Goal: Task Accomplishment & Management: Manage account settings

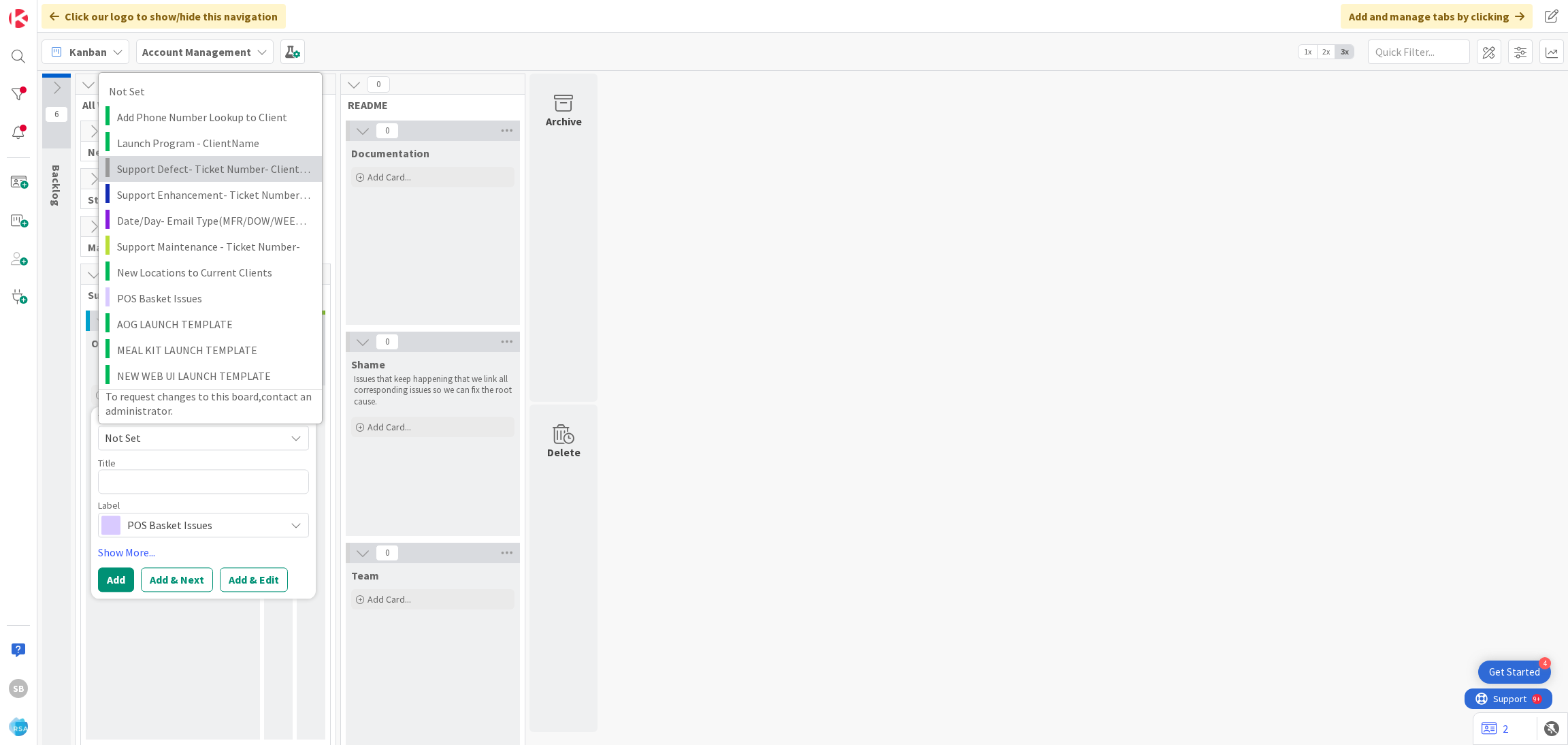
click at [181, 181] on link "Support Defect- Ticket Number- Client Name- Product Name" at bounding box center [210, 168] width 223 height 26
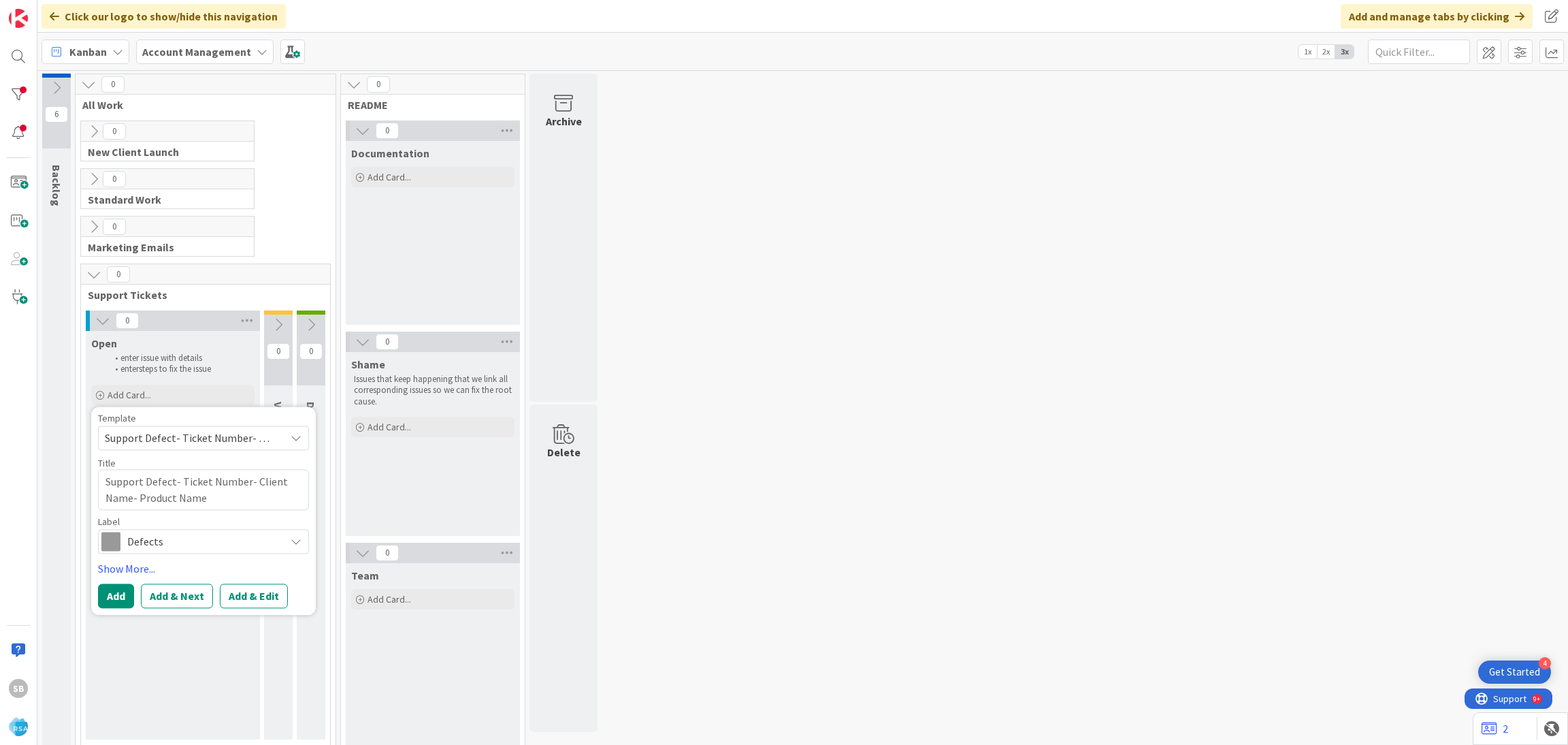
click at [177, 431] on span "Support Defect- Ticket Number- Client Name- Product Name" at bounding box center [190, 438] width 170 height 17
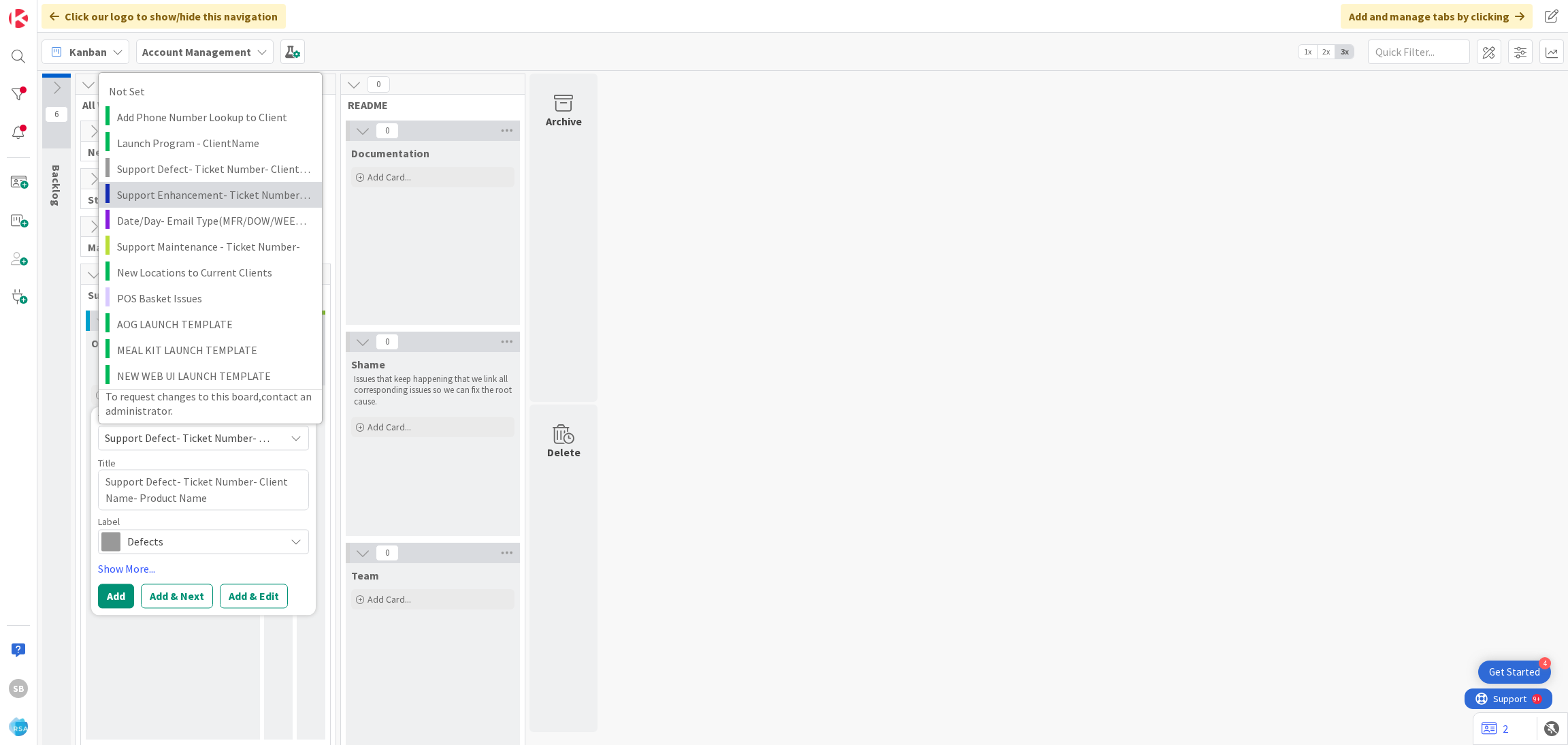
click at [196, 200] on span "Support Enhancement- Ticket Number- Client Name- Product Name" at bounding box center [214, 194] width 195 height 17
type textarea "x"
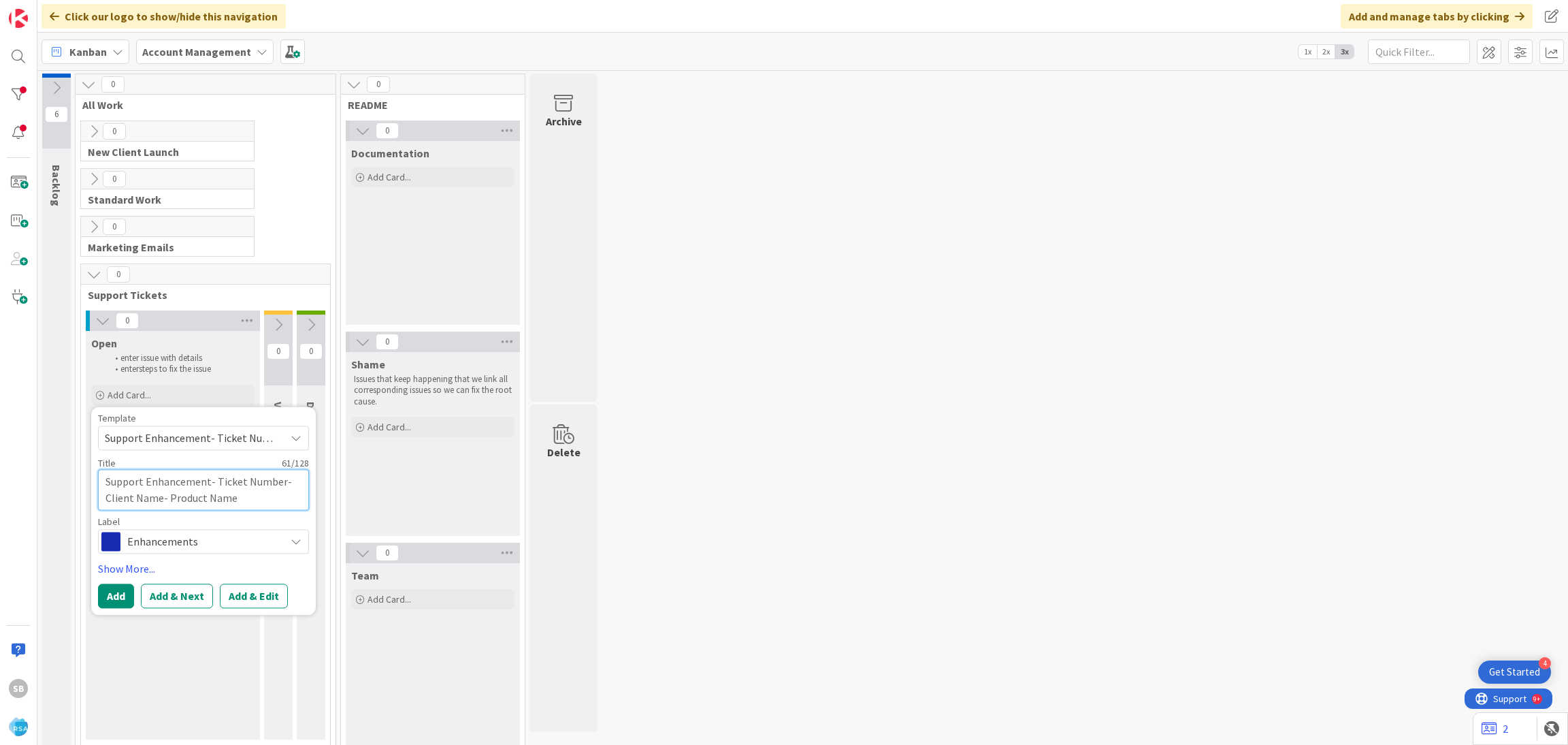
drag, startPoint x: 216, startPoint y: 482, endPoint x: 281, endPoint y: 515, distance: 72.9
click at [281, 515] on div "Template Support Enhancement- Ticket Number- Client Name- Product Name Not Set …" at bounding box center [203, 484] width 211 height 140
type textarea "Support Enhancement-"
type textarea "x"
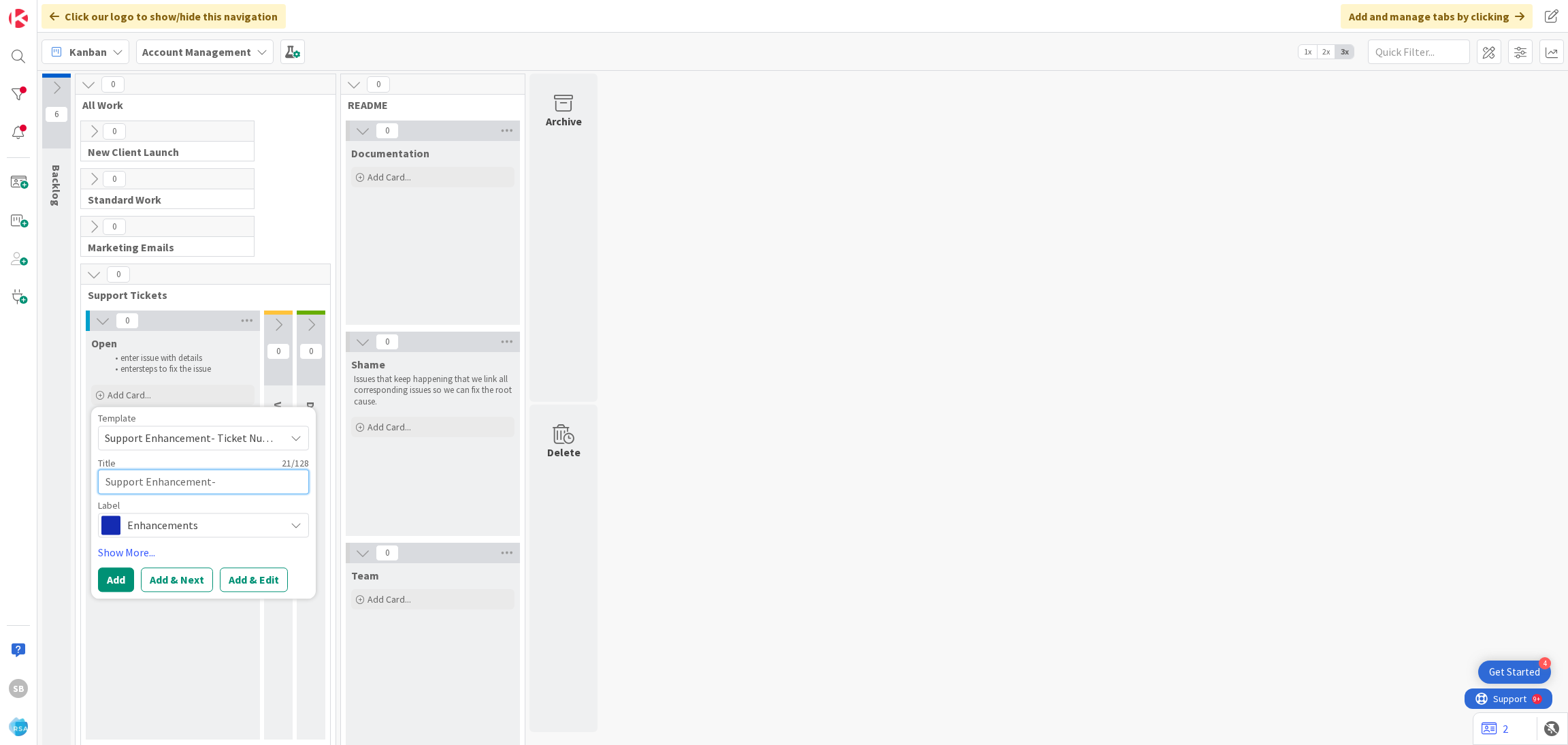
paste textarea "306834"
type textarea "Support Enhancement- 306834"
type textarea "x"
type textarea "Support Enhancement- 306834"
type textarea "x"
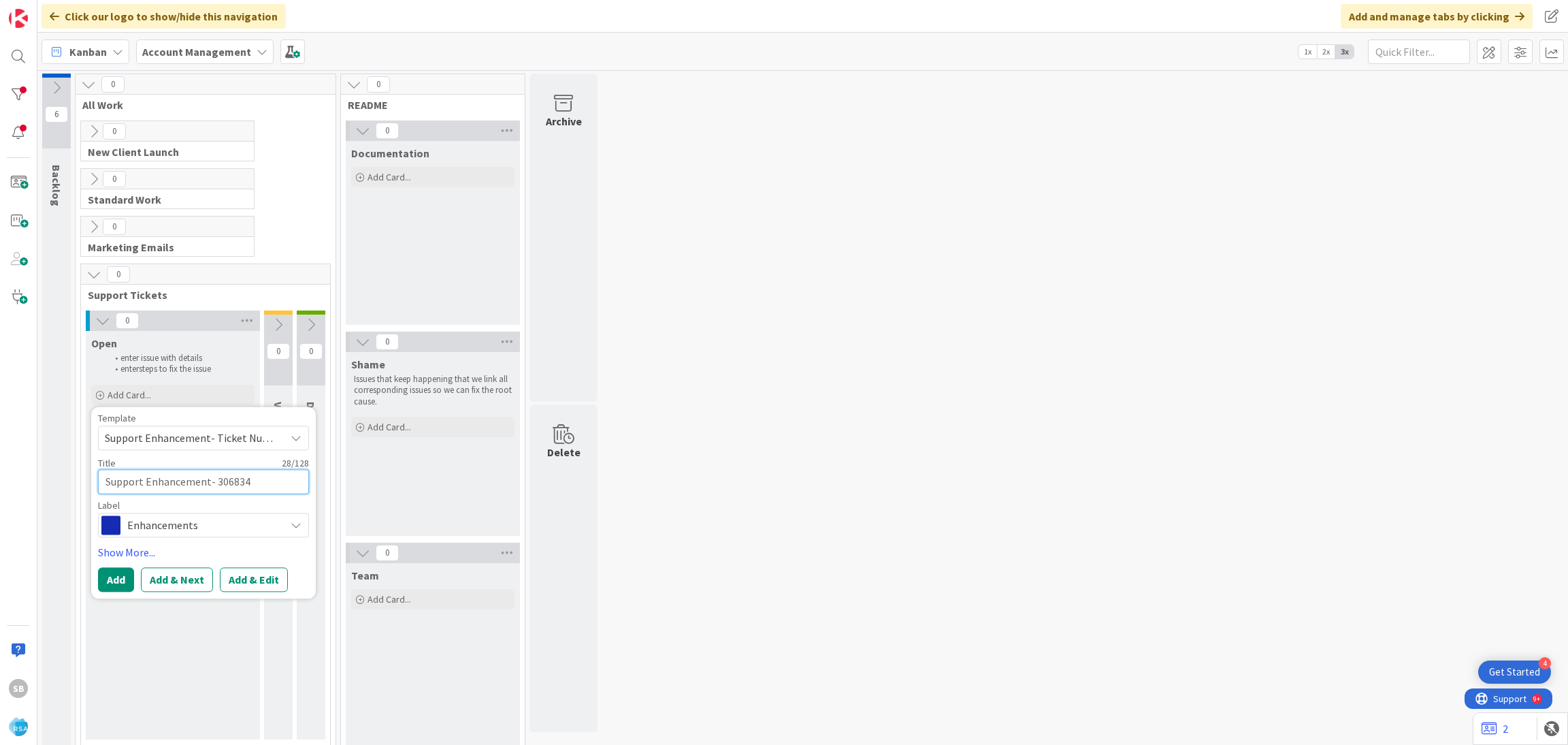
type textarea "Support Enhancement- 306834 -"
type textarea "x"
type textarea "Support Enhancement- 306834 -"
type textarea "x"
paste textarea "Gloriosos"
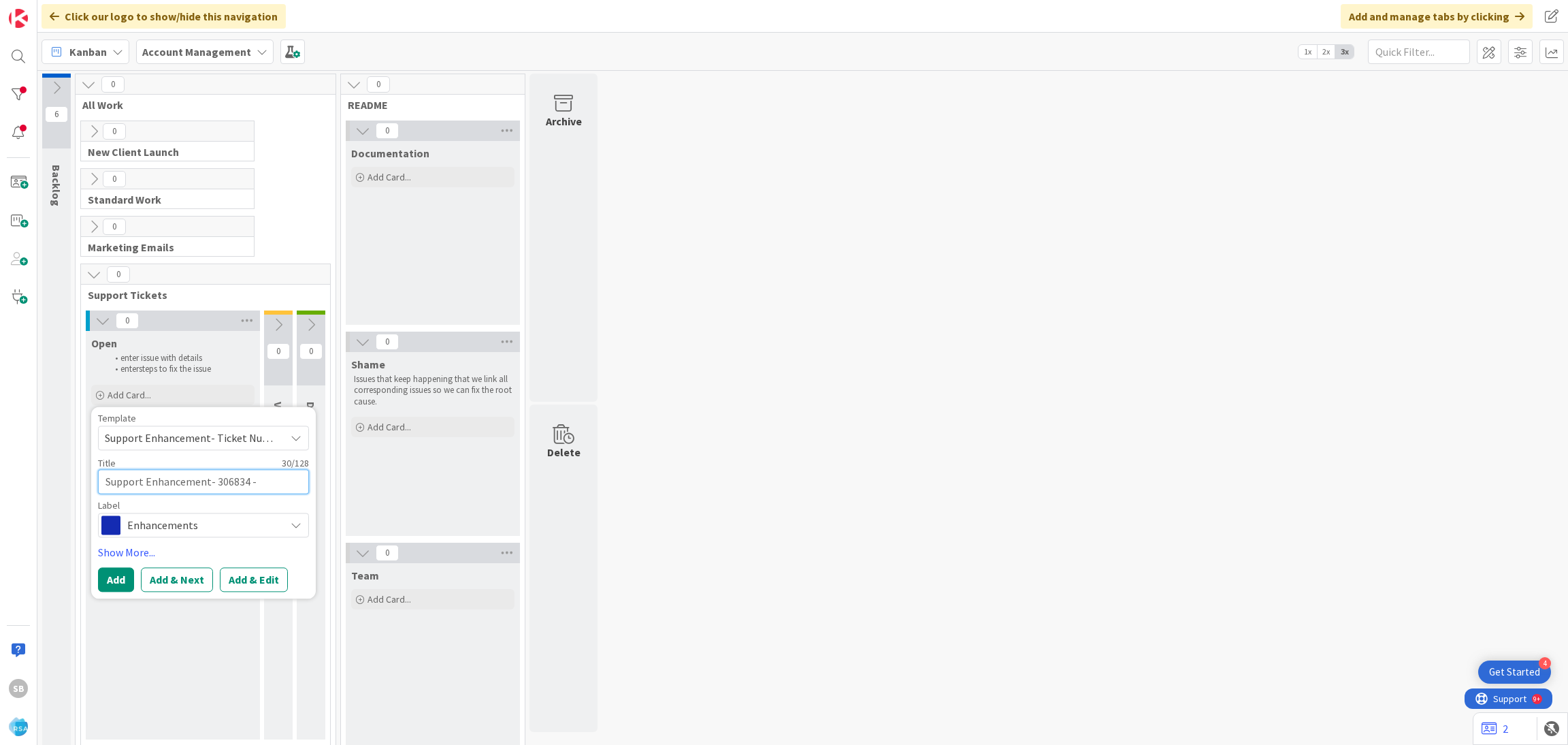
type textarea "Support Enhancement- 306834 - Gloriosos"
type textarea "x"
type textarea "Support Enhancement- 306834 - Gloriosos"
type textarea "x"
type textarea "Support Enhancement- 306834 - Gloriosos -"
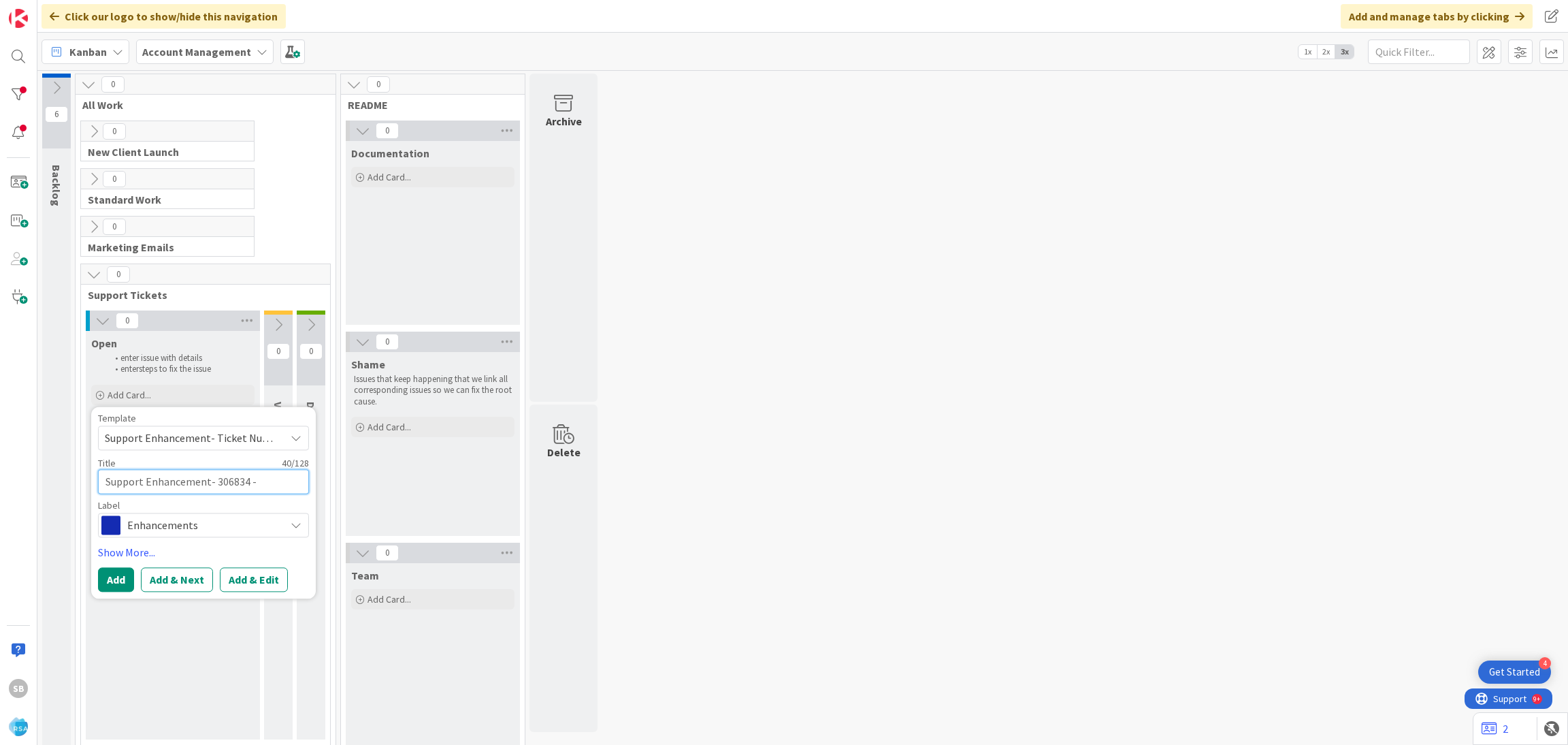
type textarea "x"
type textarea "Support Enhancement- 306834 - Gloriosos -"
type textarea "x"
paste textarea "Gloriosos Shipping"
type textarea "Support Enhancement- 306834 - Gloriosos - Gloriosos Shipping"
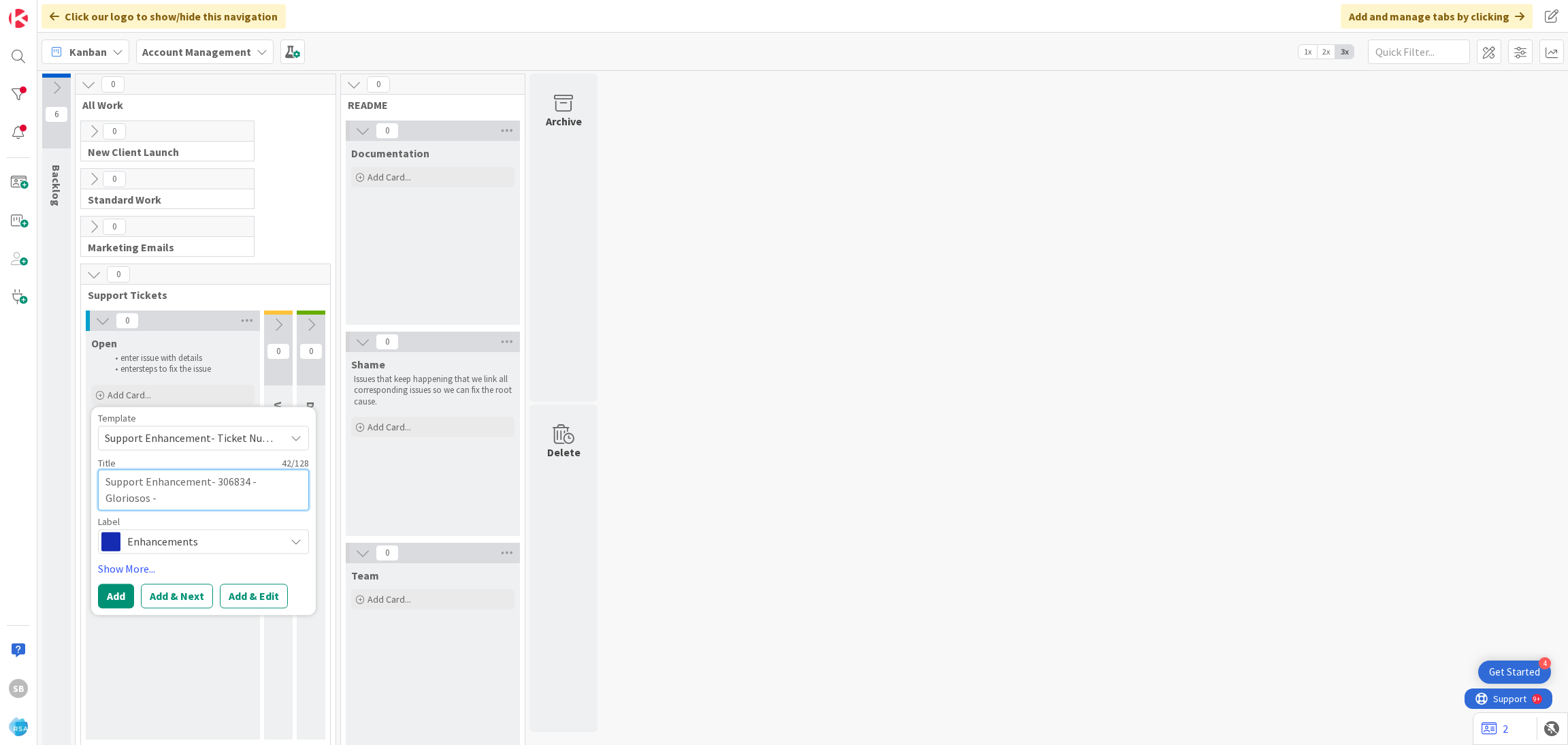
type textarea "x"
type textarea "Support Enhancement- 306834 - Gloriosos - Gloriosos Shipping-"
type textarea "x"
type textarea "Support Enhancement- 306834 - Gloriosos - Gloriosos Shipping-"
type textarea "x"
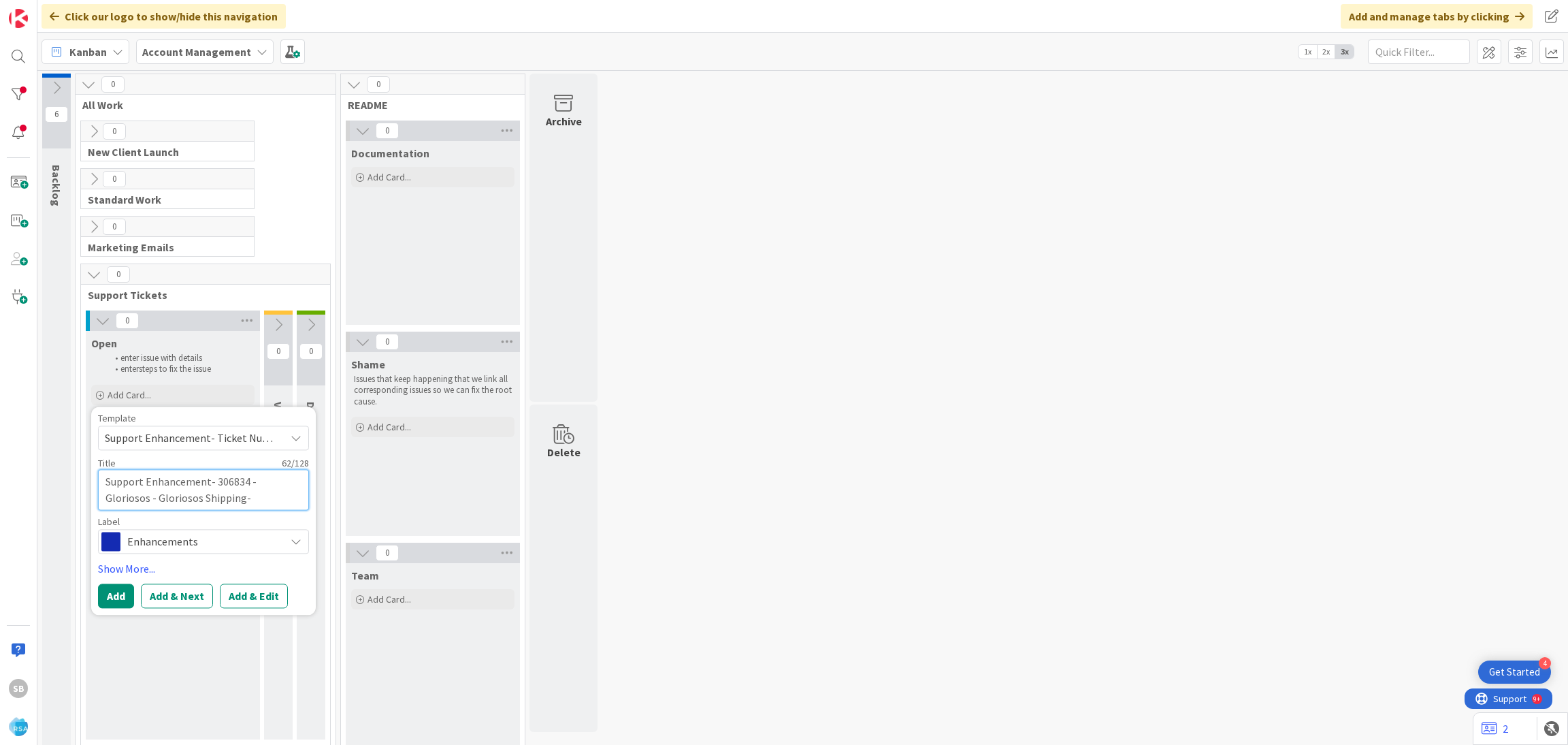
type textarea "Support Enhancement- 306834 - Gloriosos - Gloriosos Shipping- K"
type textarea "x"
type textarea "Support Enhancement- 306834 - Gloriosos - Gloriosos Shipping-"
type textarea "x"
type textarea "Support Enhancement- 306834 - Gloriosos - Gloriosos Shipping- A"
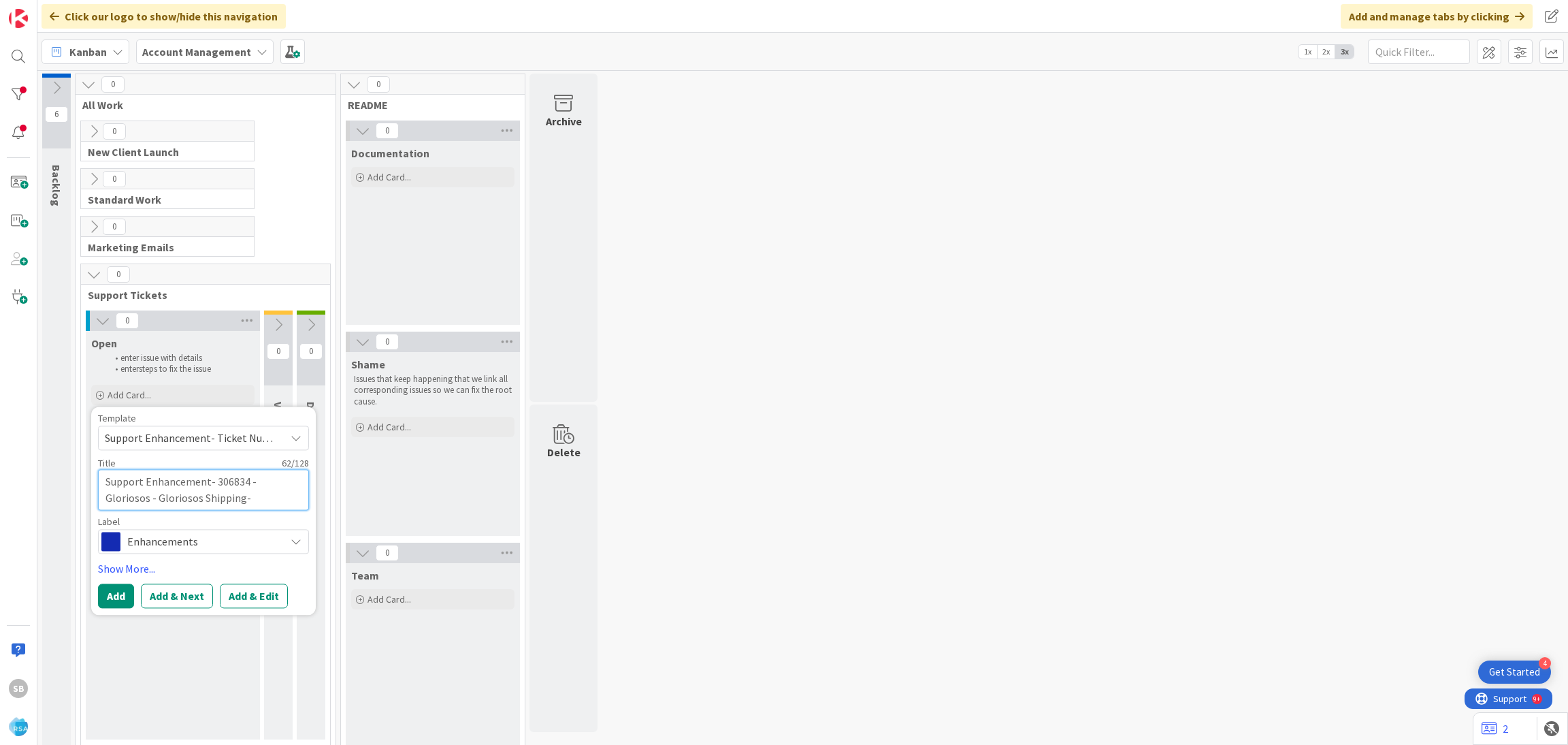
type textarea "x"
type textarea "Support Enhancement- 306834 - Gloriosos - Gloriosos Shipping- AO"
type textarea "x"
type textarea "Support Enhancement- 306834 - Gloriosos - Gloriosos Shipping- AOG"
type textarea "x"
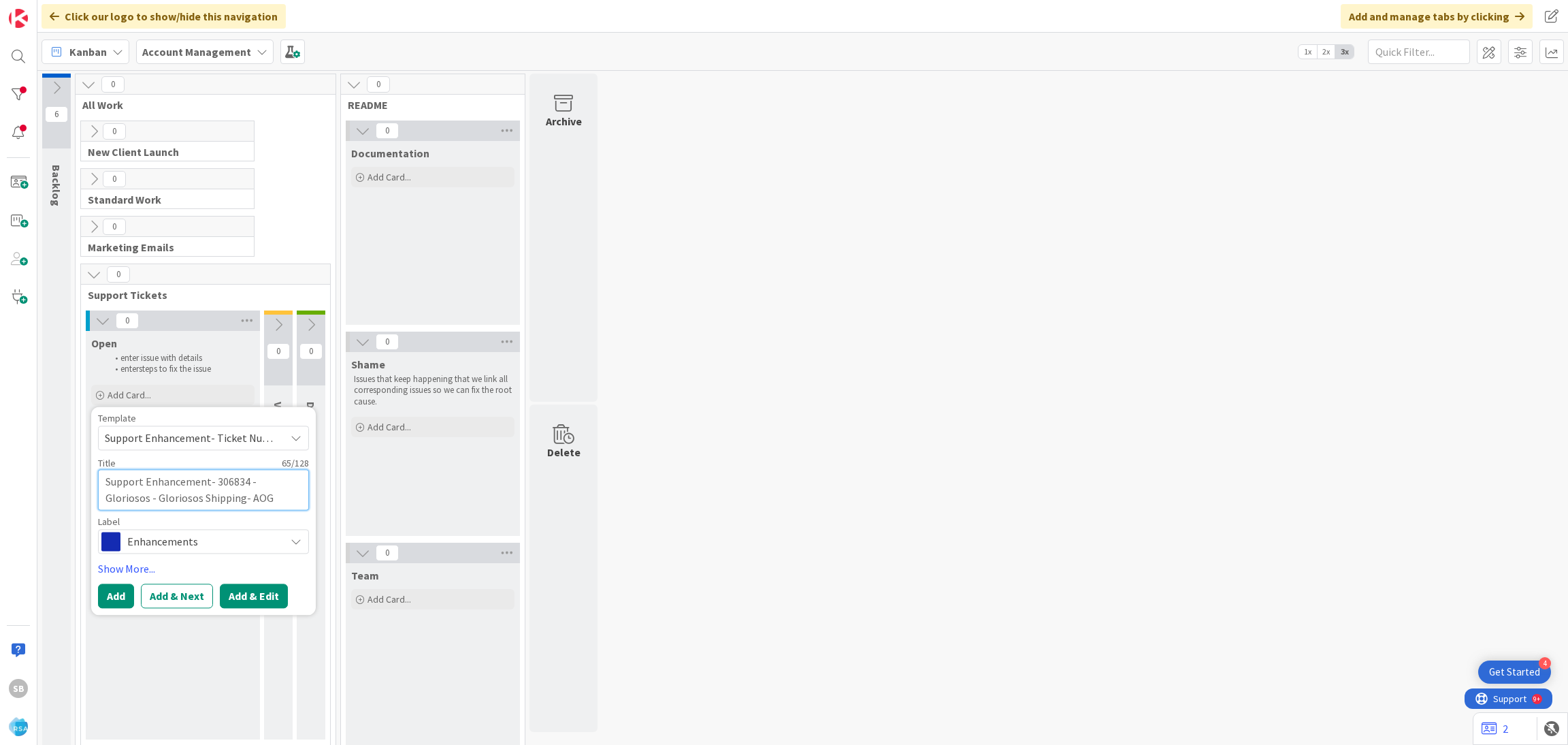
type textarea "Support Enhancement- 306834 - Gloriosos - Gloriosos Shipping- AOG"
click at [256, 593] on button "Add & Edit" at bounding box center [254, 596] width 68 height 24
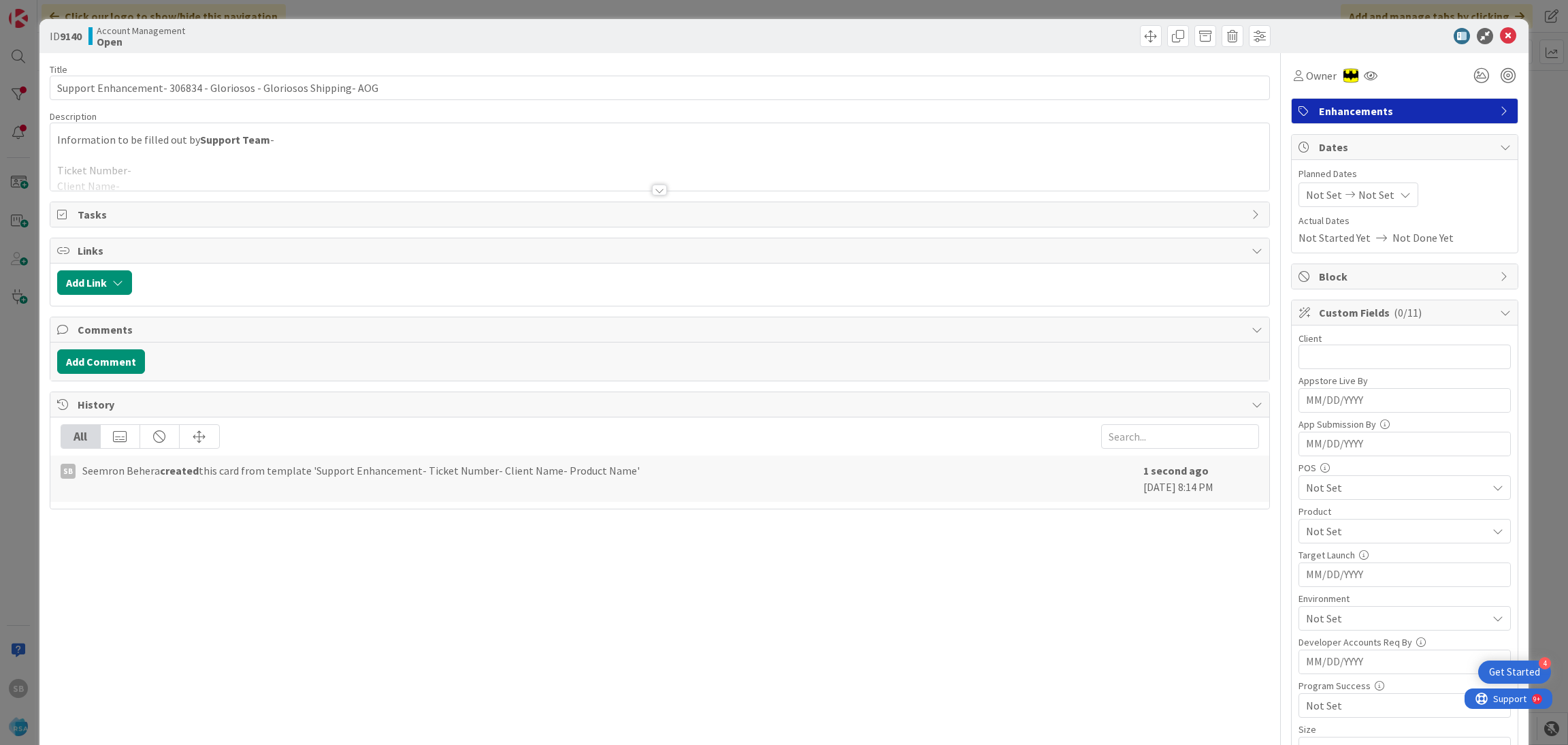
click at [230, 190] on div at bounding box center [660, 174] width 1220 height 35
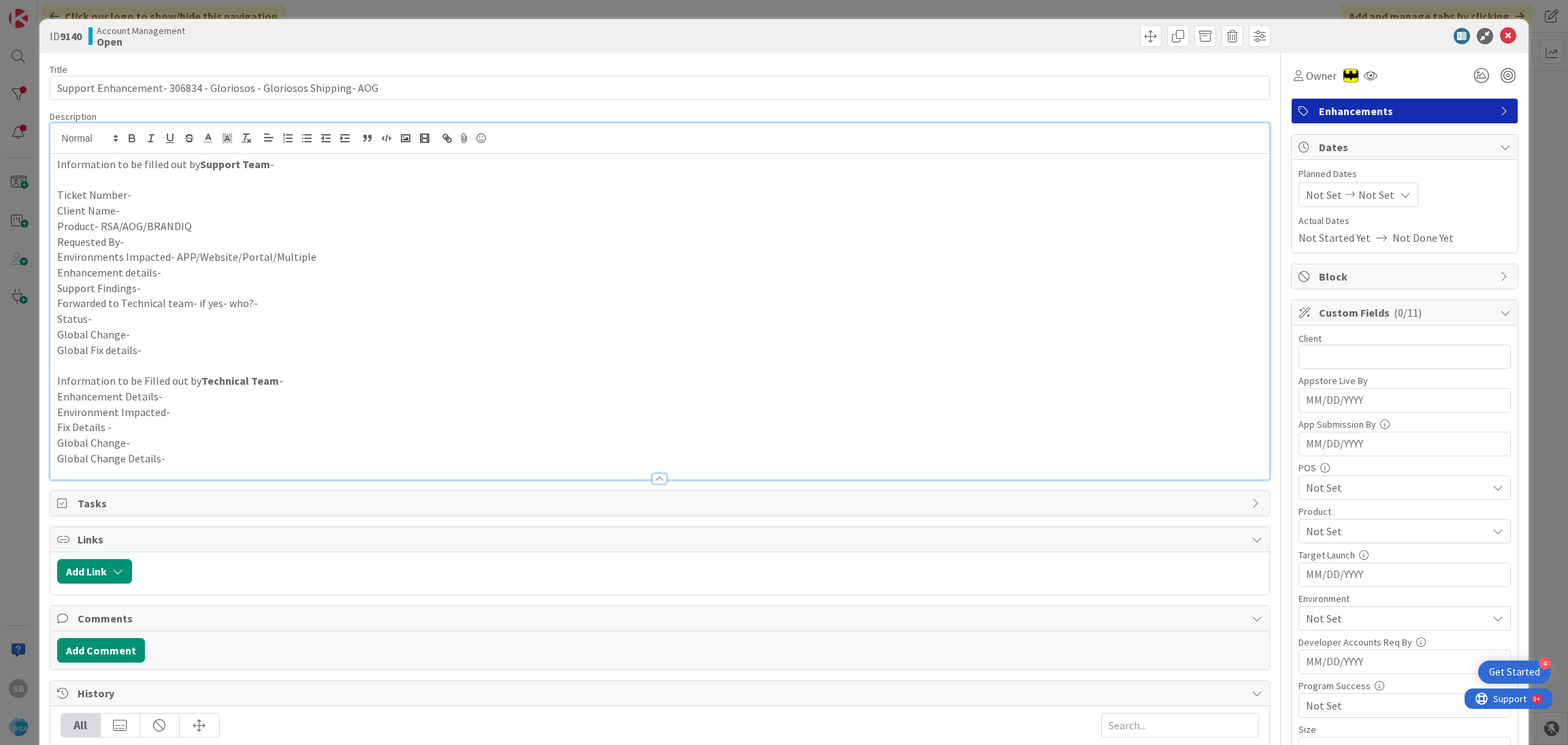
click at [170, 189] on p "Ticket Number-" at bounding box center [659, 195] width 1206 height 16
click at [152, 211] on p "Client Name-" at bounding box center [659, 211] width 1206 height 16
click at [189, 226] on p "Product- RSA/AOG/BRANDIQ" at bounding box center [659, 226] width 1206 height 16
click at [172, 242] on p "Requested By-" at bounding box center [659, 242] width 1206 height 16
click at [341, 250] on p "Environments Impacted- APP/Website/Portal/Multiple" at bounding box center [659, 257] width 1206 height 16
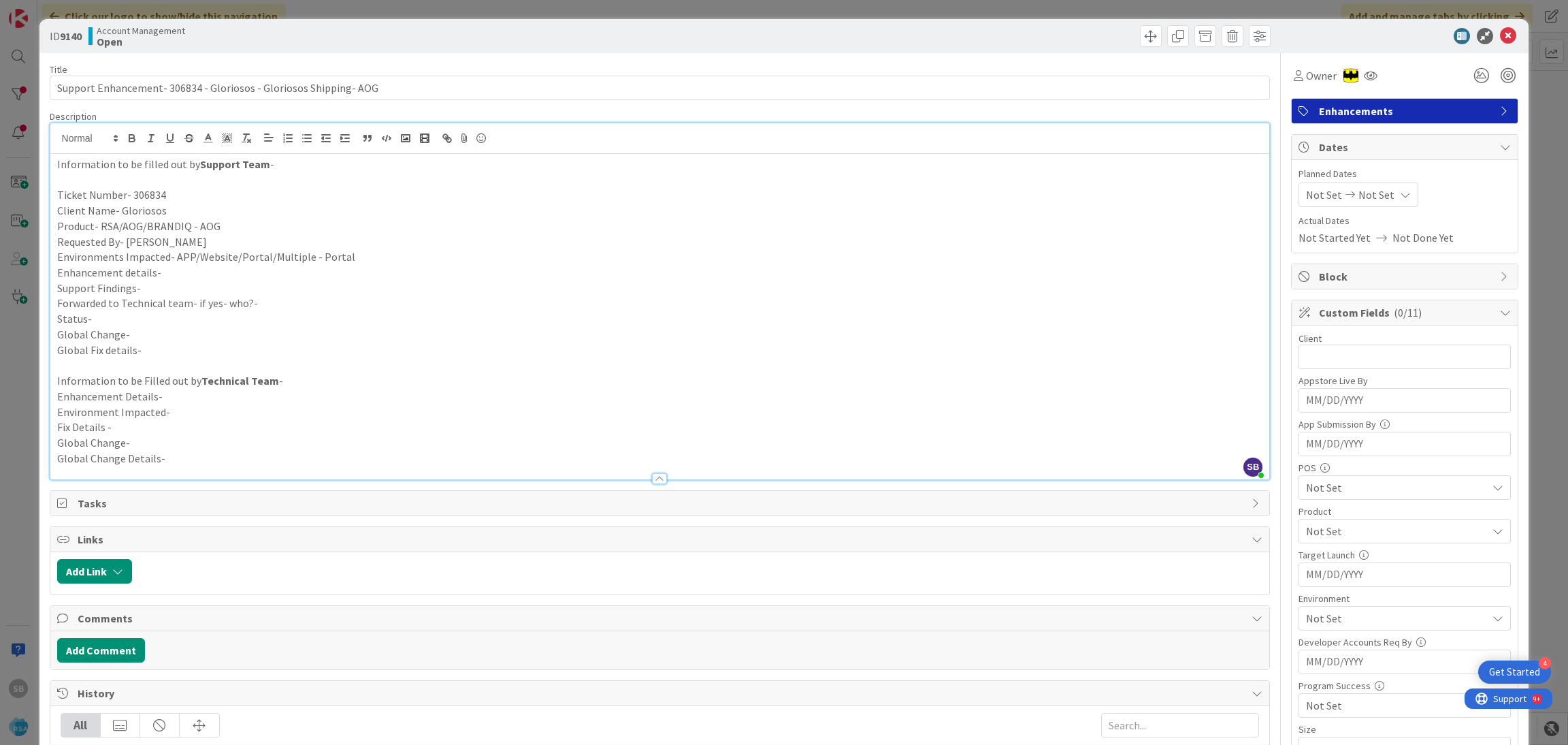
click at [191, 267] on p "Enhancement details-" at bounding box center [659, 273] width 1206 height 16
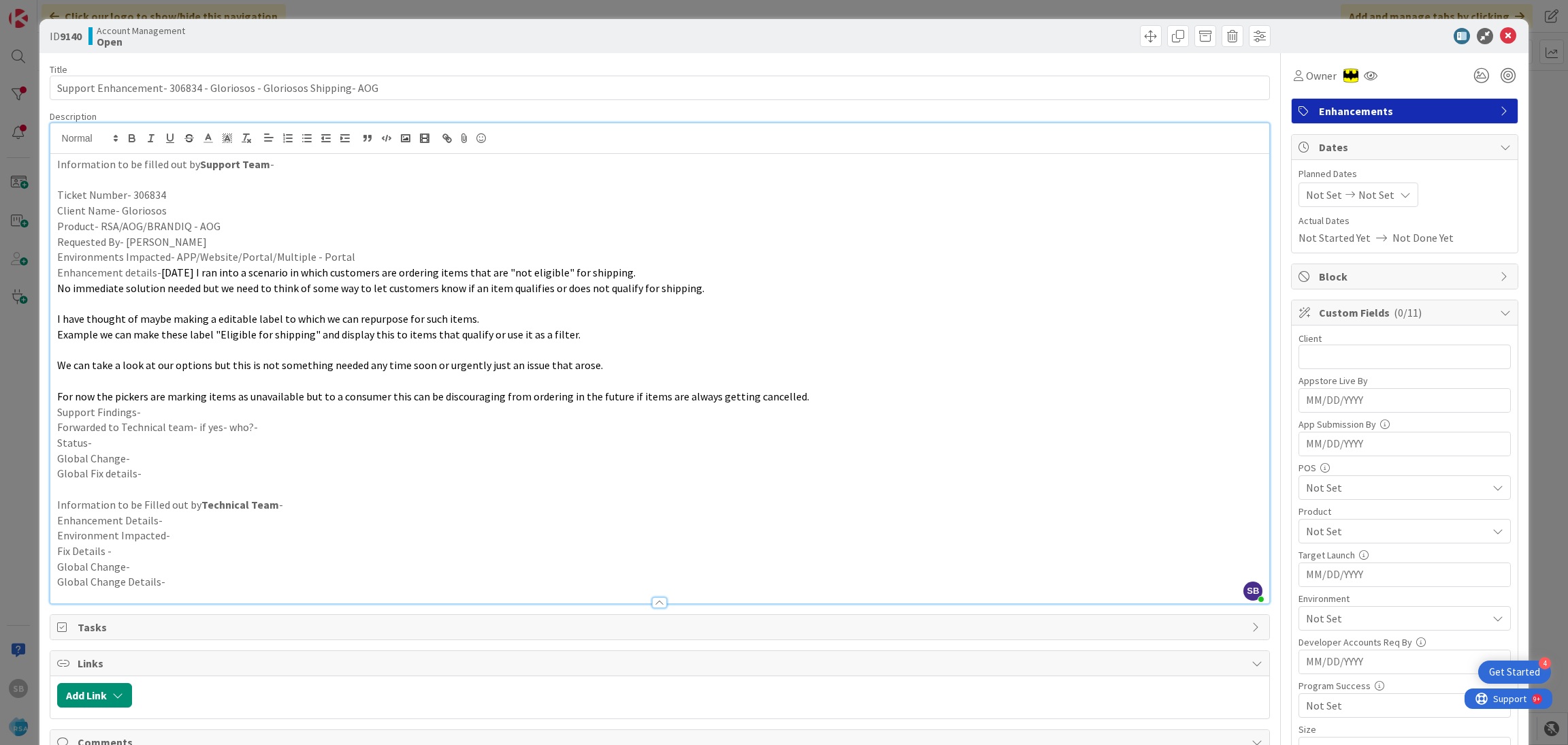
click at [165, 301] on p at bounding box center [659, 304] width 1206 height 16
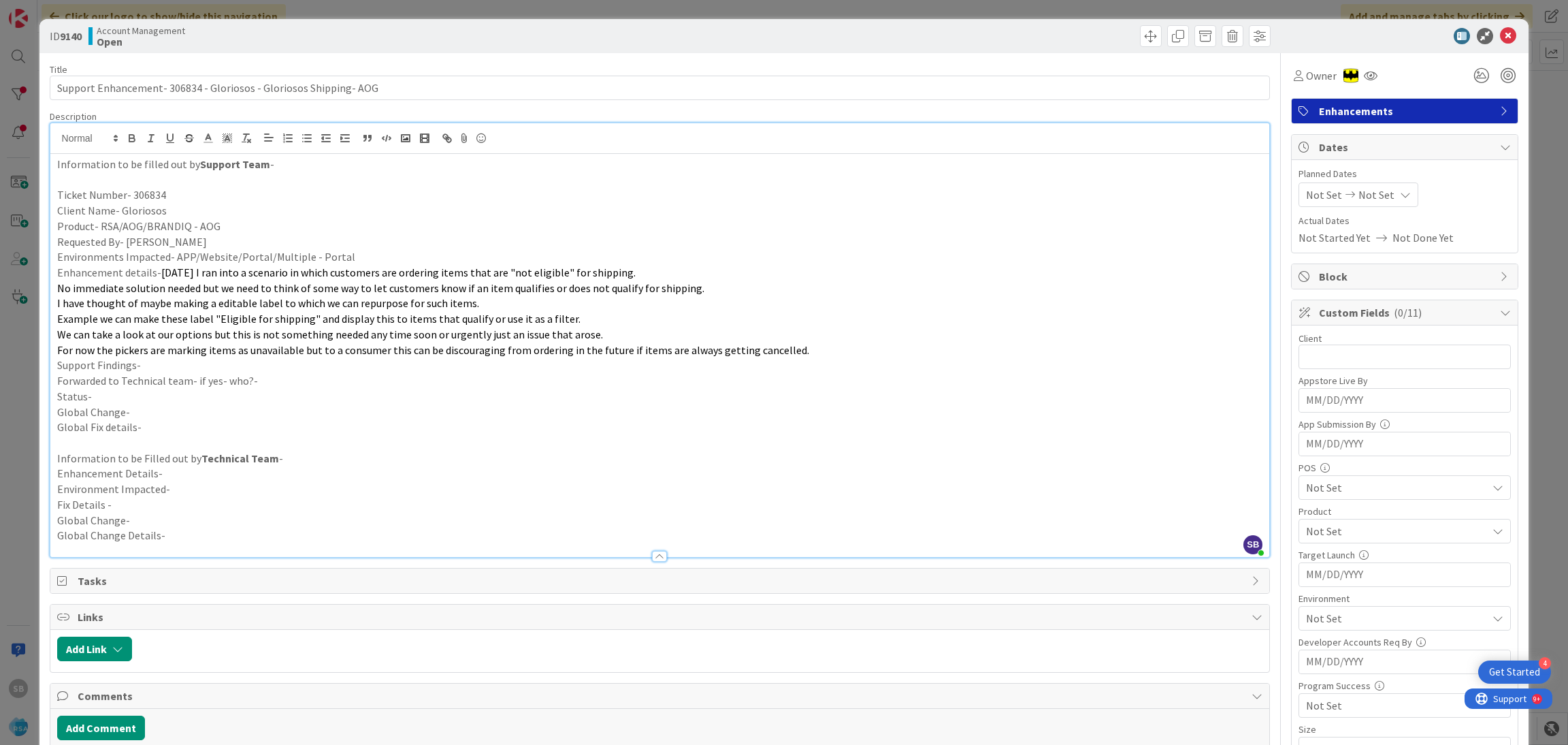
click at [118, 363] on p "Support Findings-" at bounding box center [659, 365] width 1206 height 16
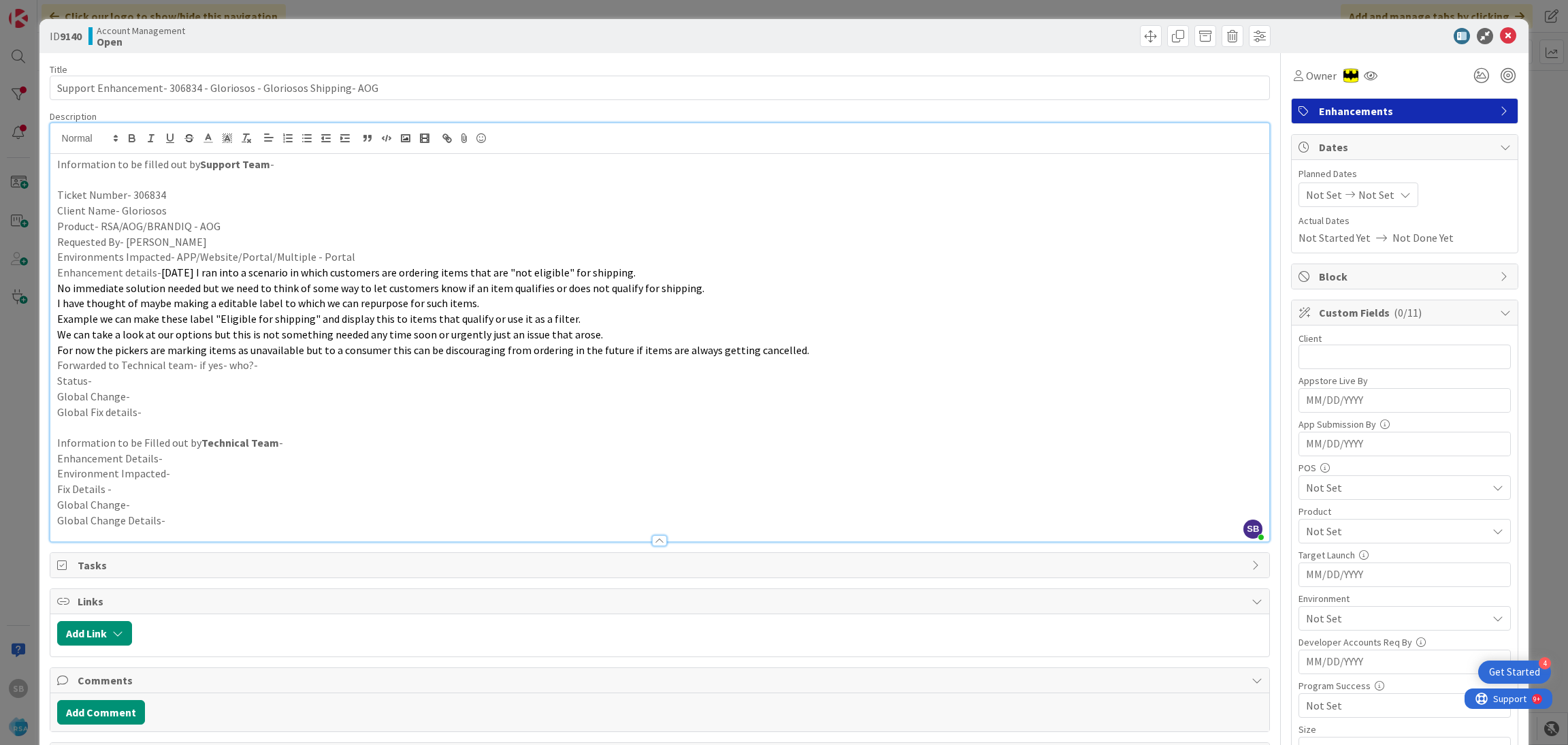
click at [268, 372] on p "Forwarded to Technical team- if yes- who?-" at bounding box center [659, 365] width 1206 height 16
click at [198, 378] on p "Status-" at bounding box center [659, 381] width 1206 height 16
click at [1313, 200] on span "Not Set" at bounding box center [1324, 194] width 36 height 17
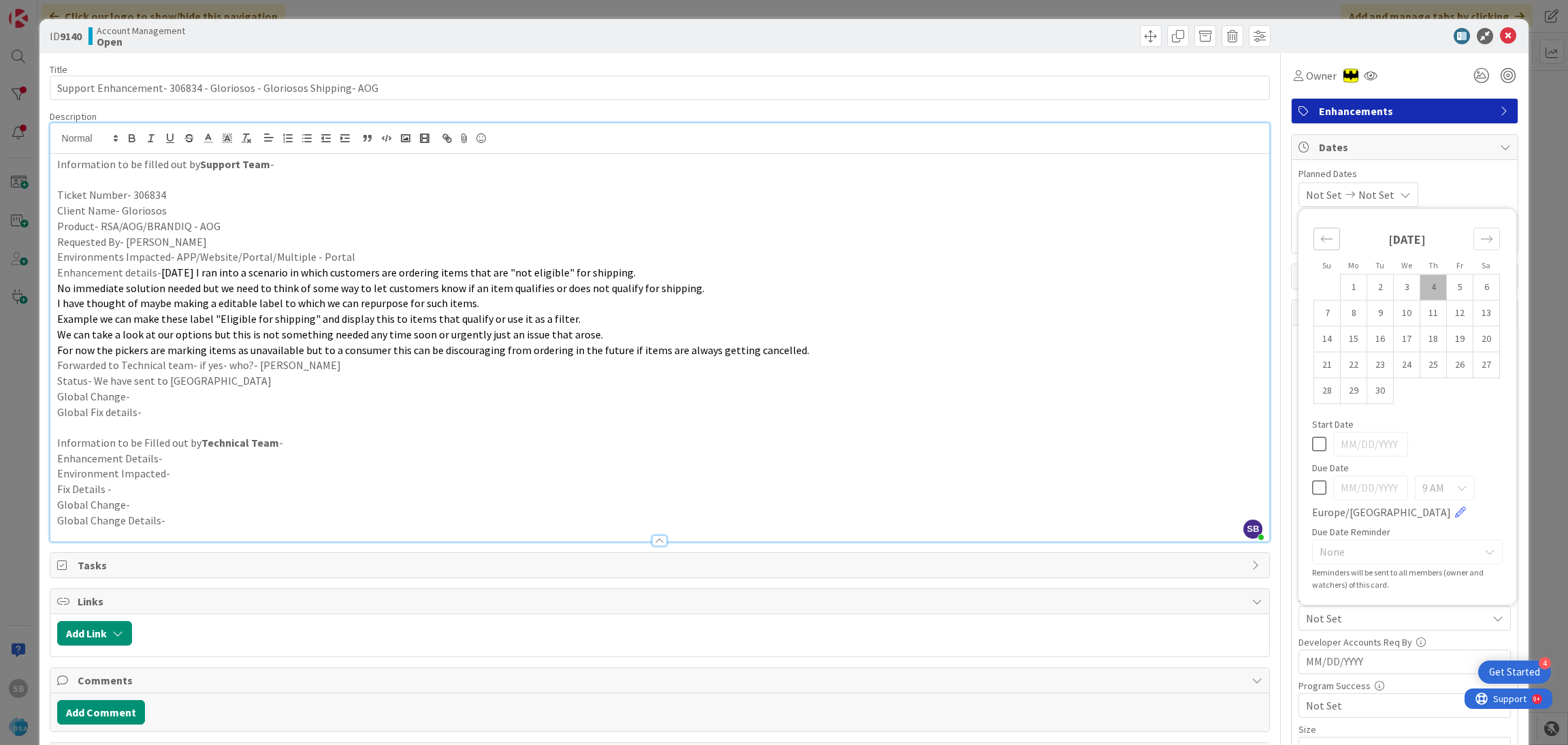
click at [1320, 241] on div "Move backward to switch to the previous month." at bounding box center [1327, 238] width 27 height 22
click at [1480, 249] on div "Move forward to switch to the next month." at bounding box center [1487, 238] width 27 height 22
click at [1480, 242] on icon "Move forward to switch to the next month." at bounding box center [1487, 238] width 13 height 13
click at [1321, 239] on icon "Move backward to switch to the previous month." at bounding box center [1327, 239] width 12 height 7
click at [1346, 286] on td "1" at bounding box center [1354, 287] width 27 height 26
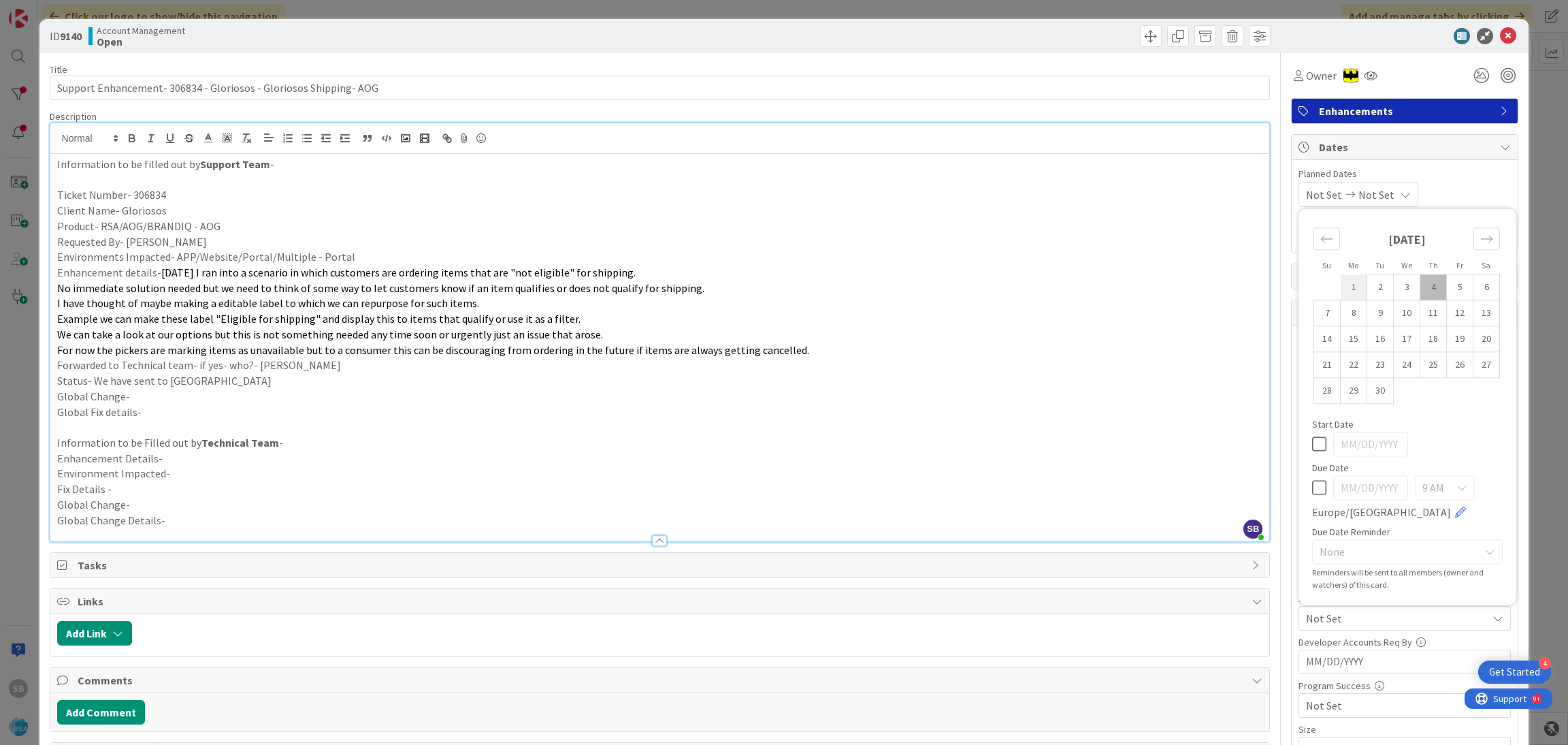
type input "[DATE]"
click at [1447, 307] on td "12" at bounding box center [1461, 313] width 27 height 26
type input "[DATE]"
click at [1475, 183] on div "[DATE] [DATE] Su Mo Tu We Th Fr Sa [DATE] 1 2 3 4 5 6 7 8 9 10 11 12 13 14 15 1…" at bounding box center [1405, 194] width 212 height 24
click at [1358, 354] on input "text" at bounding box center [1405, 357] width 212 height 24
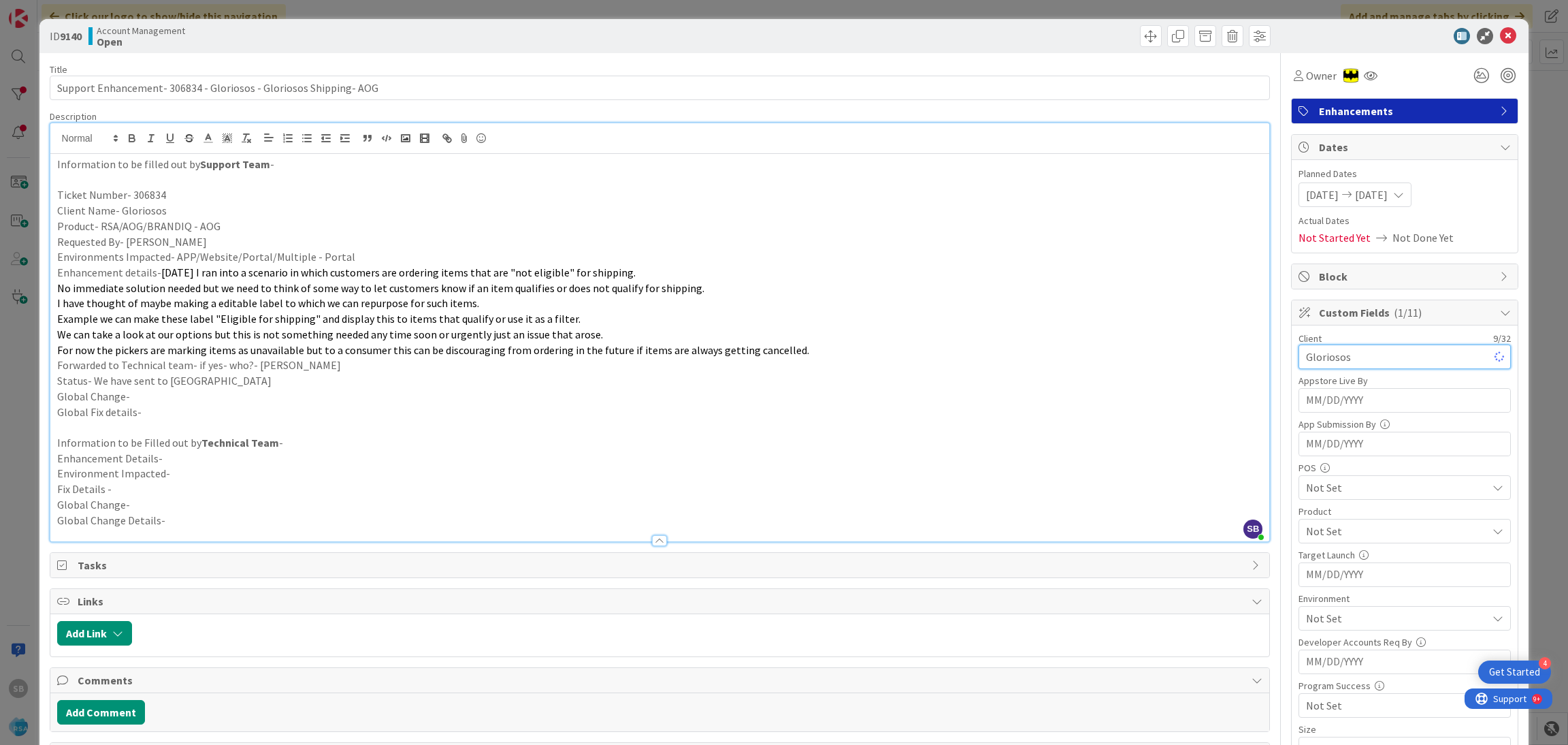
type input "Gloriosos"
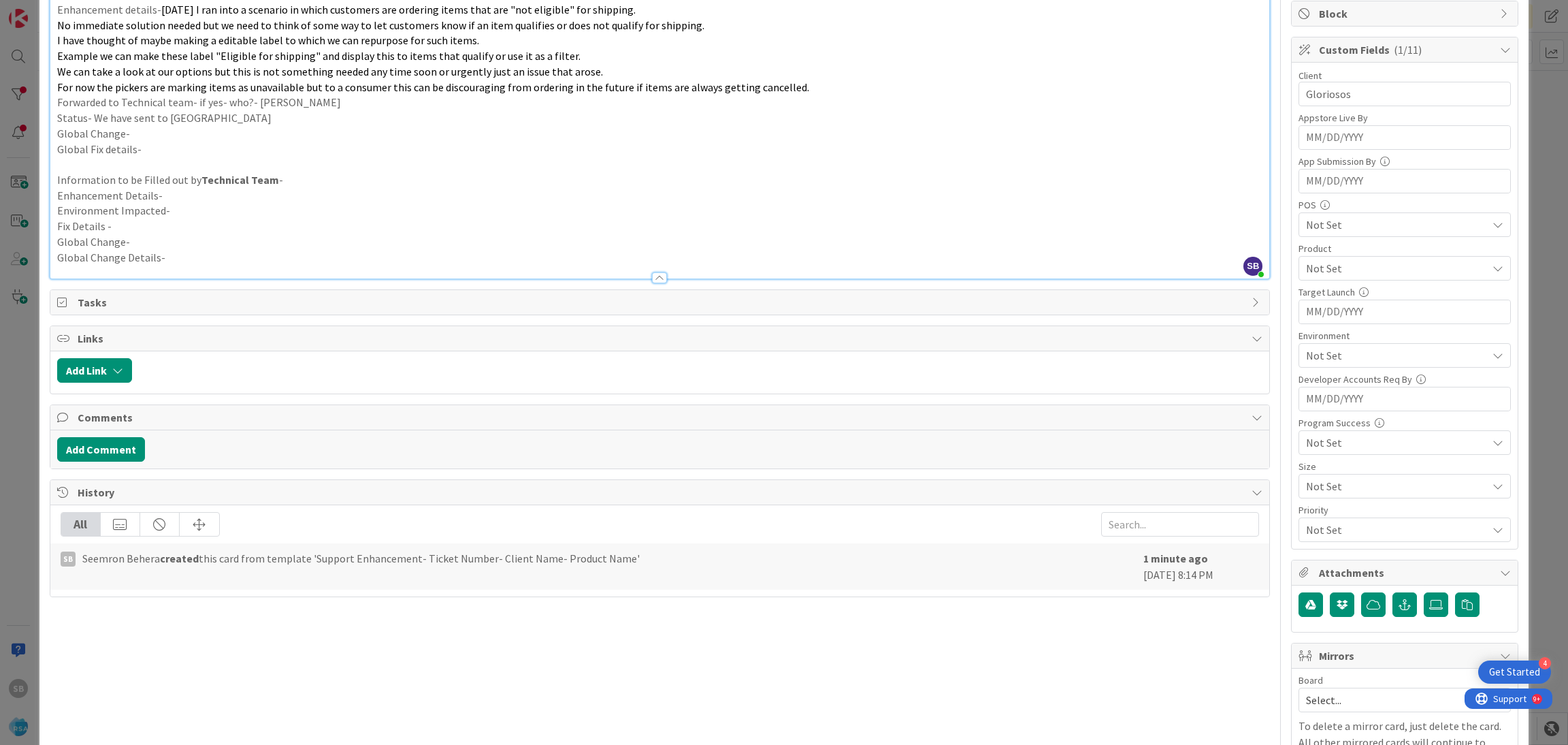
click at [1342, 256] on div "Product Not Set" at bounding box center [1405, 262] width 212 height 37
click at [1322, 249] on div "Product" at bounding box center [1405, 249] width 212 height 9
click at [1316, 266] on span "Not Set" at bounding box center [1397, 268] width 181 height 17
click at [1320, 322] on span "AOG" at bounding box center [1329, 325] width 21 height 21
click at [1350, 259] on div "AOG" at bounding box center [1405, 268] width 212 height 24
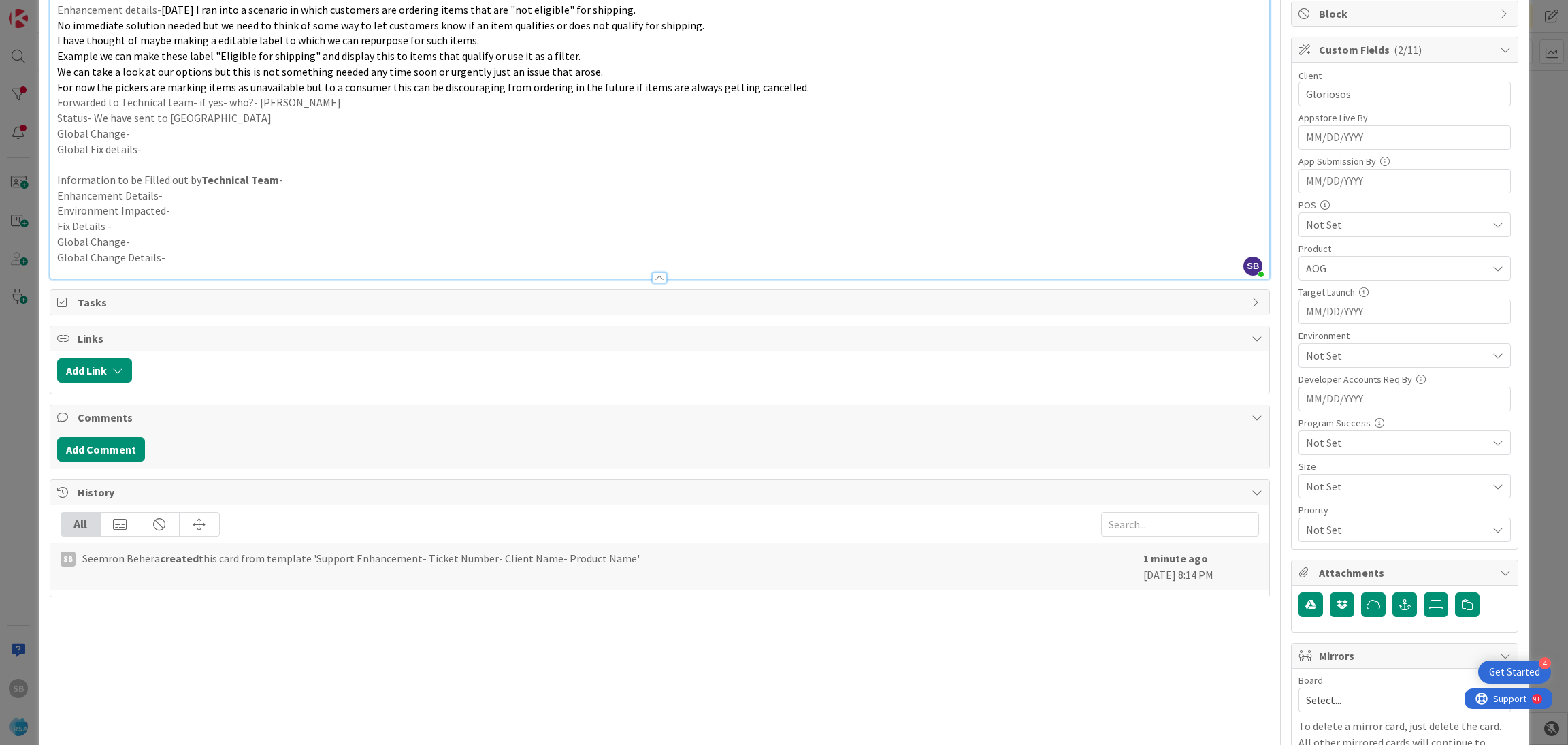
scroll to position [344, 0]
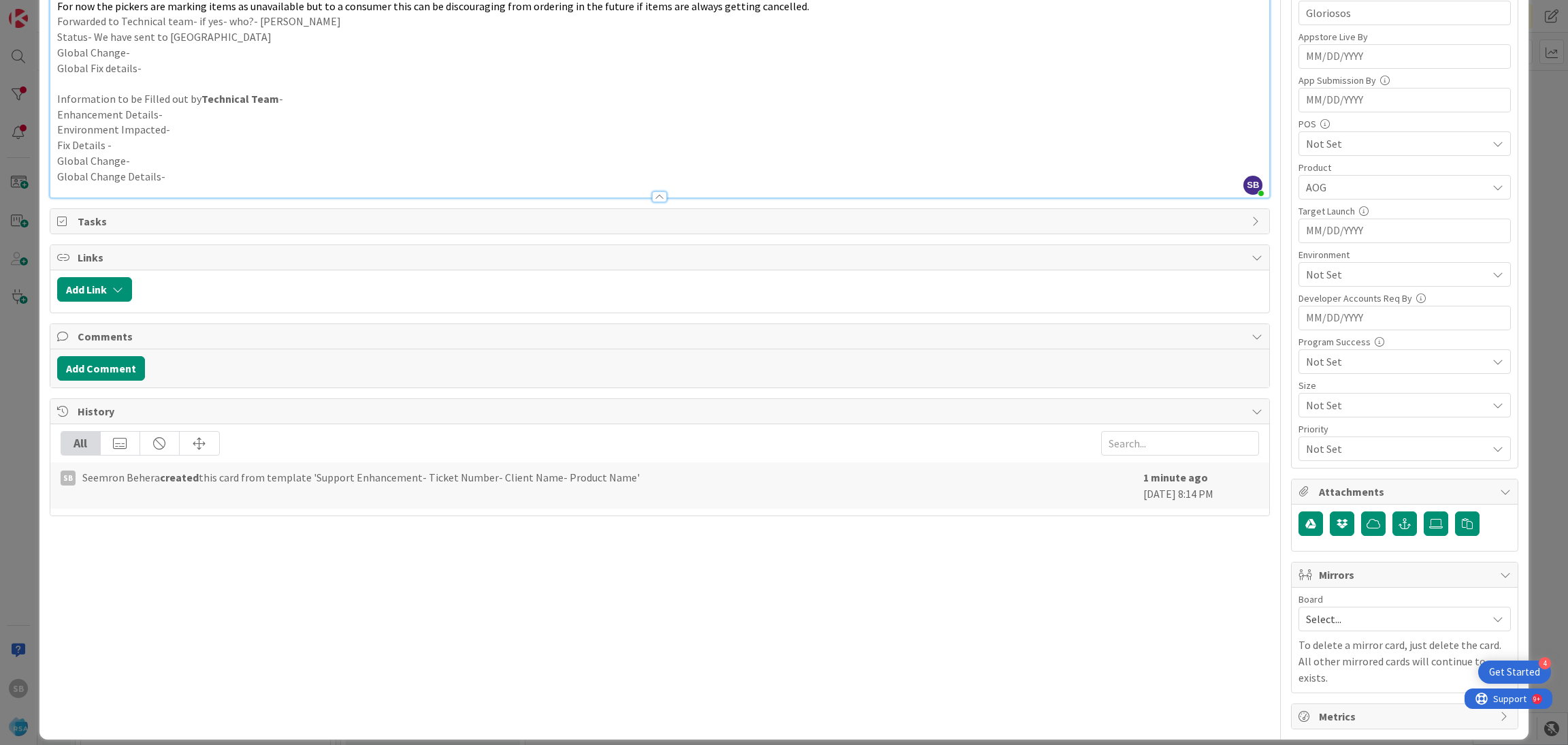
click at [1314, 260] on div "Environment" at bounding box center [1405, 255] width 212 height 9
click at [1316, 271] on span "Not Set" at bounding box center [1397, 274] width 181 height 17
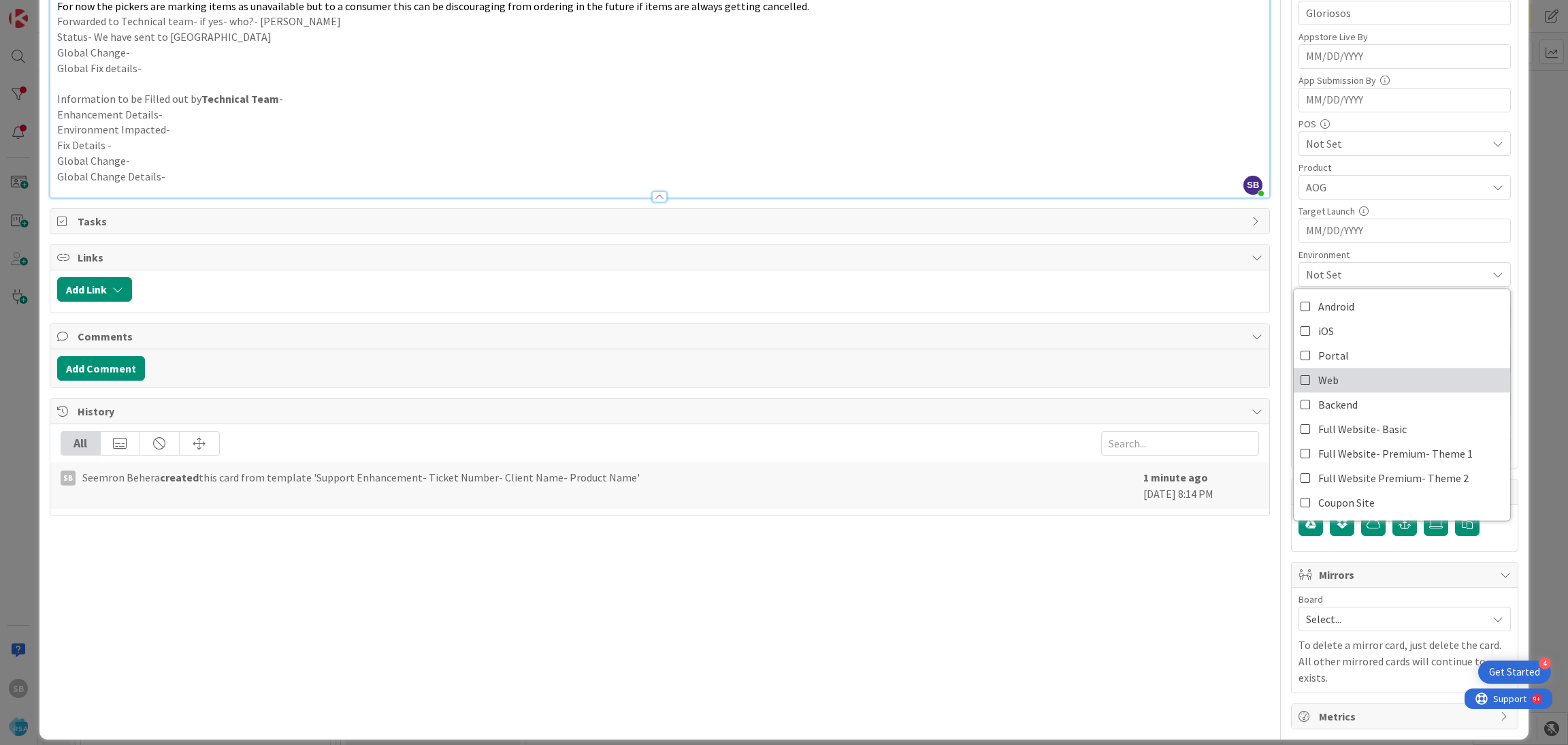
click at [1322, 371] on link "Web" at bounding box center [1402, 380] width 216 height 24
click at [1329, 271] on span "Web" at bounding box center [1397, 274] width 181 height 17
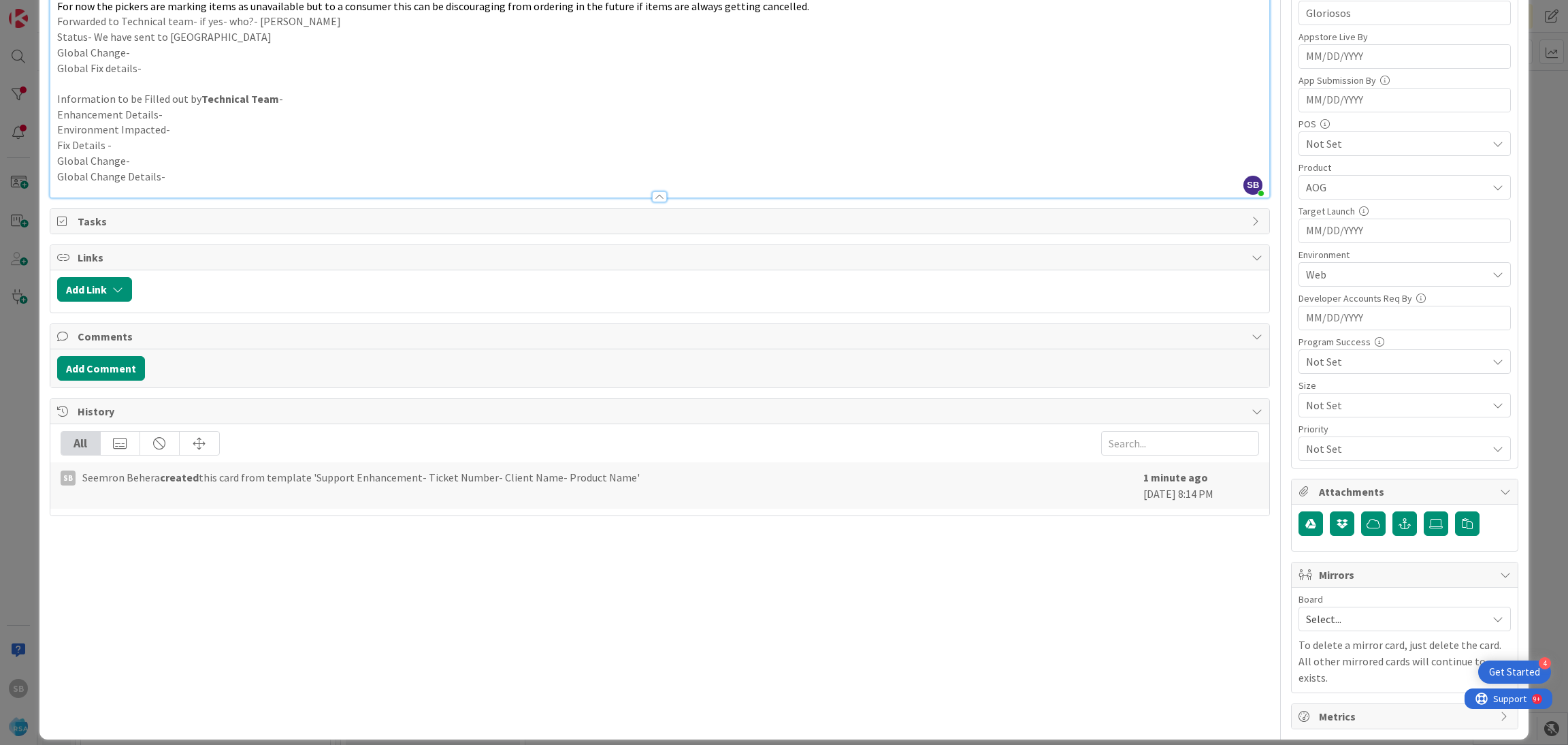
click at [1306, 618] on span "Select..." at bounding box center [1393, 619] width 174 height 19
click at [1324, 707] on span "Software Development" at bounding box center [1414, 708] width 180 height 21
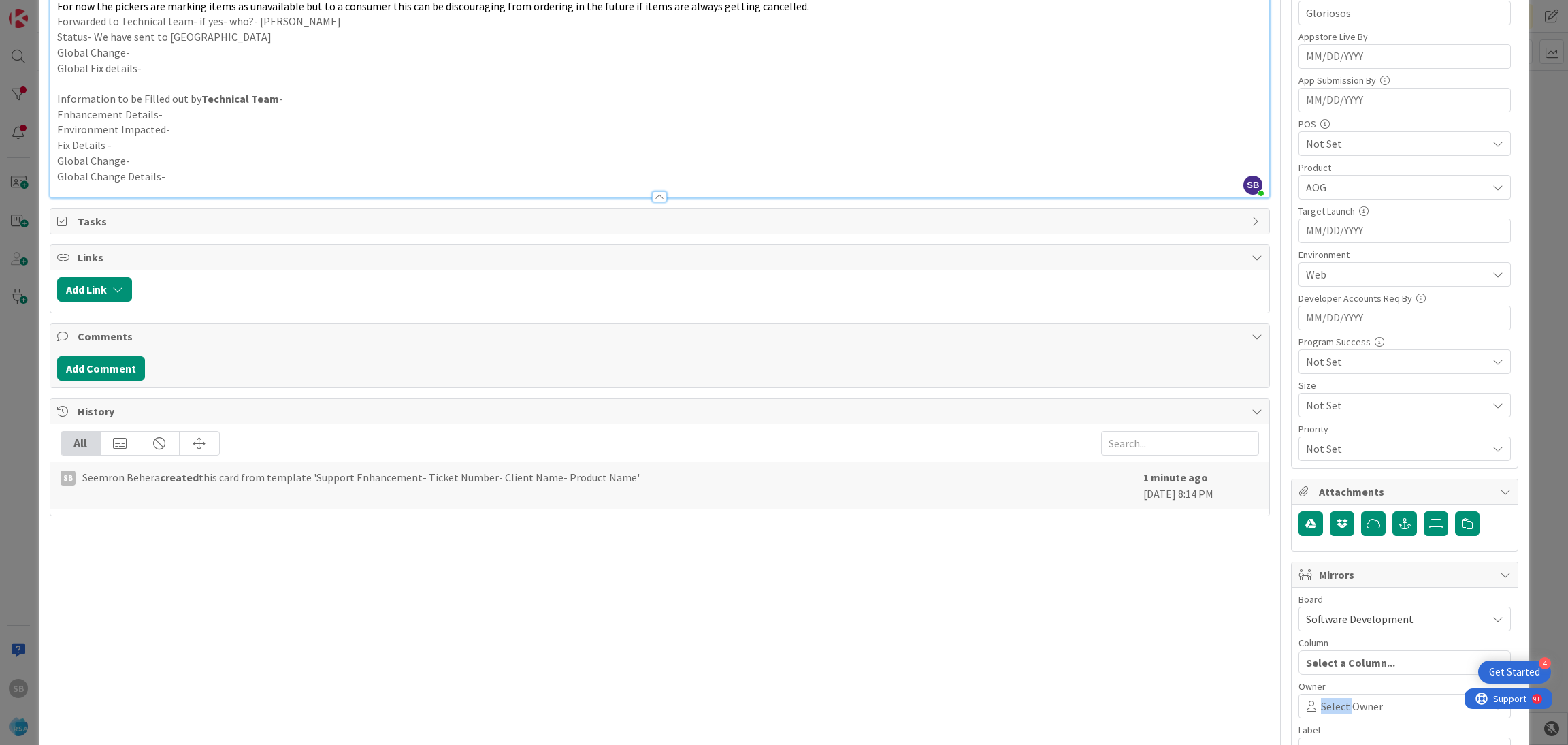
click at [1323, 707] on span "Select Owner" at bounding box center [1352, 706] width 62 height 17
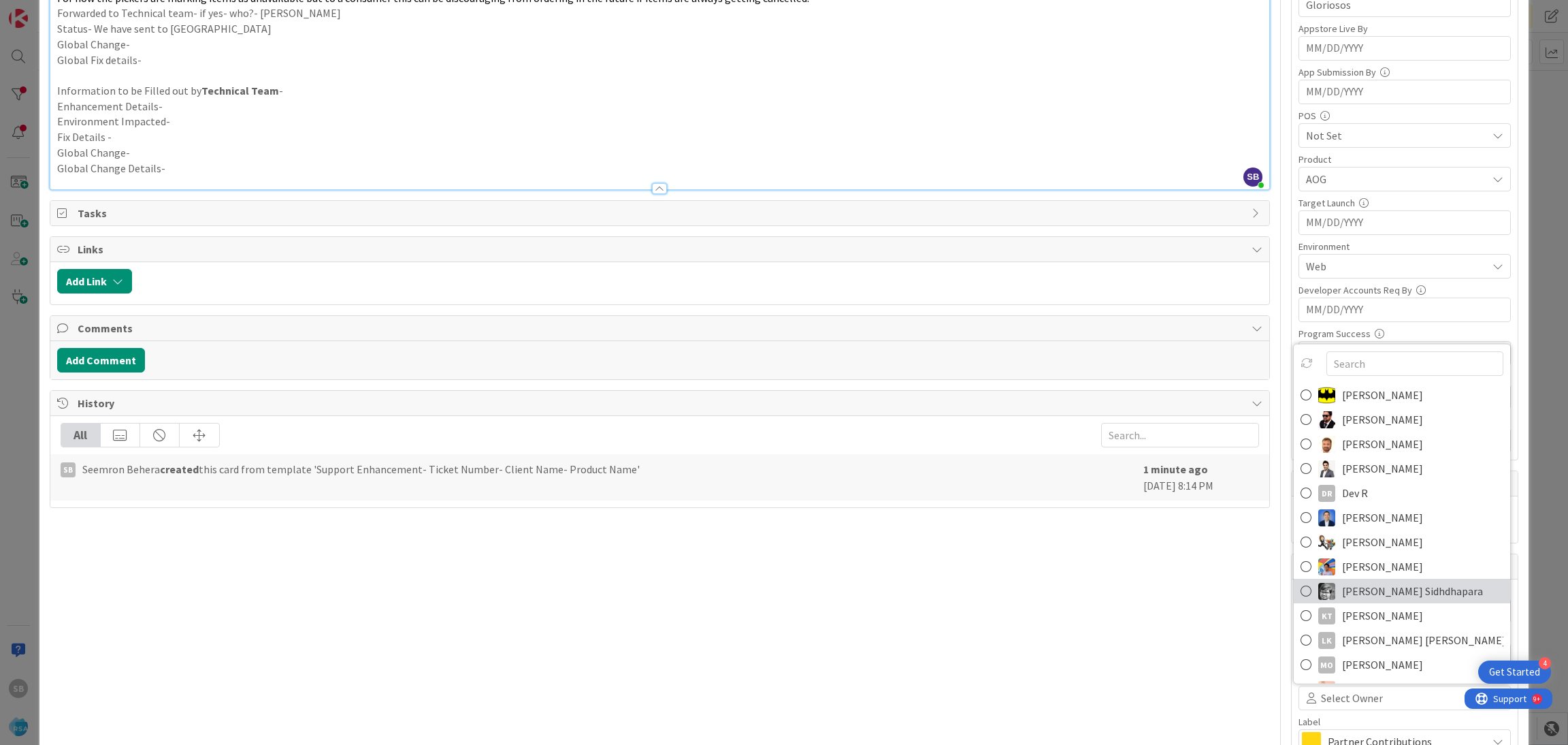
click at [1371, 594] on span "[PERSON_NAME] Sidhdhapara" at bounding box center [1413, 591] width 141 height 21
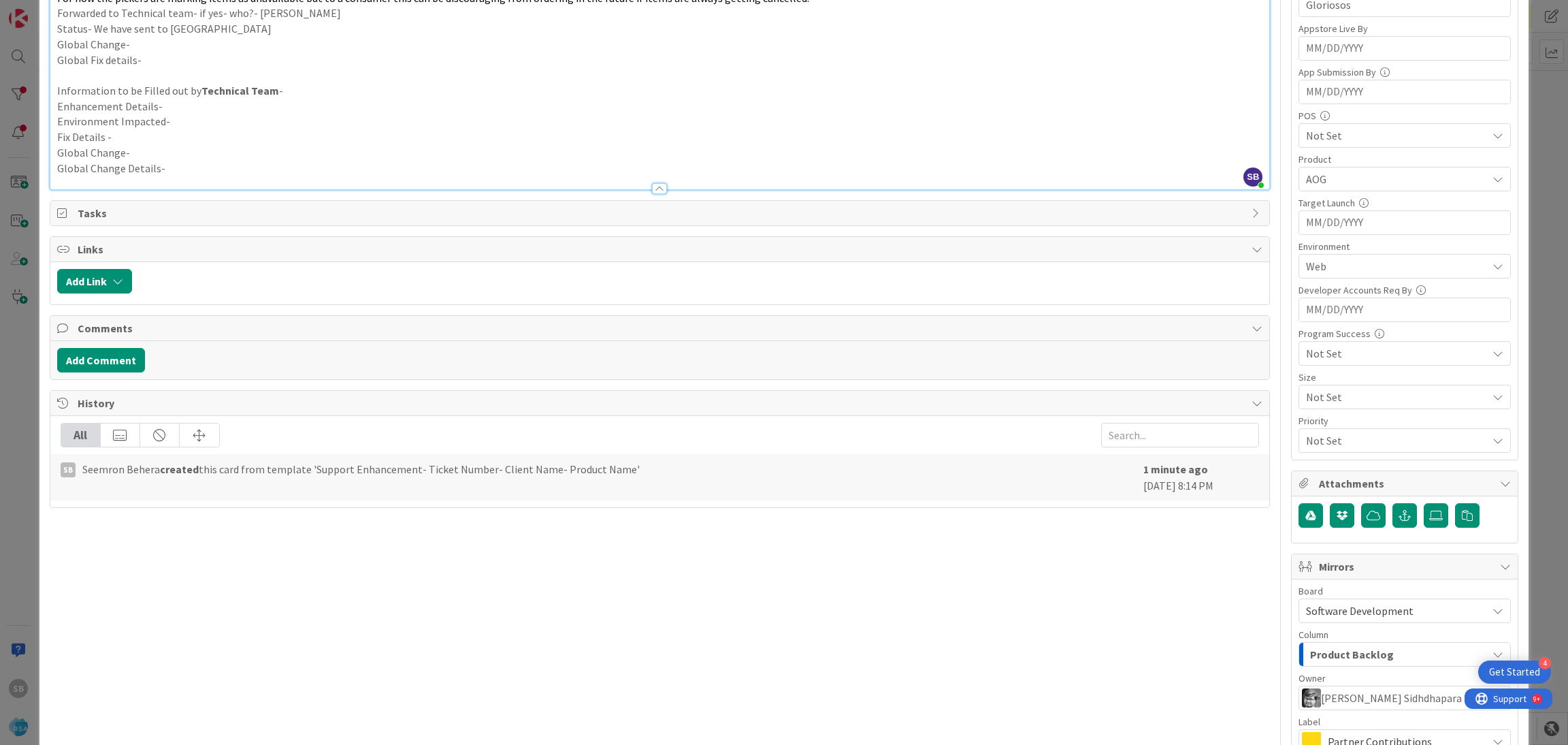
scroll to position [506, 0]
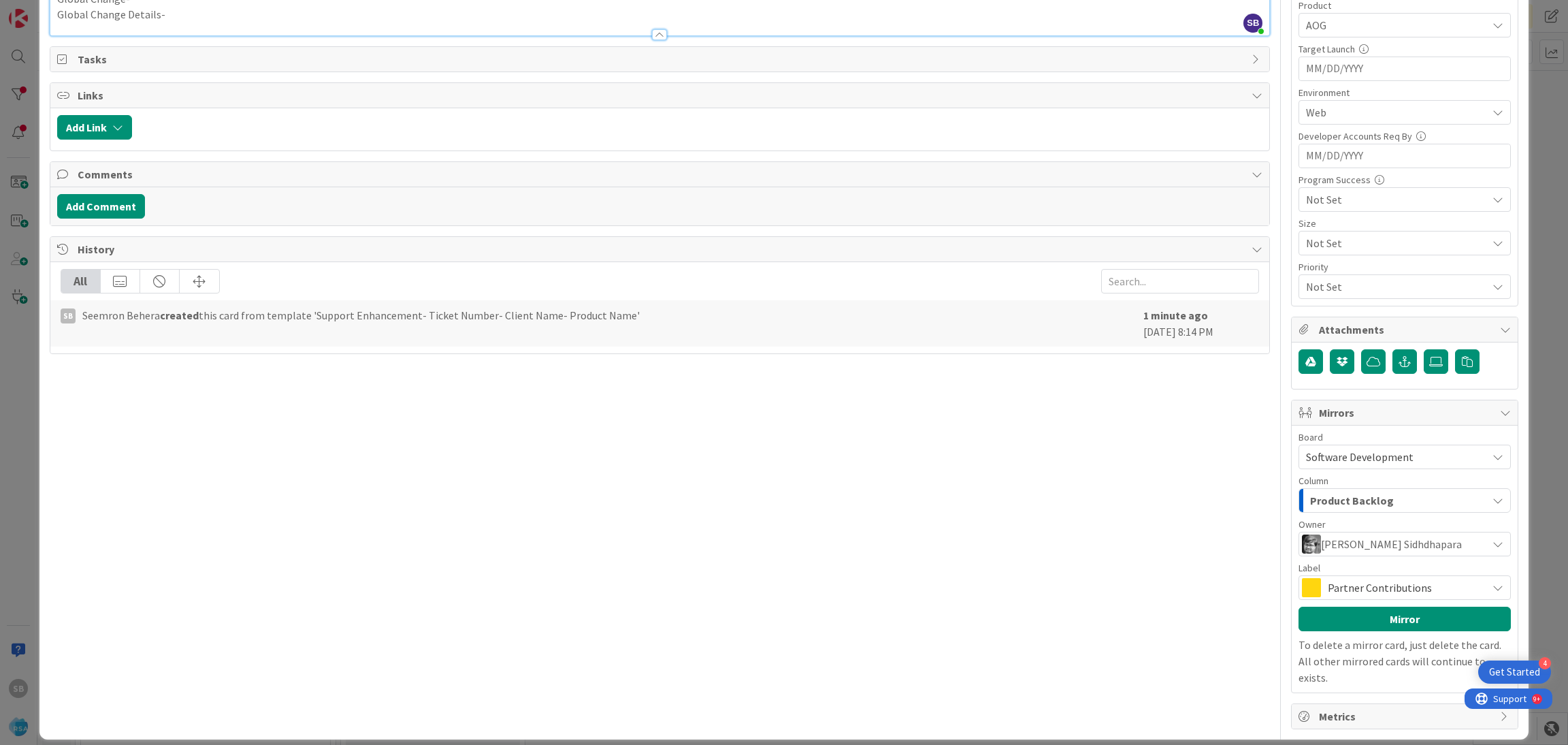
click at [1411, 597] on span "Partner Contributions" at bounding box center [1404, 588] width 152 height 19
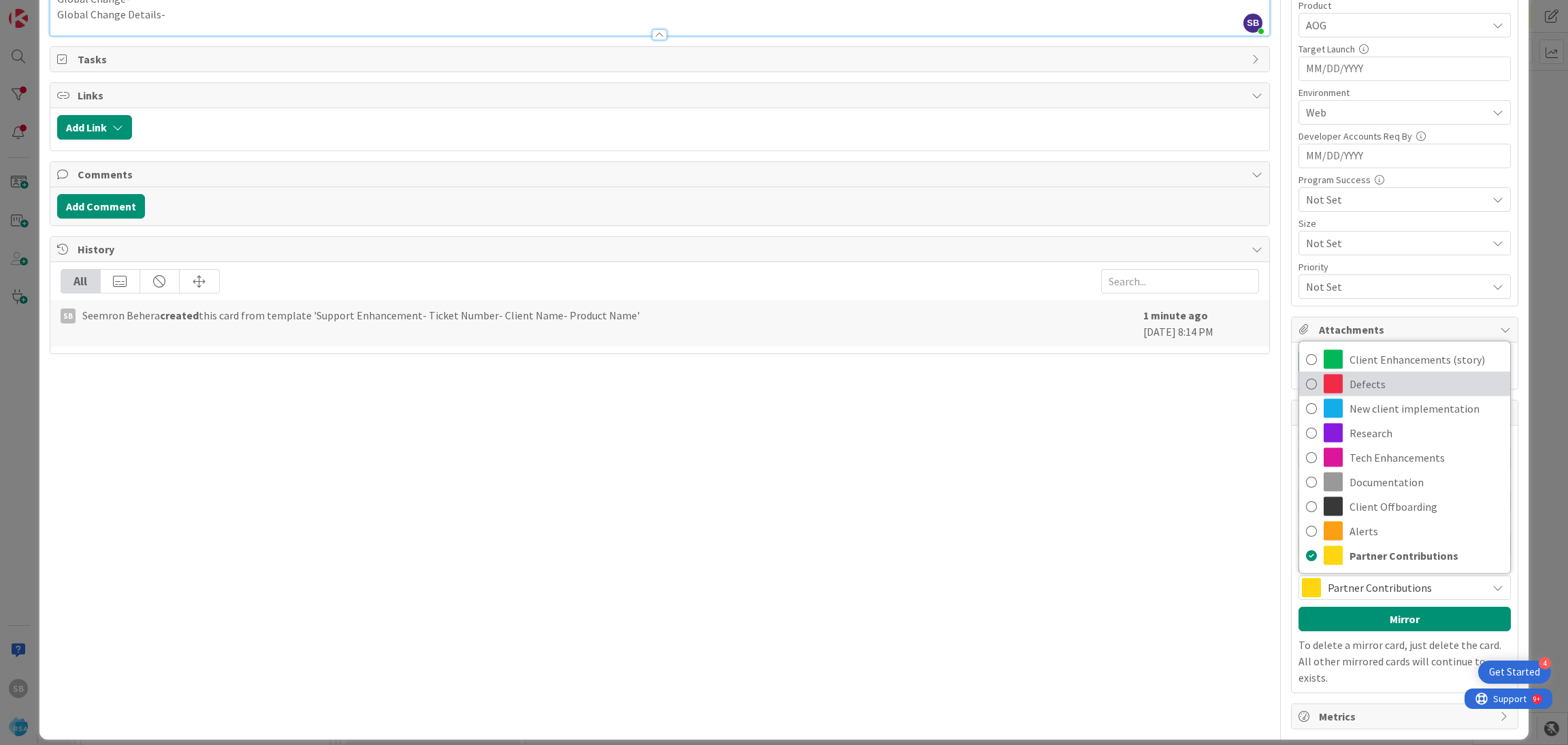
click at [1367, 385] on span "Defects" at bounding box center [1426, 384] width 154 height 21
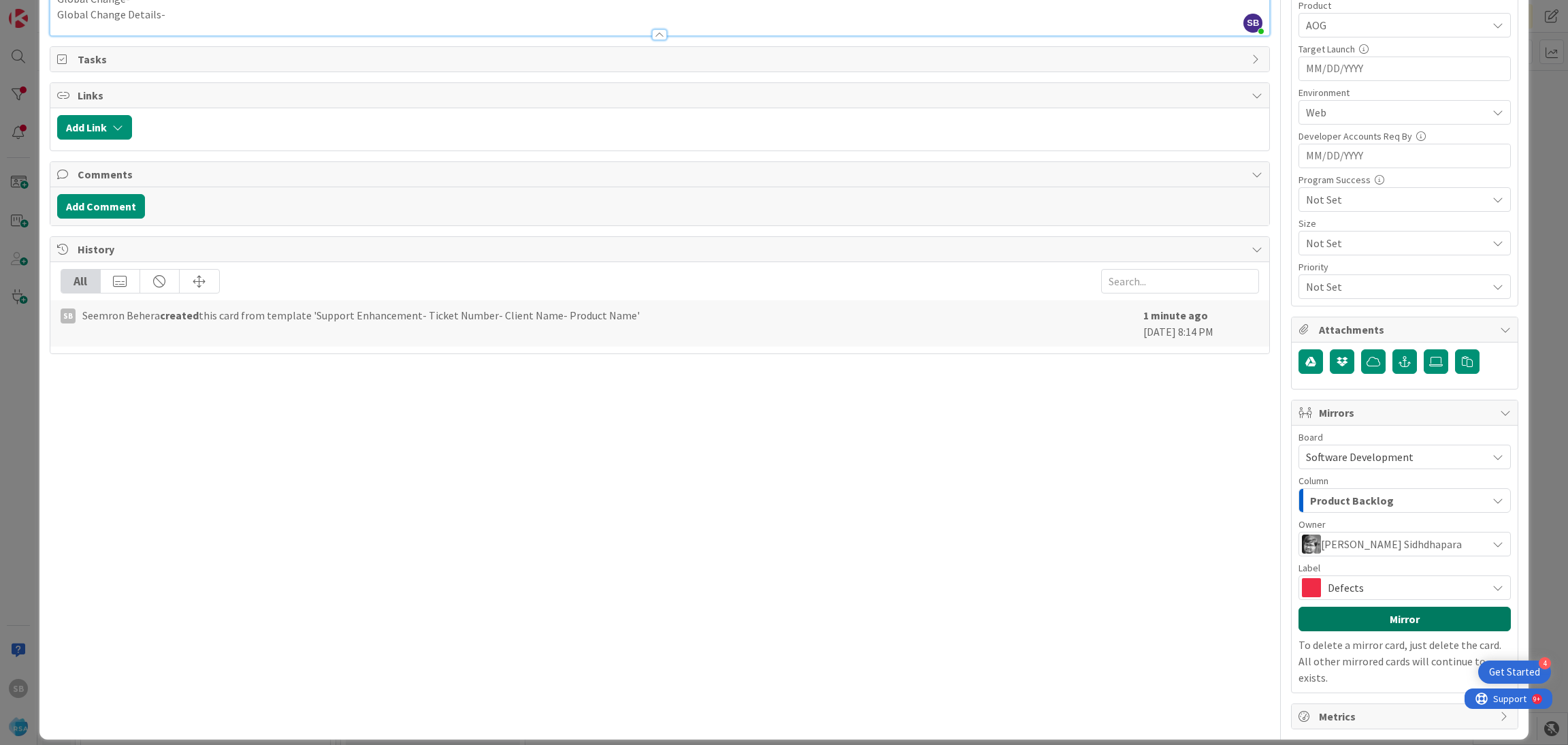
click at [1384, 619] on button "Mirror" at bounding box center [1405, 619] width 212 height 24
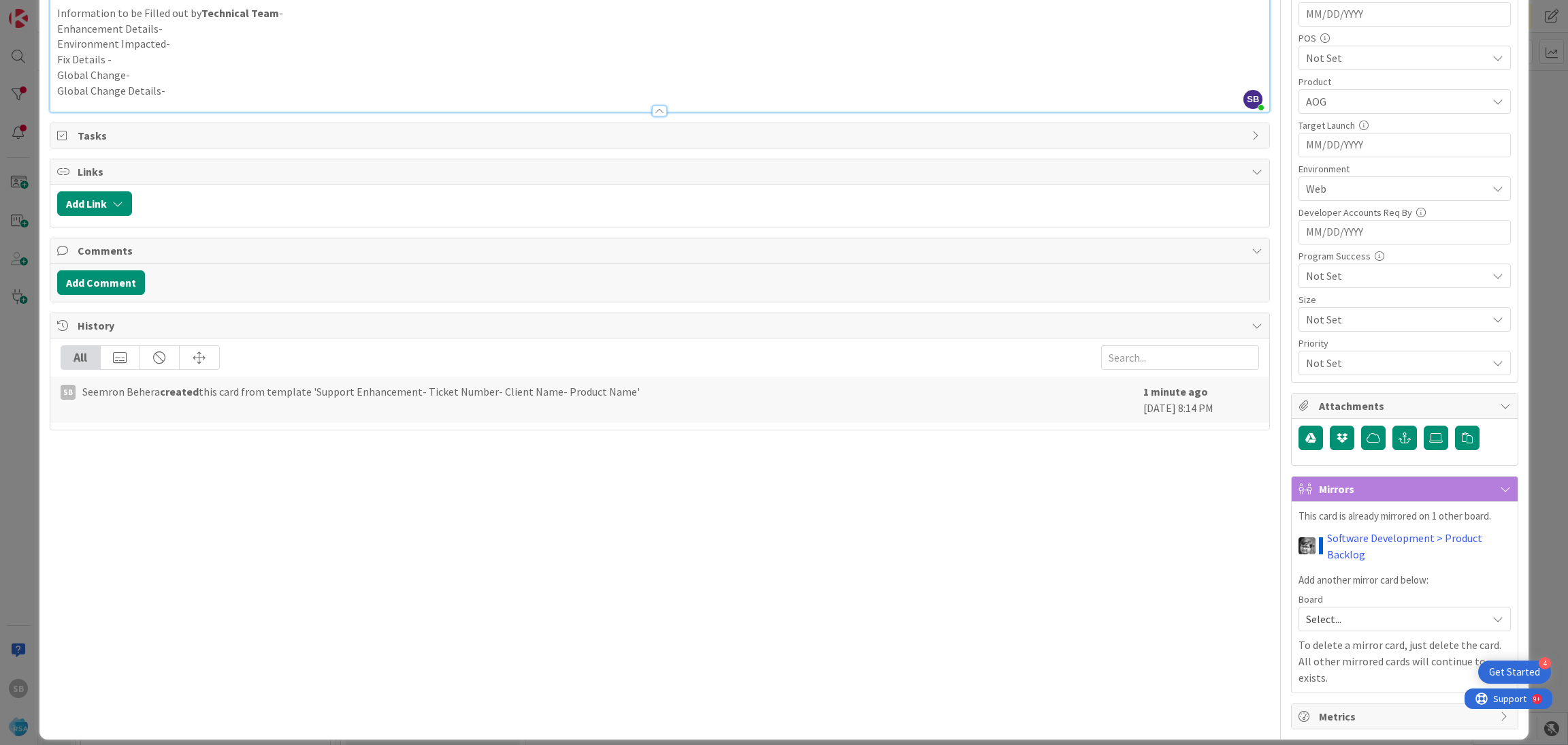
scroll to position [0, 0]
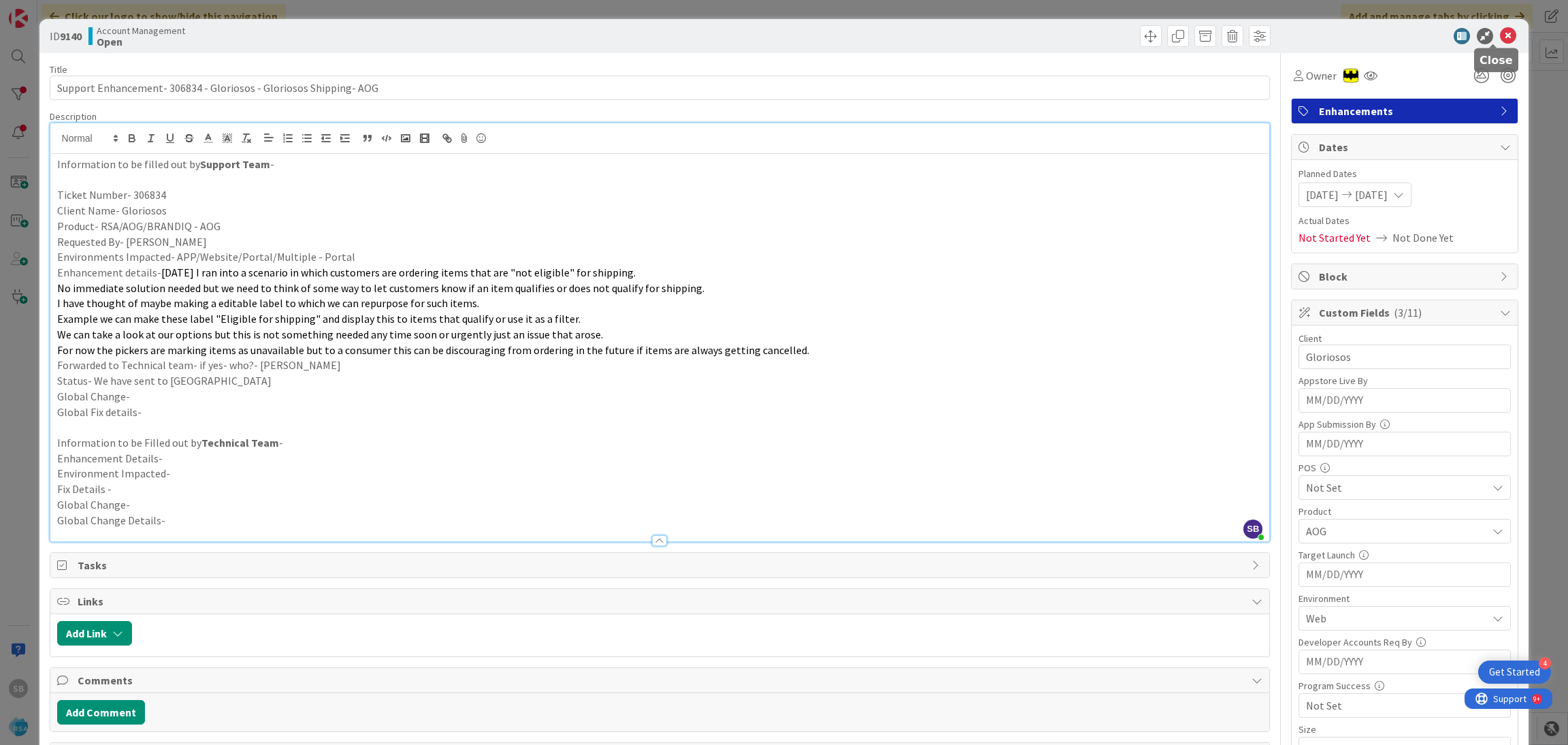
click at [1500, 34] on icon at bounding box center [1508, 36] width 17 height 17
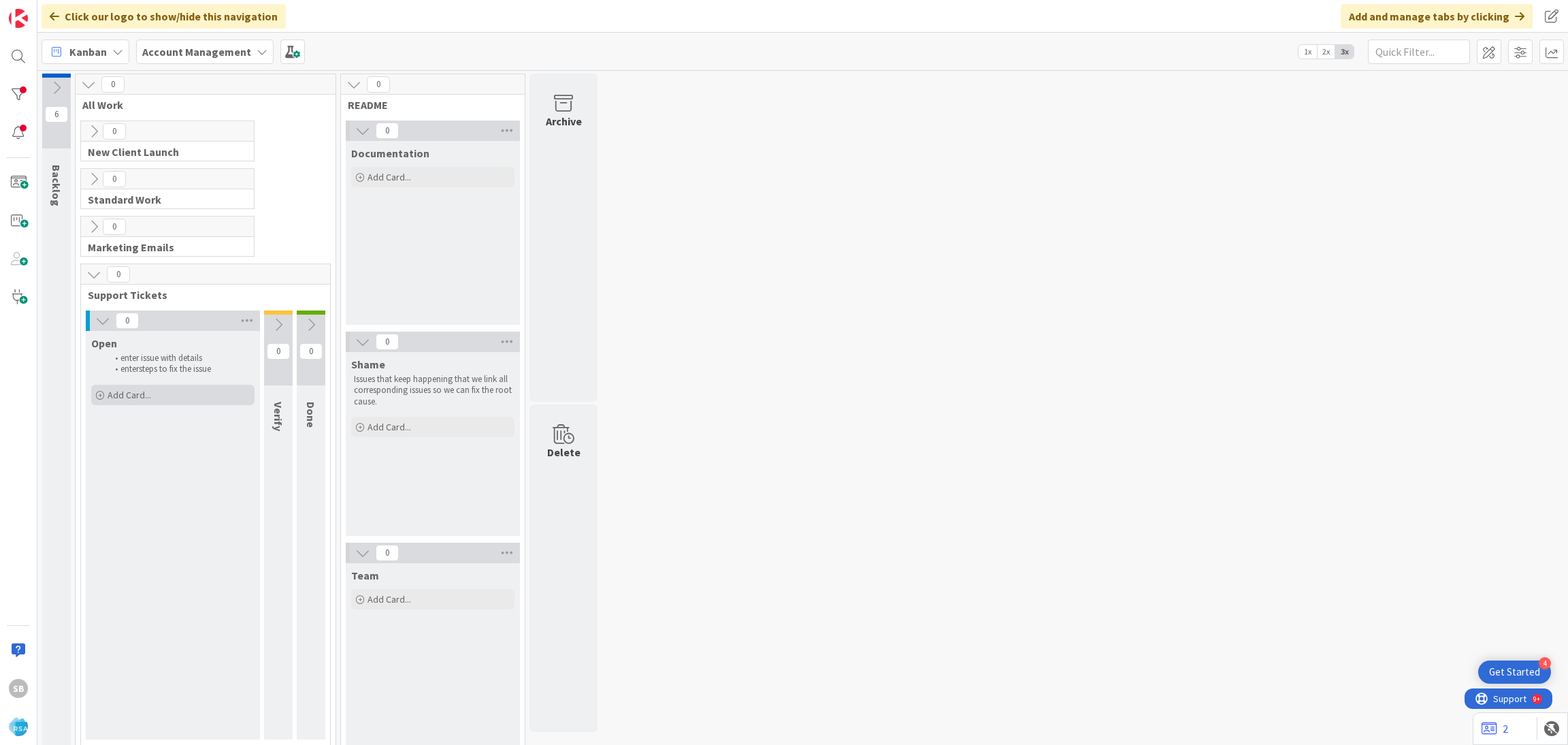
click at [138, 398] on span "Add Card..." at bounding box center [129, 395] width 43 height 13
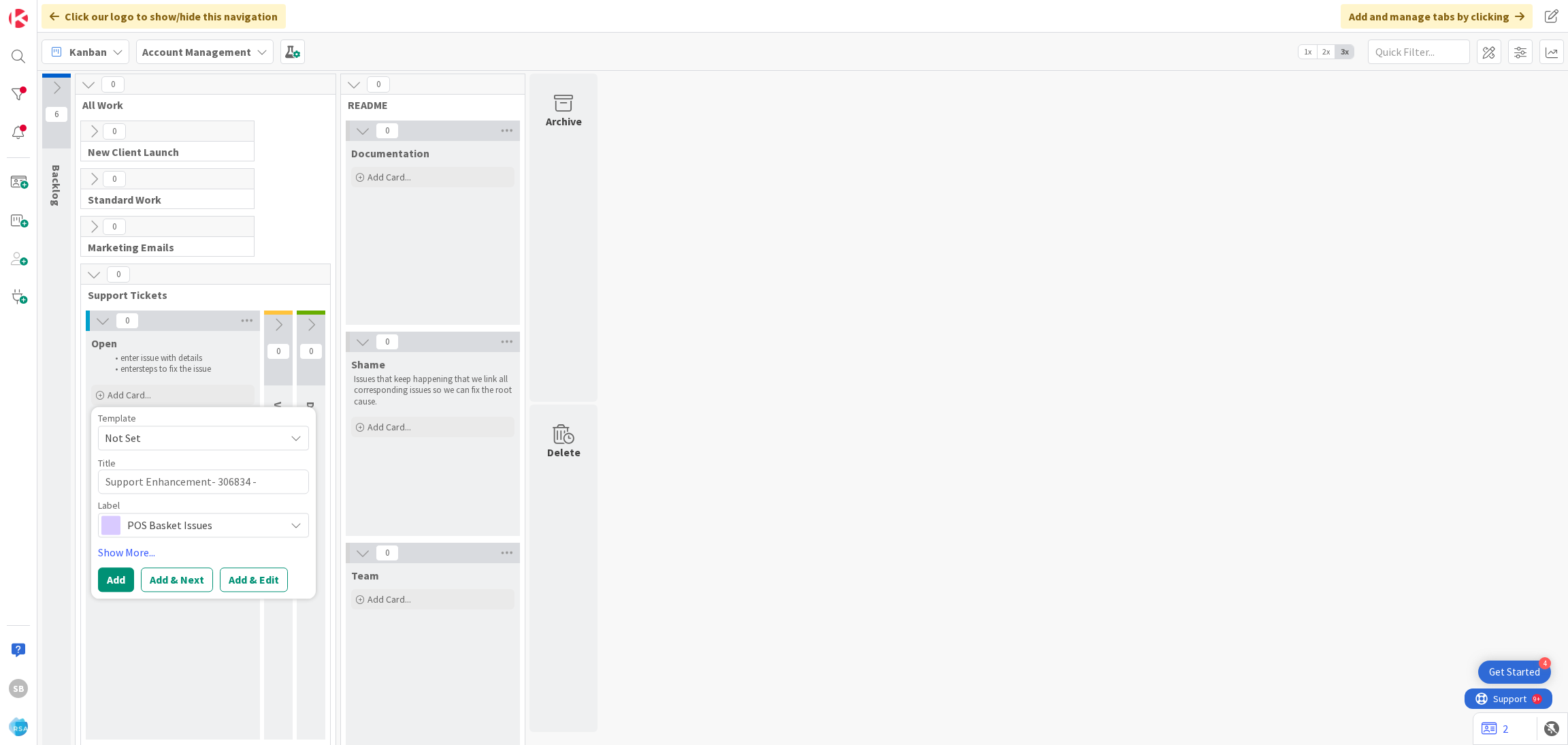
click at [148, 438] on span "Not Set" at bounding box center [190, 438] width 170 height 17
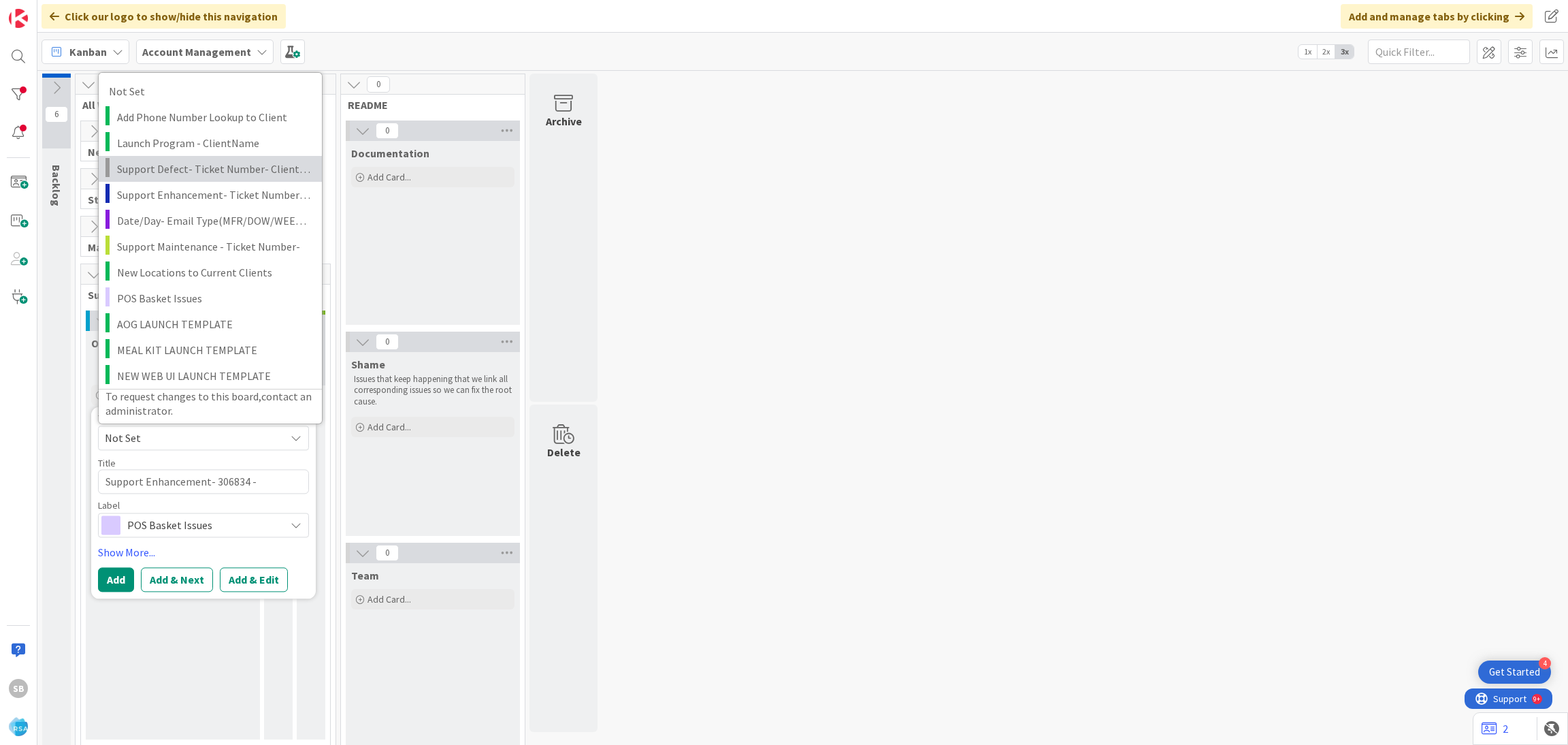
click at [224, 170] on span "Support Defect- Ticket Number- Client Name- Product Name" at bounding box center [214, 168] width 195 height 17
type textarea "x"
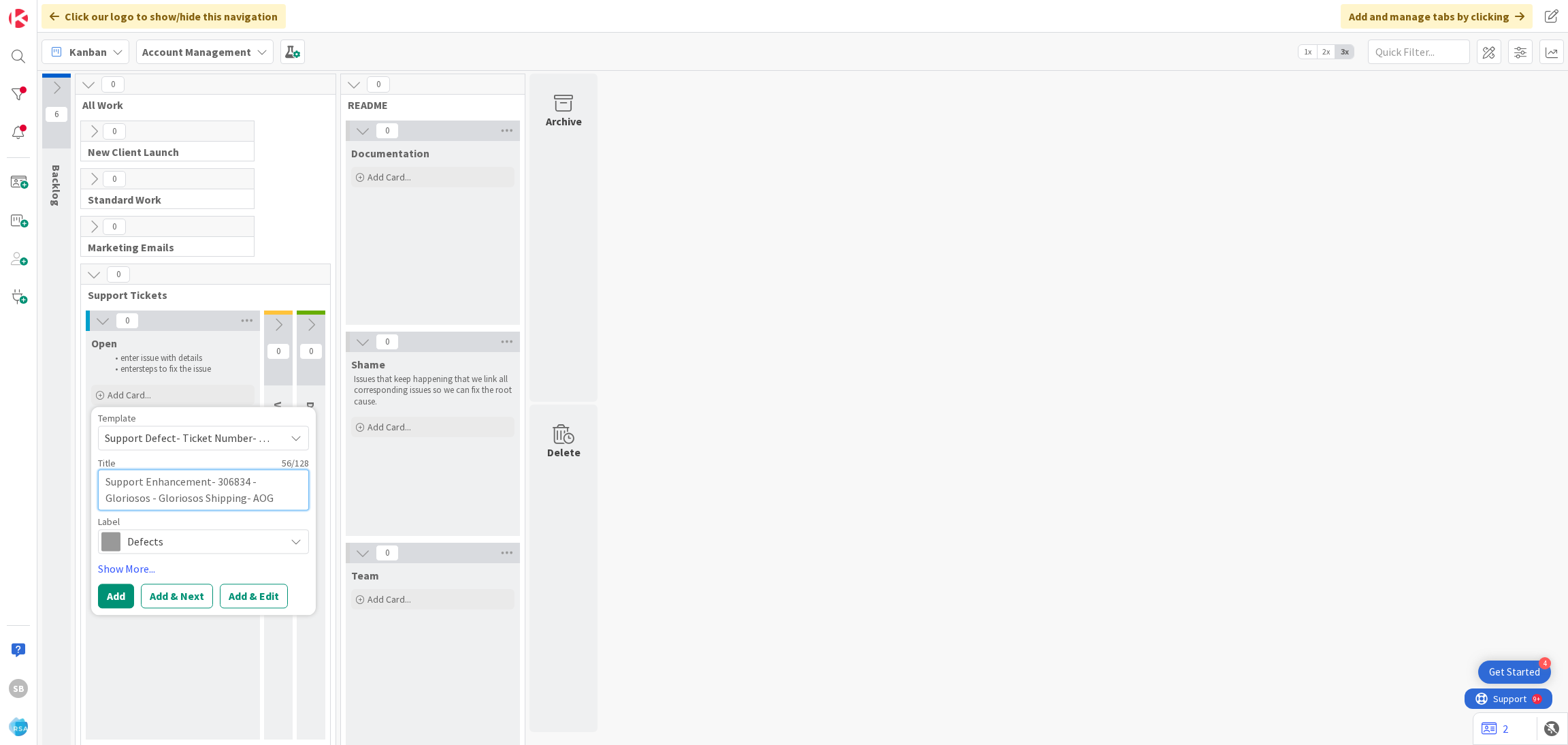
drag, startPoint x: 179, startPoint y: 486, endPoint x: 281, endPoint y: 526, distance: 109.6
click at [281, 526] on div "Template Support Defect- Ticket Number- Client Name- Product Name Not Set Add P…" at bounding box center [203, 484] width 211 height 140
type textarea "Support Defect-"
type textarea "x"
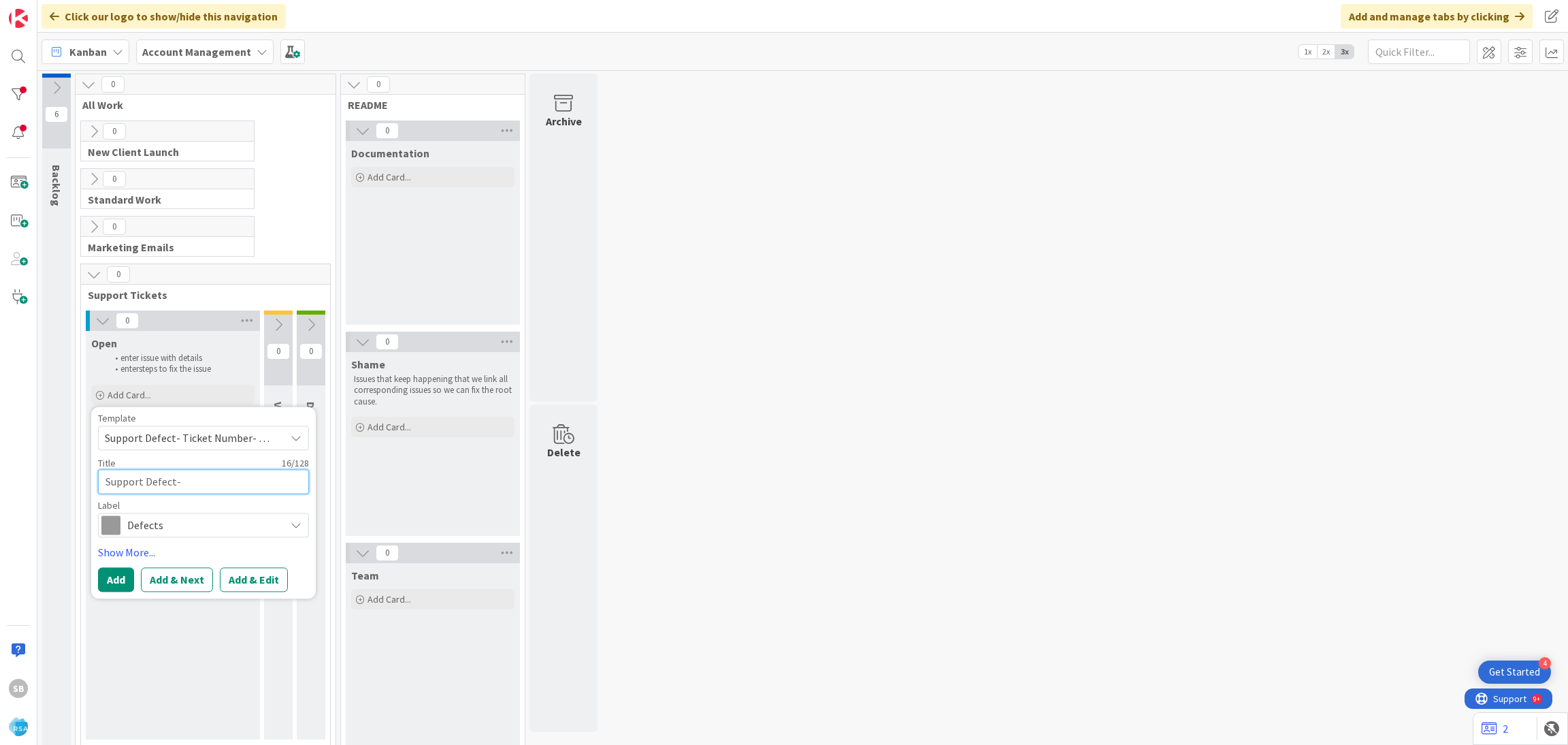
paste textarea "306921"
type textarea "Support Defect- 306921"
type textarea "x"
type textarea "Support Defect- 306921-"
type textarea "x"
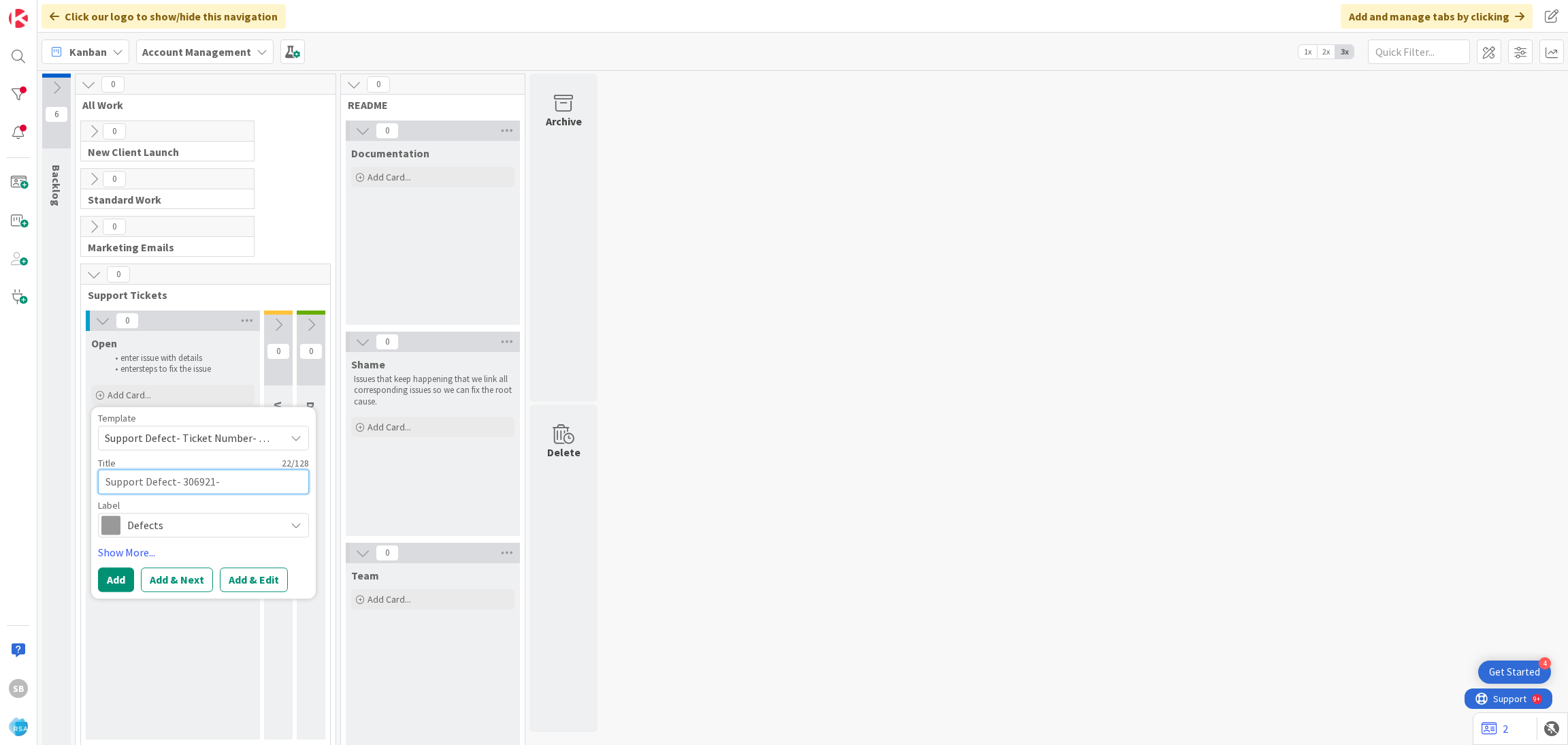
type textarea "Support Defect- 306921-"
type textarea "x"
paste textarea "[PERSON_NAME] Drug"
type textarea "Support Defect- 306921- [PERSON_NAME] Drug"
type textarea "x"
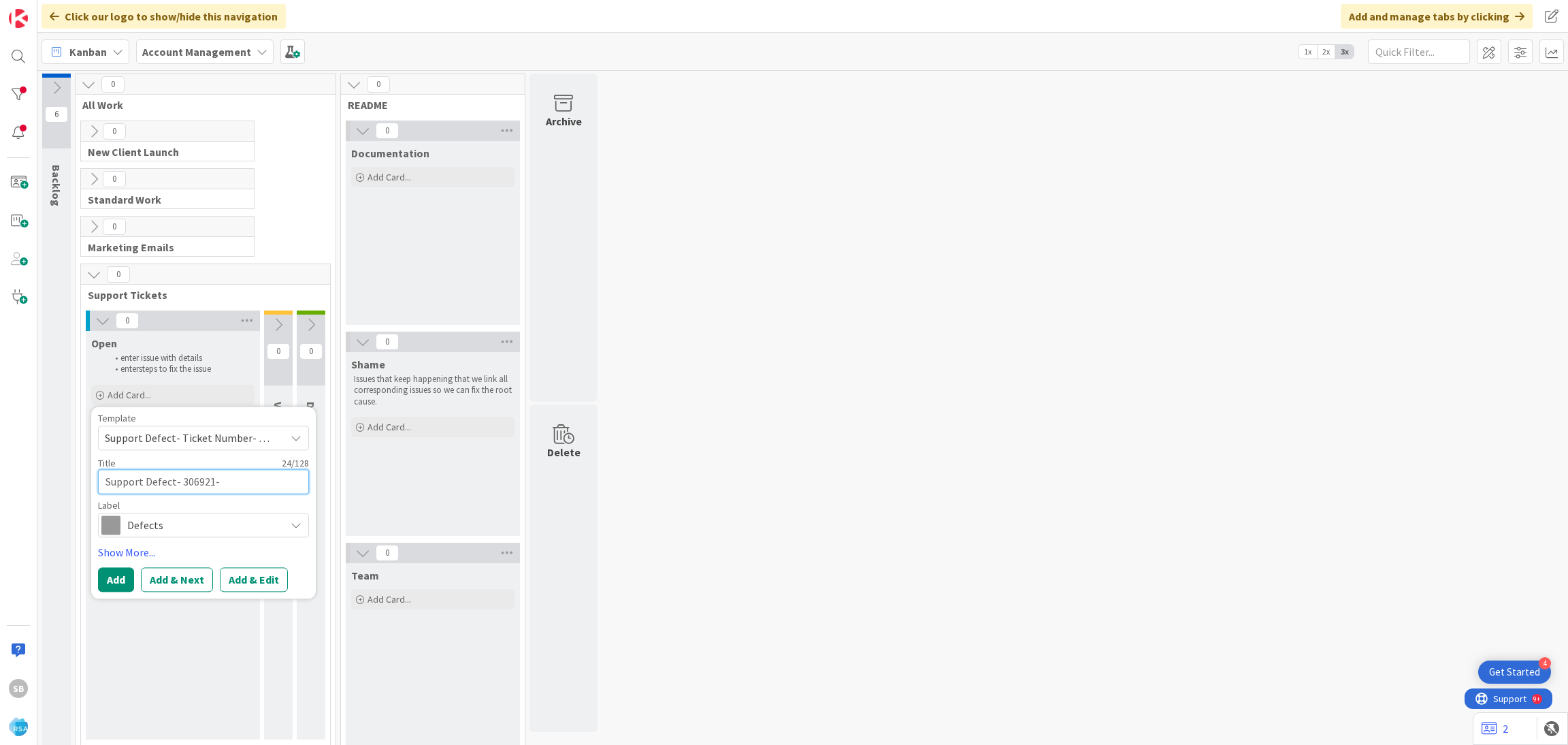
type textarea "Support Defect- 306921- [PERSON_NAME] Drug"
type textarea "x"
type textarea "Support Defect- 306921- [PERSON_NAME] Drug -"
type textarea "x"
type textarea "Support Defect- 306921- [PERSON_NAME] Drug -"
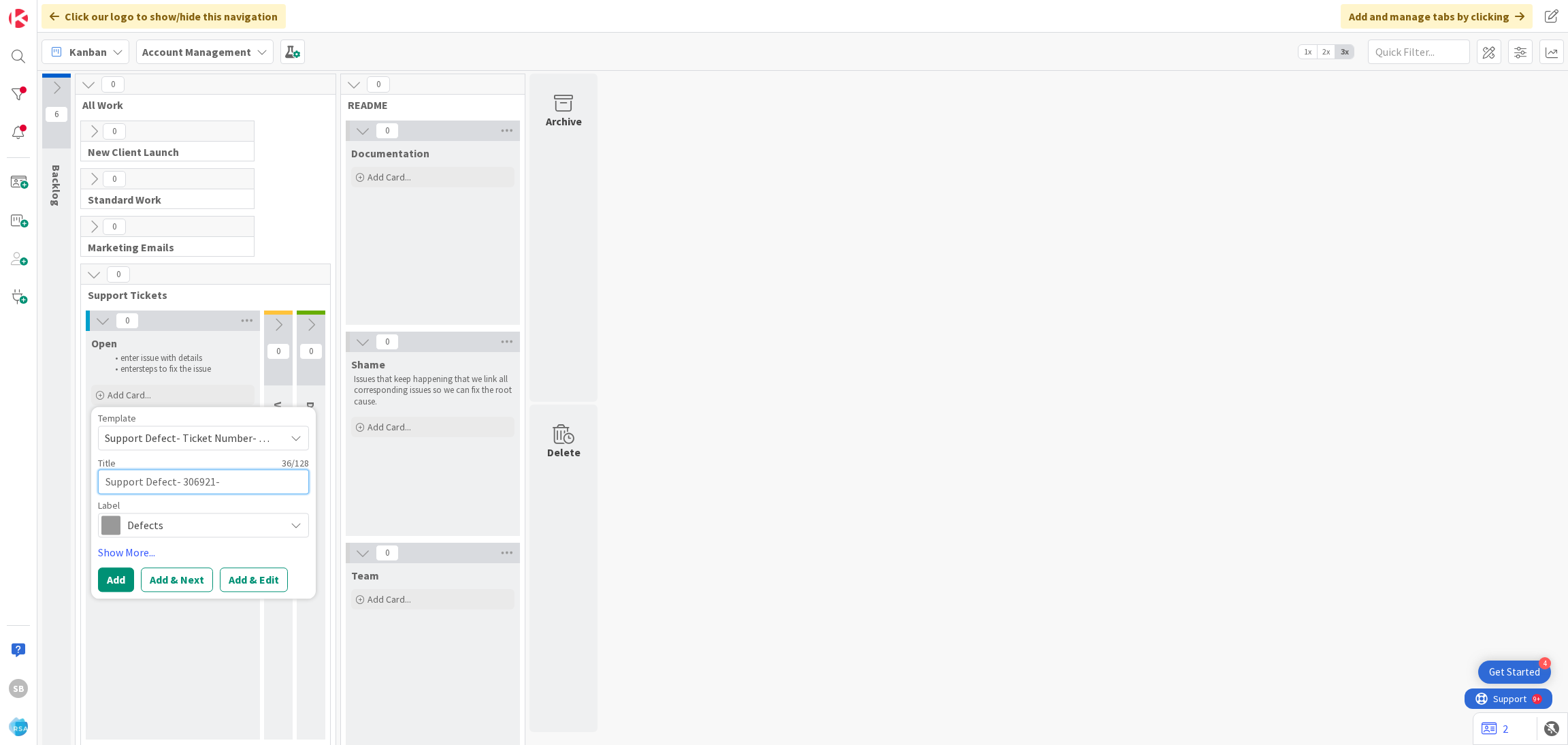
type textarea "x"
paste textarea "Desktop Version of [PERSON_NAME] Drug App is down"
type textarea "Support Defect- 306921- [PERSON_NAME] Drug - Desktop Version of [PERSON_NAME] D…"
type textarea "x"
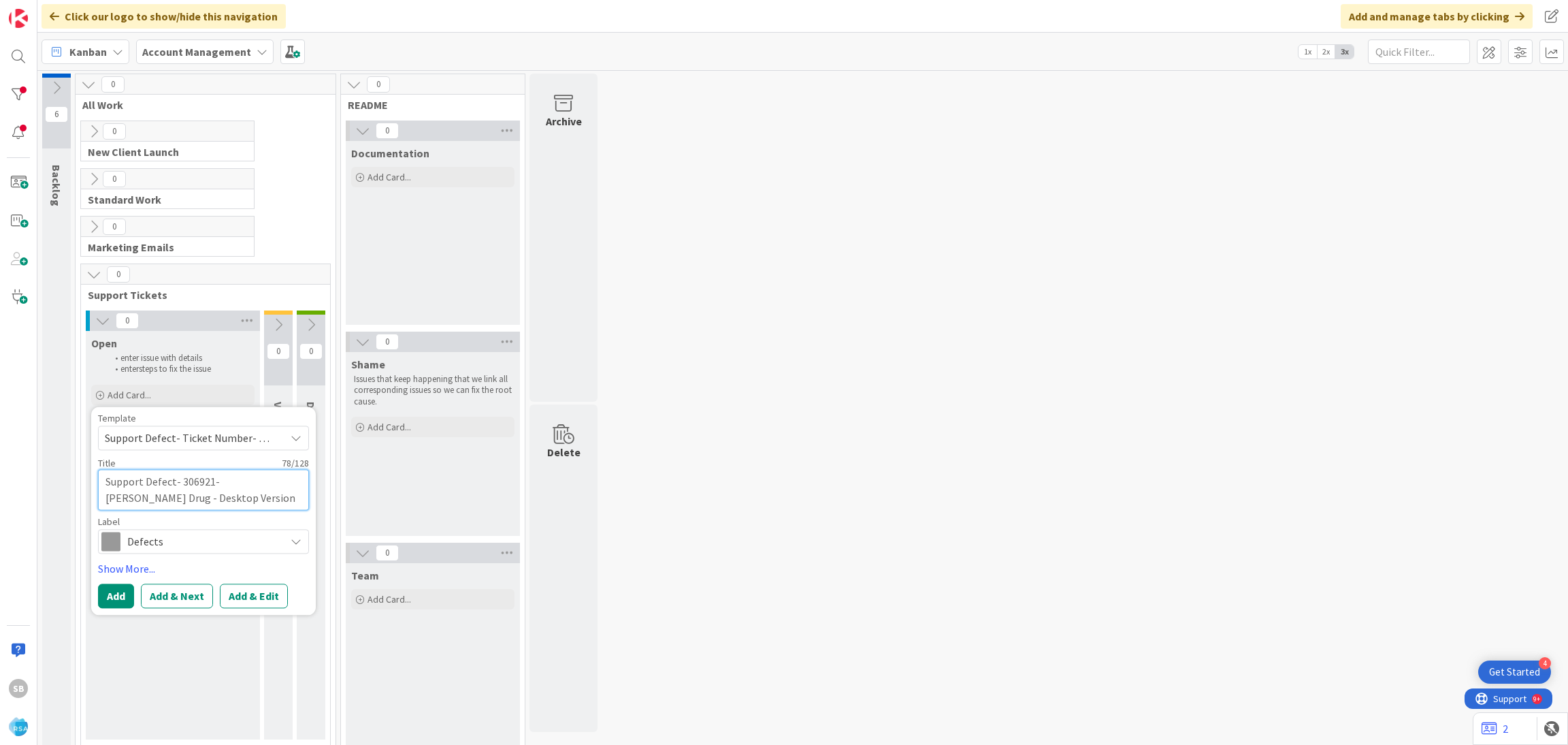
type textarea "Support Defect- 306921- [PERSON_NAME] Drug - Desktop Version of [PERSON_NAME] D…"
type textarea "x"
type textarea "Support Defect- 306921- [PERSON_NAME] Drug - Desktop Version of [PERSON_NAME] D…"
type textarea "x"
type textarea "Support Defect- 306921- [PERSON_NAME] Drug - Desktop Version of [PERSON_NAME] D…"
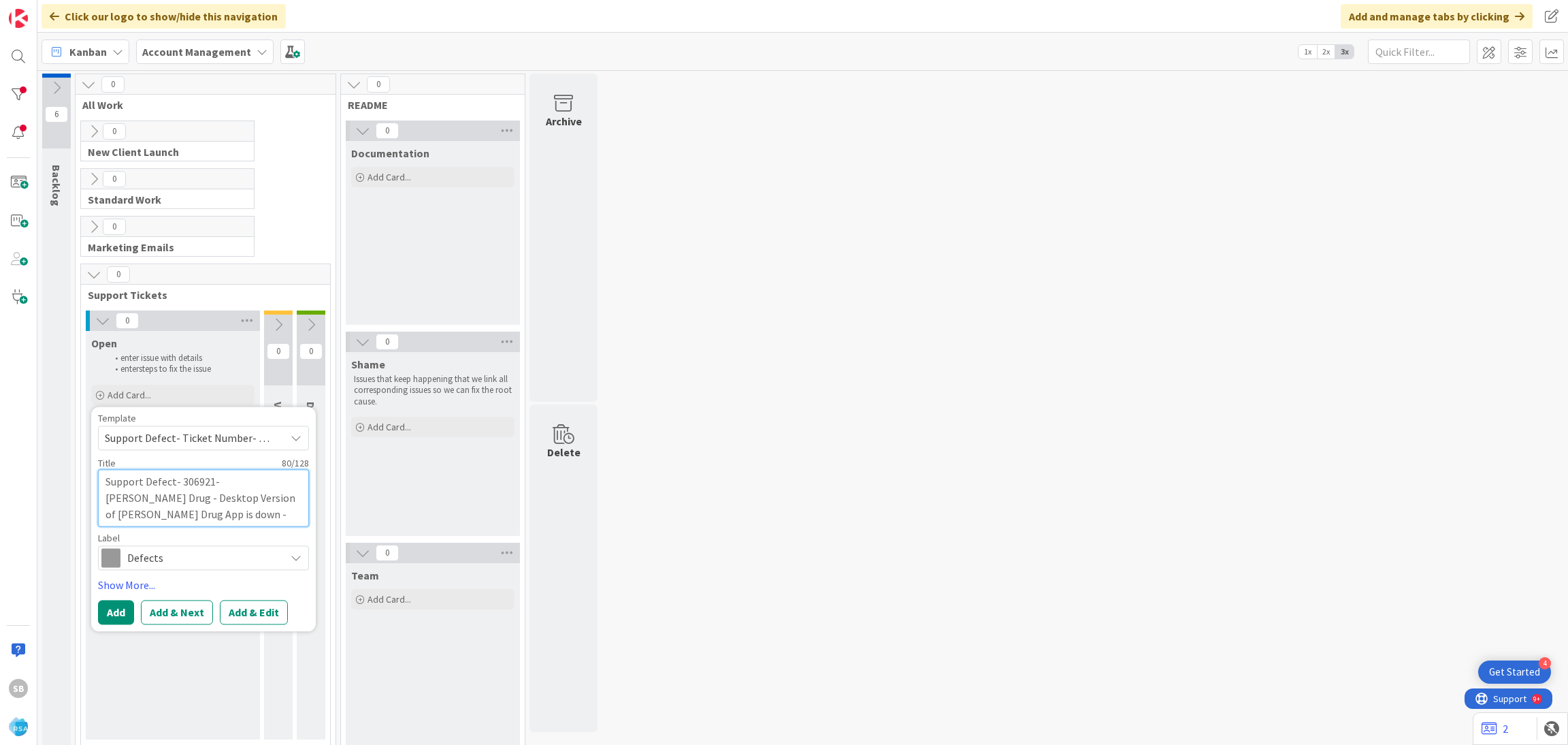
type textarea "x"
type textarea "Support Defect- 306921- [PERSON_NAME] Drug - Desktop Version of [PERSON_NAME] D…"
type textarea "x"
type textarea "Support Defect- 306921- [PERSON_NAME] Drug - Desktop Version of [PERSON_NAME] D…"
type textarea "x"
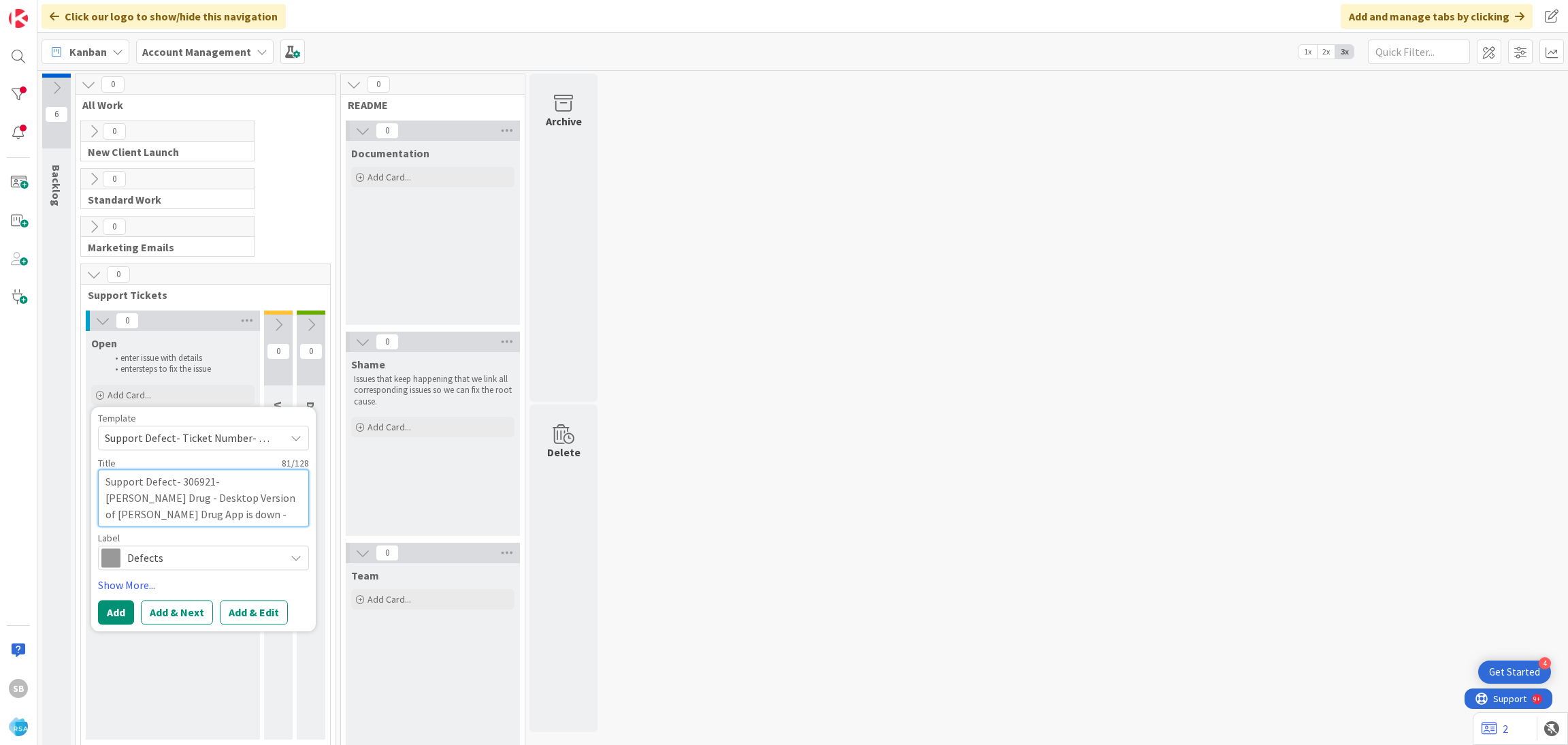
type textarea "Support Defect- 306921- [PERSON_NAME] Drug - Desktop Version of [PERSON_NAME] D…"
type textarea "x"
type textarea "Support Defect- 306921- [PERSON_NAME] Drug - Desktop Version of [PERSON_NAME] D…"
type textarea "x"
type textarea "Support Defect- 306921- [PERSON_NAME] Drug - Desktop Version of [PERSON_NAME] D…"
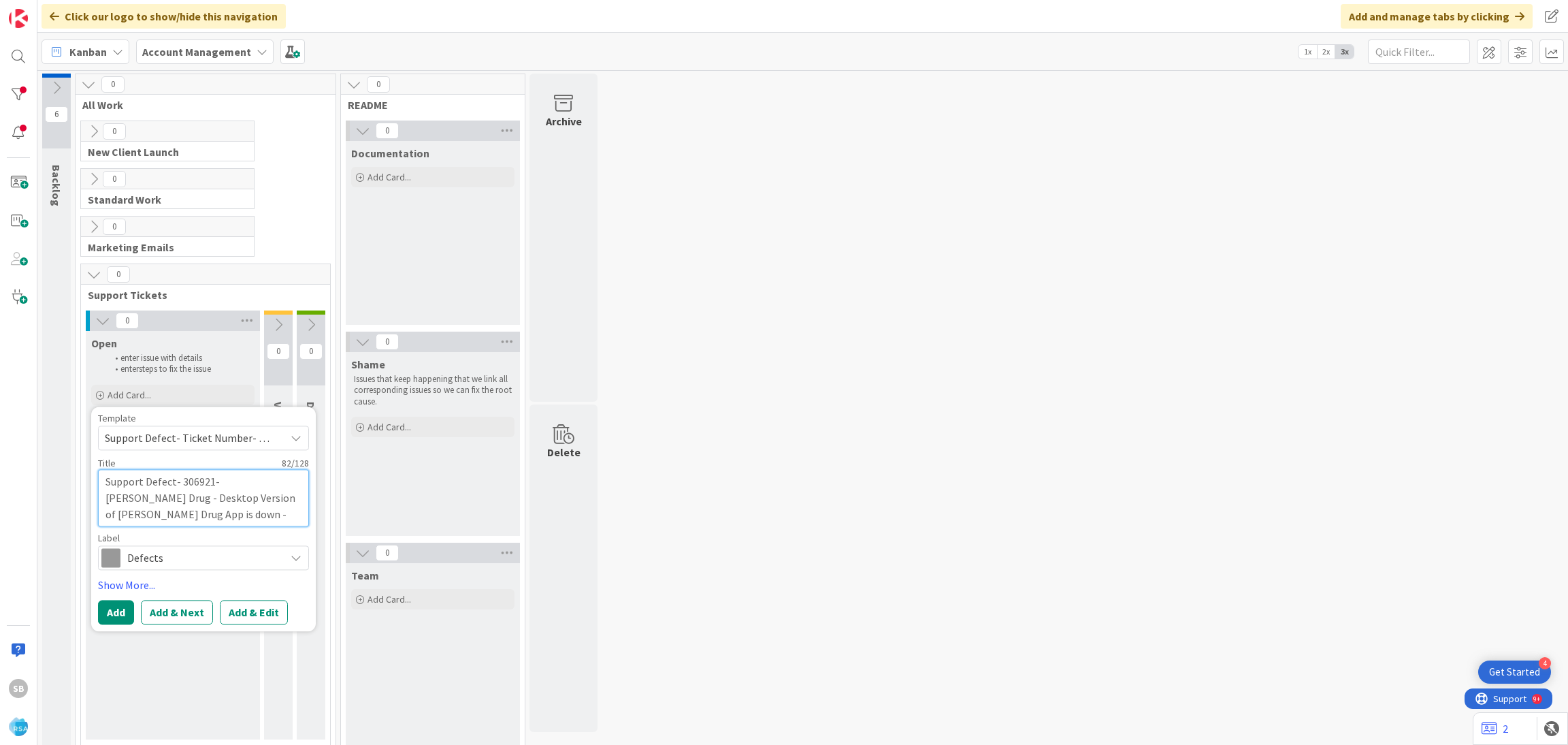
type textarea "x"
type textarea "Support Defect- 306921- [PERSON_NAME] Drug - Desktop Version of [PERSON_NAME] D…"
type textarea "x"
type textarea "Support Defect- 306921- [PERSON_NAME] Drug - Desktop Version of [PERSON_NAME] D…"
type textarea "x"
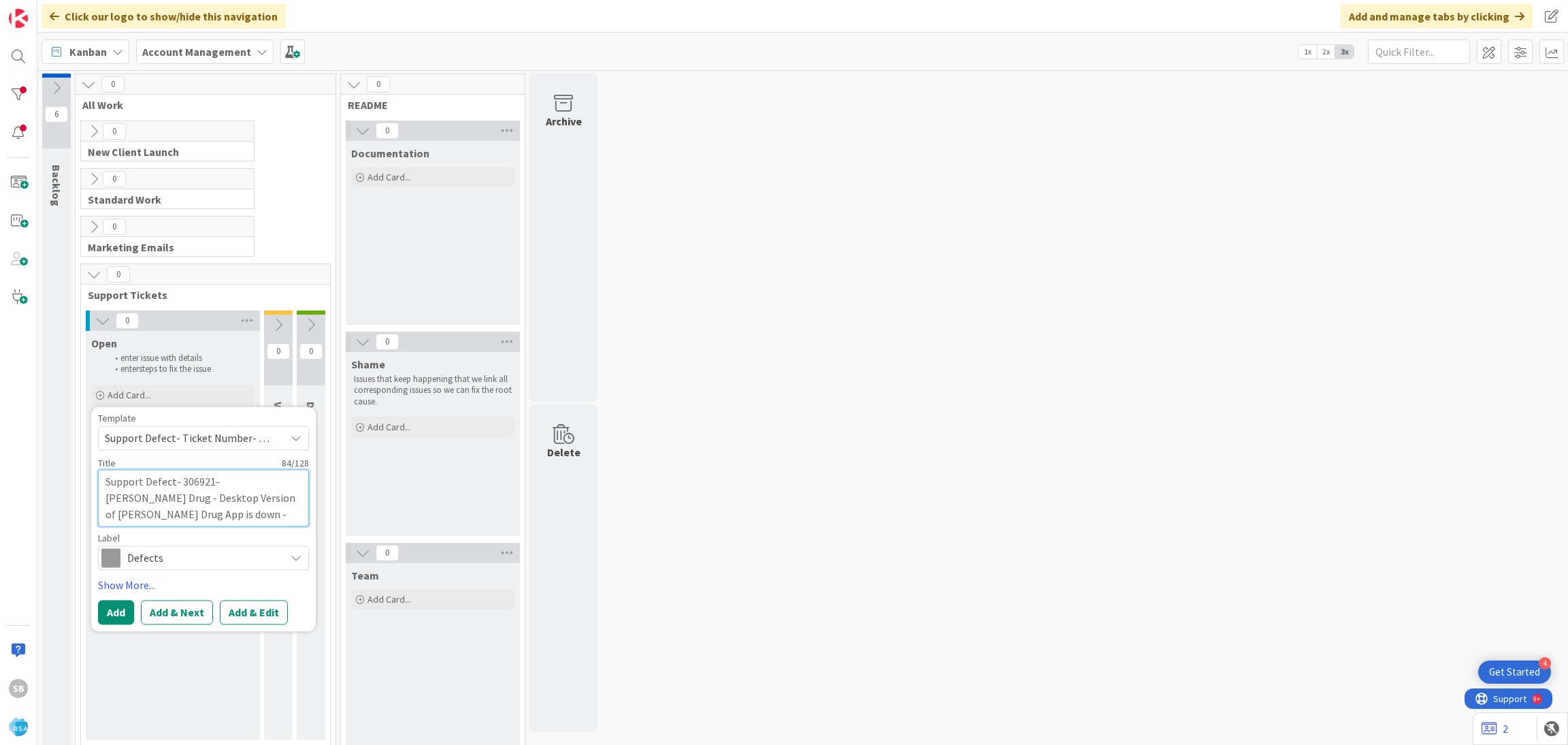
click at [132, 519] on textarea "Support Defect- 306921- [PERSON_NAME] Drug - Desktop Version of [PERSON_NAME] D…" at bounding box center [203, 498] width 211 height 57
type textarea "Support Defect- 306921- [PERSON_NAME] Drug - Desktop Version of [PERSON_NAME] D…"
type textarea "x"
type textarea "Support Defect- 306921- [PERSON_NAME] Drug - Desktop Version of [PERSON_NAME] D…"
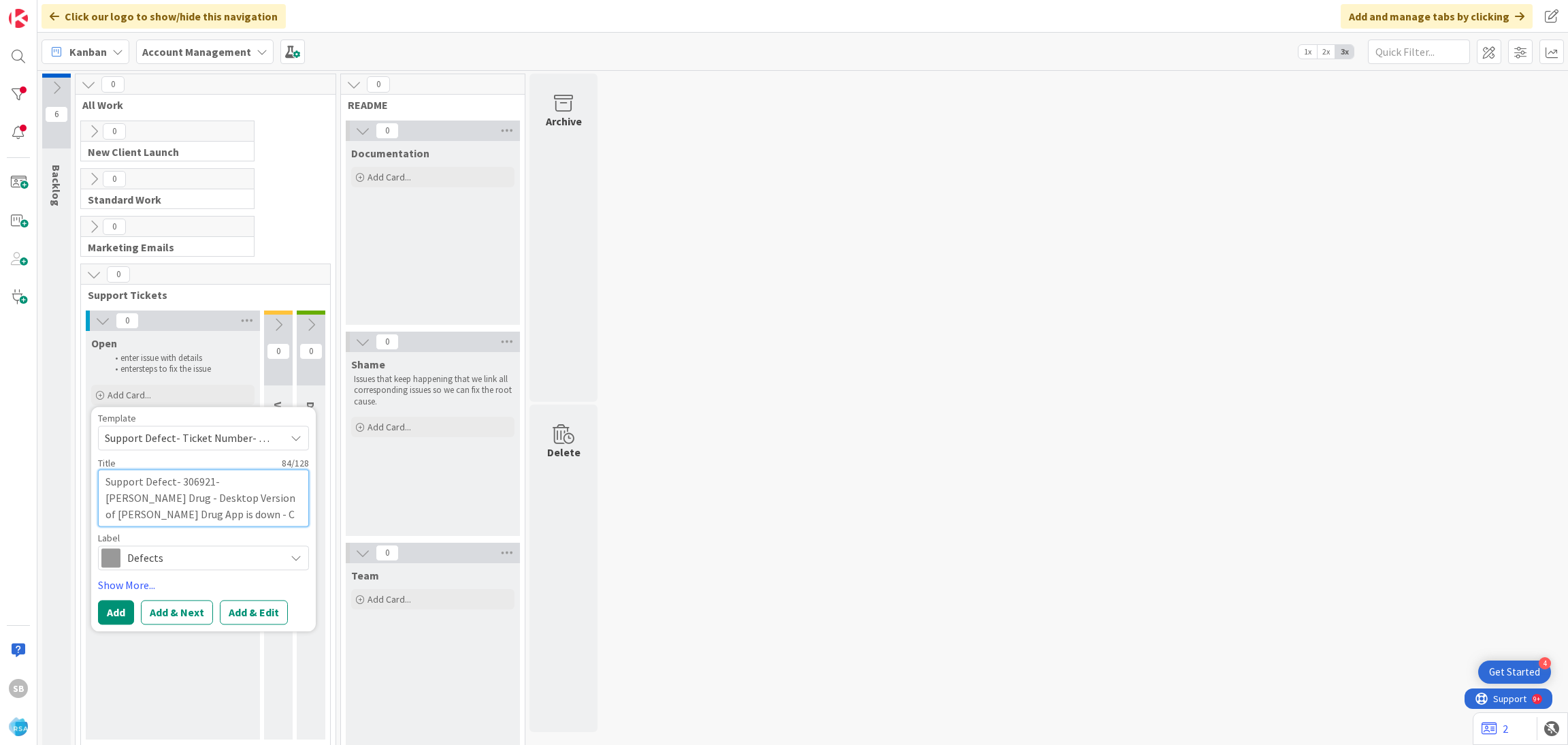
type textarea "x"
type textarea "Support Defect- 306921- [PERSON_NAME] Drug - Desktop Version of [PERSON_NAME] D…"
type textarea "x"
type textarea "Support Defect- 306921- [PERSON_NAME] Drug - Desktop Version of [PERSON_NAME] D…"
type textarea "x"
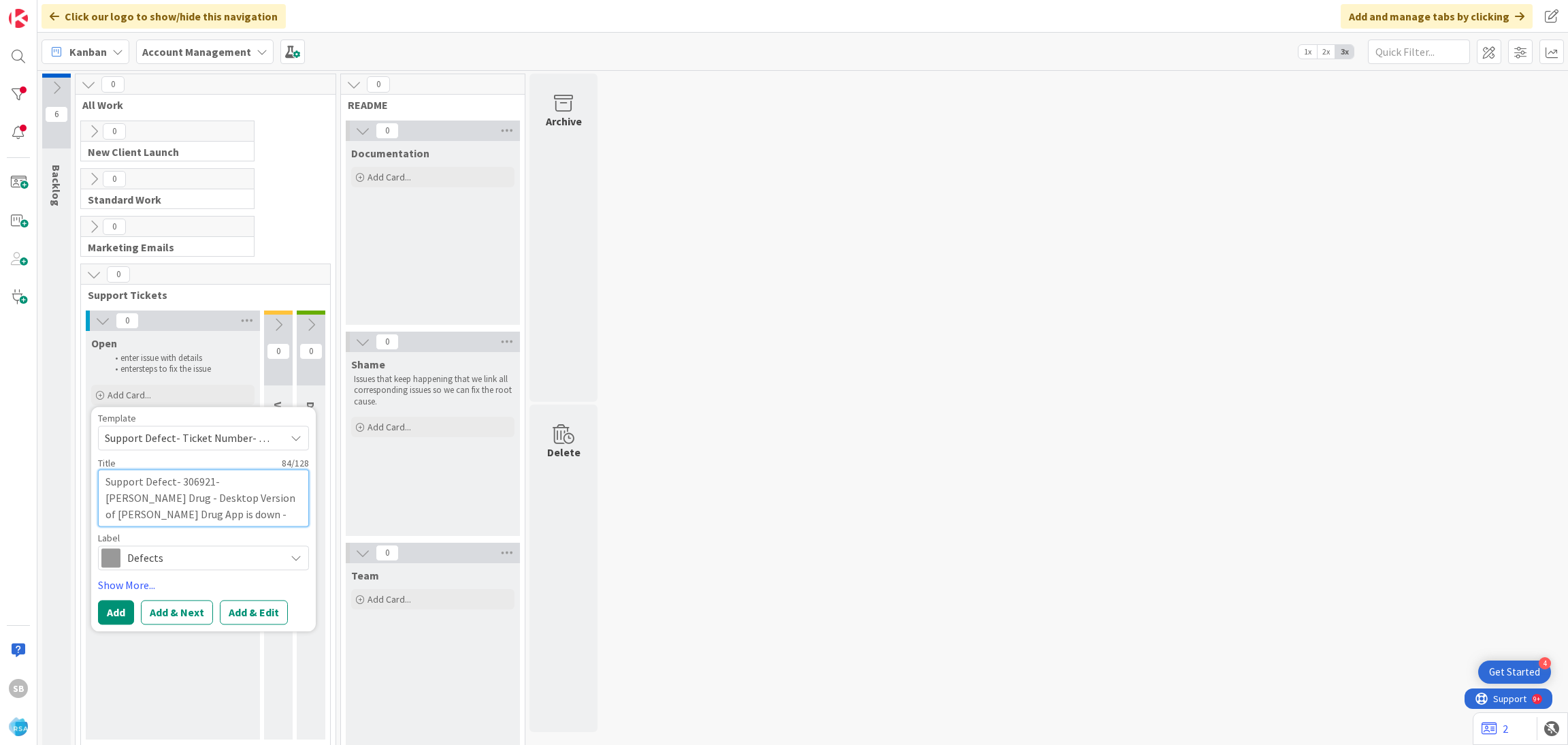
type textarea "Support Defect- 306921- [PERSON_NAME] Drug - Desktop Version of [PERSON_NAME] D…"
type textarea "x"
type textarea "Support Defect- 306921- [PERSON_NAME] Drug - Desktop Version of [PERSON_NAME] D…"
type textarea "x"
type textarea "Support Defect- 306921- [PERSON_NAME] Drug - Desktop Version of [PERSON_NAME] D…"
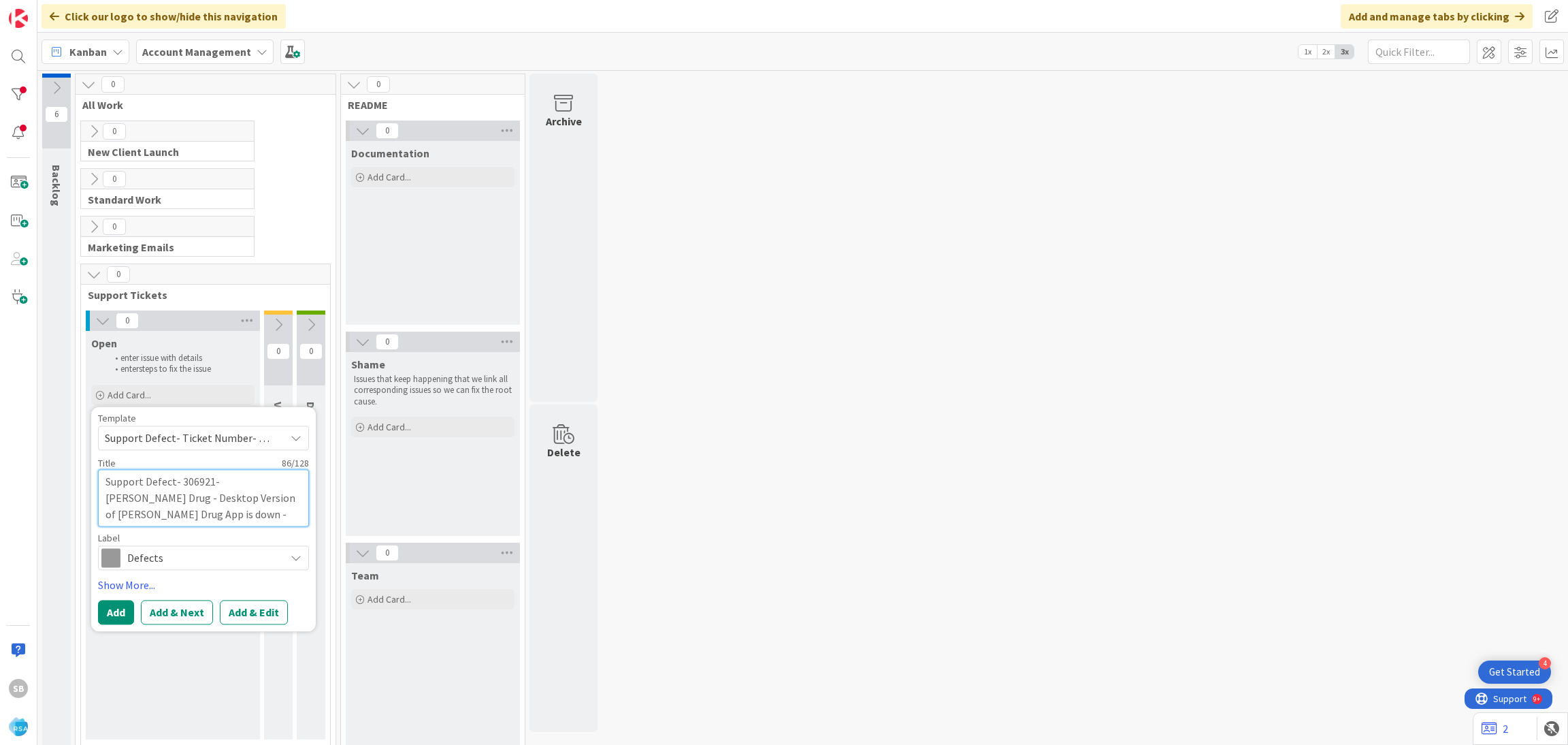
type textarea "x"
type textarea "Support Defect- 306921- [PERSON_NAME] Drug - Desktop Version of [PERSON_NAME] D…"
type textarea "x"
type textarea "Support Defect- 306921- [PERSON_NAME] Drug - Desktop Version of [PERSON_NAME] D…"
type textarea "x"
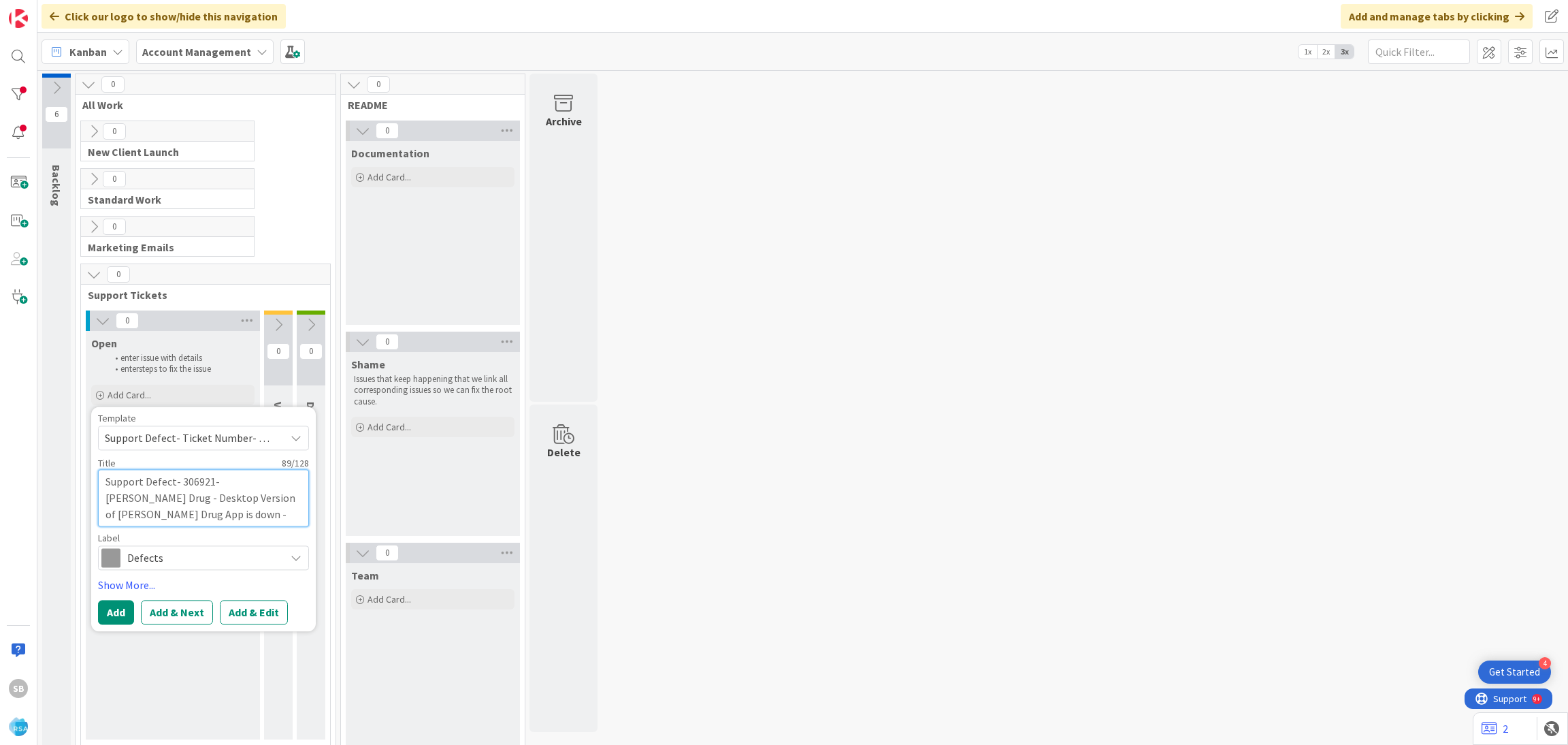
type textarea "Support Defect- 306921- [PERSON_NAME] Drug - Desktop Version of [PERSON_NAME] D…"
type textarea "x"
type textarea "Support Defect- 306921- [PERSON_NAME] Drug - Desktop Version of [PERSON_NAME] D…"
type textarea "x"
type textarea "Support Defect- 306921- [PERSON_NAME] Drug - Desktop Version of [PERSON_NAME] D…"
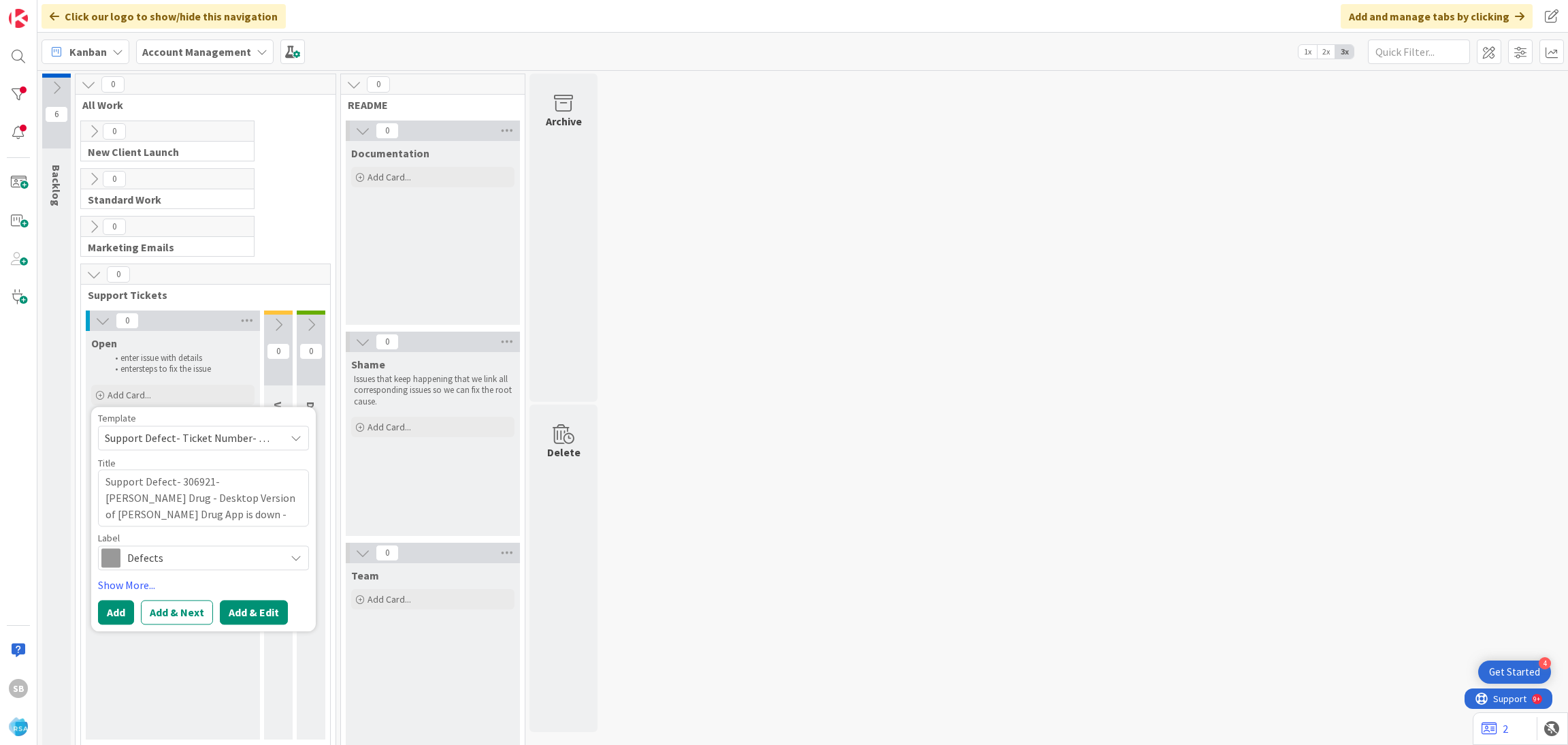
click at [266, 614] on button "Add & Edit" at bounding box center [254, 612] width 68 height 24
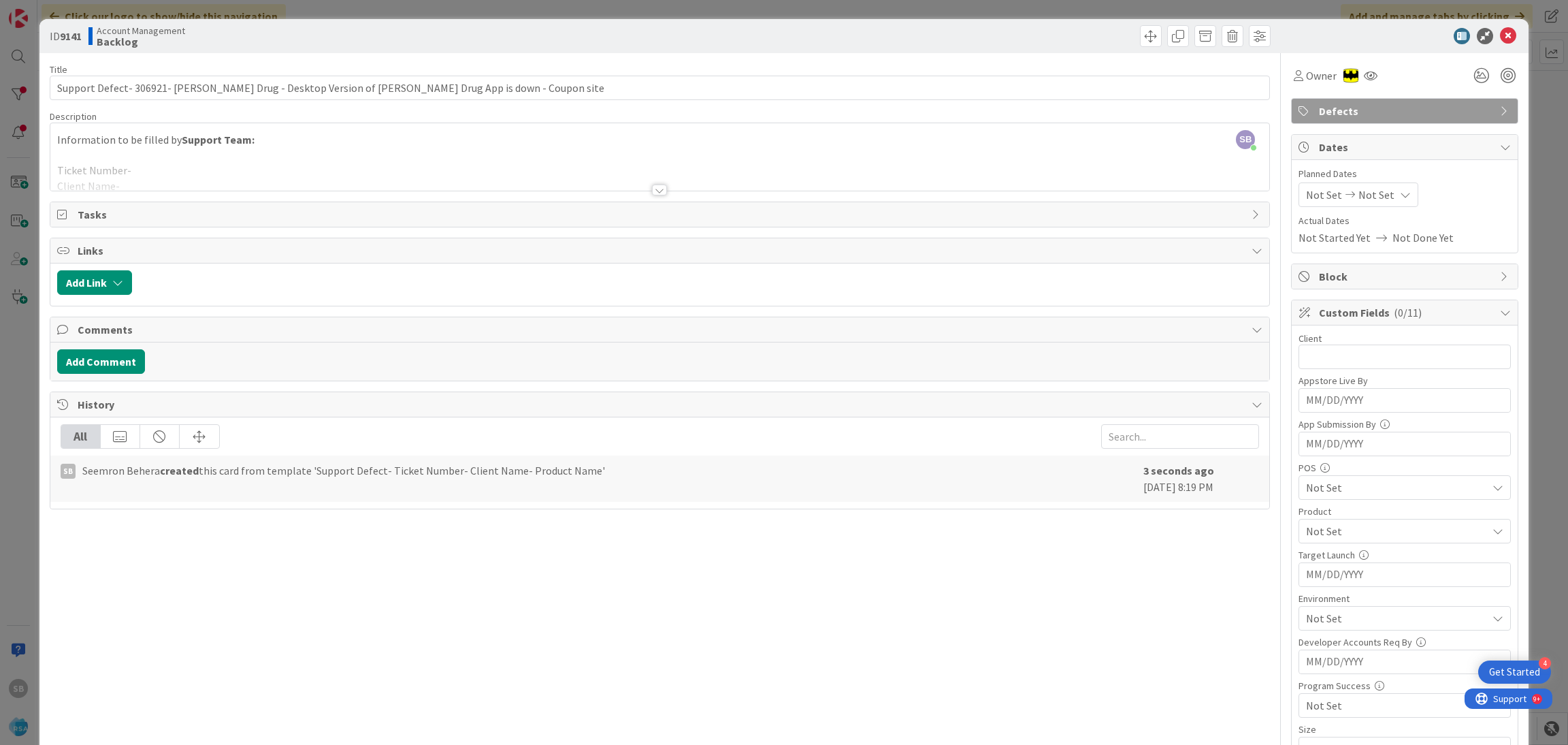
click at [371, 157] on div at bounding box center [660, 174] width 1220 height 35
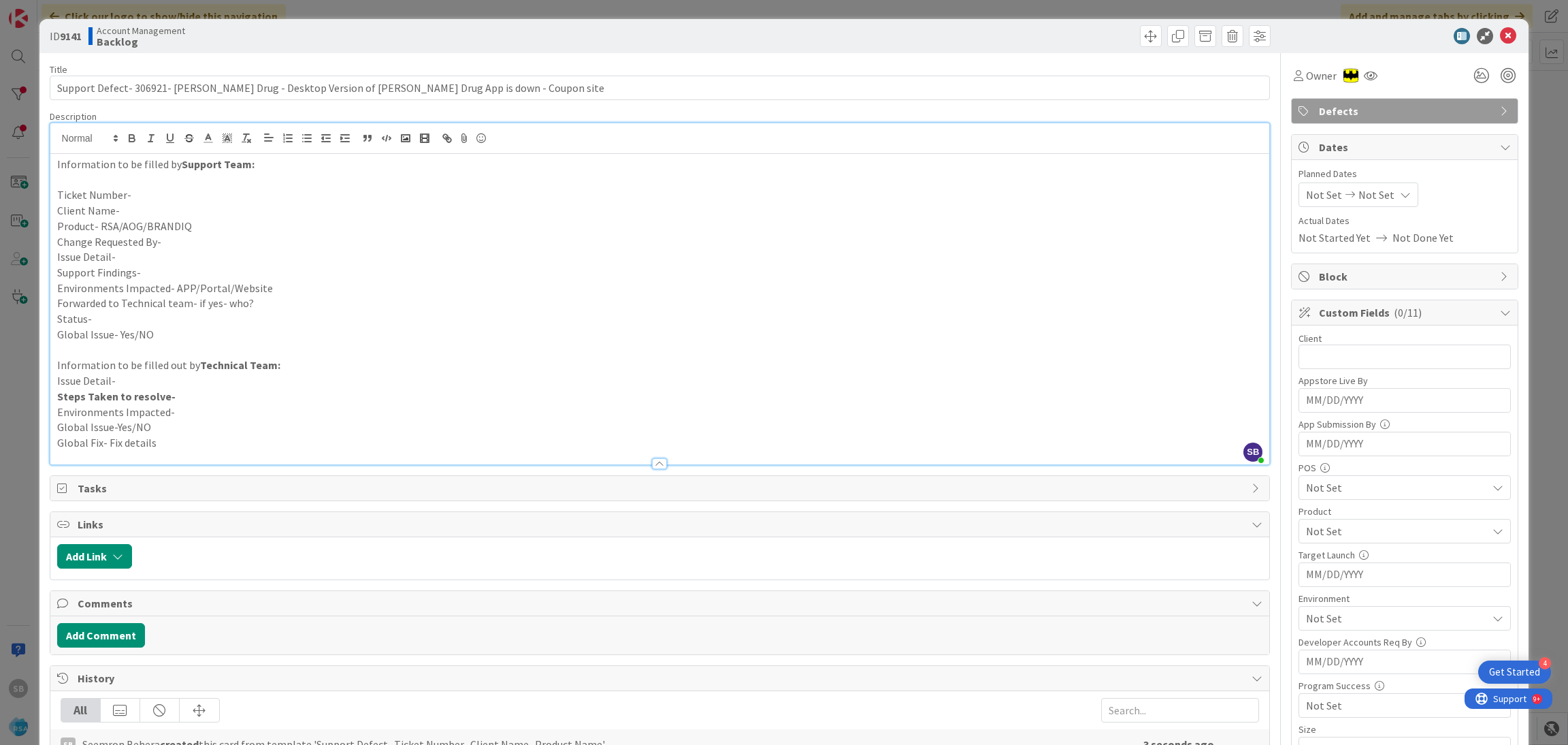
click at [175, 197] on p "Ticket Number-" at bounding box center [659, 195] width 1206 height 16
click at [156, 206] on p "Client Name-" at bounding box center [659, 211] width 1206 height 16
click at [197, 223] on p "Product- RSA/AOG/BRANDIQ" at bounding box center [659, 226] width 1206 height 16
click at [181, 245] on p "Change Requested By-" at bounding box center [659, 242] width 1206 height 16
click at [162, 256] on p "Issue Detail-" at bounding box center [659, 257] width 1206 height 16
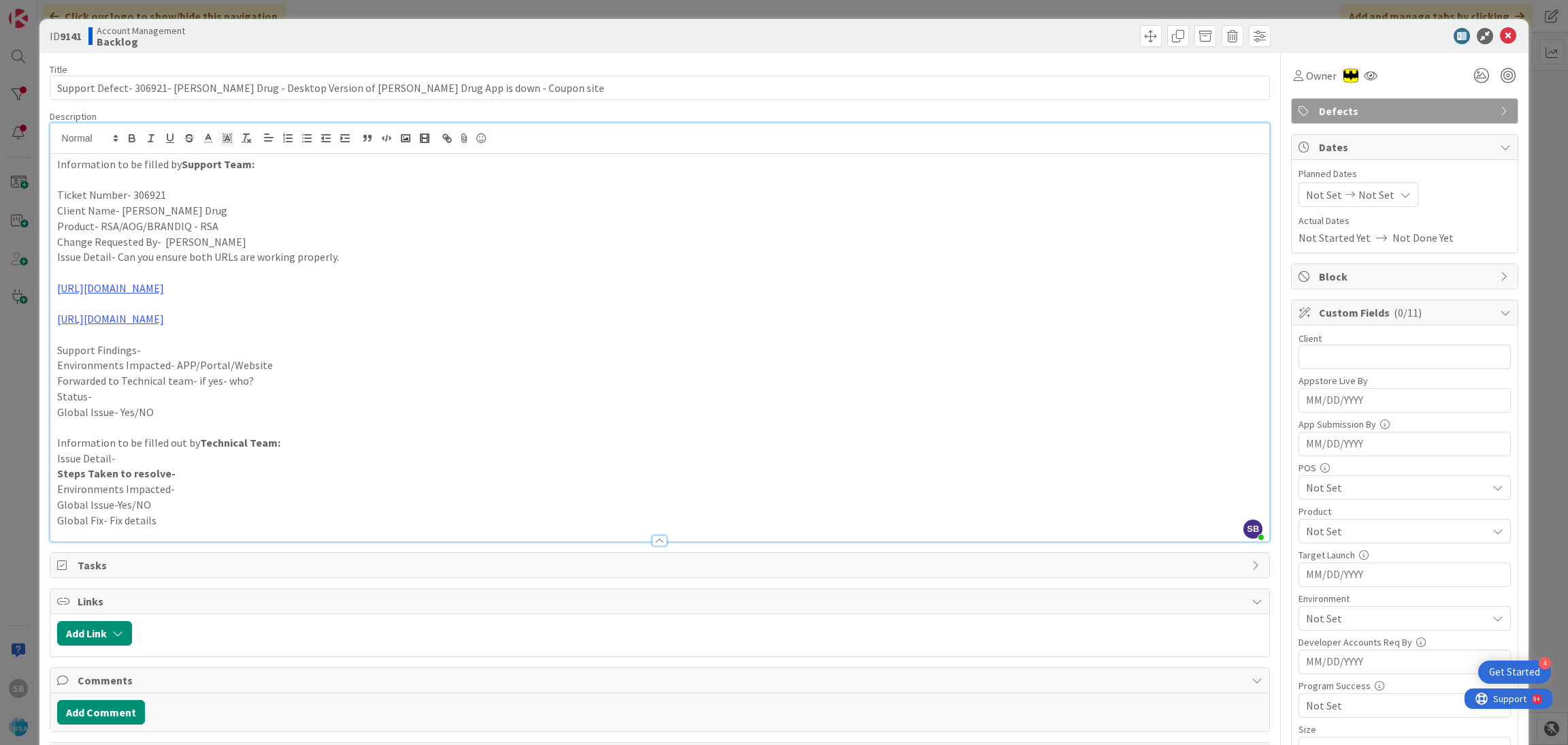
click at [133, 271] on p at bounding box center [659, 273] width 1206 height 16
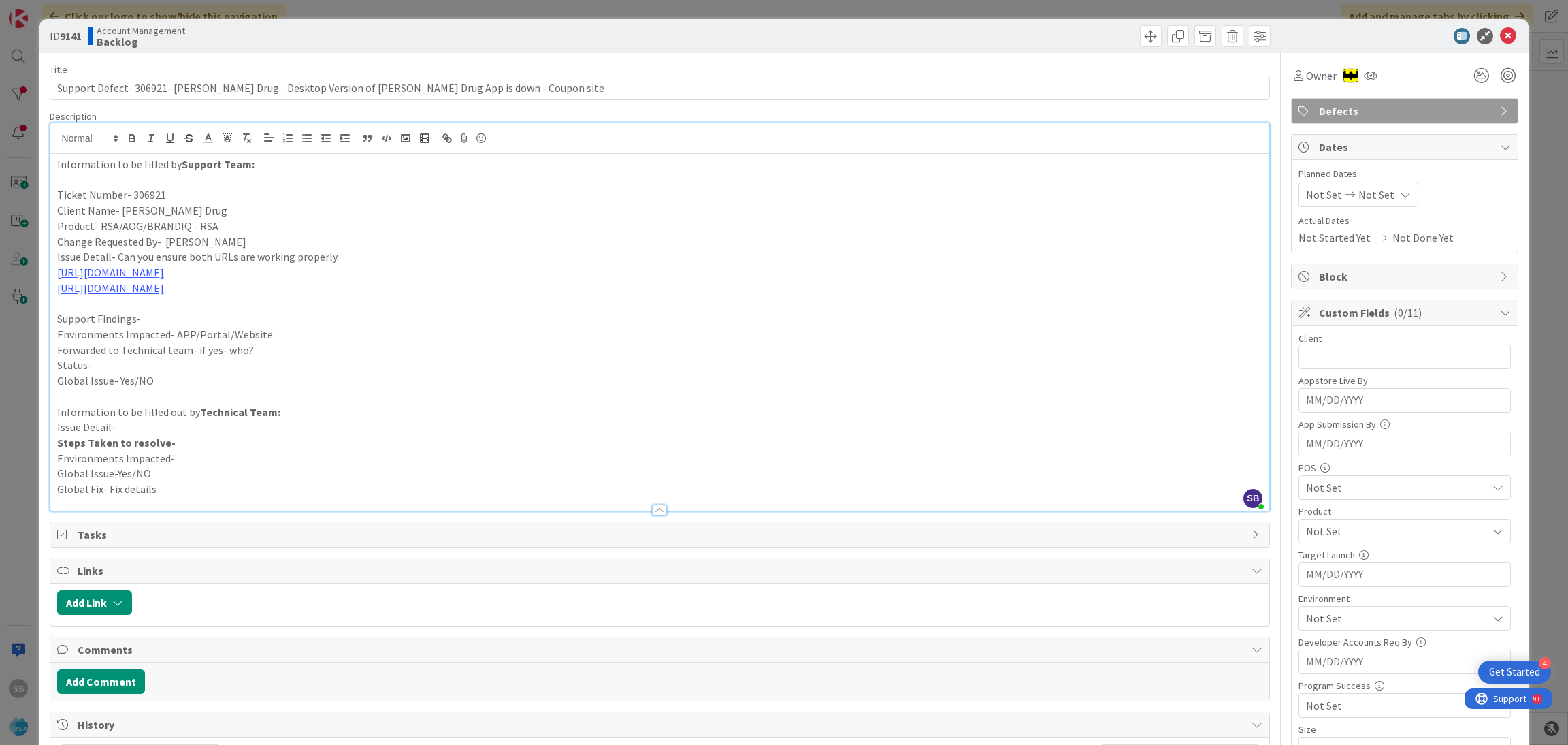
click at [186, 320] on p "Support Findings-" at bounding box center [659, 319] width 1206 height 16
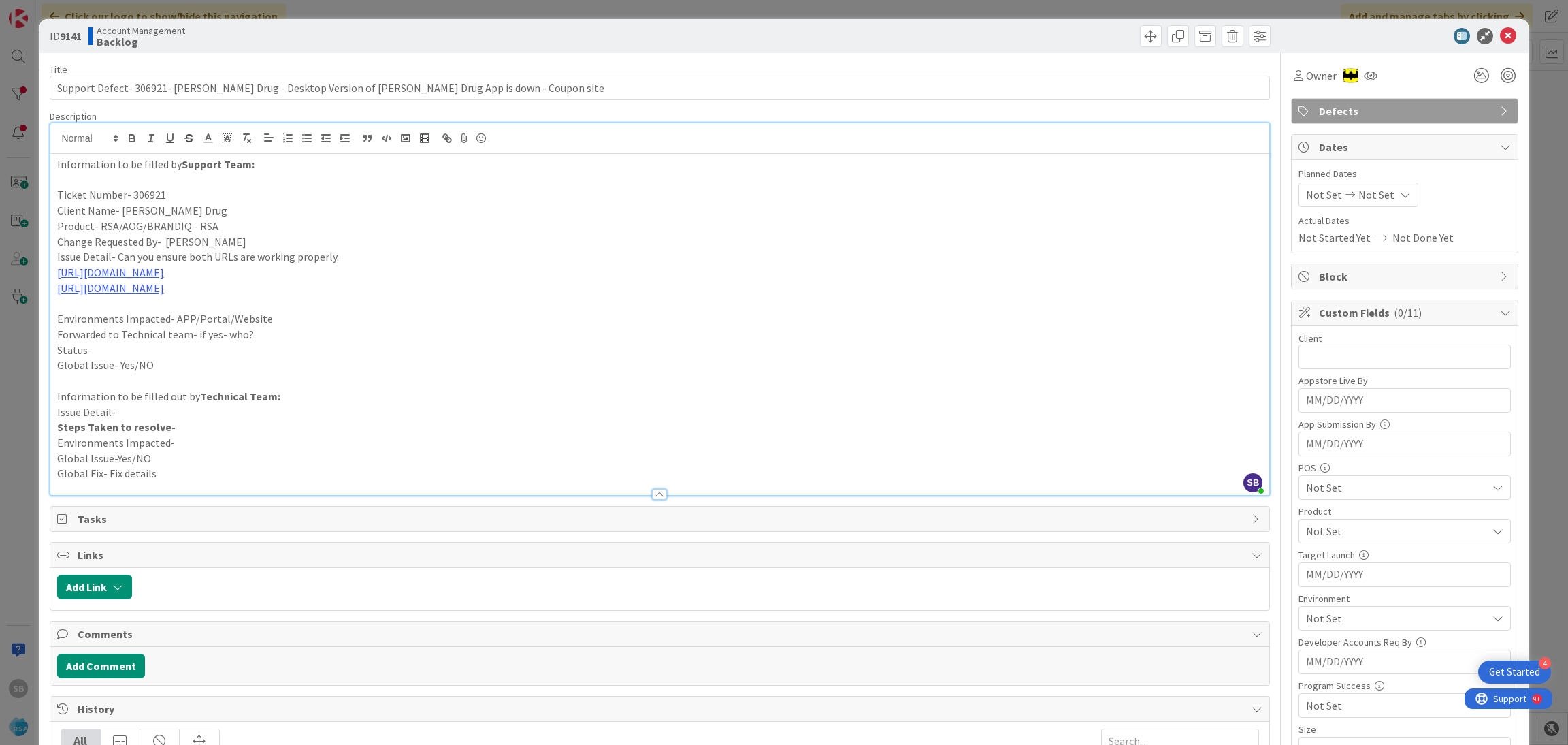
click at [271, 318] on p "Environments Impacted- APP/Portal/Website" at bounding box center [659, 319] width 1206 height 16
click at [267, 340] on p "Forwarded to Technical team- if yes- who?" at bounding box center [659, 335] width 1206 height 16
drag, startPoint x: 254, startPoint y: 336, endPoint x: 350, endPoint y: 335, distance: 96.0
click at [350, 335] on p "Forwarded to Technical team- if yes- who? - [PERSON_NAME] and [PERSON_NAME]" at bounding box center [659, 335] width 1206 height 16
click at [226, 351] on p "Status-" at bounding box center [659, 350] width 1206 height 16
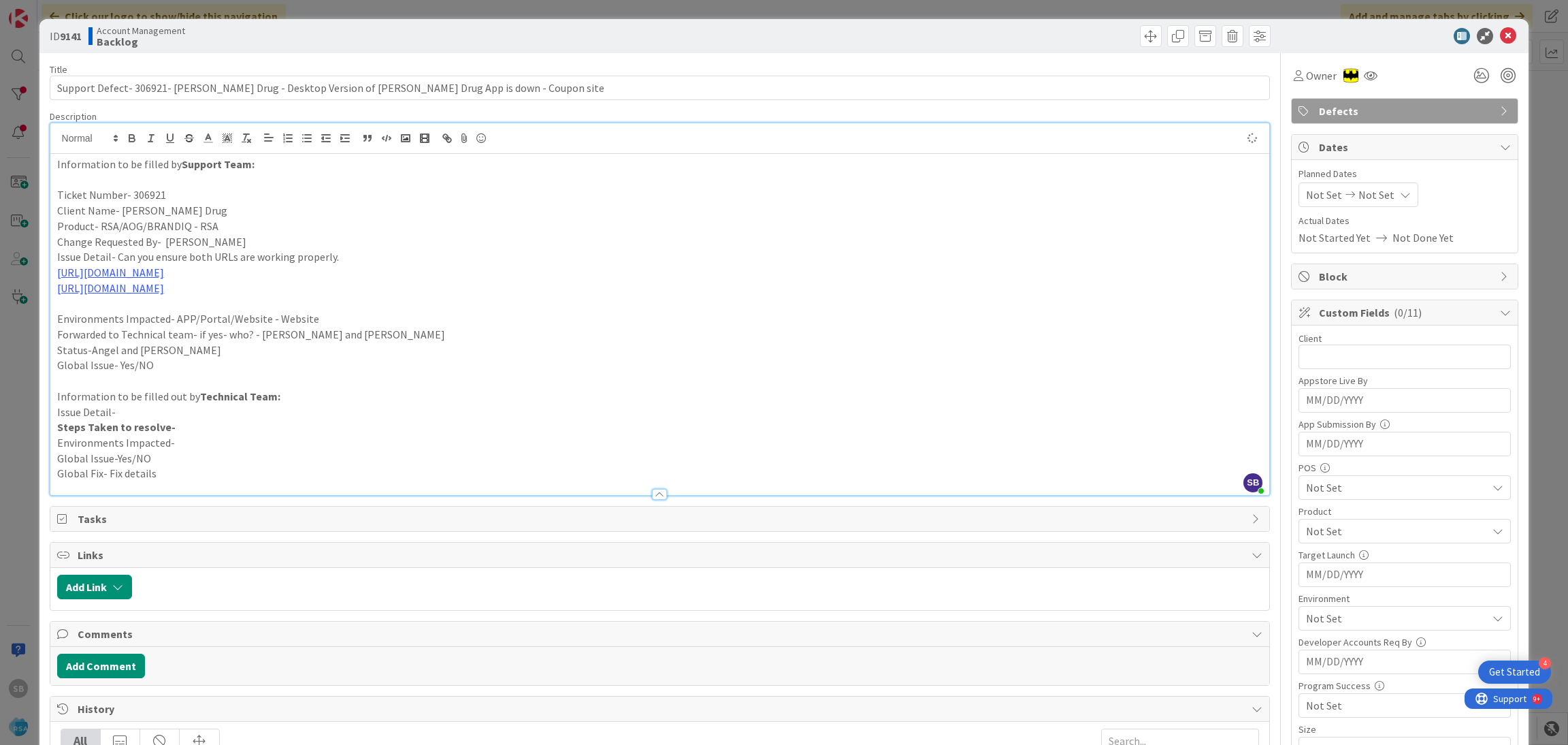
click at [1309, 202] on span "Not Set" at bounding box center [1324, 194] width 36 height 17
click at [1341, 290] on td "1" at bounding box center [1354, 287] width 27 height 26
type input "[DATE]"
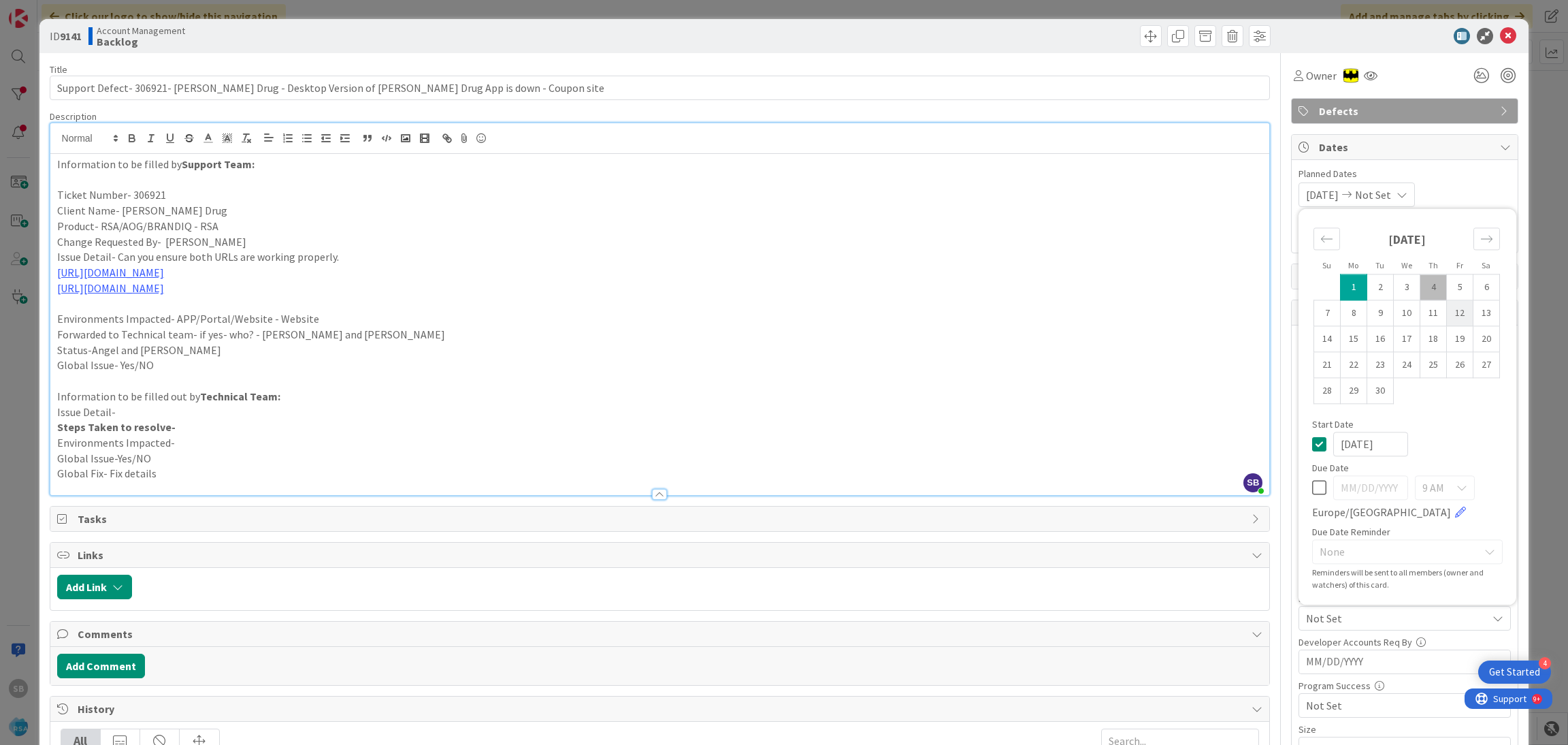
click at [1449, 315] on td "12" at bounding box center [1461, 313] width 27 height 26
type input "[DATE]"
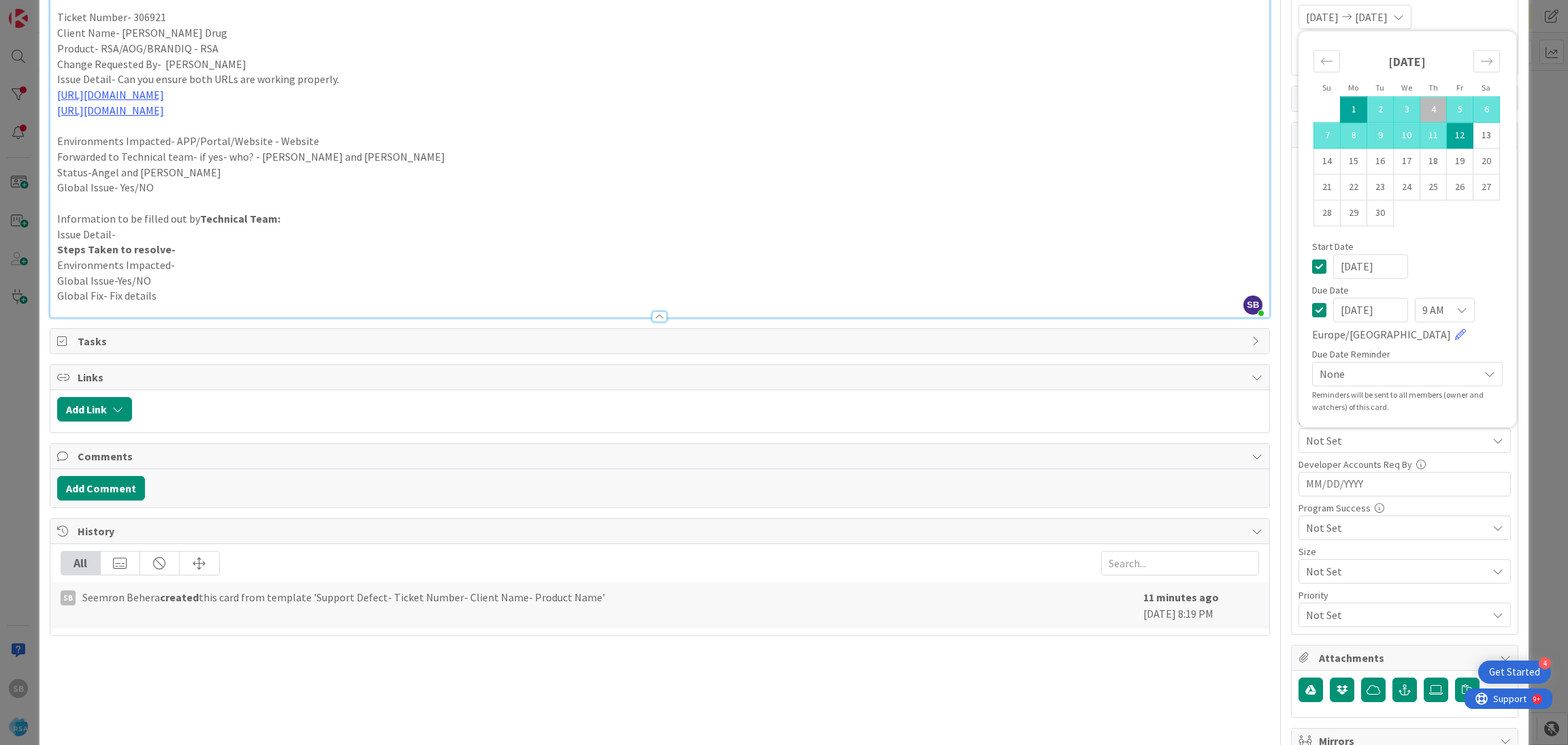
scroll to position [182, 0]
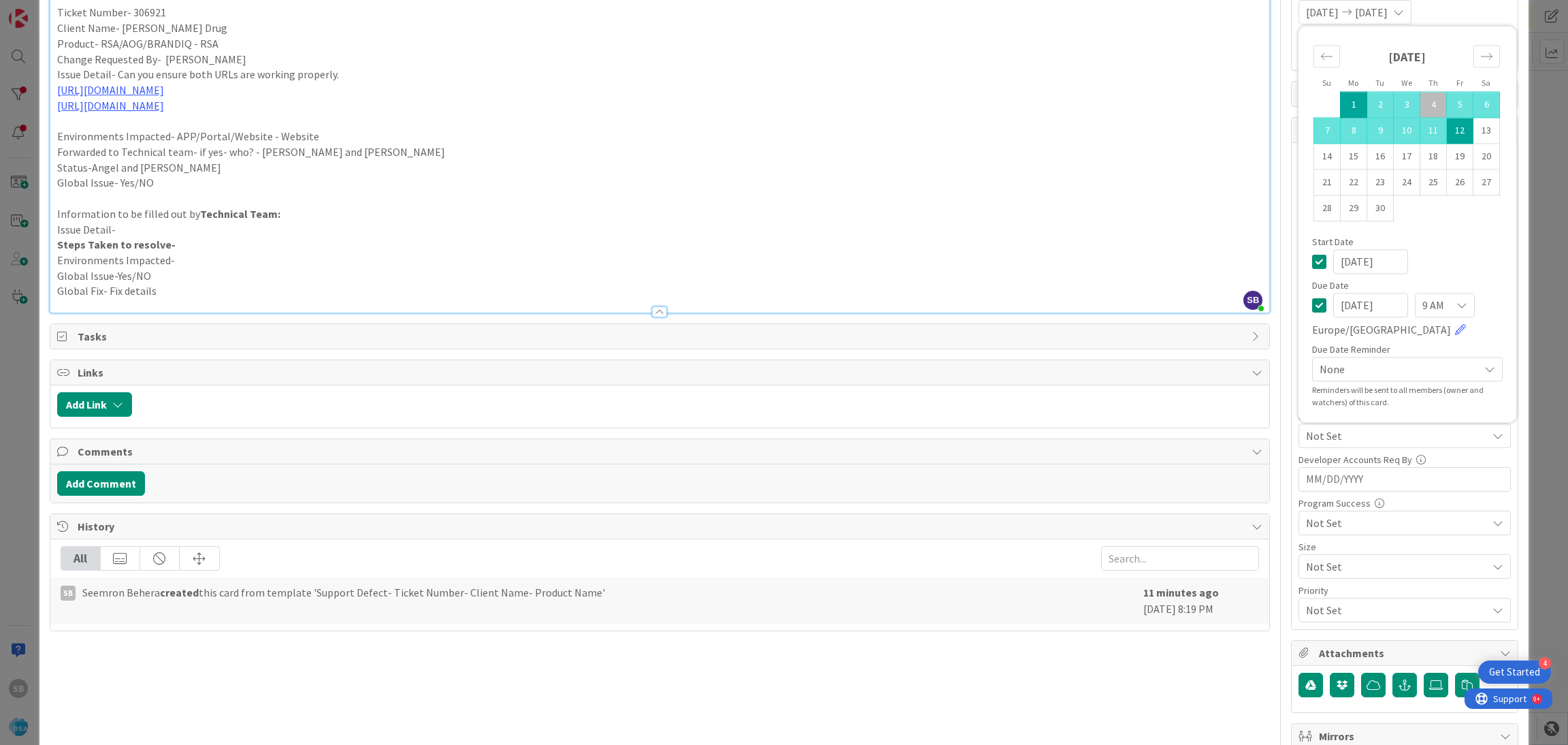
click at [1452, 137] on td "12" at bounding box center [1461, 130] width 27 height 26
click at [1341, 108] on td "1" at bounding box center [1354, 105] width 27 height 26
type input "[DATE]"
click at [1449, 130] on td "12" at bounding box center [1461, 130] width 27 height 26
type input "[DATE]"
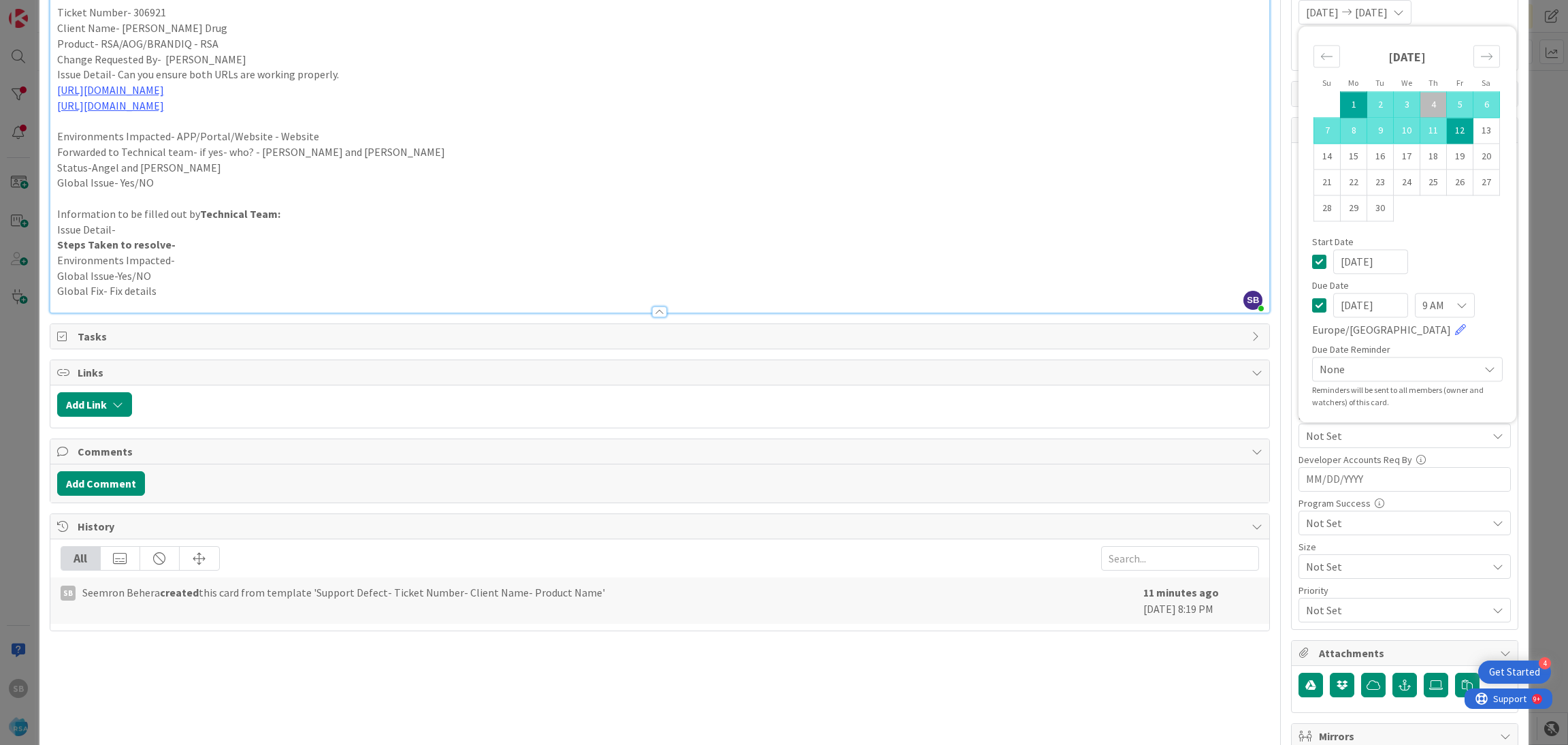
click at [1445, 13] on div "[DATE] [DATE] Su Mo Tu We Th Fr Sa [DATE] 1 2 3 4 5 6 7 8 9 10 11 12 13 14 15 1…" at bounding box center [1405, 12] width 212 height 24
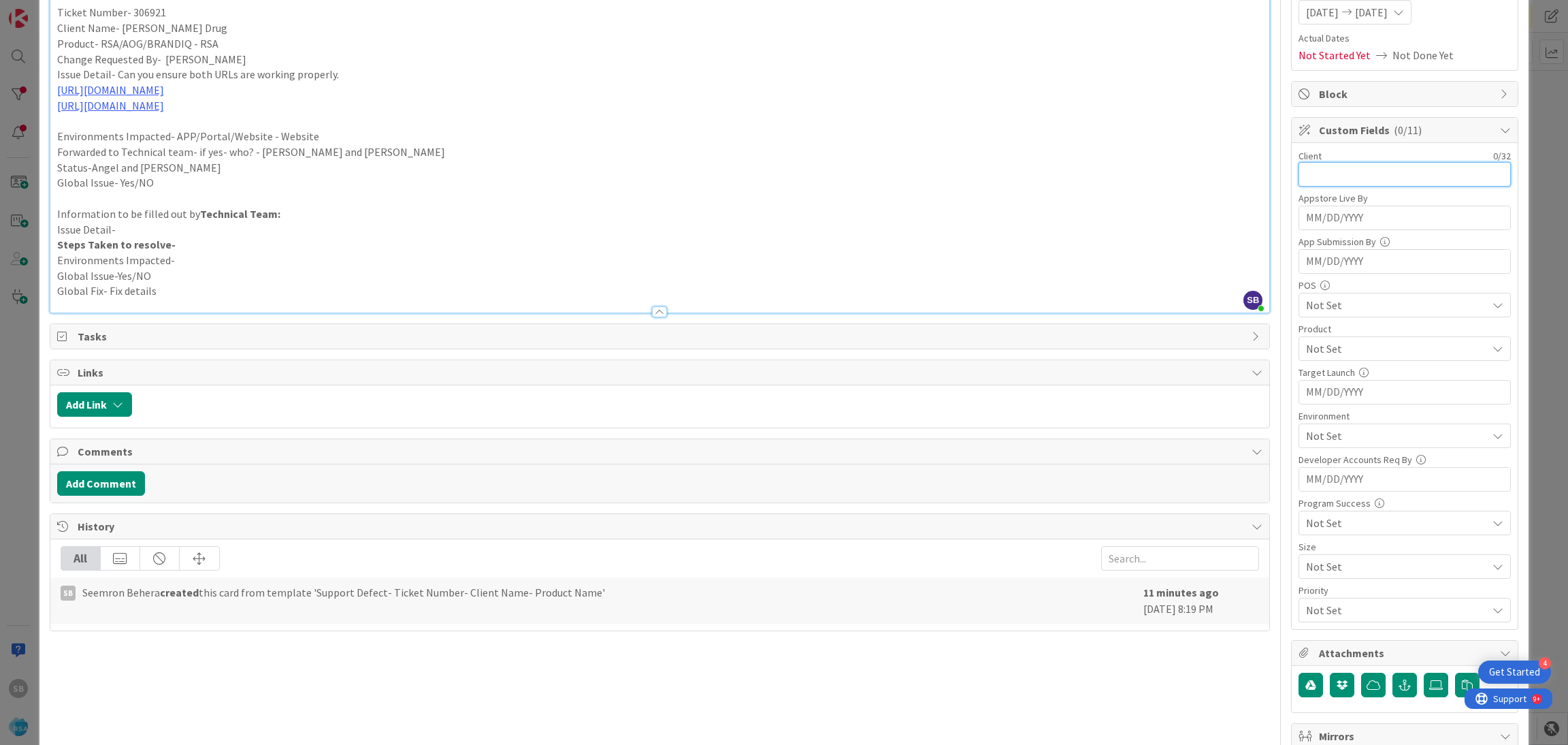
click at [1309, 179] on input "text" at bounding box center [1405, 174] width 212 height 24
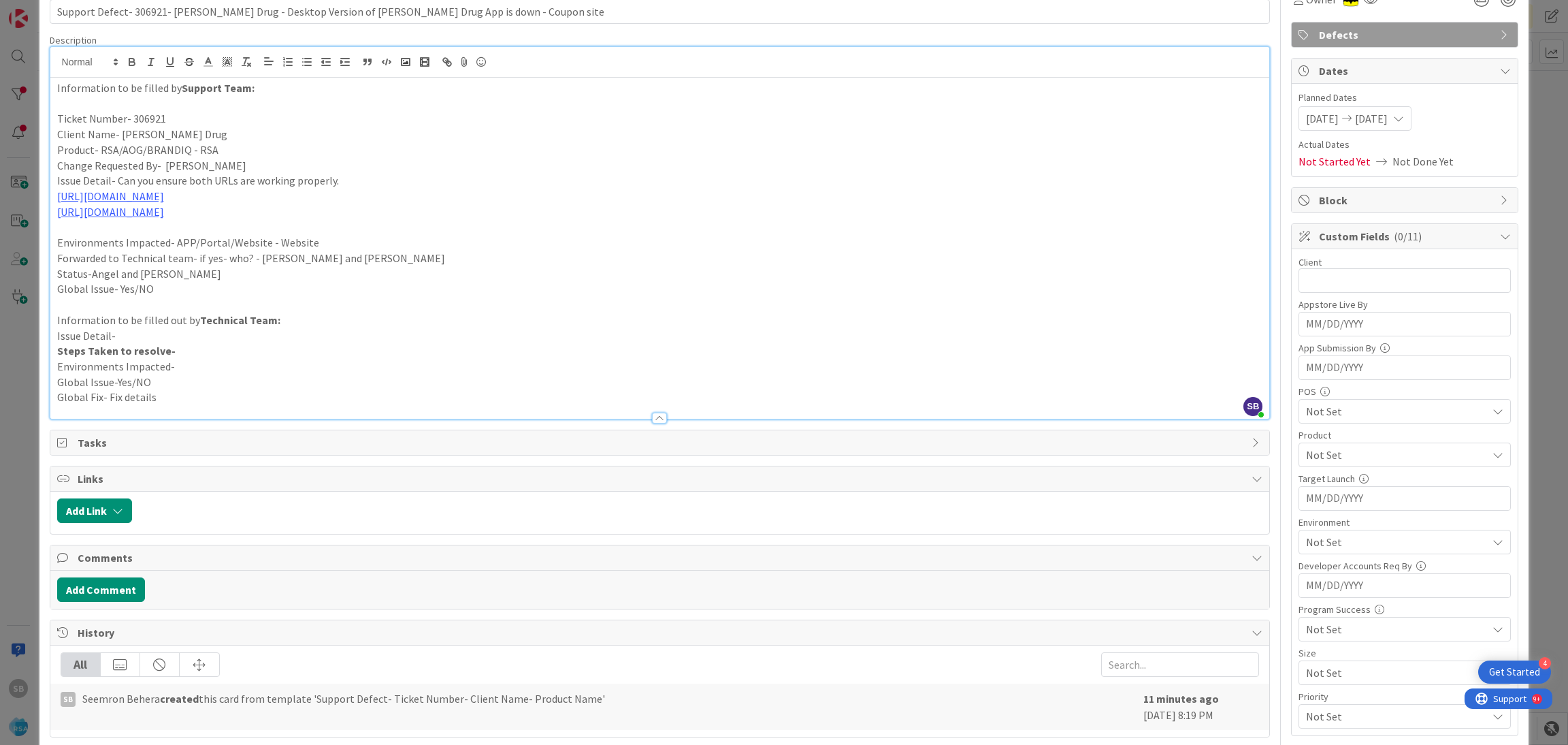
scroll to position [76, 0]
click at [1346, 286] on input "text" at bounding box center [1405, 281] width 212 height 24
type input "[PERSON_NAME] Drug"
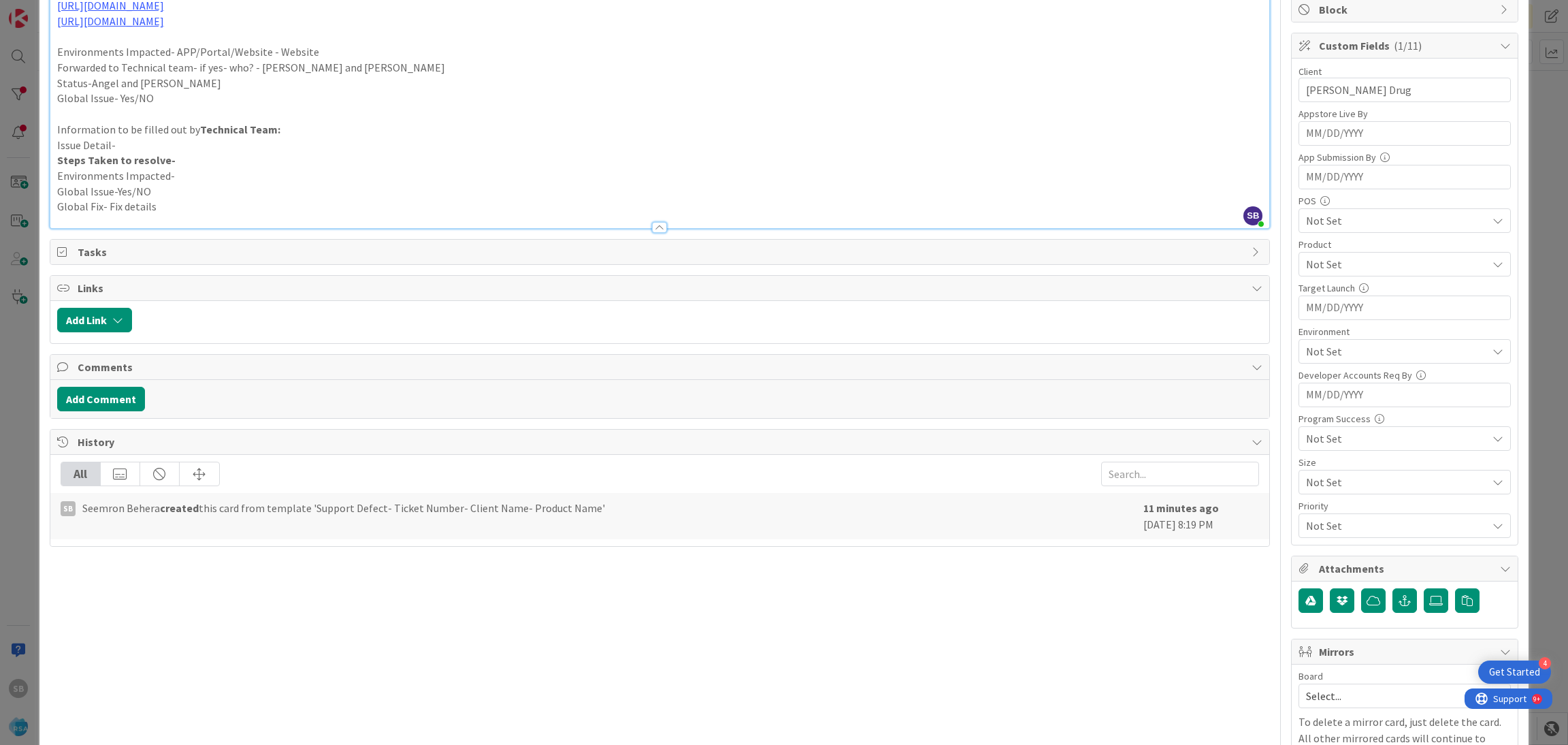
scroll to position [268, 0]
click at [1312, 256] on span "Not Set" at bounding box center [1397, 263] width 181 height 17
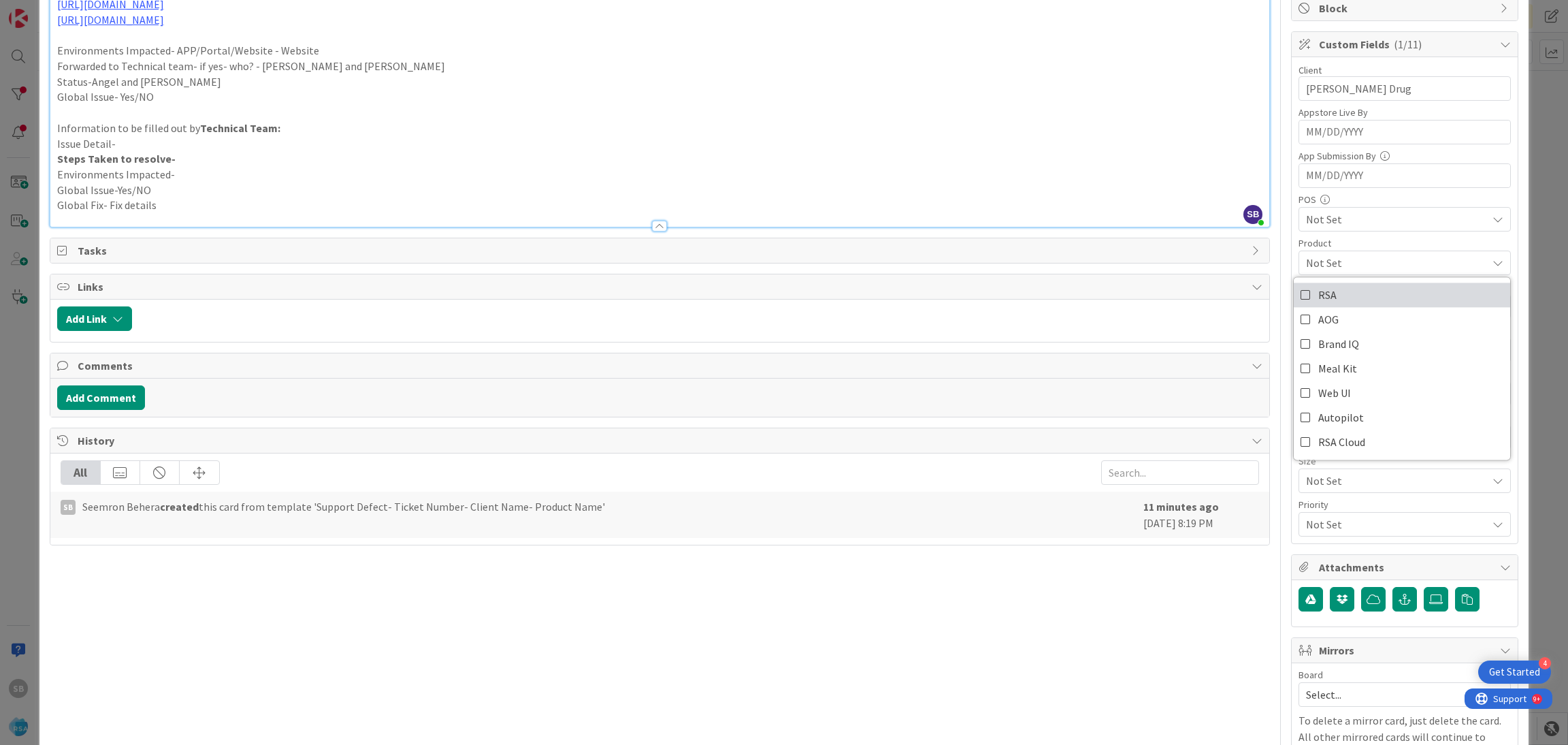
click at [1335, 299] on link "RSA" at bounding box center [1402, 294] width 216 height 24
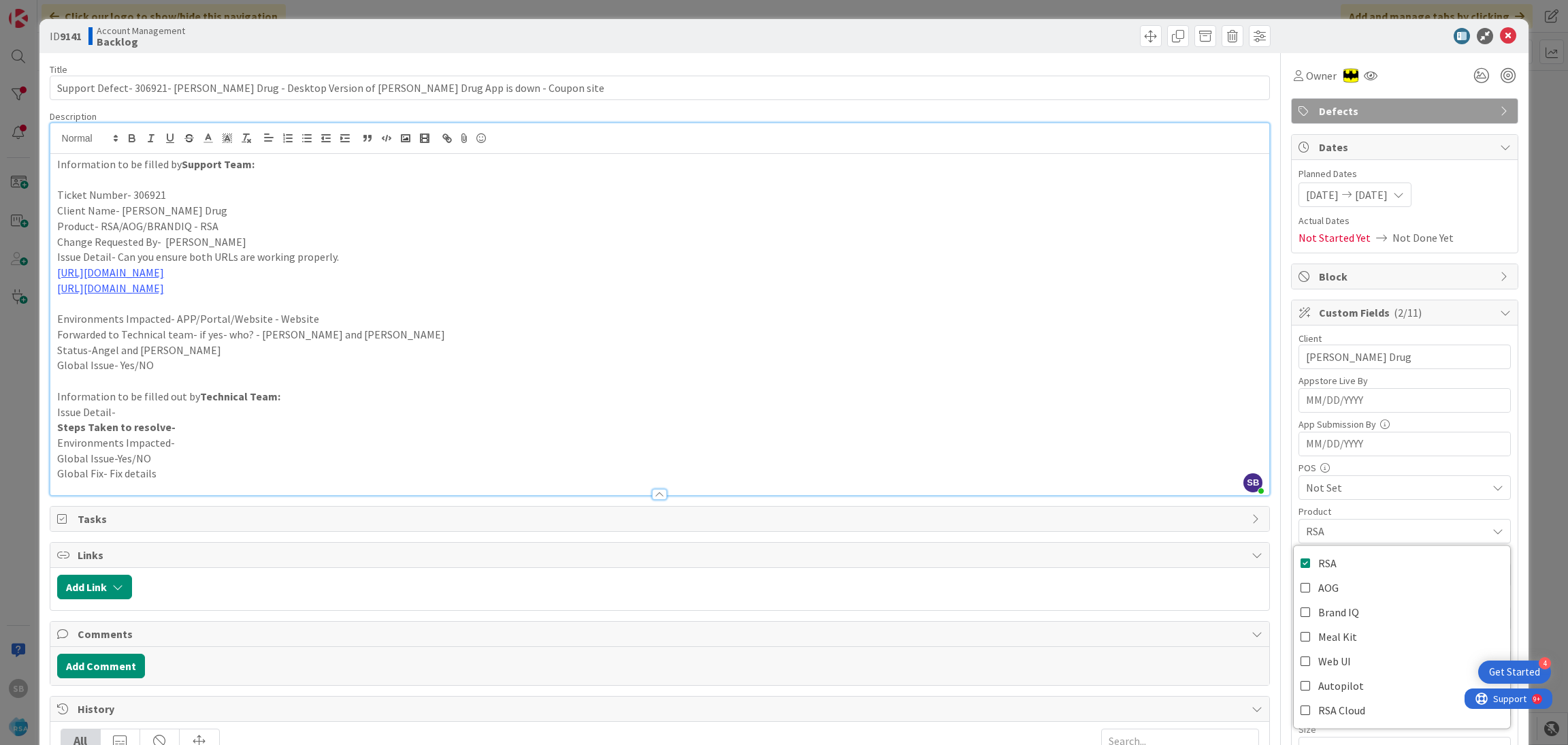
scroll to position [344, 0]
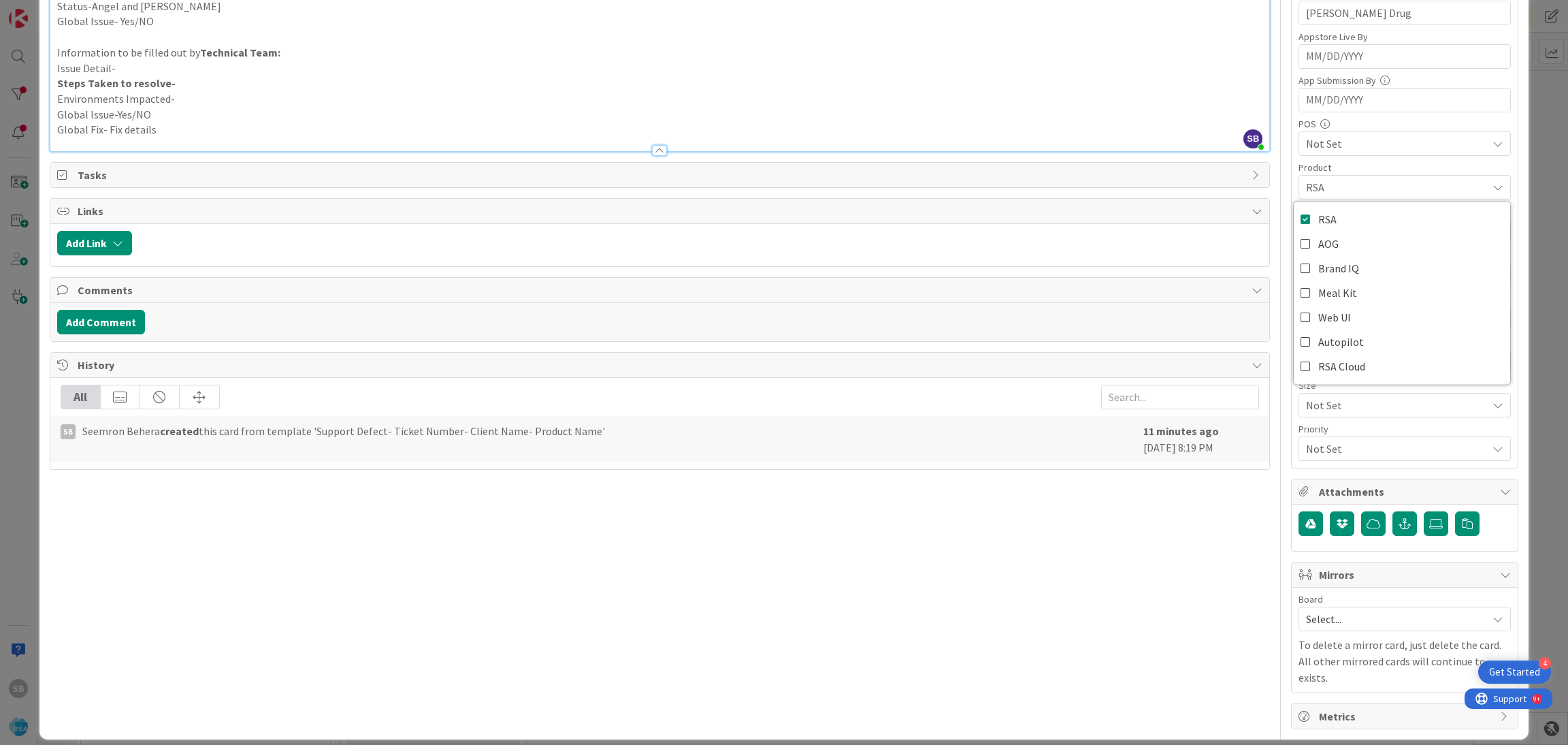
click at [1335, 183] on span "RSA" at bounding box center [1397, 187] width 181 height 17
click at [1342, 274] on span "Not Set" at bounding box center [1397, 274] width 181 height 17
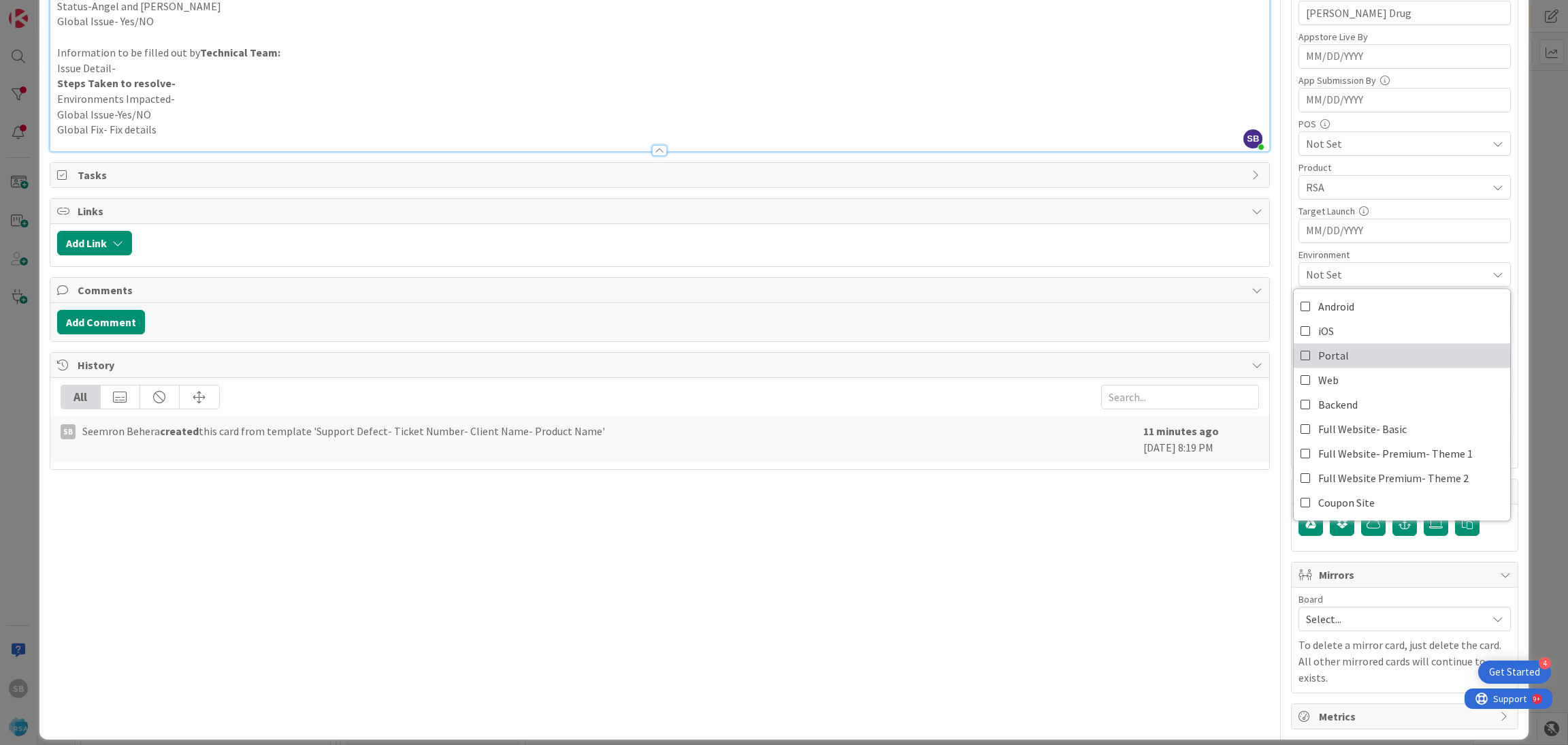
click at [1328, 364] on span "Portal" at bounding box center [1334, 356] width 31 height 21
click at [1299, 624] on div "Select..." at bounding box center [1405, 619] width 212 height 24
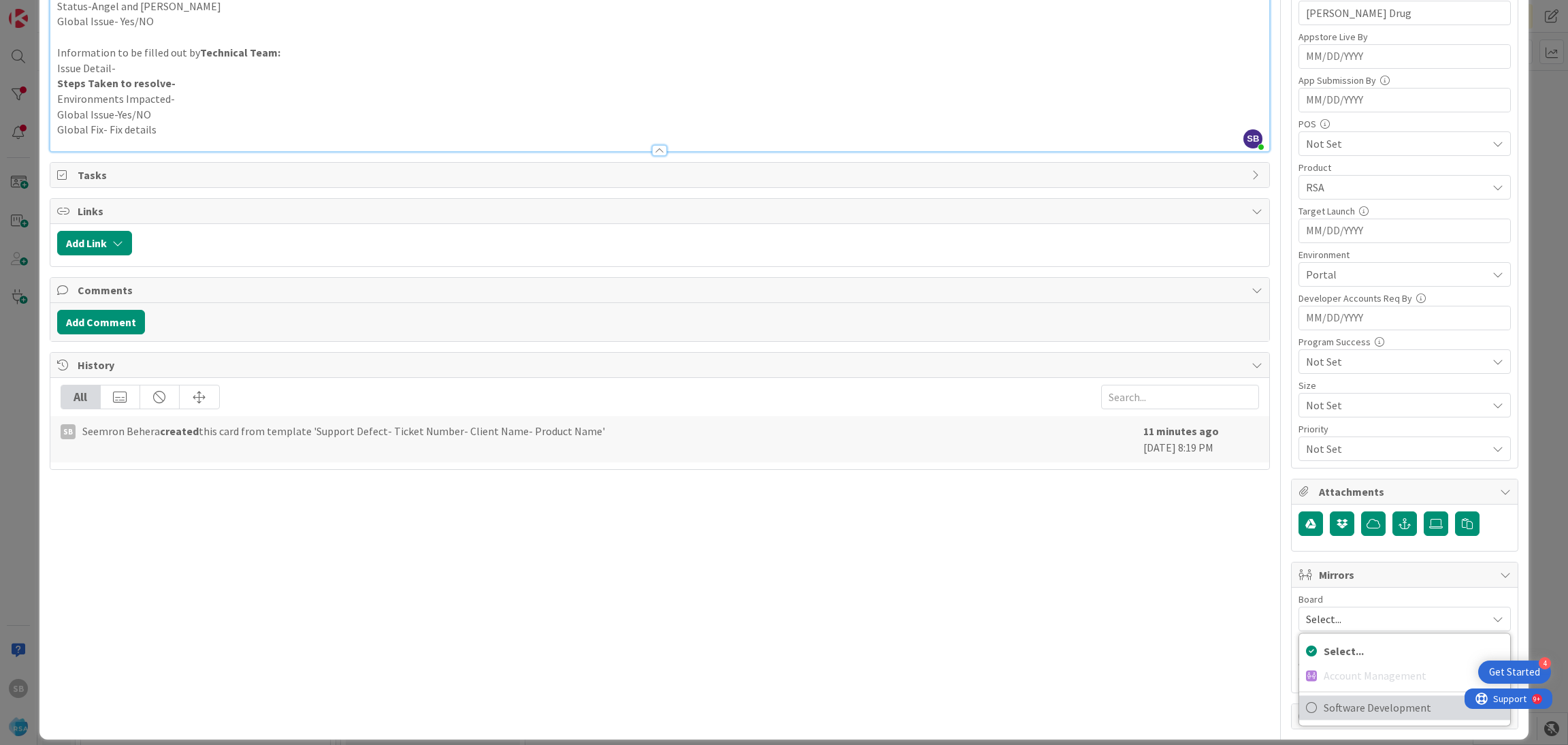
click at [1324, 703] on span "Software Development" at bounding box center [1414, 708] width 180 height 21
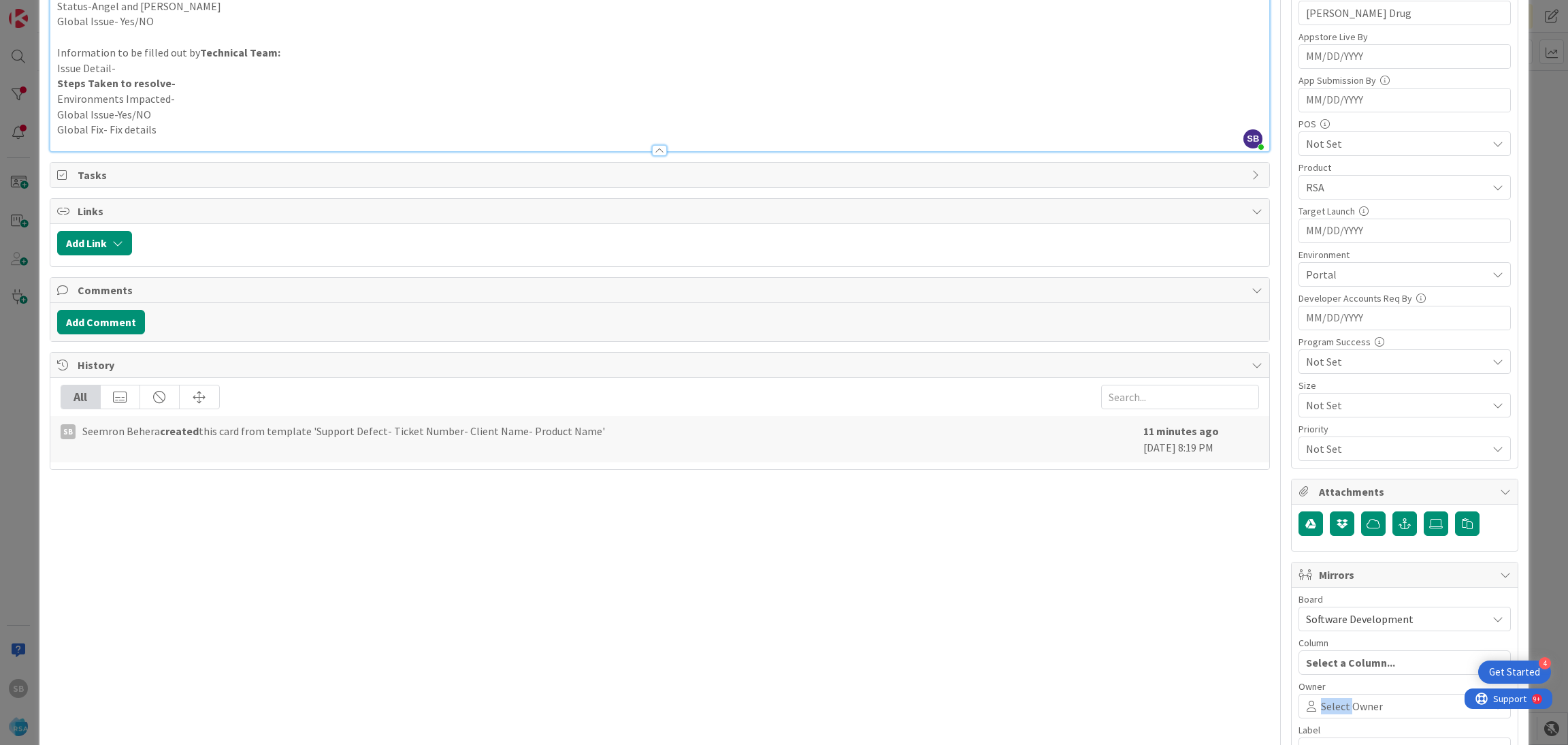
click at [1321, 703] on span "Select Owner" at bounding box center [1352, 706] width 62 height 17
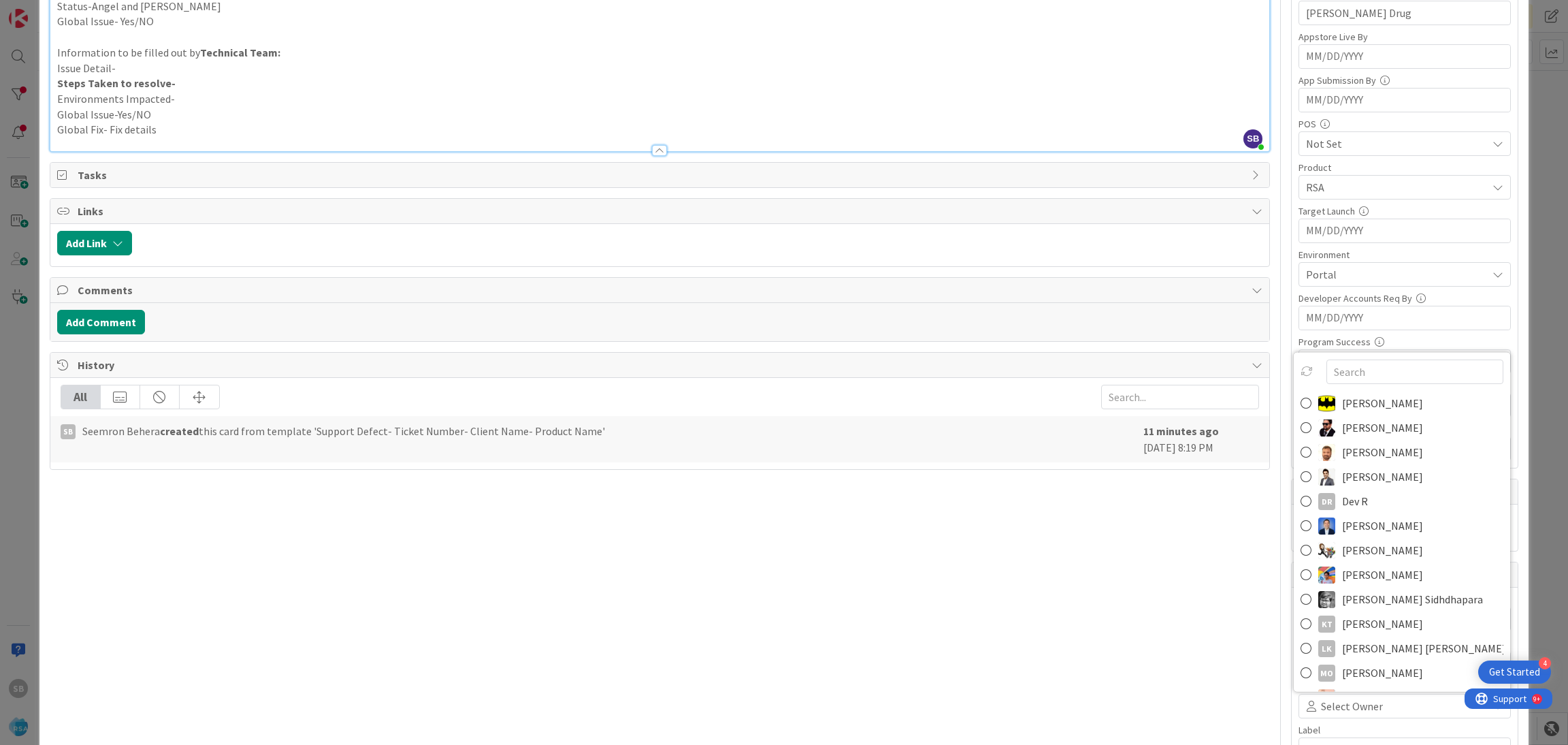
scroll to position [352, 0]
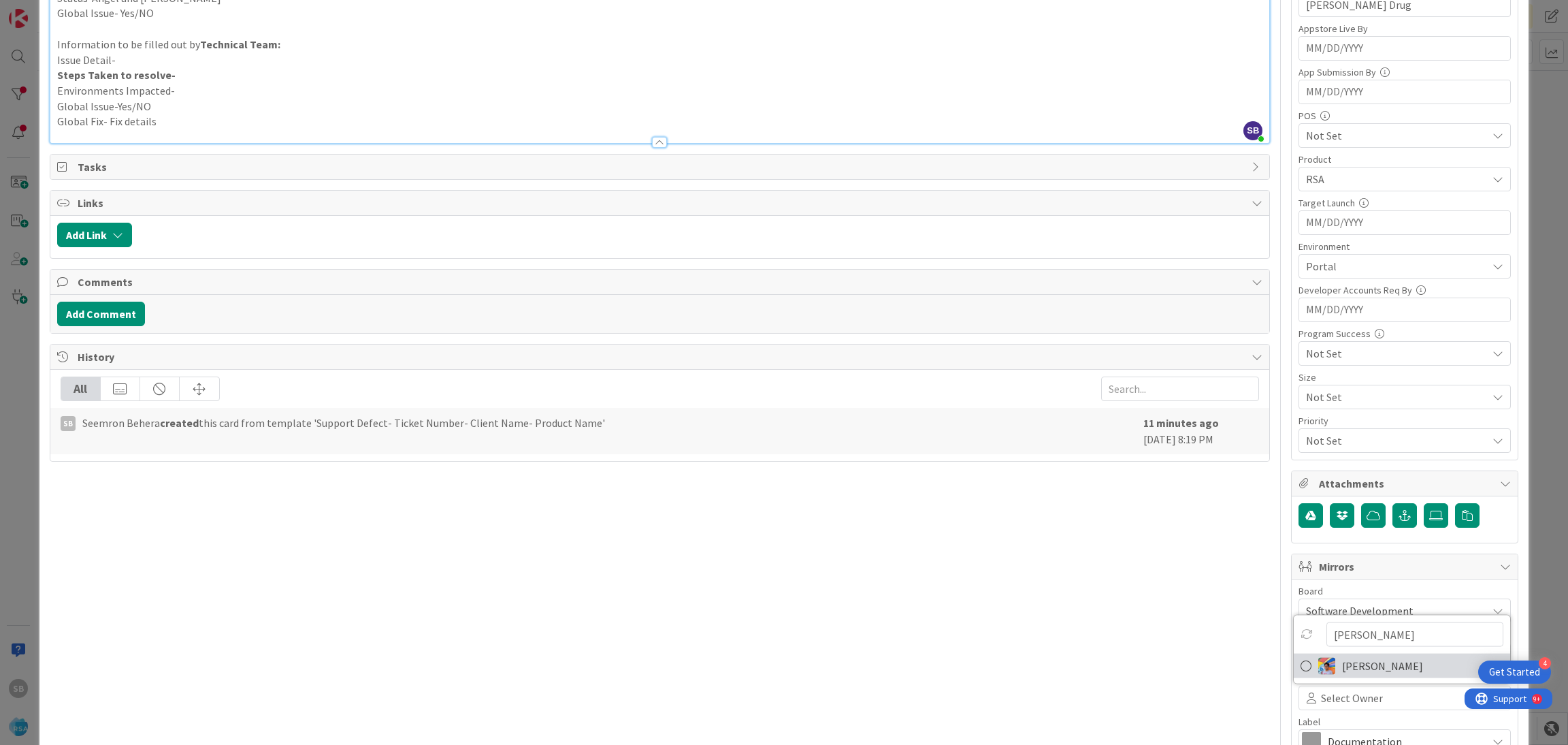
type input "[PERSON_NAME]"
click at [1342, 671] on span "[PERSON_NAME]" at bounding box center [1383, 666] width 81 height 21
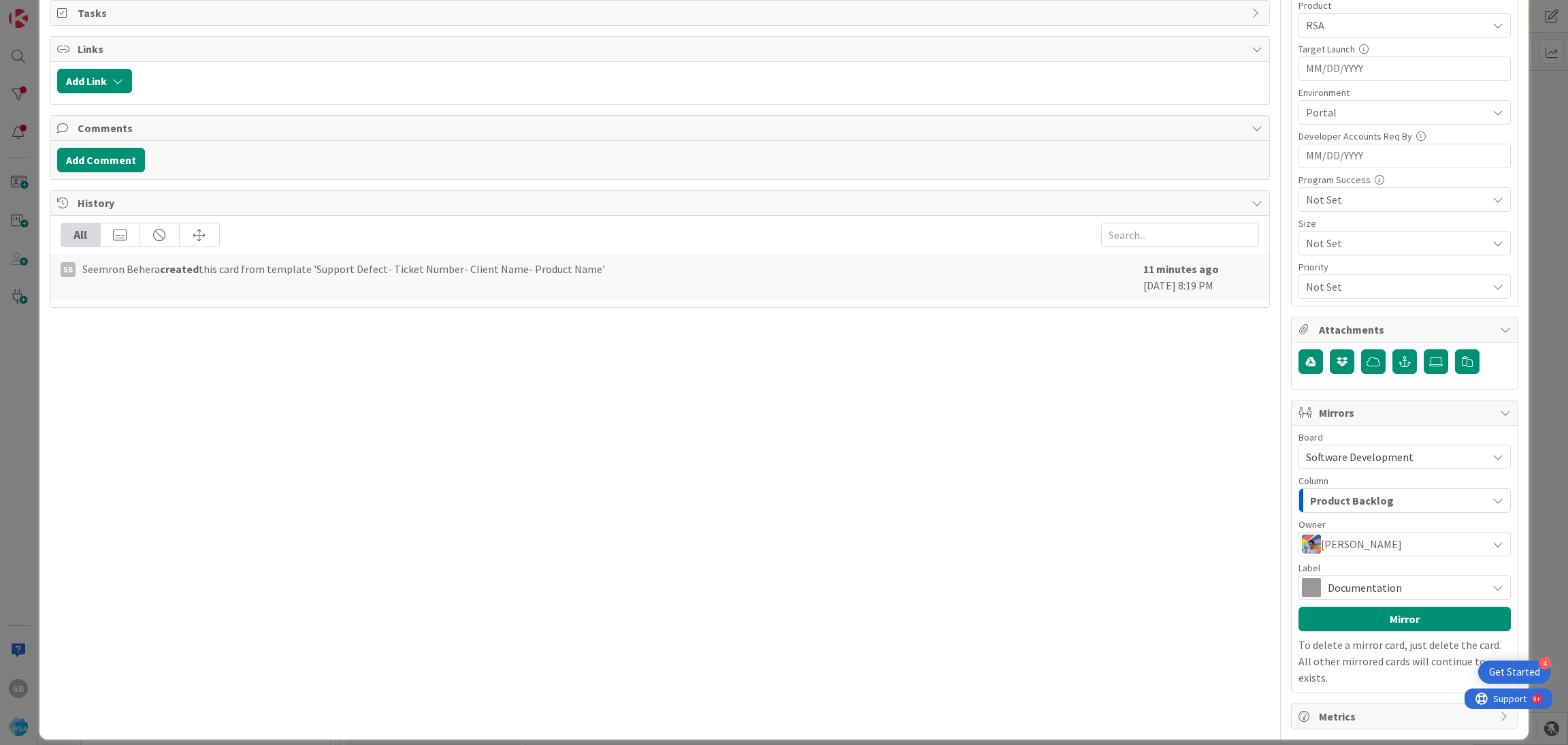
click at [1378, 584] on span "Documentation" at bounding box center [1404, 588] width 152 height 19
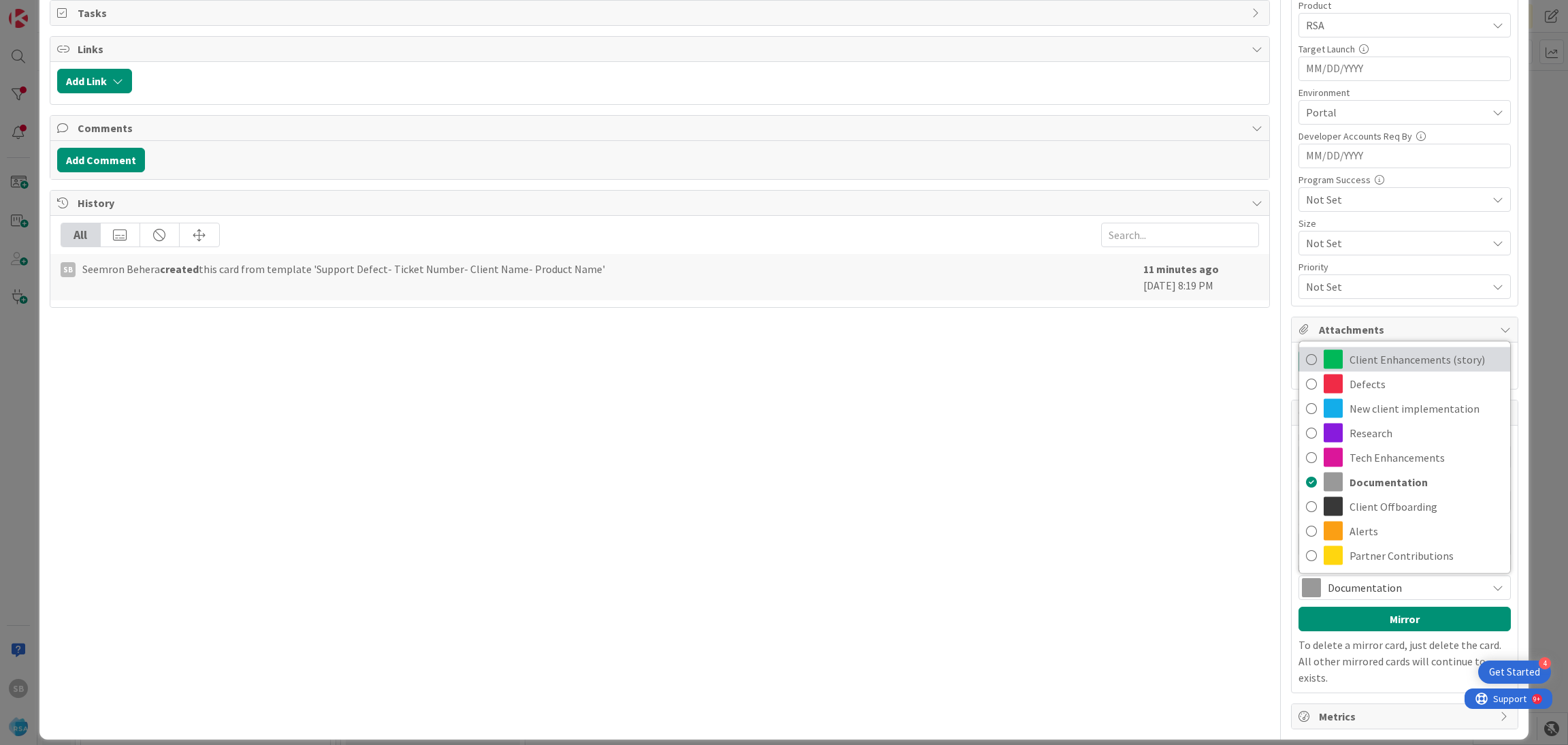
click at [1387, 365] on span "Client Enhancements (story)" at bounding box center [1426, 360] width 154 height 21
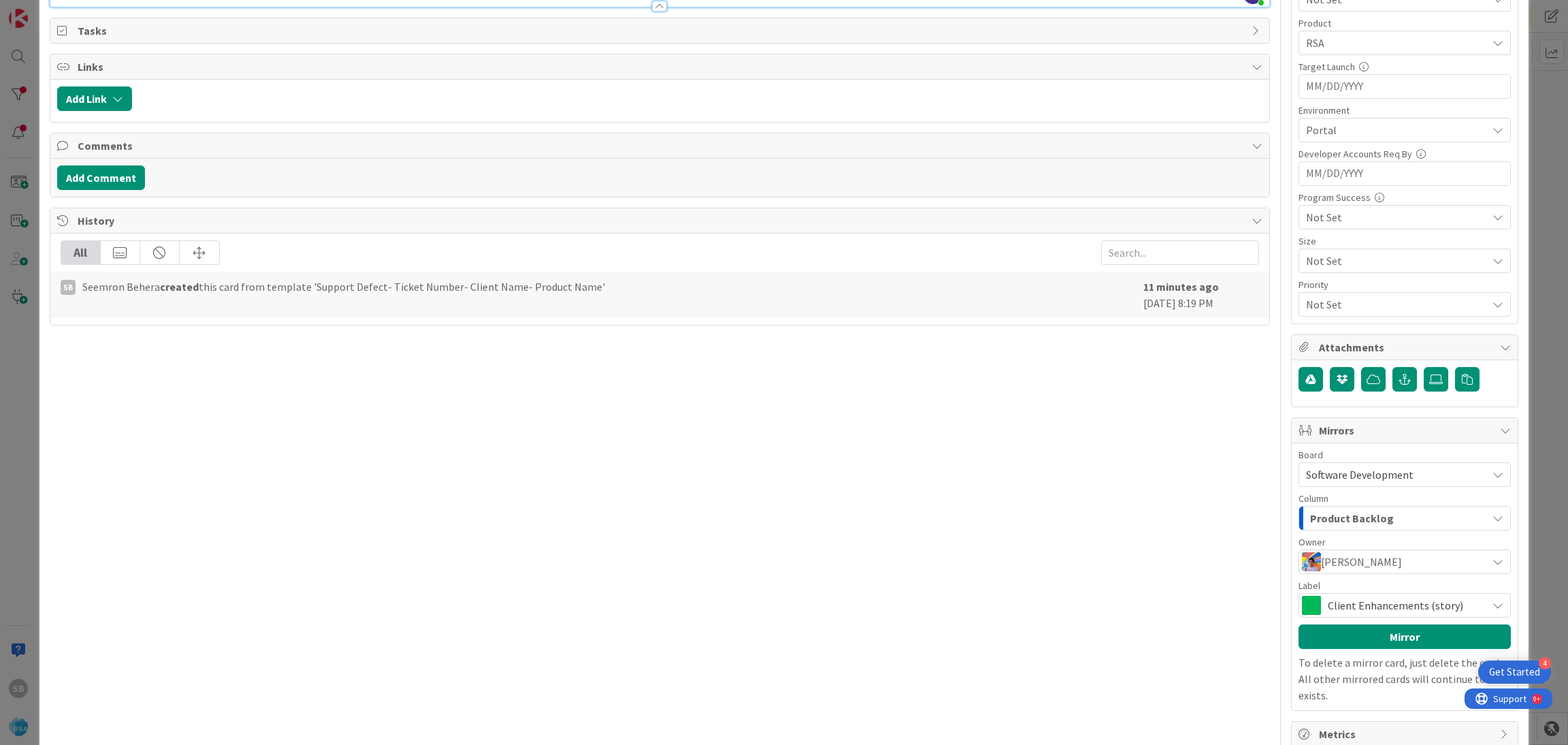
scroll to position [490, 0]
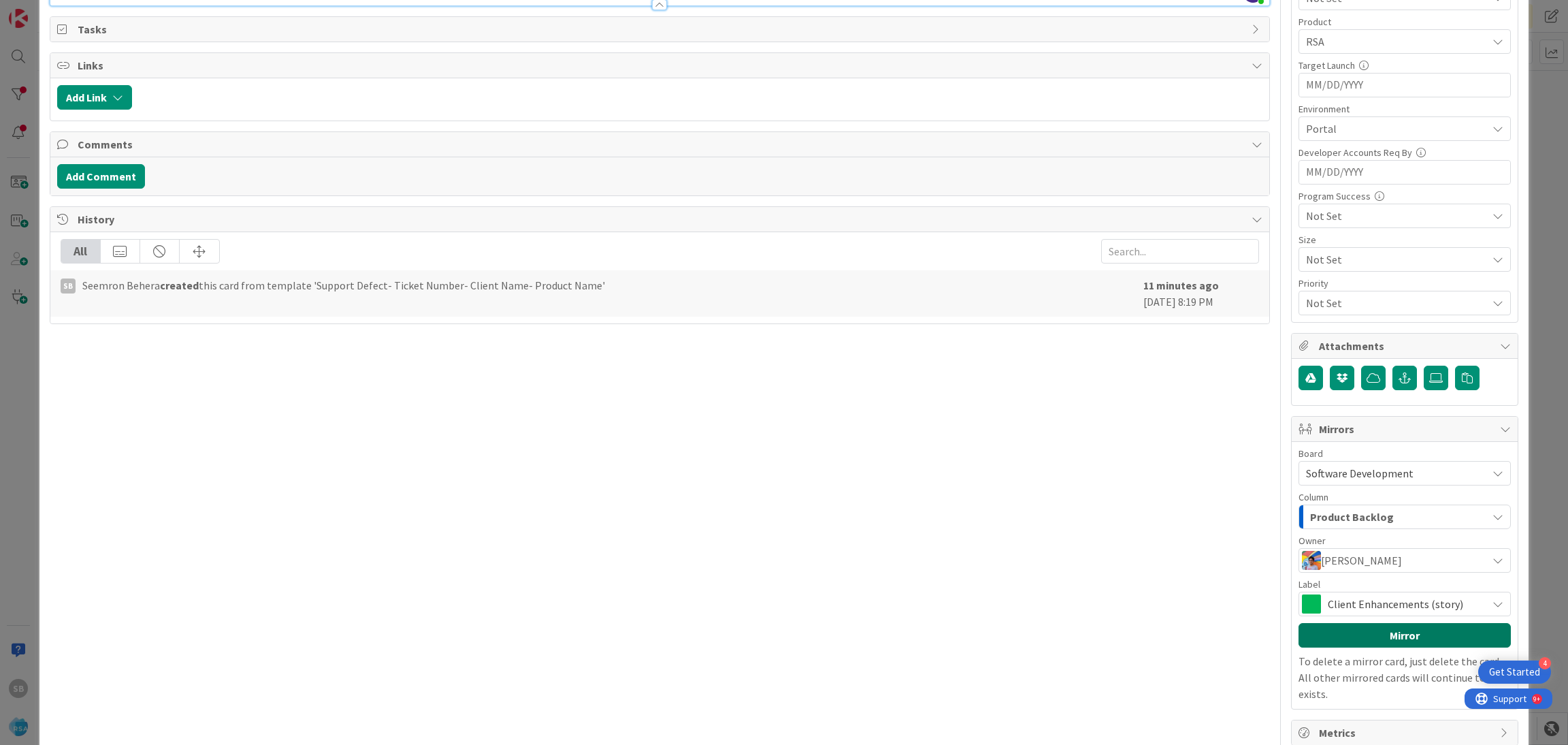
click at [1385, 627] on button "Mirror" at bounding box center [1405, 635] width 212 height 24
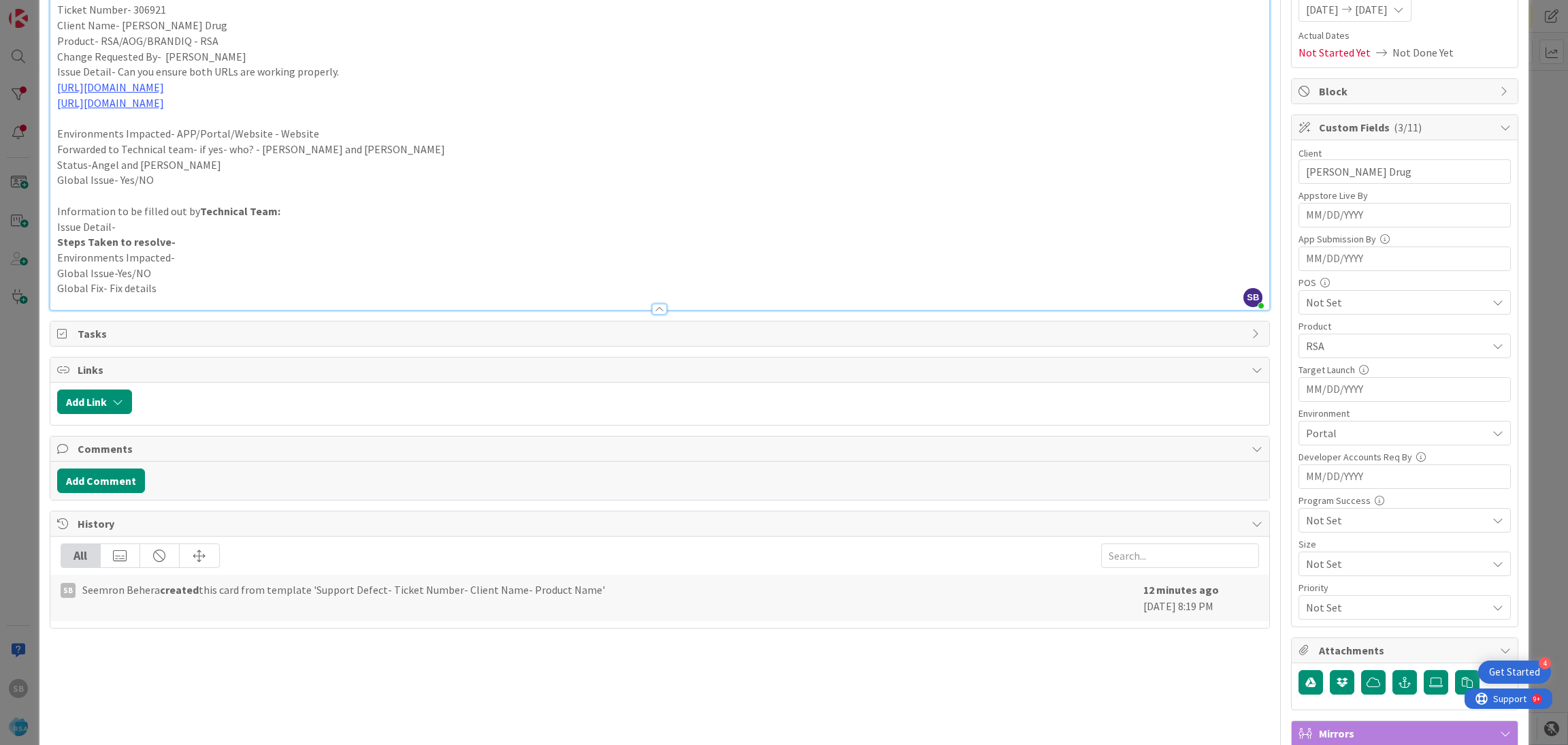
scroll to position [189, 0]
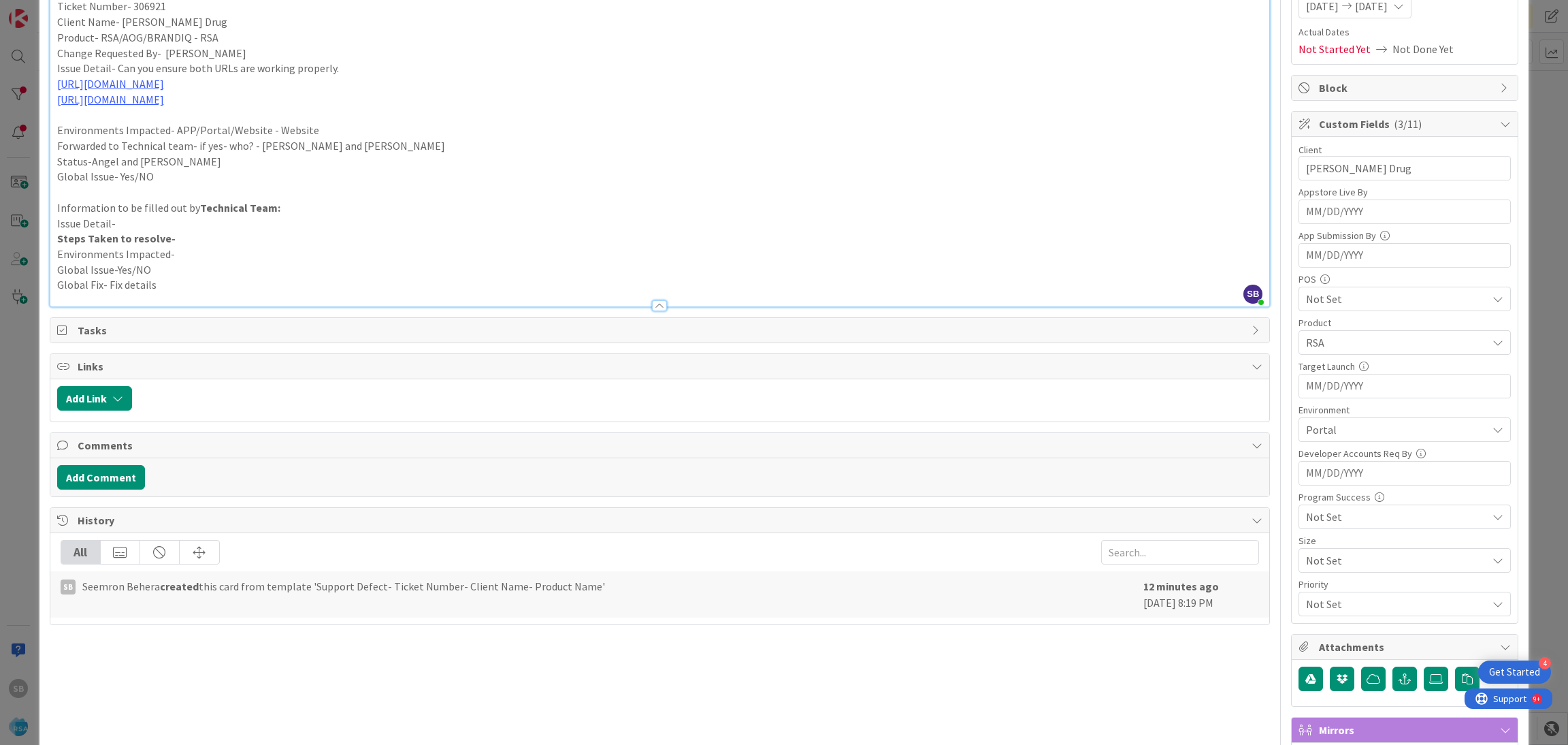
click at [1342, 347] on span "RSA" at bounding box center [1397, 343] width 181 height 17
click at [1329, 376] on link "RSA" at bounding box center [1402, 374] width 216 height 24
click at [1339, 470] on link "Web UI" at bounding box center [1402, 472] width 216 height 24
click at [1332, 350] on span "Web UI" at bounding box center [1397, 343] width 181 height 17
click at [1331, 442] on div "Portal" at bounding box center [1405, 429] width 212 height 24
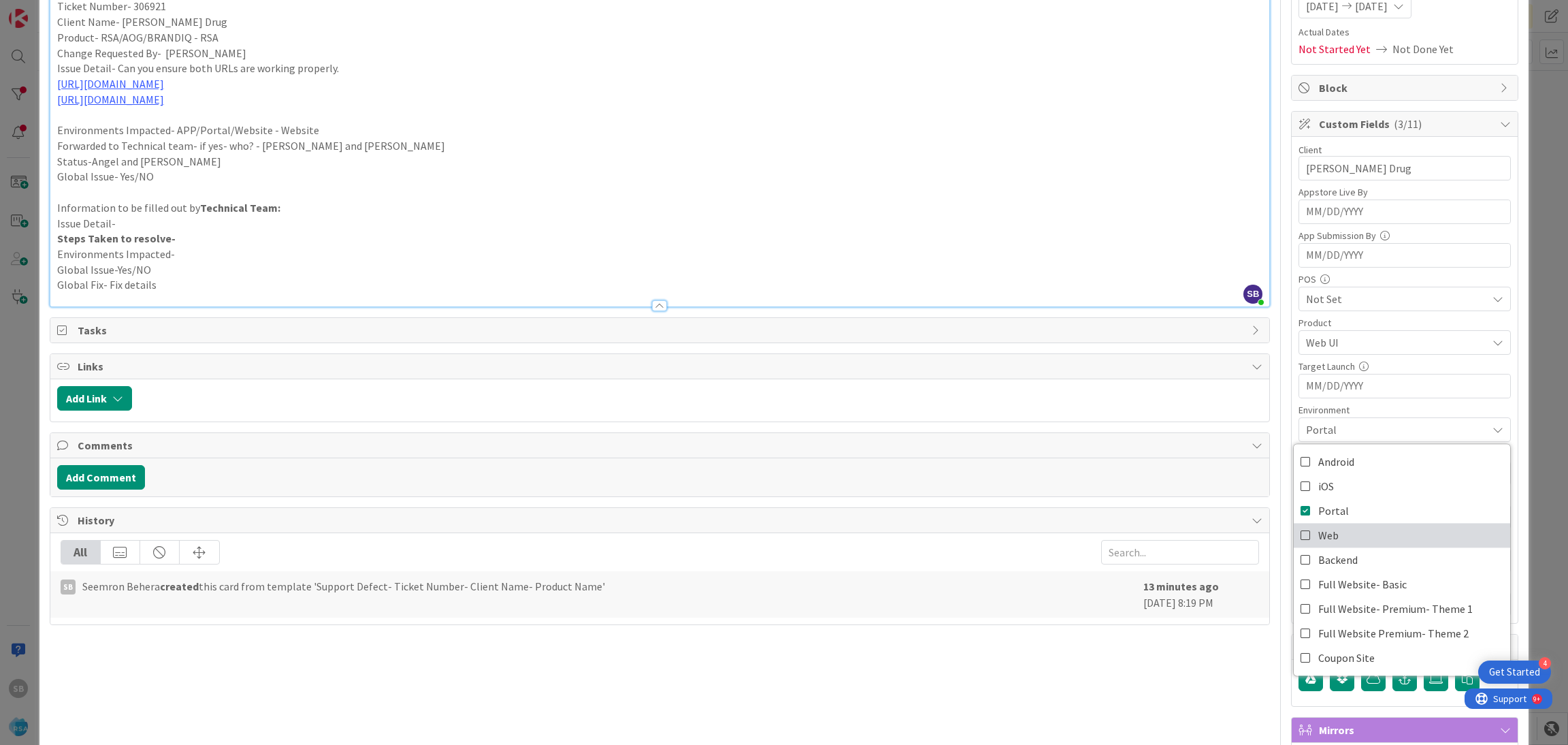
click at [1328, 539] on link "Web" at bounding box center [1402, 535] width 216 height 24
click at [1319, 515] on span "Portal" at bounding box center [1334, 511] width 31 height 21
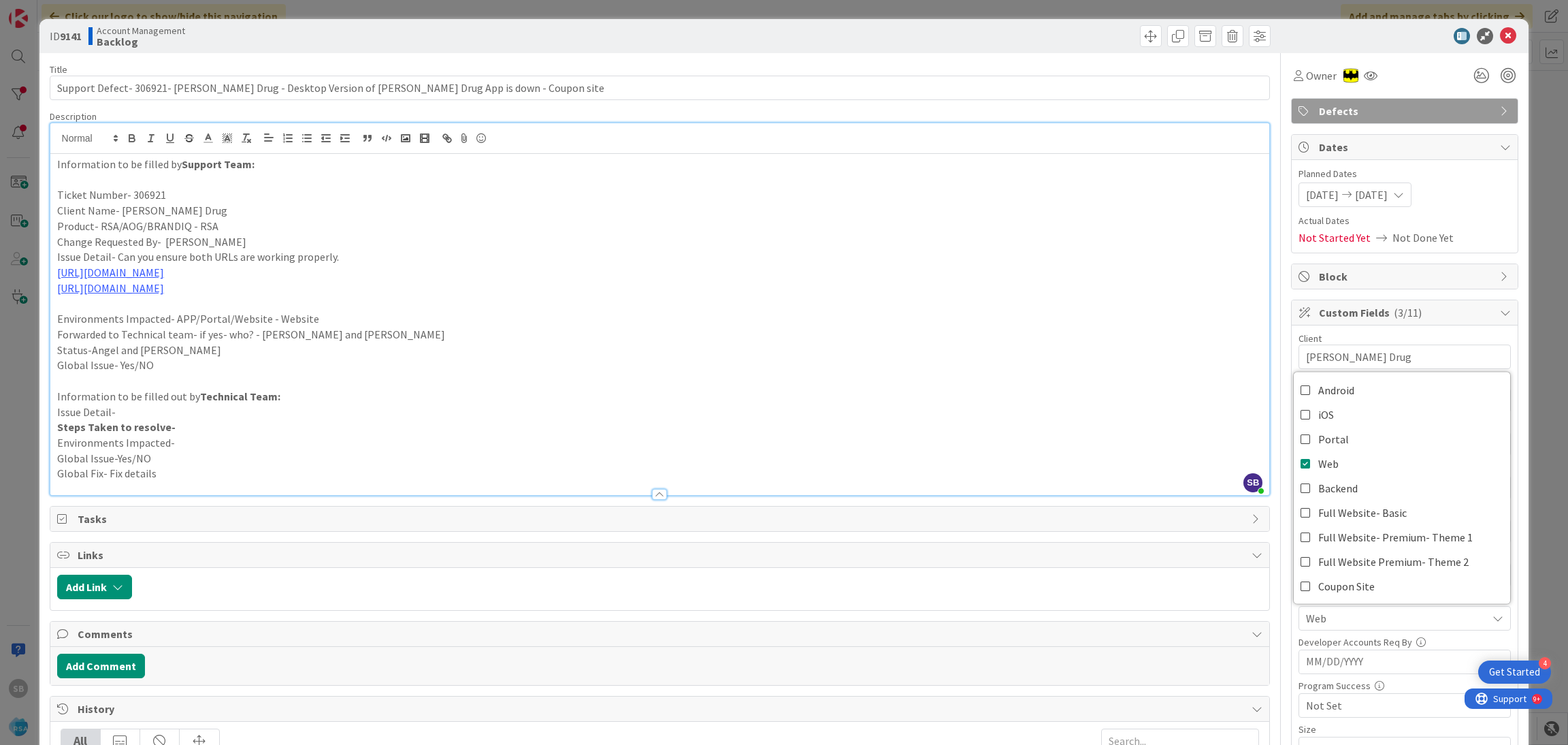
click at [267, 301] on p at bounding box center [659, 304] width 1206 height 16
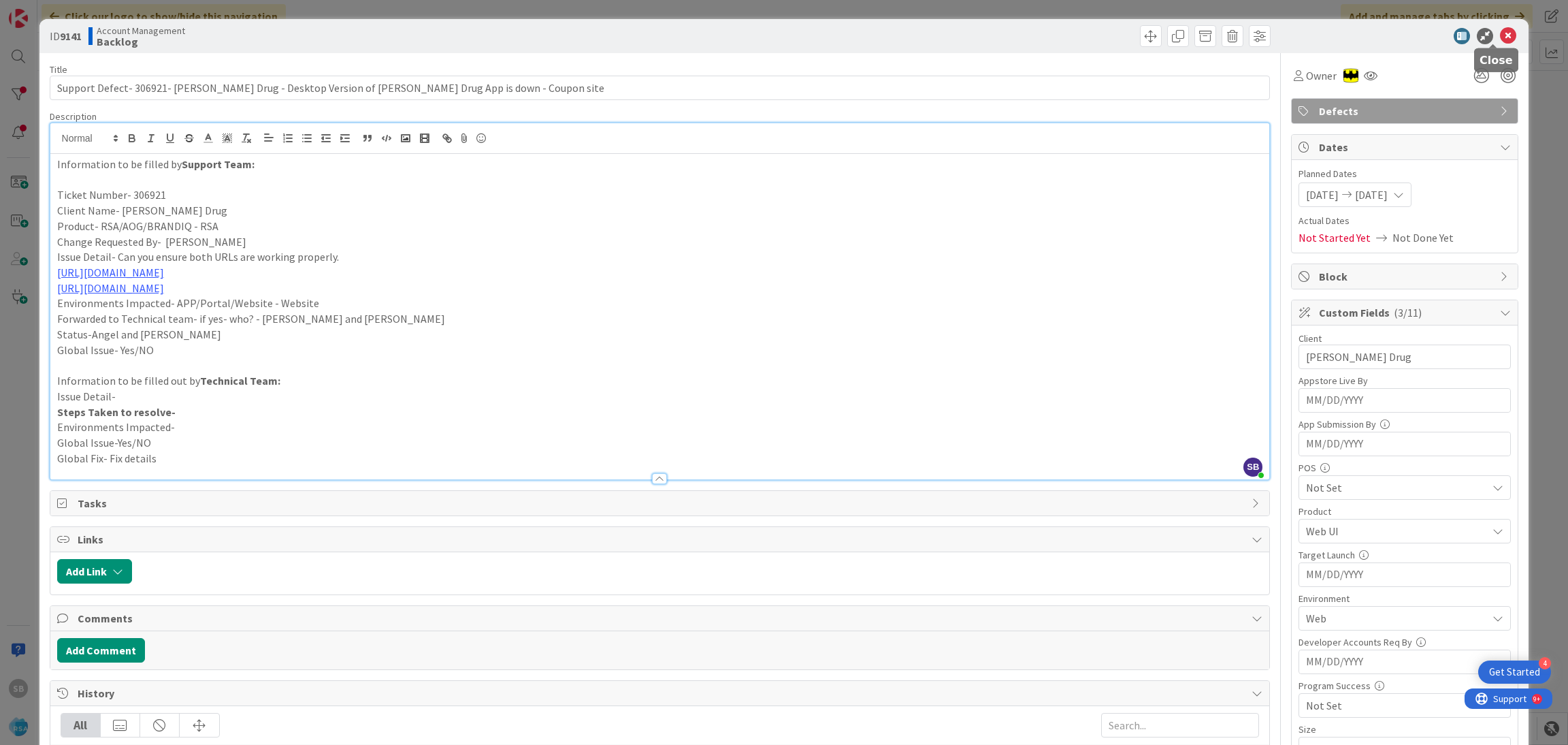
click at [1500, 35] on icon at bounding box center [1508, 36] width 17 height 17
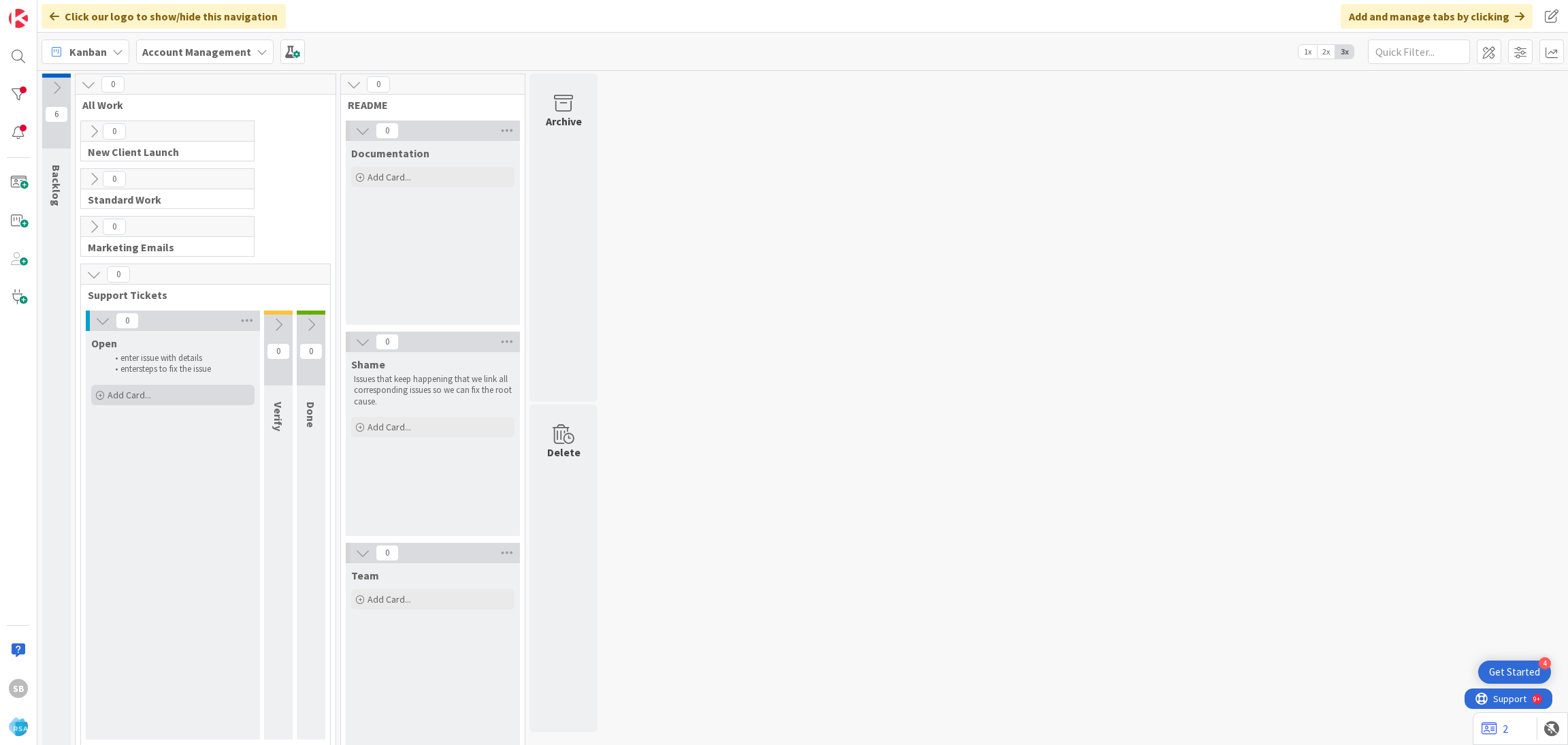
click at [198, 391] on div "Add Card..." at bounding box center [173, 395] width 163 height 21
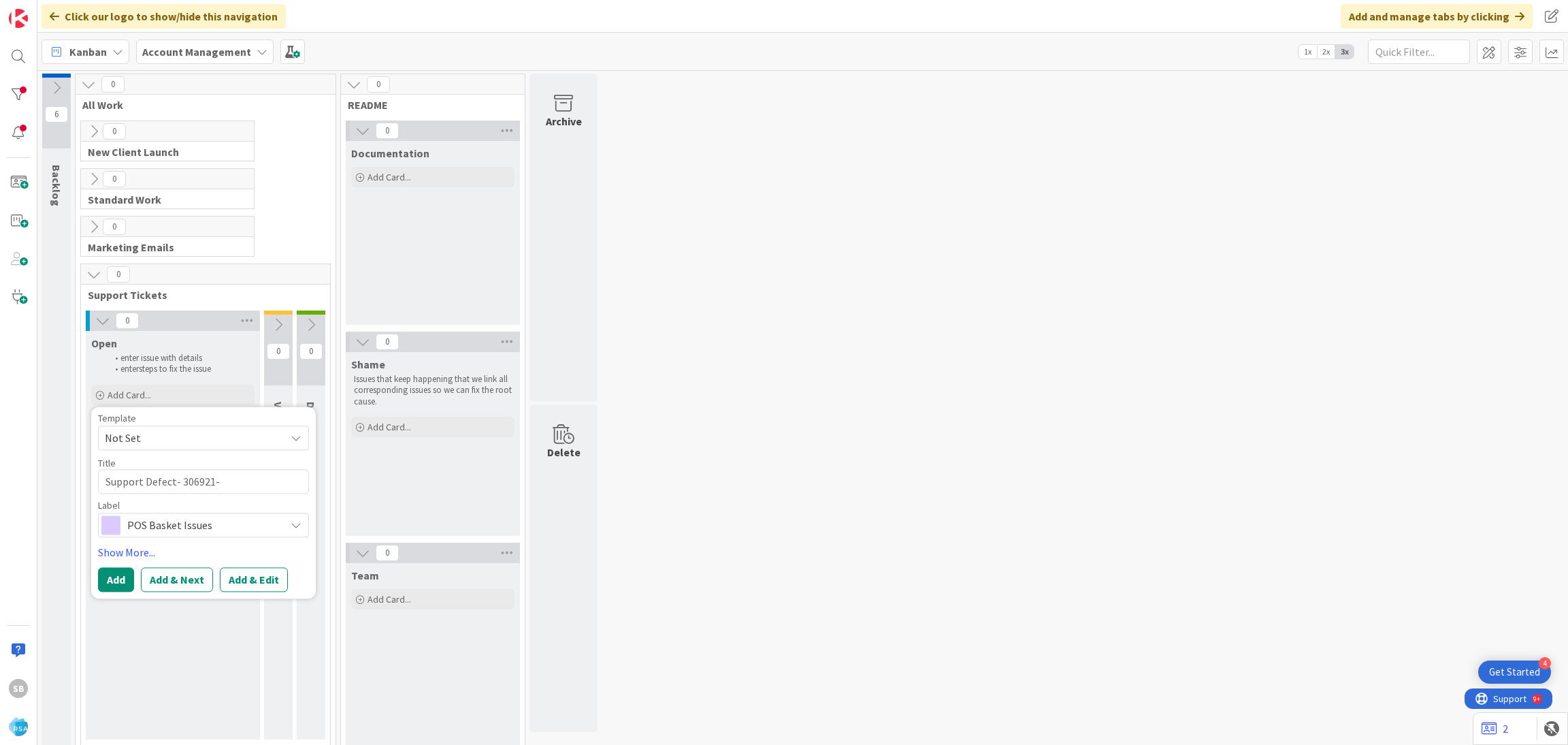
click at [171, 437] on span "Not Set" at bounding box center [190, 438] width 170 height 17
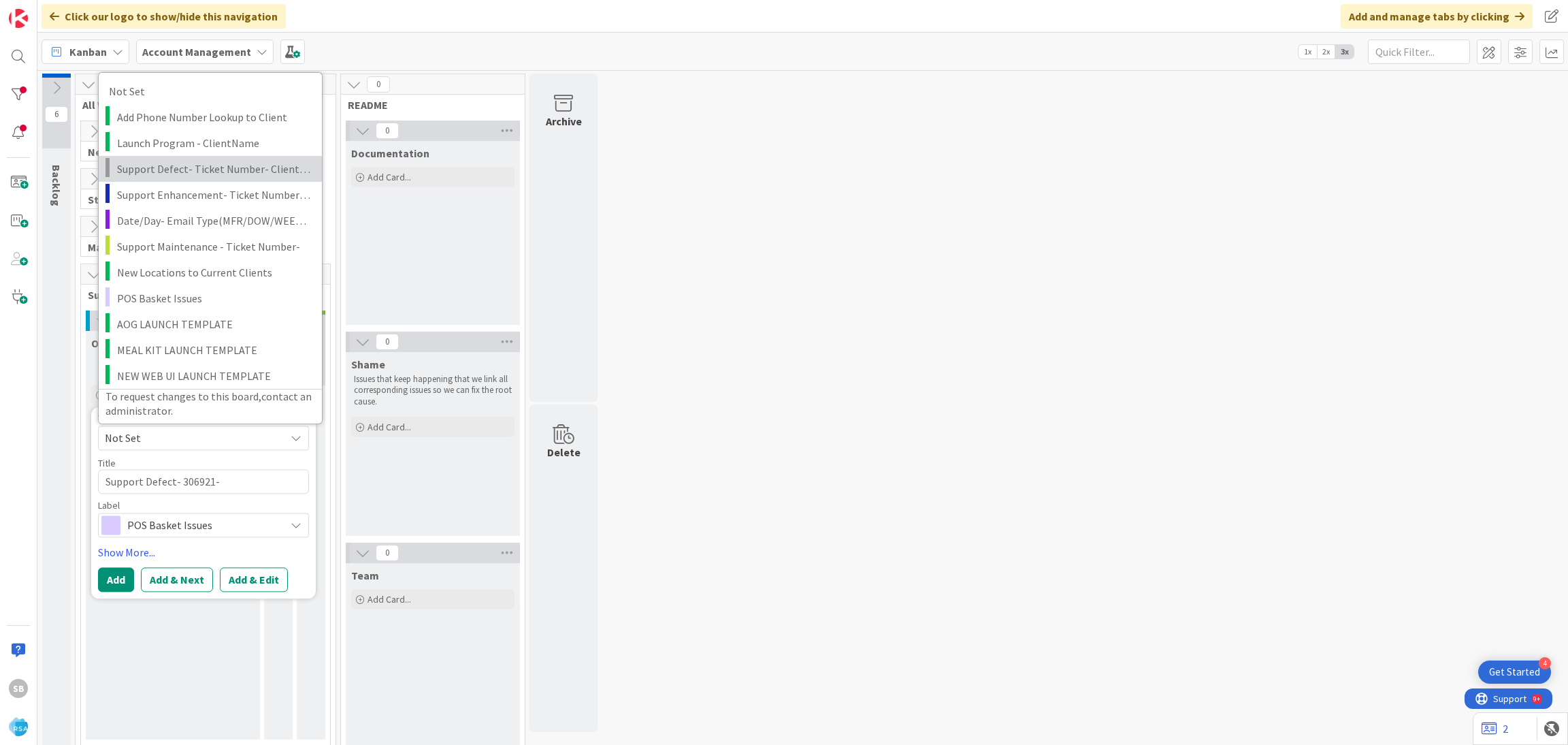
click at [196, 173] on span "Support Defect- Ticket Number- Client Name- Product Name" at bounding box center [214, 168] width 195 height 17
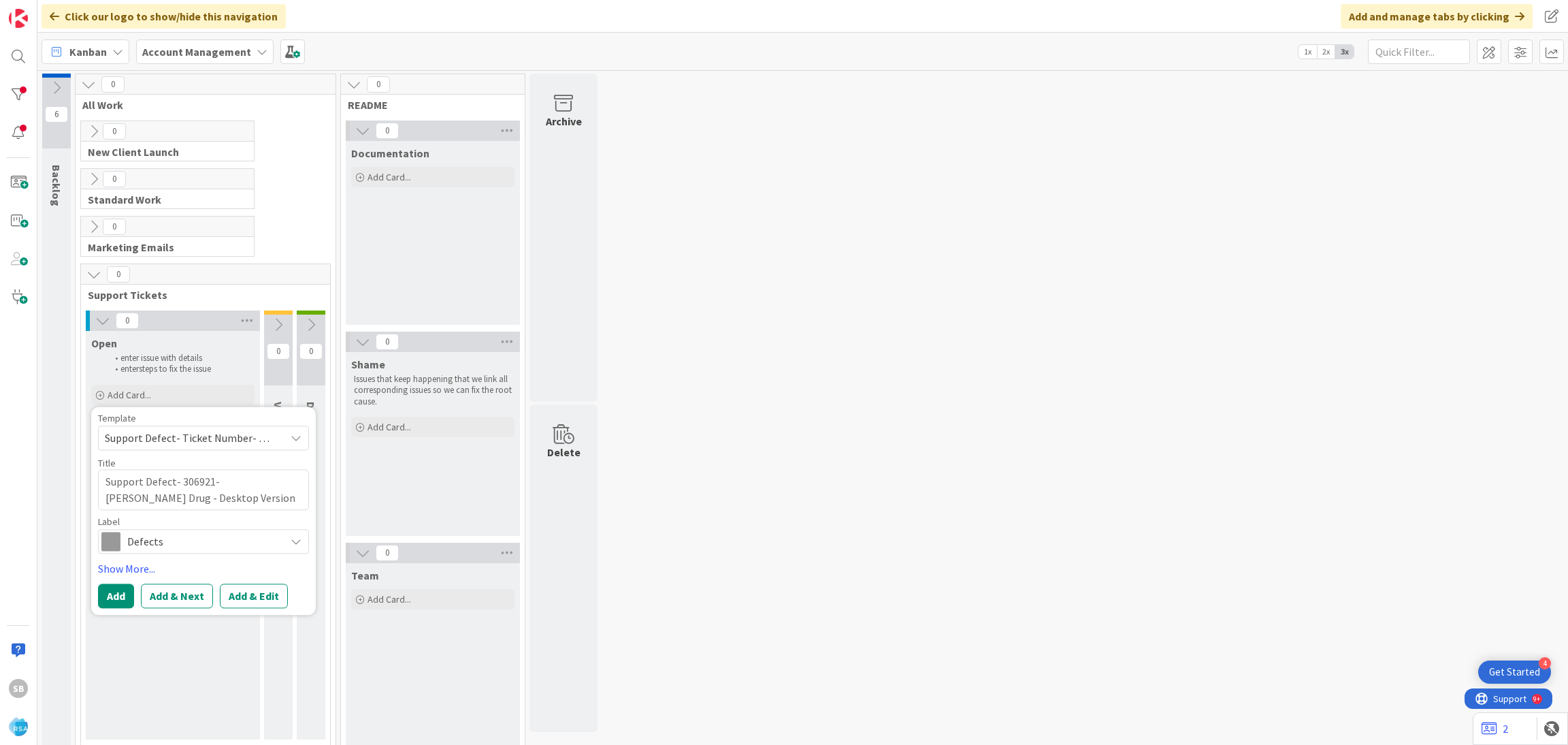
click at [197, 439] on span "Support Defect- Ticket Number- Client Name- Product Name" at bounding box center [190, 438] width 170 height 17
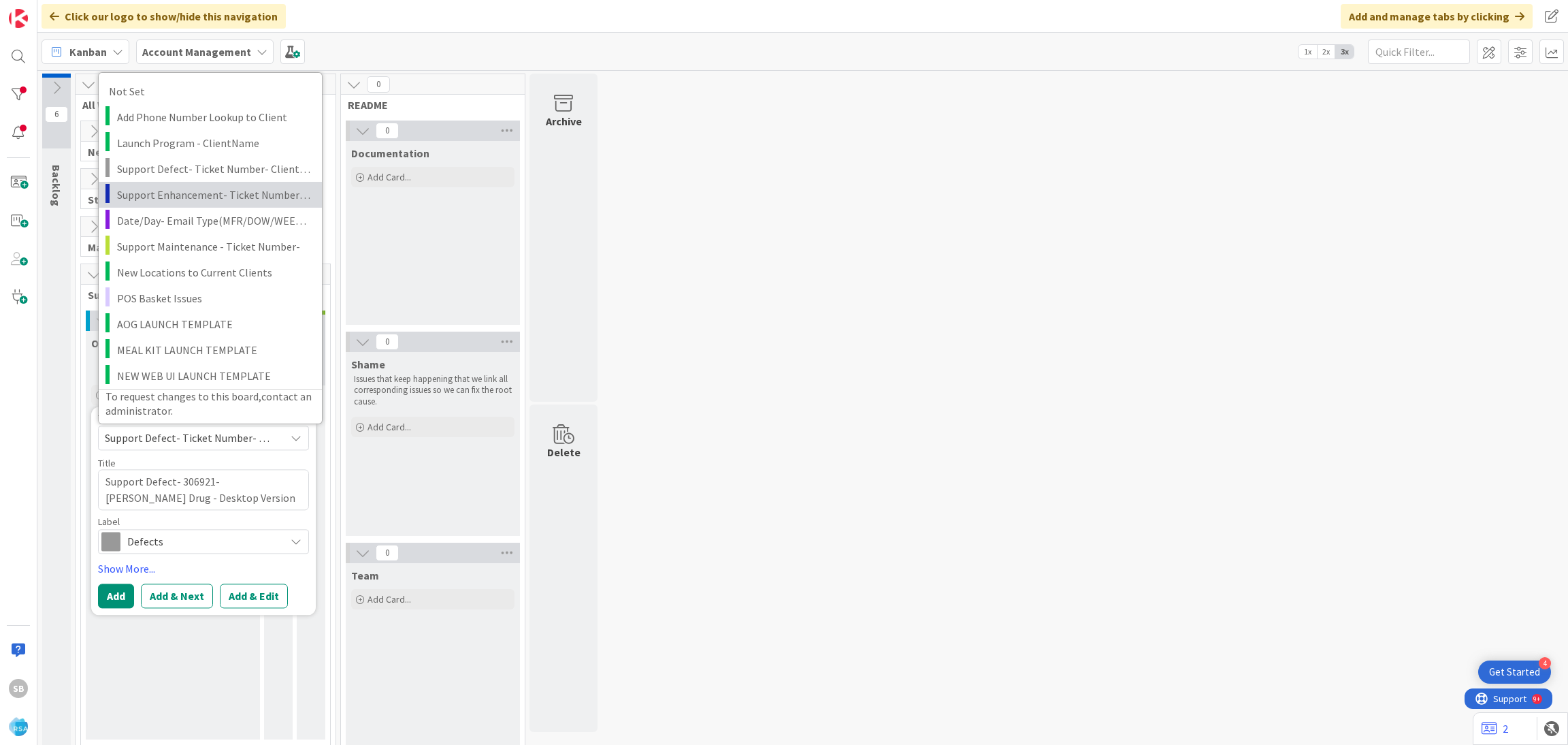
click at [192, 206] on link "Support Enhancement- Ticket Number- Client Name- Product Name" at bounding box center [210, 194] width 223 height 26
type textarea "x"
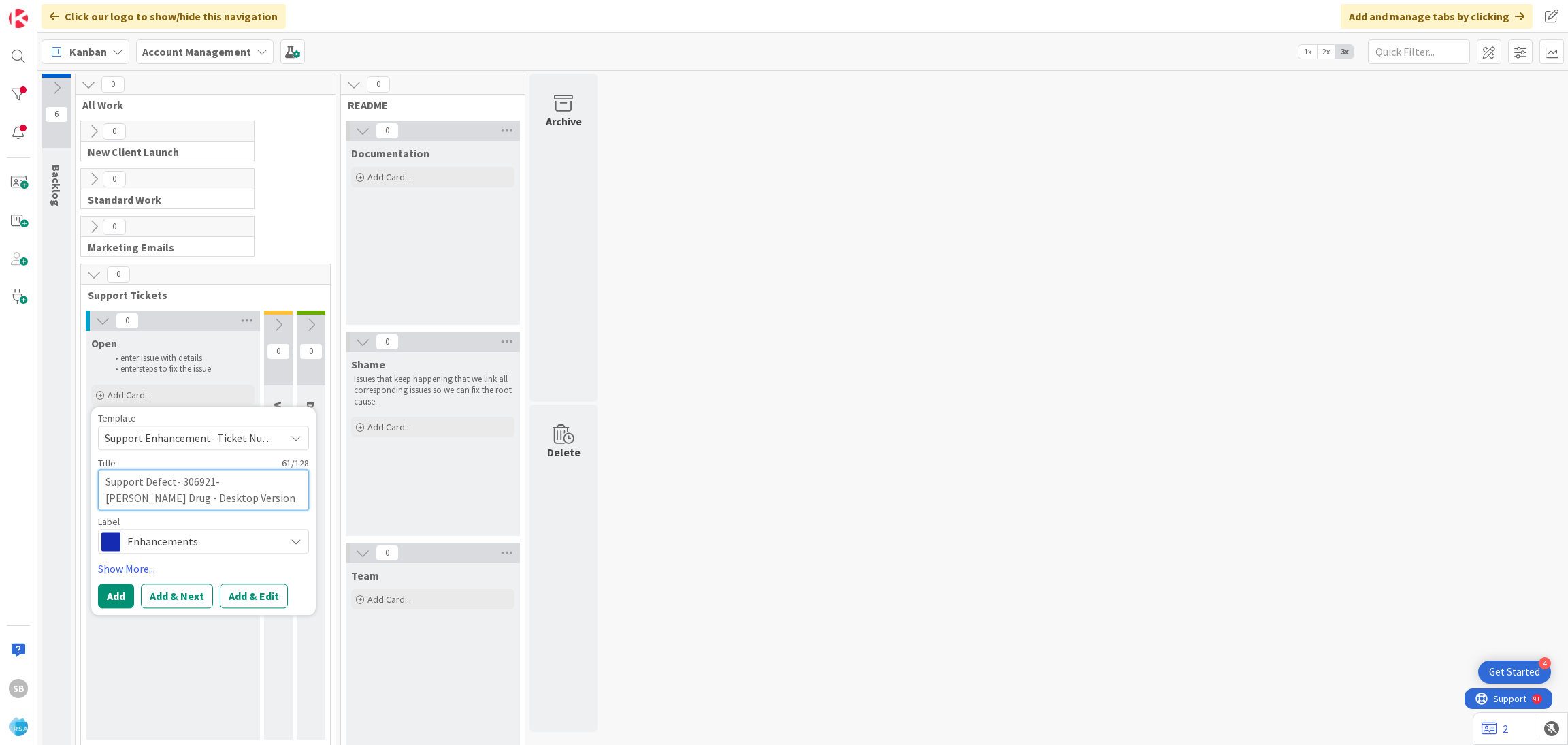
drag, startPoint x: 215, startPoint y: 475, endPoint x: 243, endPoint y: 495, distance: 34.4
click at [243, 495] on textarea "Support Enhancement- Ticket Number- Client Name- Product Name" at bounding box center [203, 490] width 211 height 41
type textarea "Support Enhancement-"
type textarea "x"
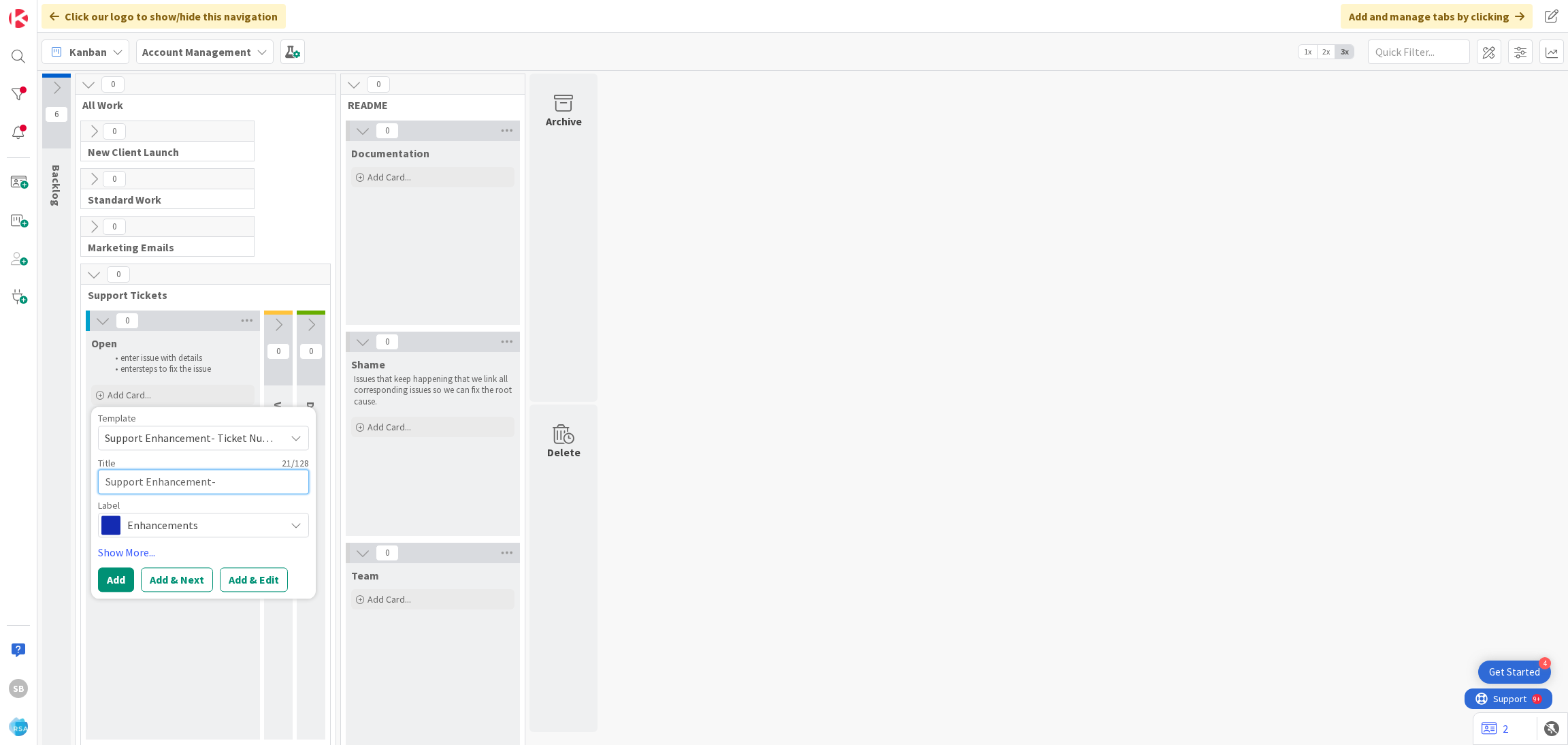
paste textarea "306830"
type textarea "Support Enhancement- 306830"
type textarea "x"
type textarea "Support Enhancement- 306830"
type textarea "x"
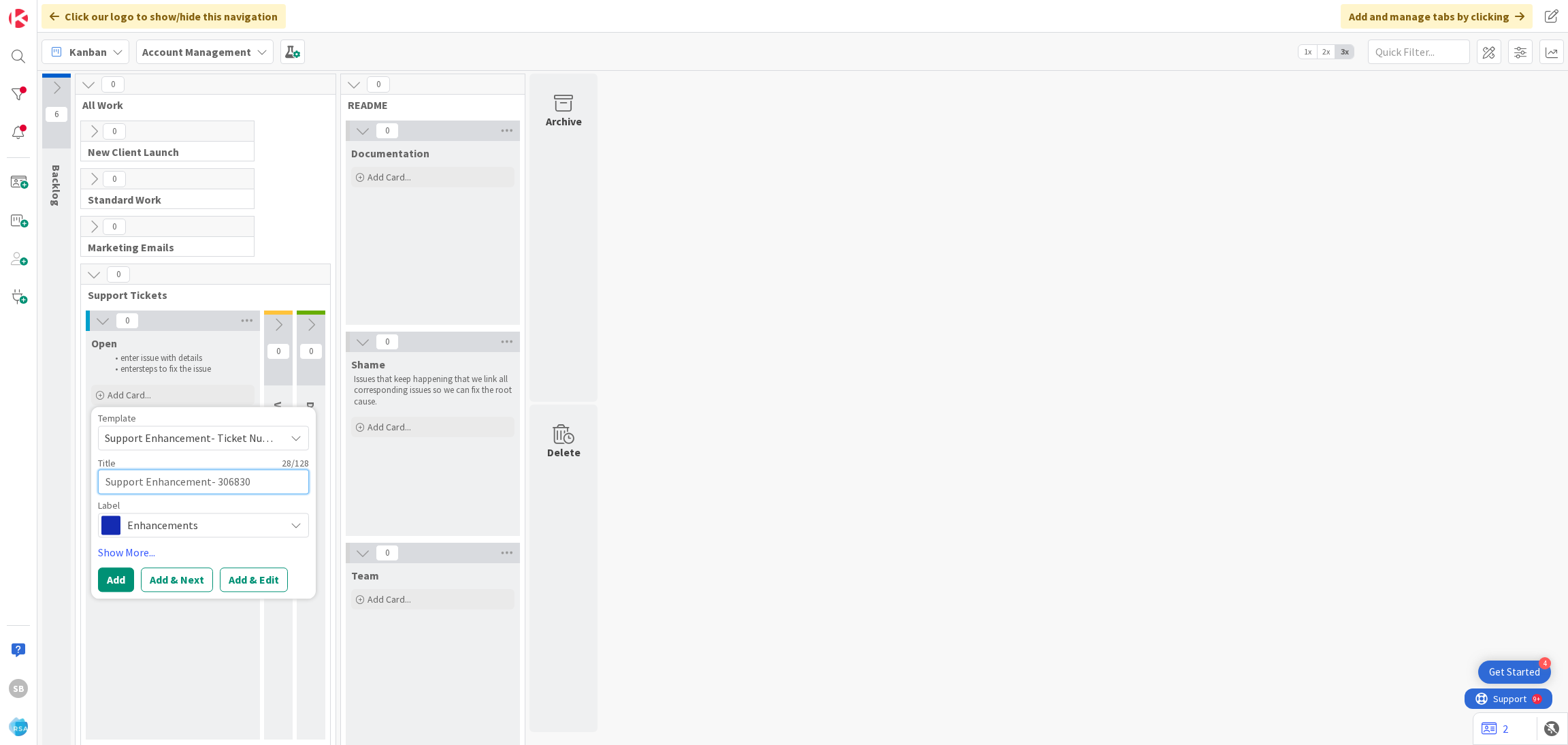
type textarea "Support Enhancement- 306830 -"
type textarea "x"
type textarea "Support Enhancement- 306830 -"
type textarea "x"
paste textarea "Redners"
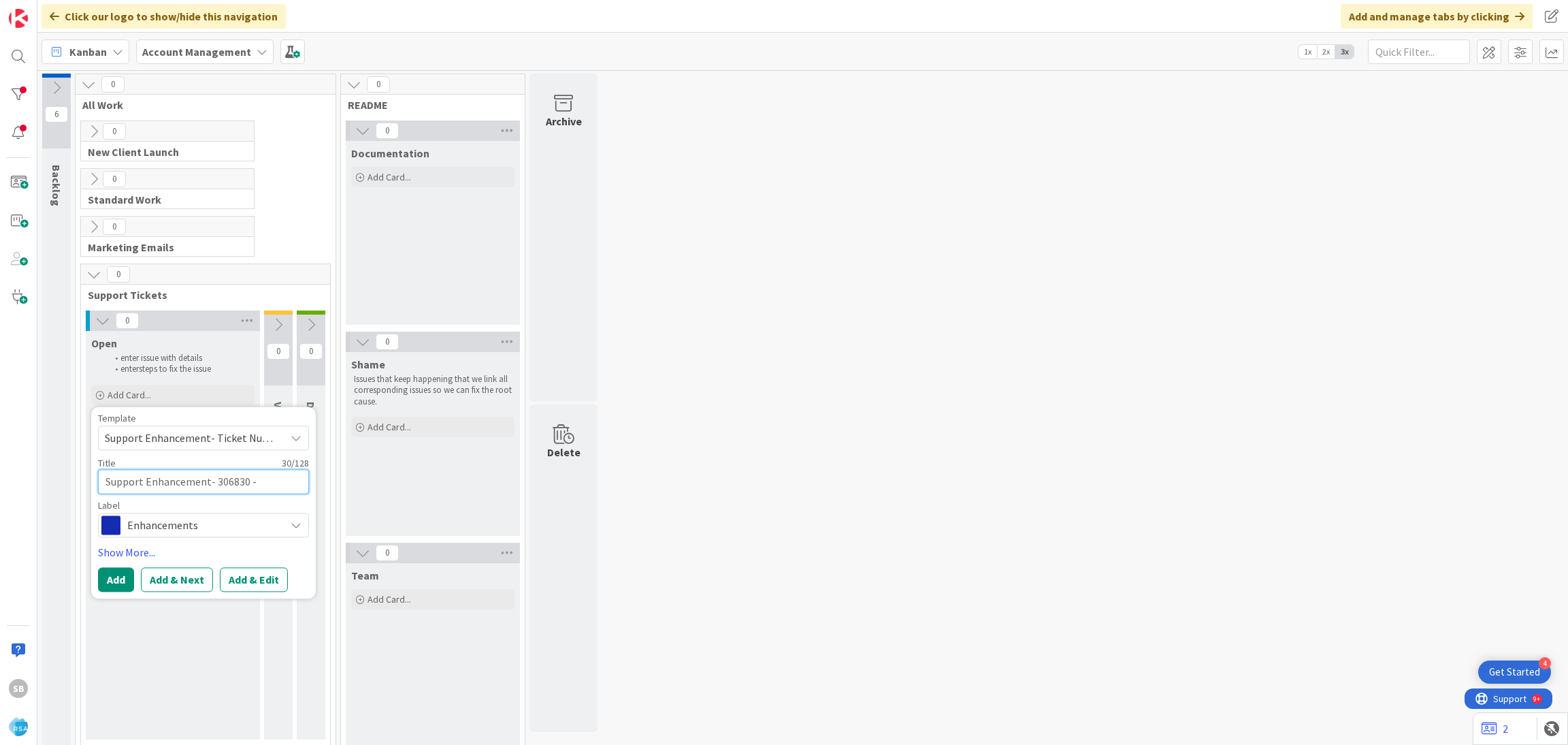
type textarea "Support Enhancement- 306830 - Redners"
type textarea "x"
type textarea "Support Enhancement- 306830 - Redners"
type textarea "x"
type textarea "Support Enhancement- 306830 - Redners -"
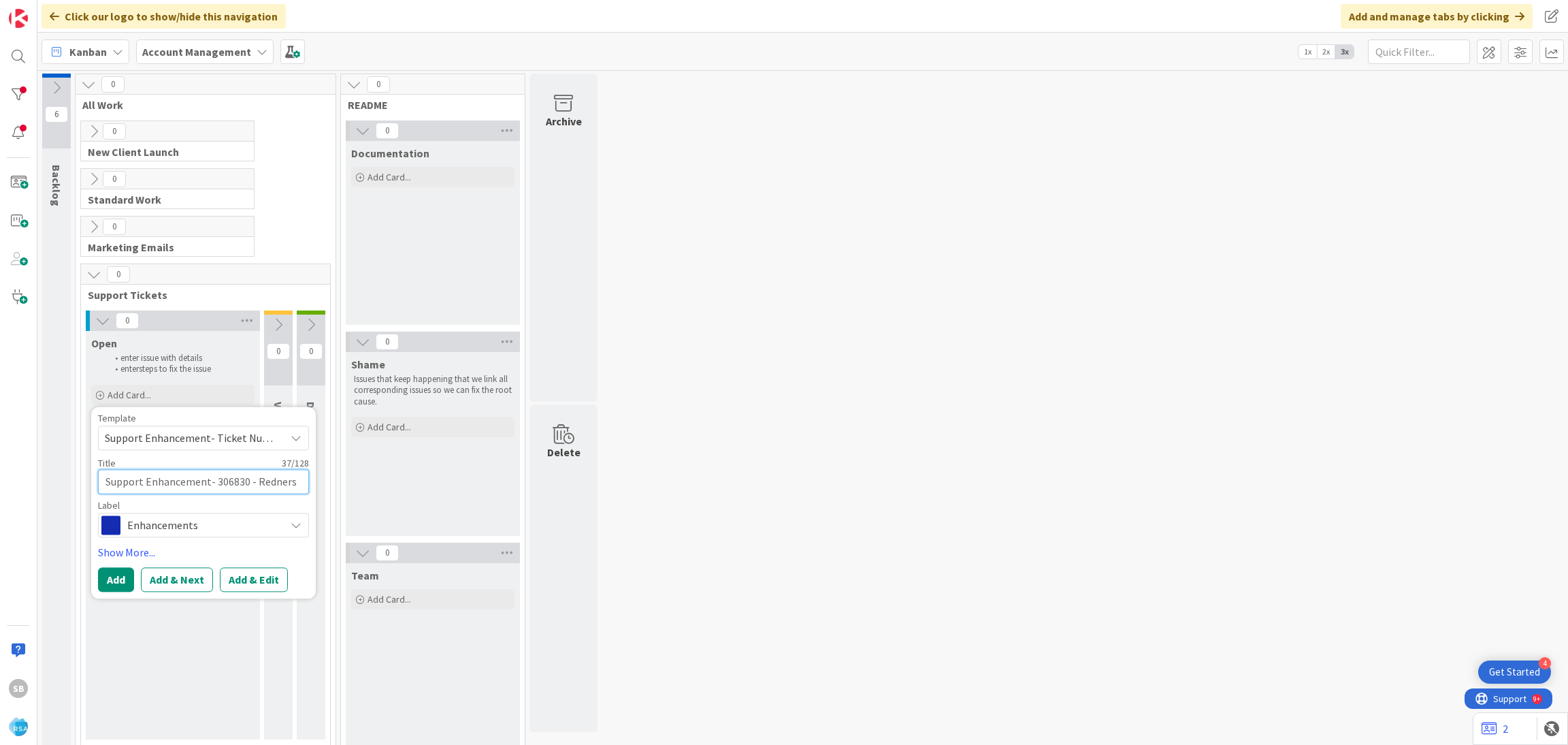
type textarea "x"
type textarea "Support Enhancement- 306830 - Redners -"
type textarea "x"
paste textarea "Re-Order Page"
type textarea "Support Enhancement- 306830 - Redners - Re-Order Page"
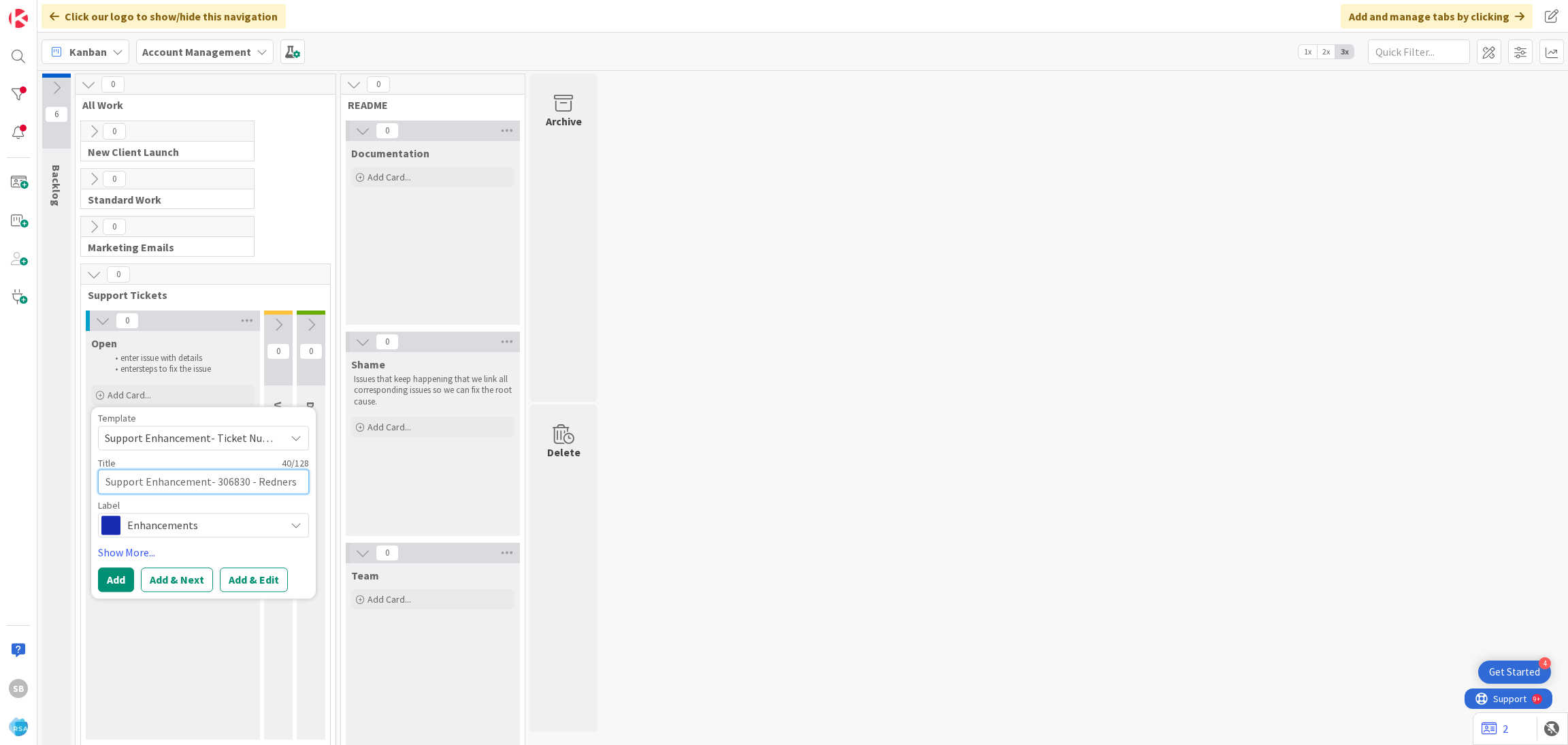
type textarea "x"
type textarea "Support Enhancement- 306830 - Redners - Re-Order Page-"
type textarea "x"
type textarea "Support Enhancement- 306830 - Redners - Re-Order Page-"
type textarea "x"
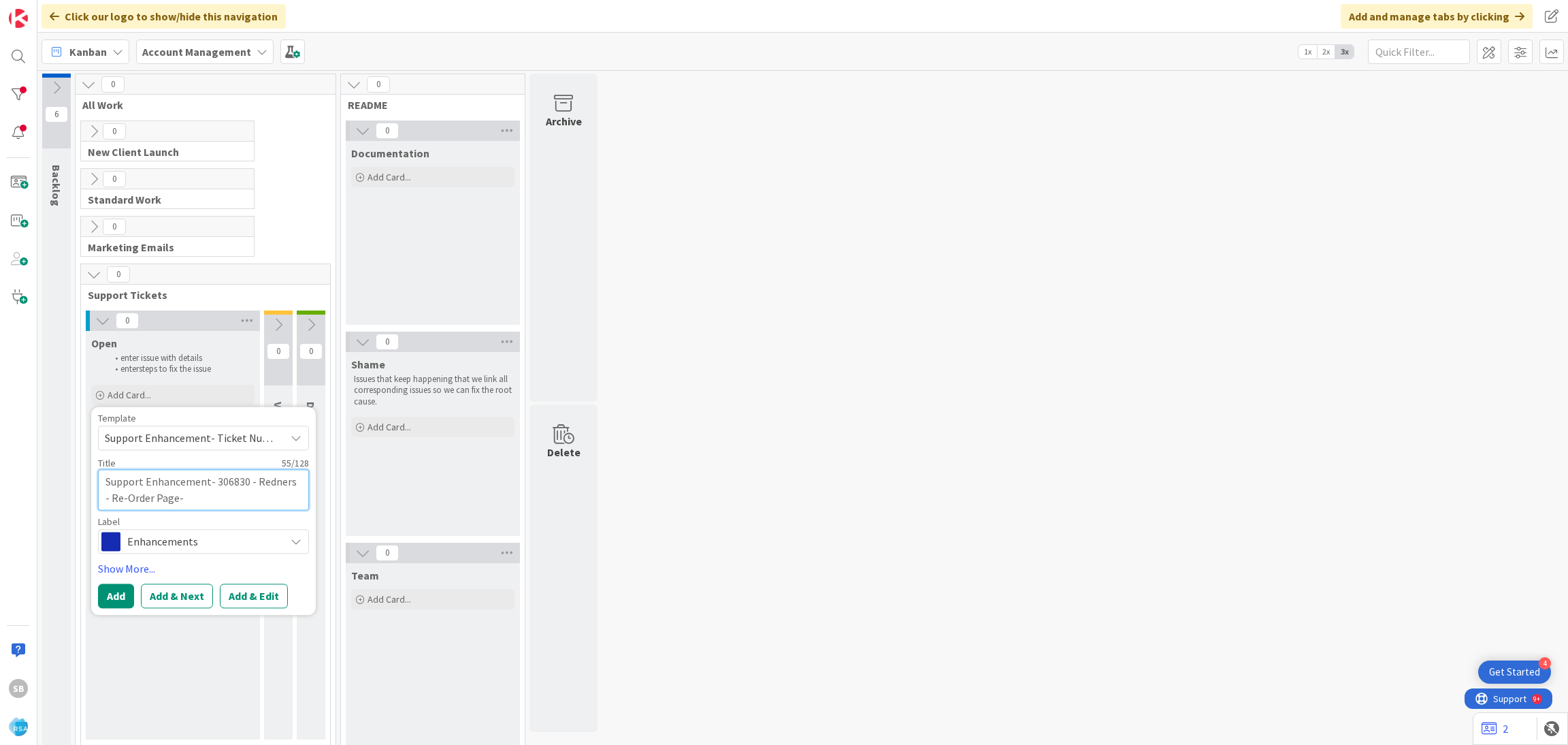
type textarea "Support Enhancement- 306830 - Redners - Re-Order Page- A"
type textarea "x"
type textarea "Support Enhancement- 306830 - Redners - Re-Order Page- AO"
type textarea "x"
type textarea "Support Enhancement- 306830 - Redners - Re-Order Page- AOG"
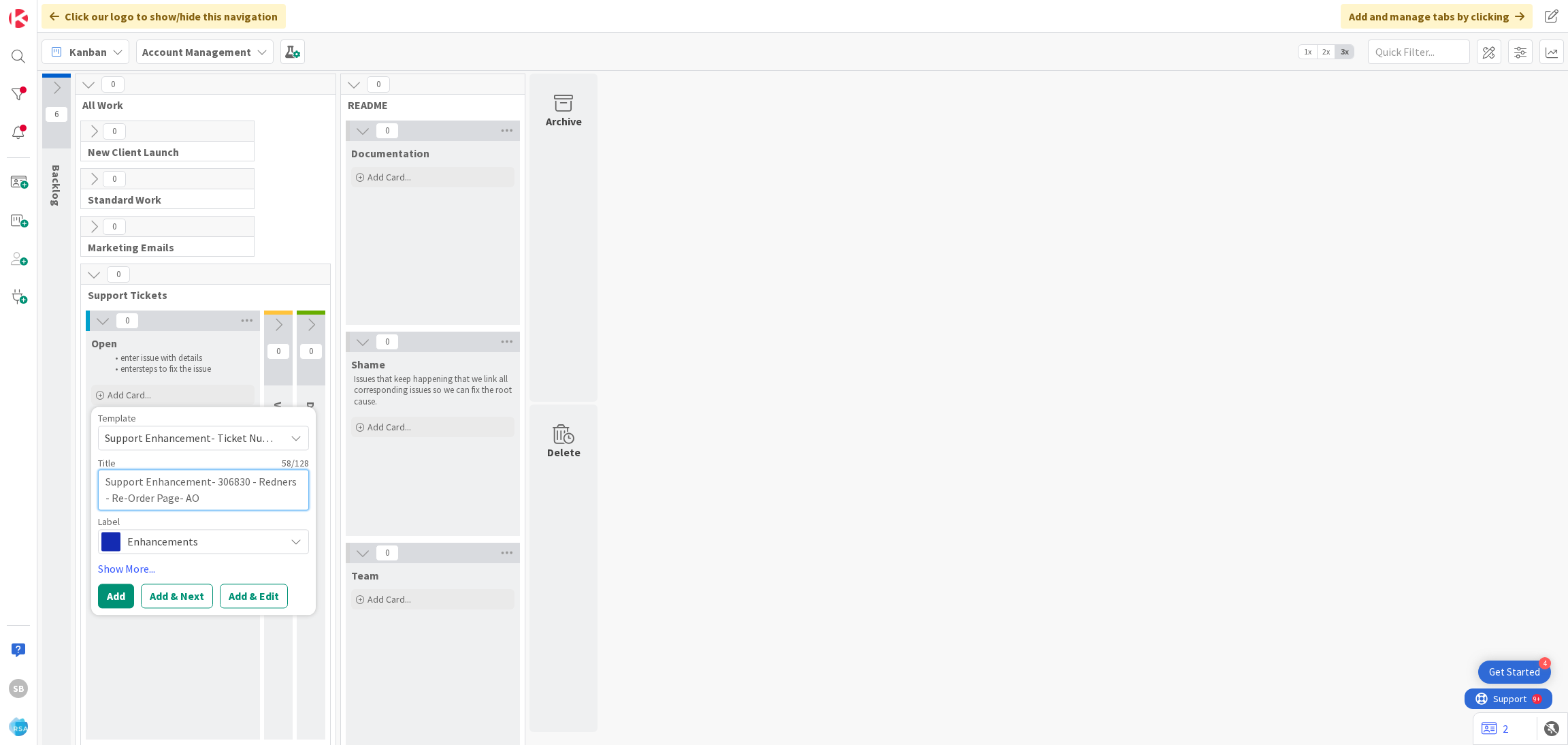
type textarea "x"
type textarea "Support Enhancement- 306830 - Redners - Re-Order Page- AOG"
click at [259, 600] on button "Add & Edit" at bounding box center [254, 596] width 68 height 24
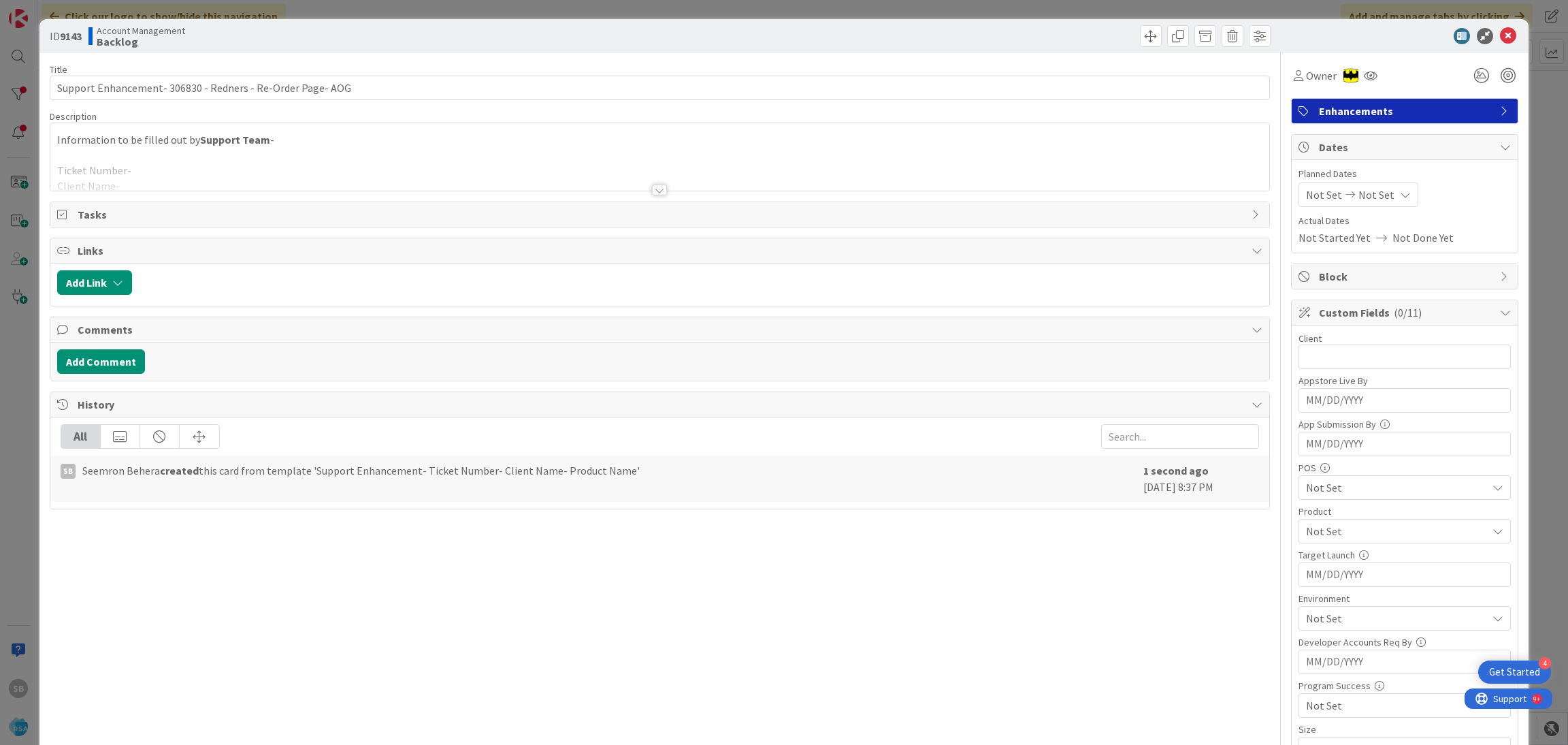
click at [150, 167] on div at bounding box center [660, 174] width 1220 height 35
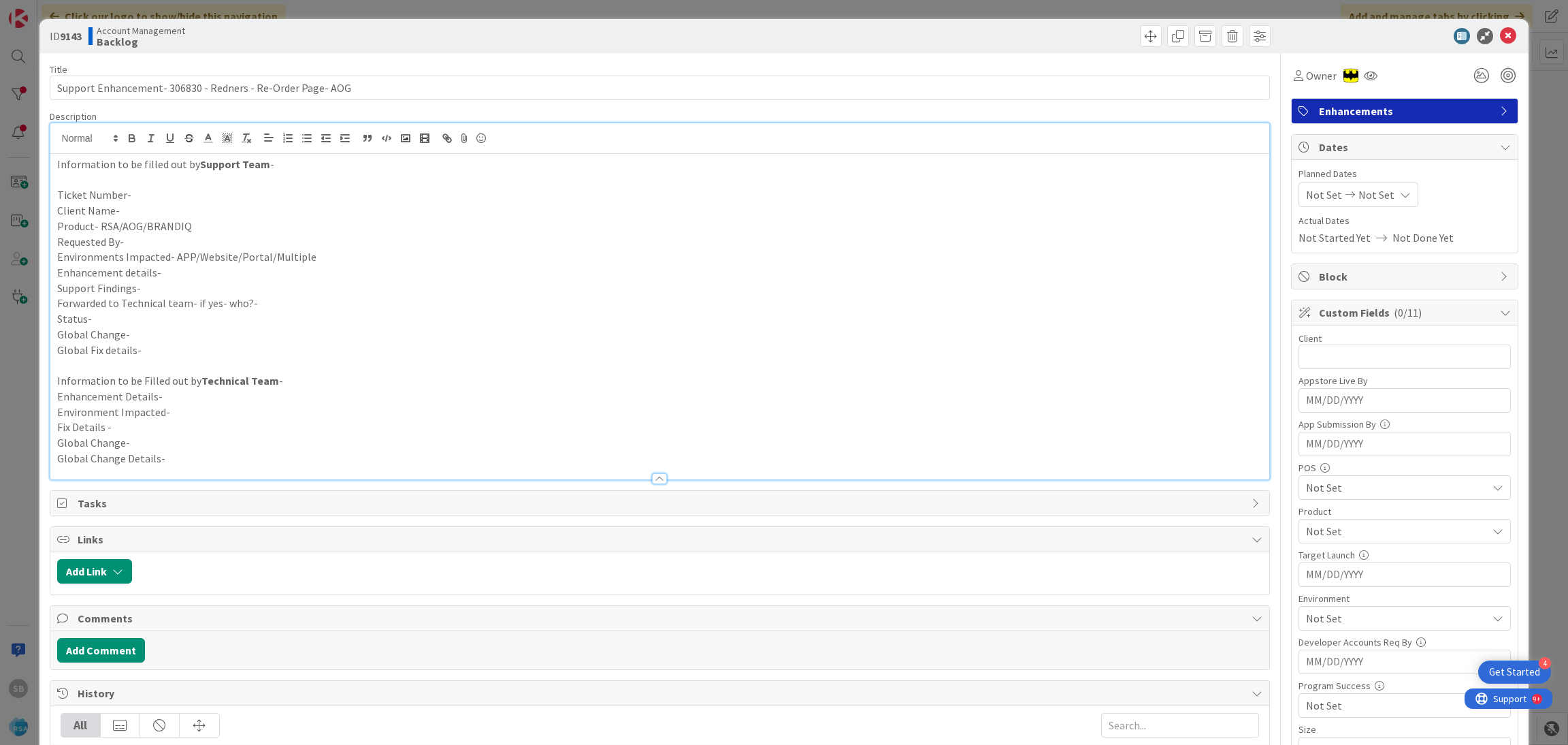
click at [154, 190] on p "Ticket Number-" at bounding box center [659, 195] width 1206 height 16
click at [164, 206] on p "Client Name-" at bounding box center [659, 211] width 1206 height 16
click at [223, 221] on p "Product- RSA/AOG/BRANDIQ" at bounding box center [659, 226] width 1206 height 16
click at [199, 238] on p "Requested By-" at bounding box center [659, 242] width 1206 height 16
click at [345, 262] on p "Environments Impacted- APP/Website/Portal/Multiple" at bounding box center [659, 257] width 1206 height 16
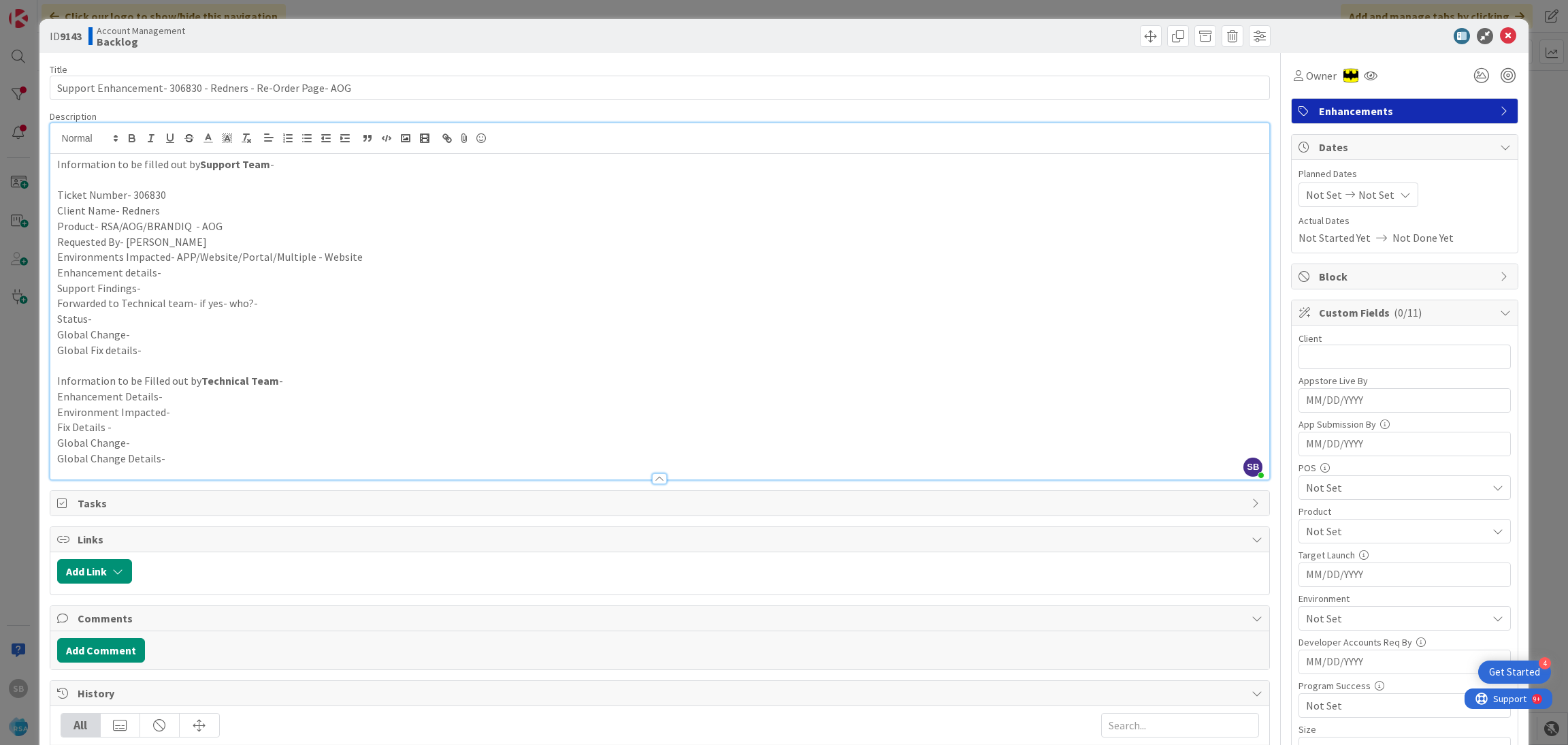
click at [185, 275] on p "Enhancement details-" at bounding box center [659, 273] width 1206 height 16
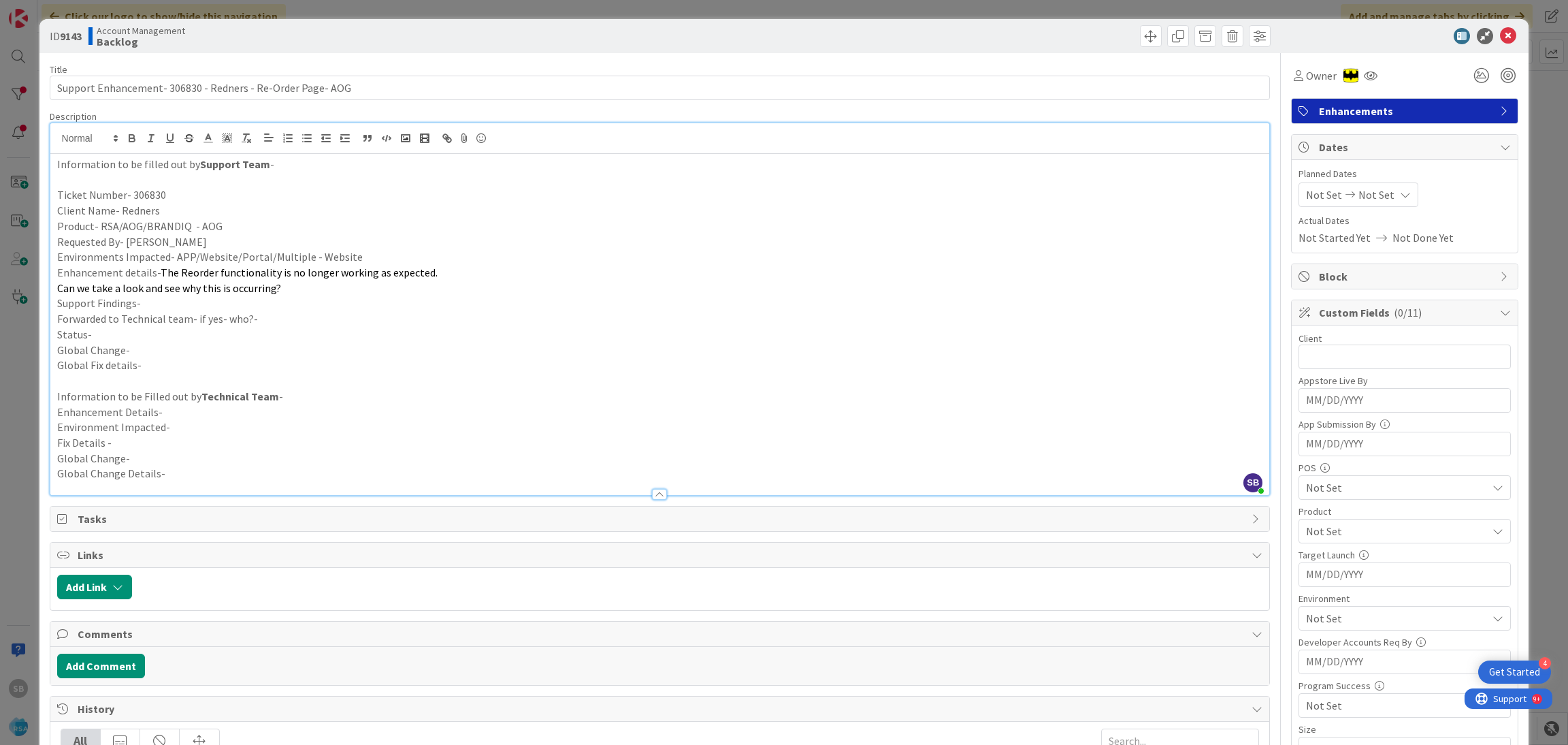
click at [259, 305] on p "Support Findings-" at bounding box center [659, 304] width 1206 height 16
click at [177, 306] on p "Support Findings-" at bounding box center [659, 304] width 1206 height 16
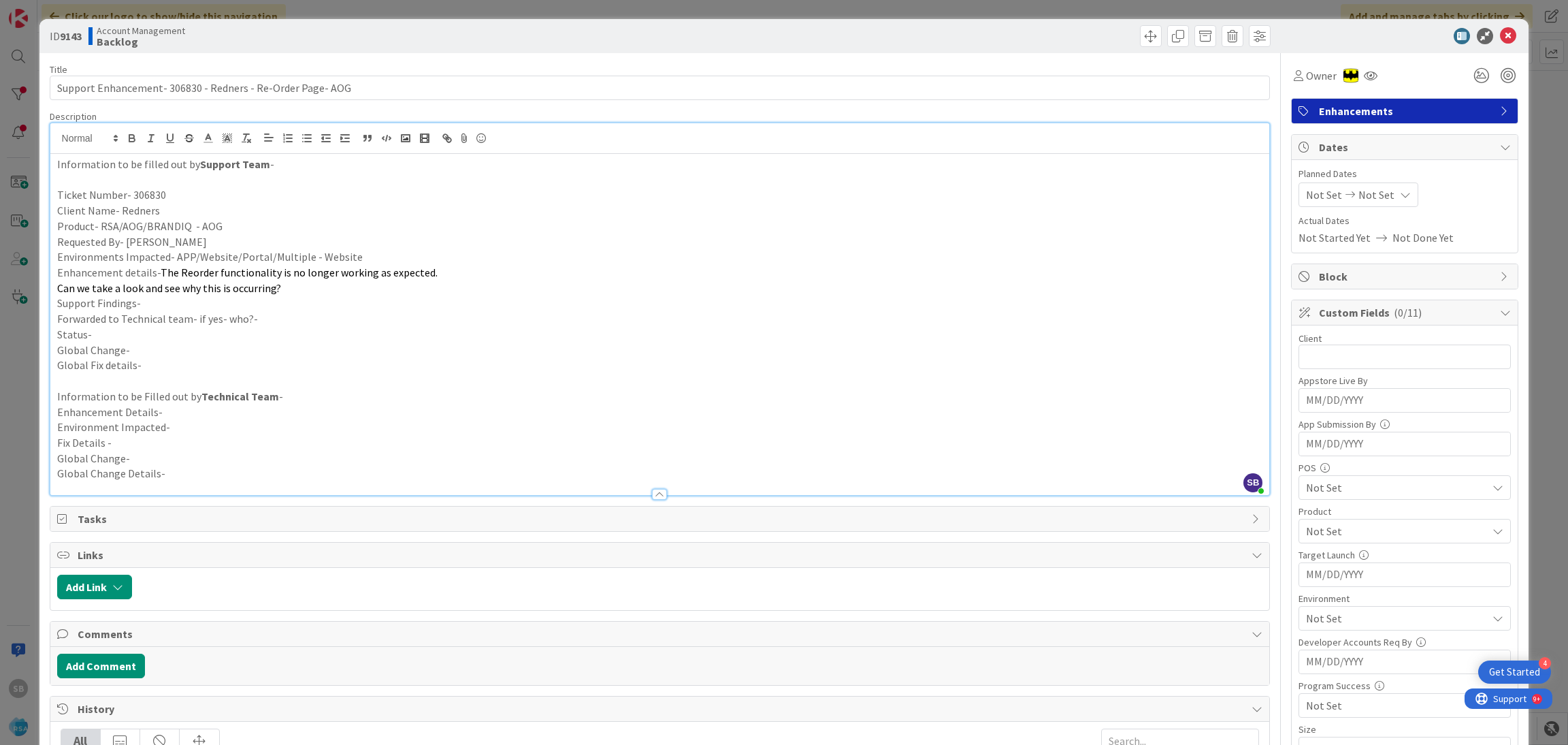
click at [177, 306] on p "Support Findings-" at bounding box center [659, 304] width 1206 height 16
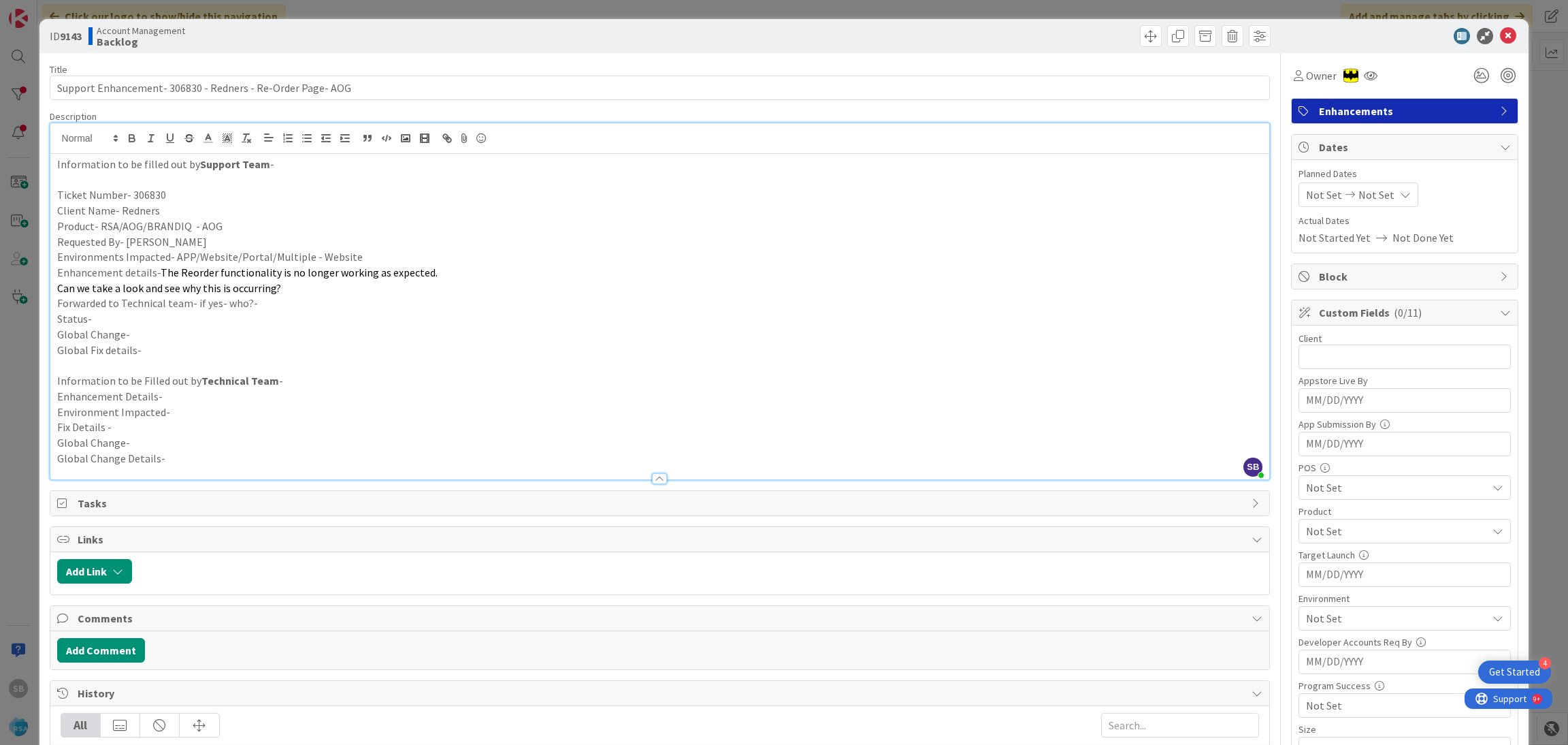
click at [260, 309] on p "Forwarded to Technical team- if yes- who?-" at bounding box center [659, 304] width 1206 height 16
click at [218, 326] on p "Status-" at bounding box center [659, 319] width 1206 height 16
click at [1318, 193] on span "Not Set" at bounding box center [1324, 194] width 36 height 17
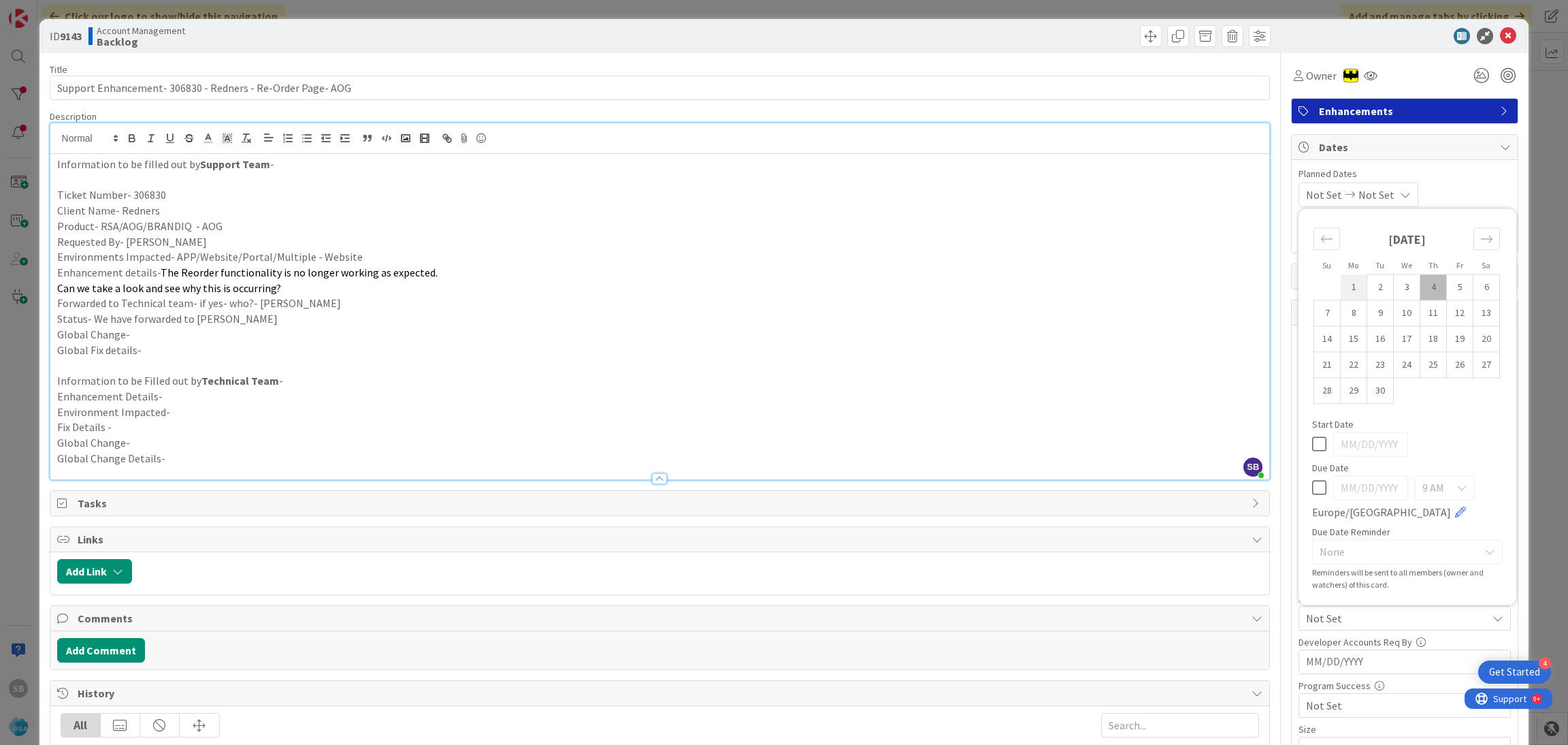
click at [1341, 276] on td "1" at bounding box center [1354, 287] width 27 height 26
type input "[DATE]"
click at [1447, 315] on td "12" at bounding box center [1461, 313] width 27 height 26
type input "[DATE]"
click at [1462, 185] on div "[DATE] [DATE] Su Mo Tu We Th Fr Sa [DATE] 1 2 3 4 5 6 7 8 9 10 11 12 13 14 15 1…" at bounding box center [1405, 194] width 212 height 24
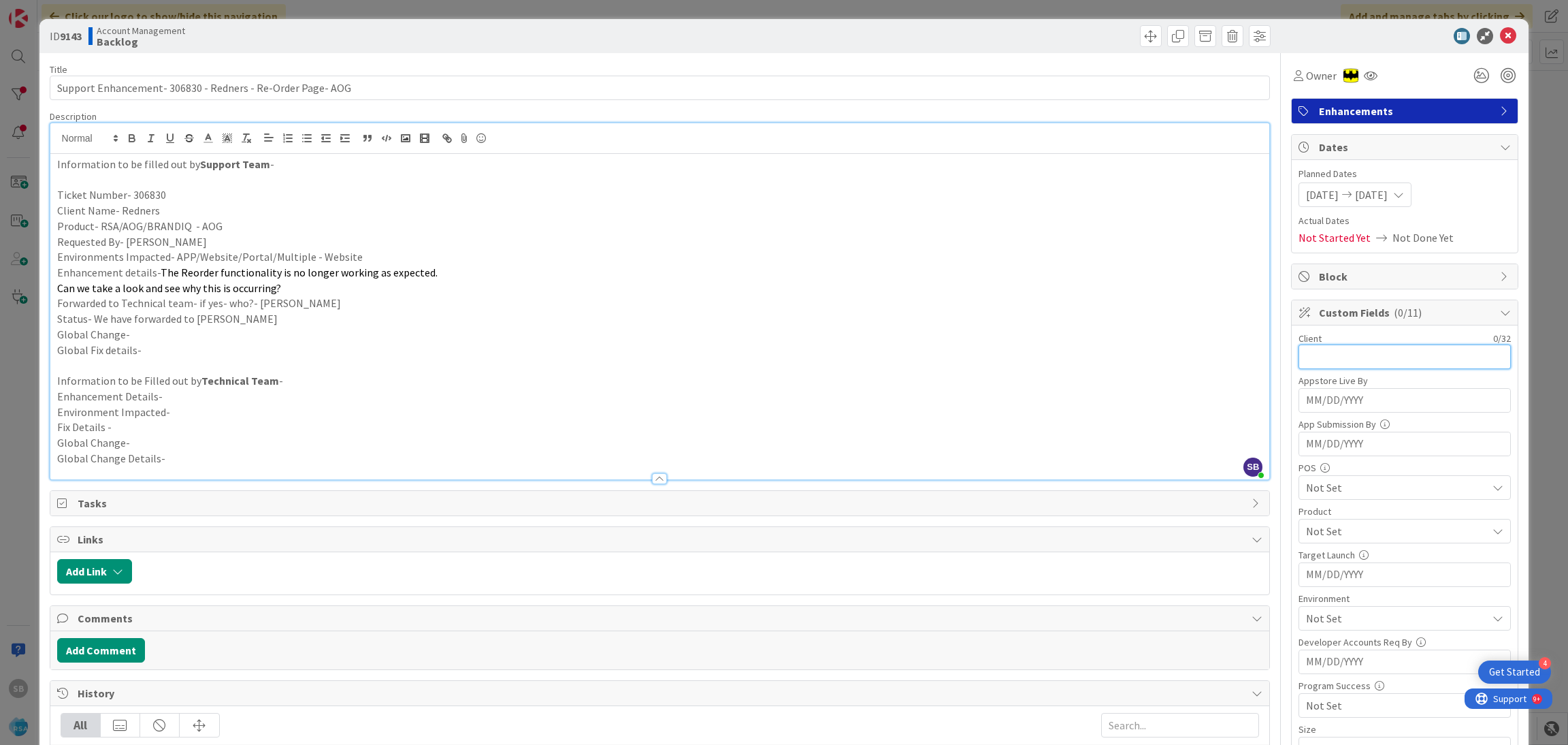
click at [1346, 359] on input "text" at bounding box center [1405, 357] width 212 height 24
type input "e"
type input "Redners"
click at [1344, 529] on span "Not Set" at bounding box center [1397, 531] width 181 height 17
click at [1326, 560] on link "RSA" at bounding box center [1402, 563] width 216 height 24
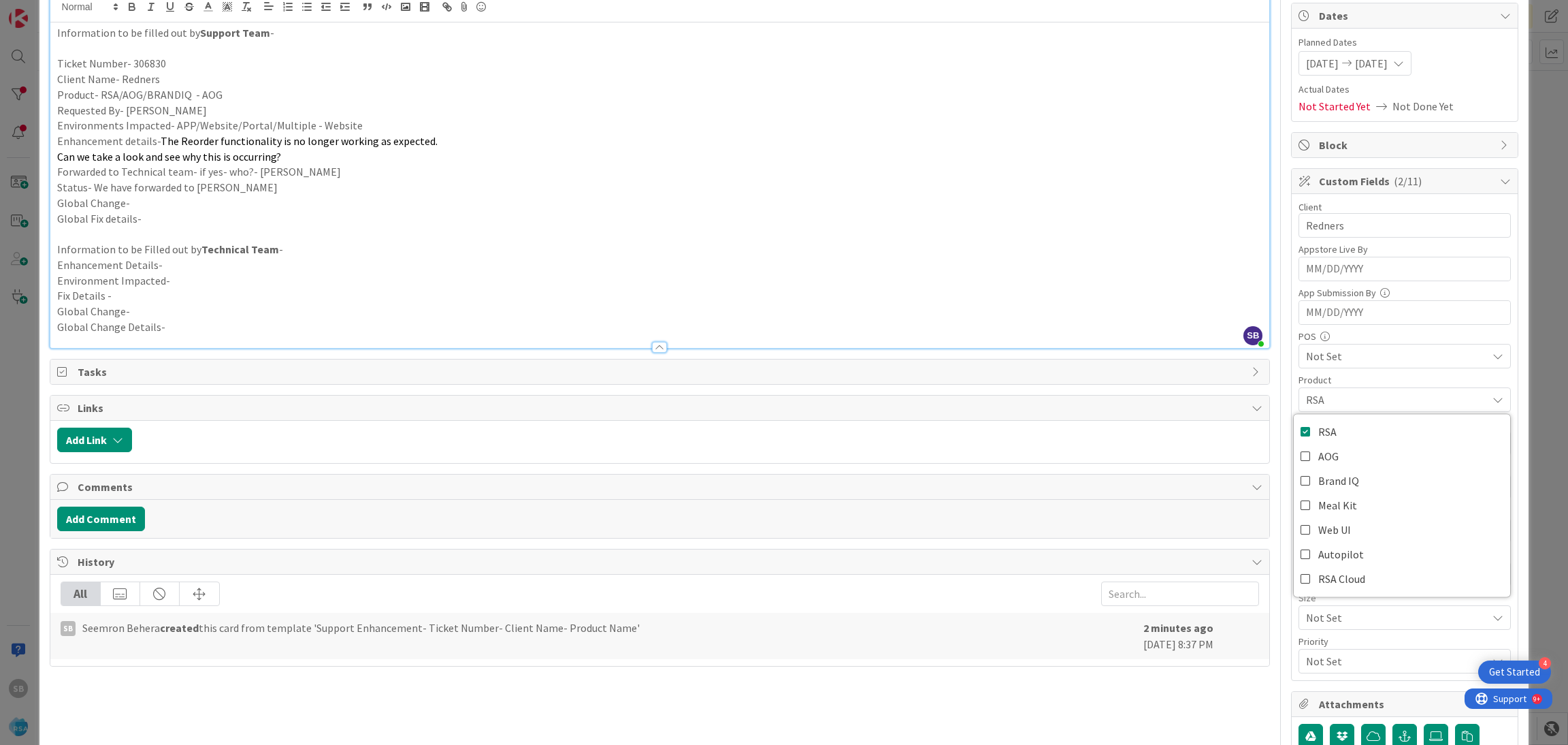
scroll to position [141, 0]
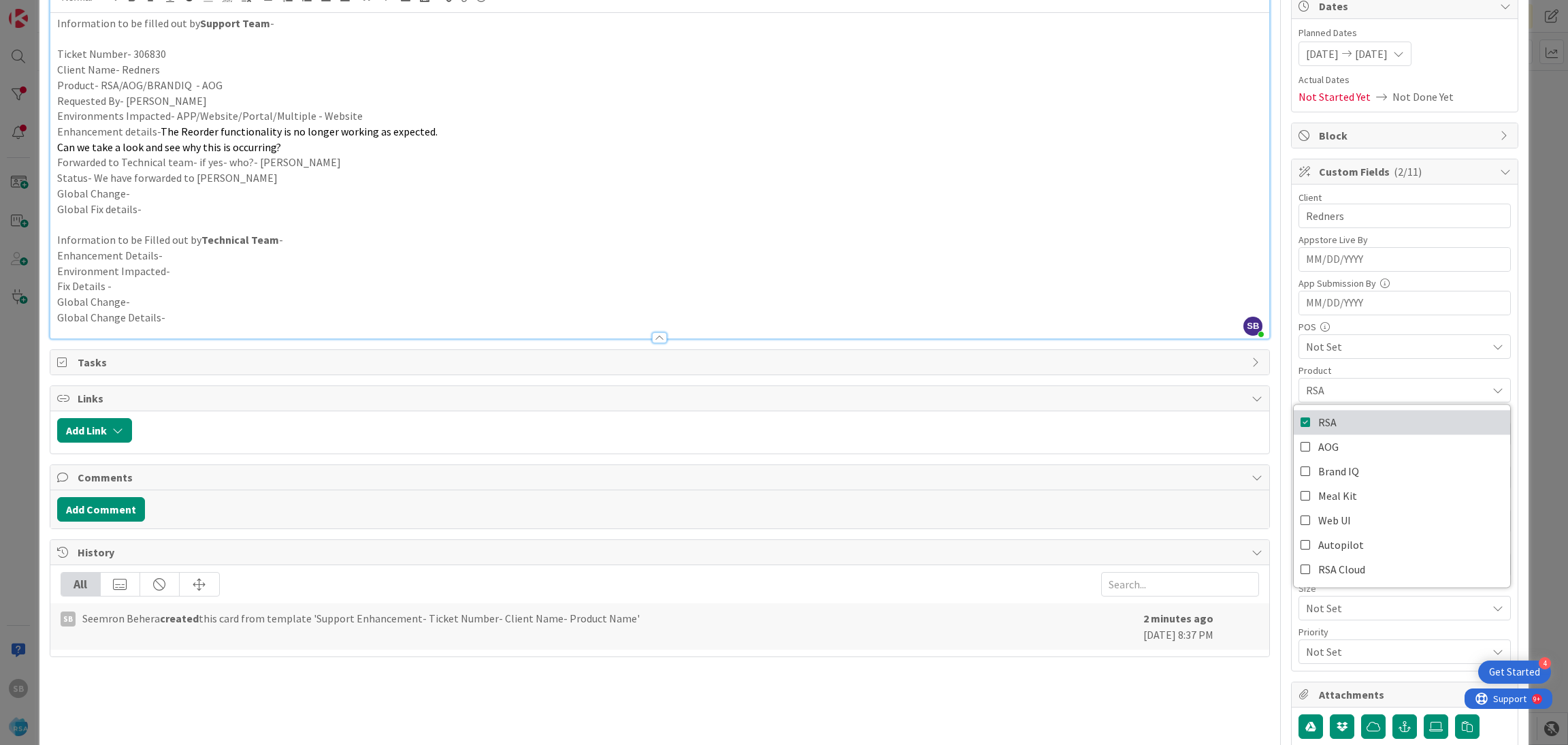
click at [1319, 432] on span "RSA" at bounding box center [1327, 422] width 18 height 21
click at [1319, 447] on span "AOG" at bounding box center [1329, 447] width 21 height 21
click at [1339, 380] on div "AOG" at bounding box center [1405, 390] width 212 height 24
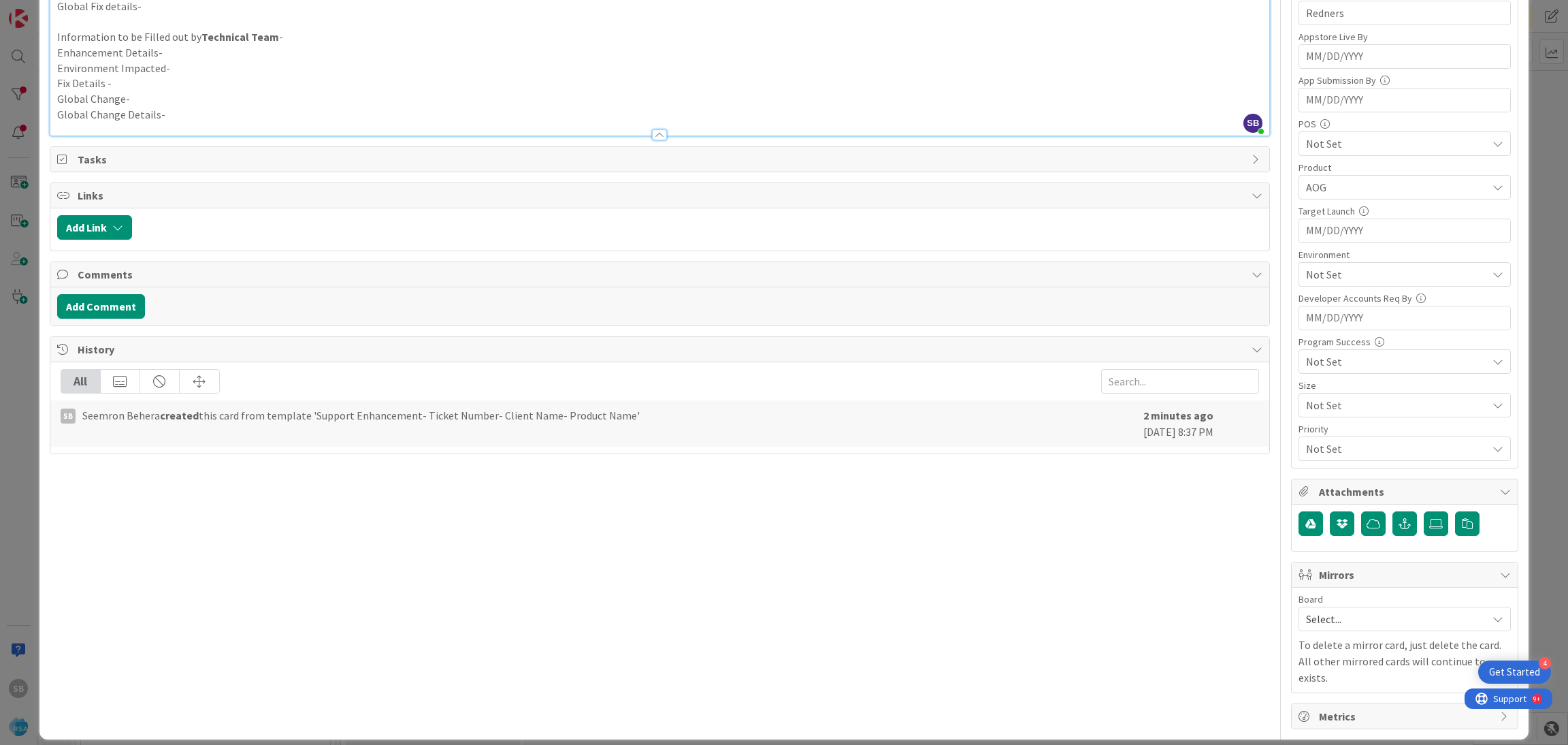
click at [1309, 365] on span "Not Set" at bounding box center [1397, 361] width 181 height 17
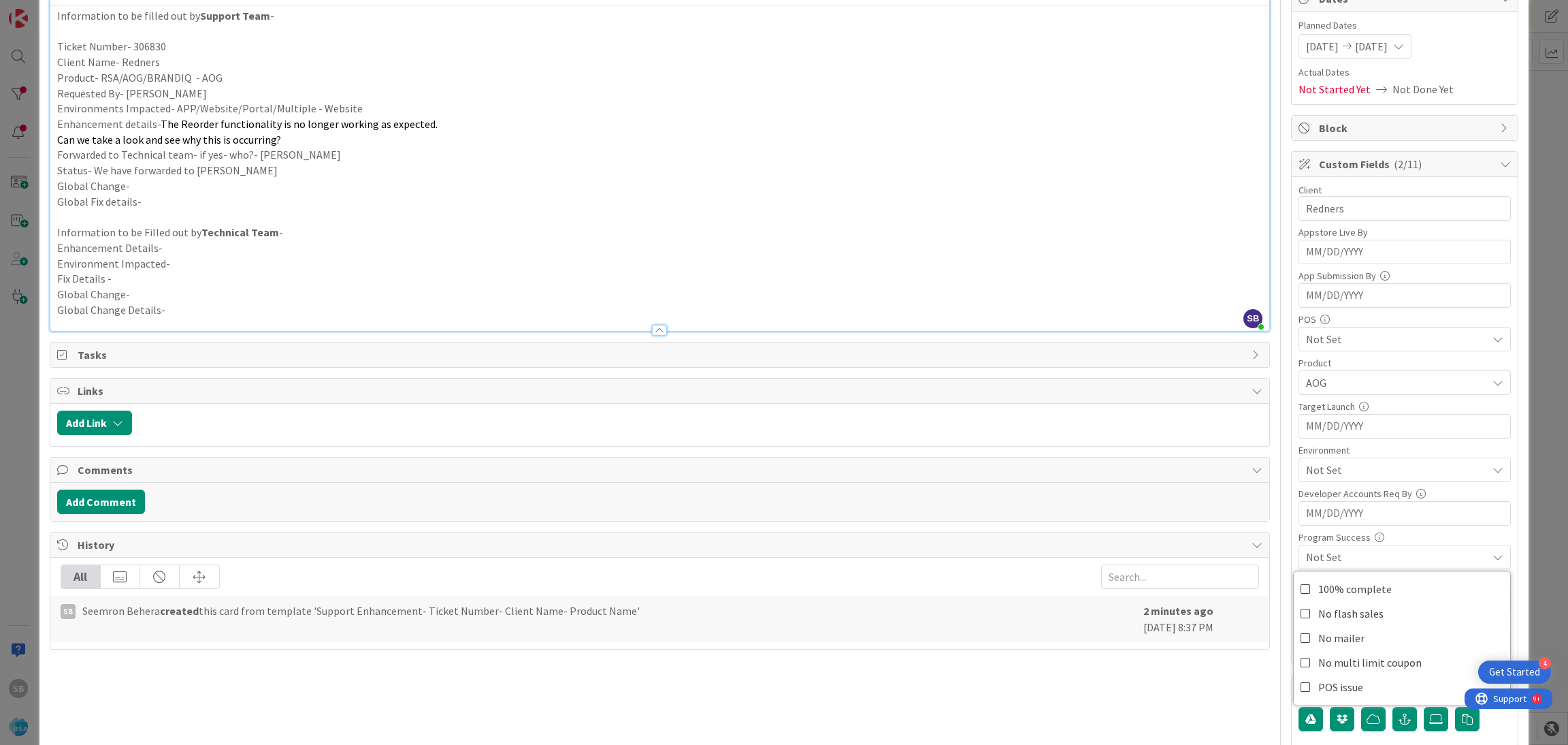
scroll to position [324, 0]
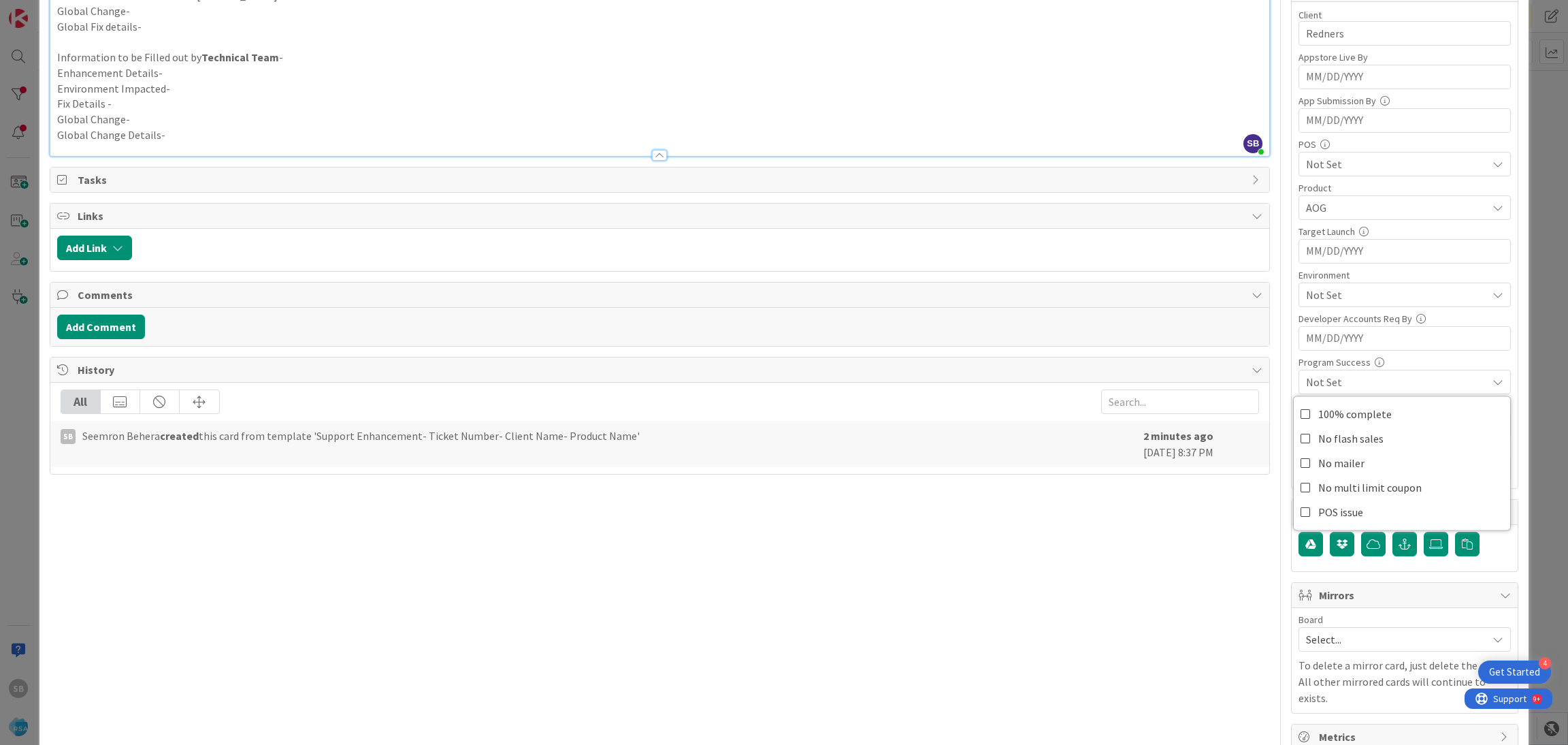
click at [1306, 301] on span "Not Set" at bounding box center [1397, 294] width 181 height 17
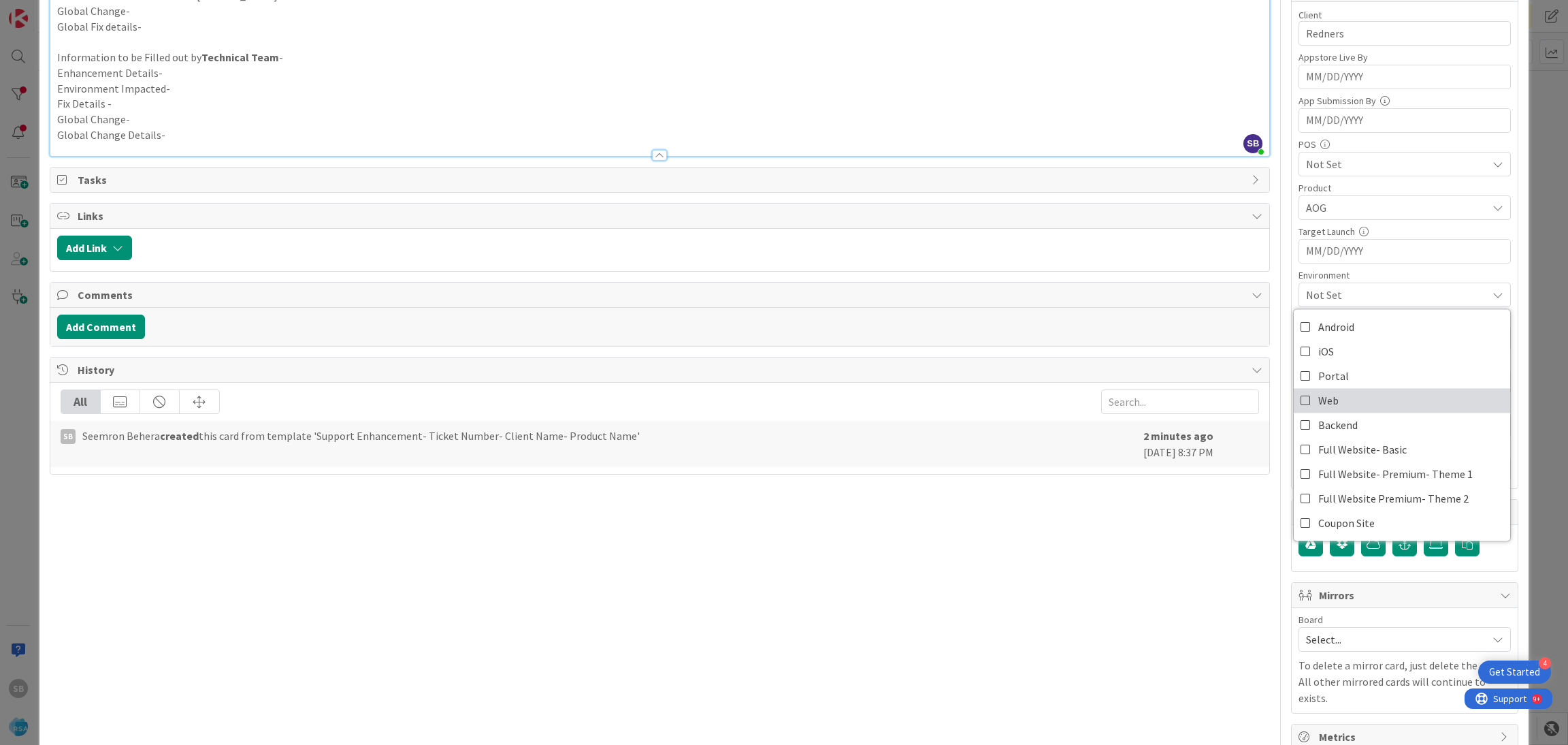
click at [1319, 402] on span "Web" at bounding box center [1329, 401] width 21 height 21
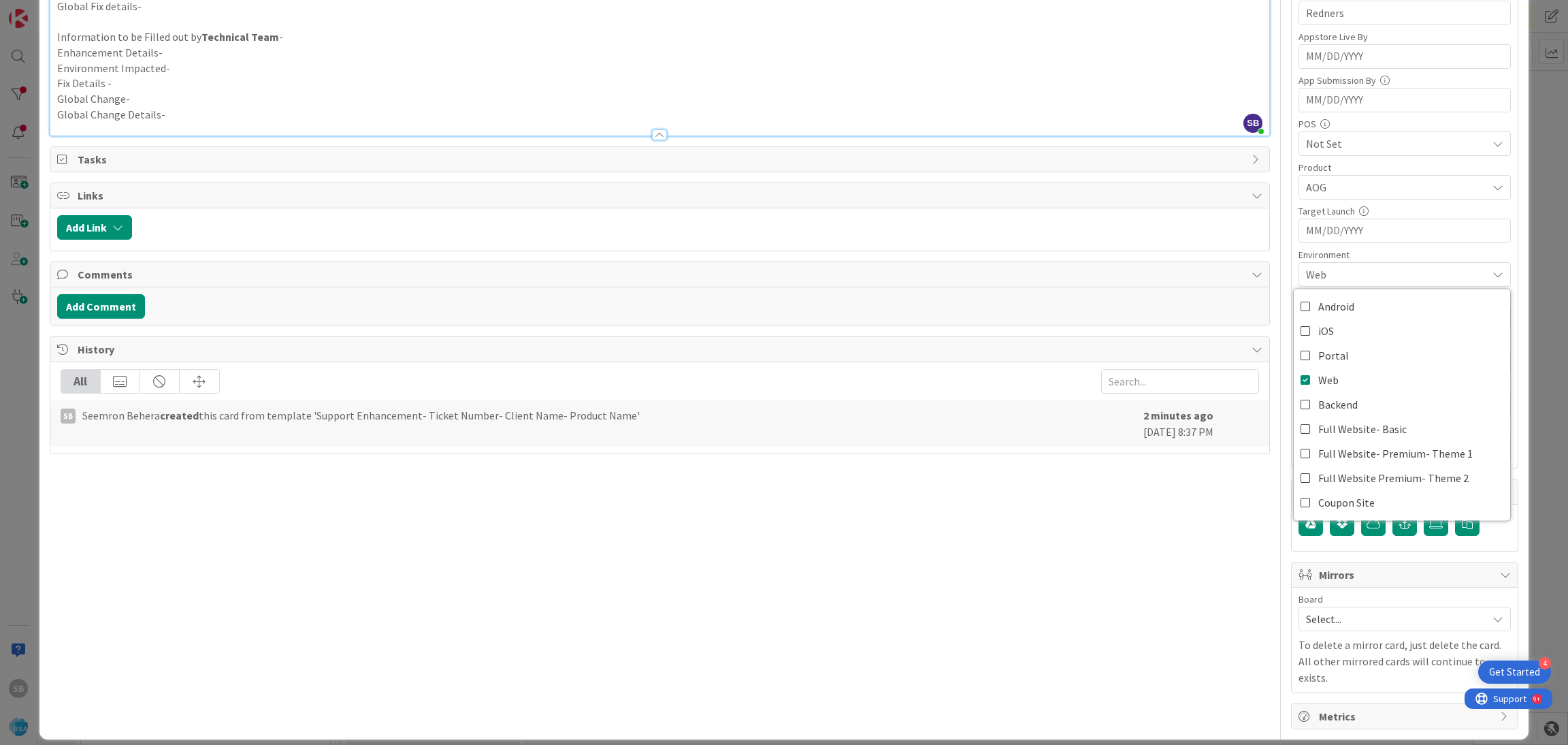
click at [1320, 621] on span "Select..." at bounding box center [1393, 619] width 174 height 19
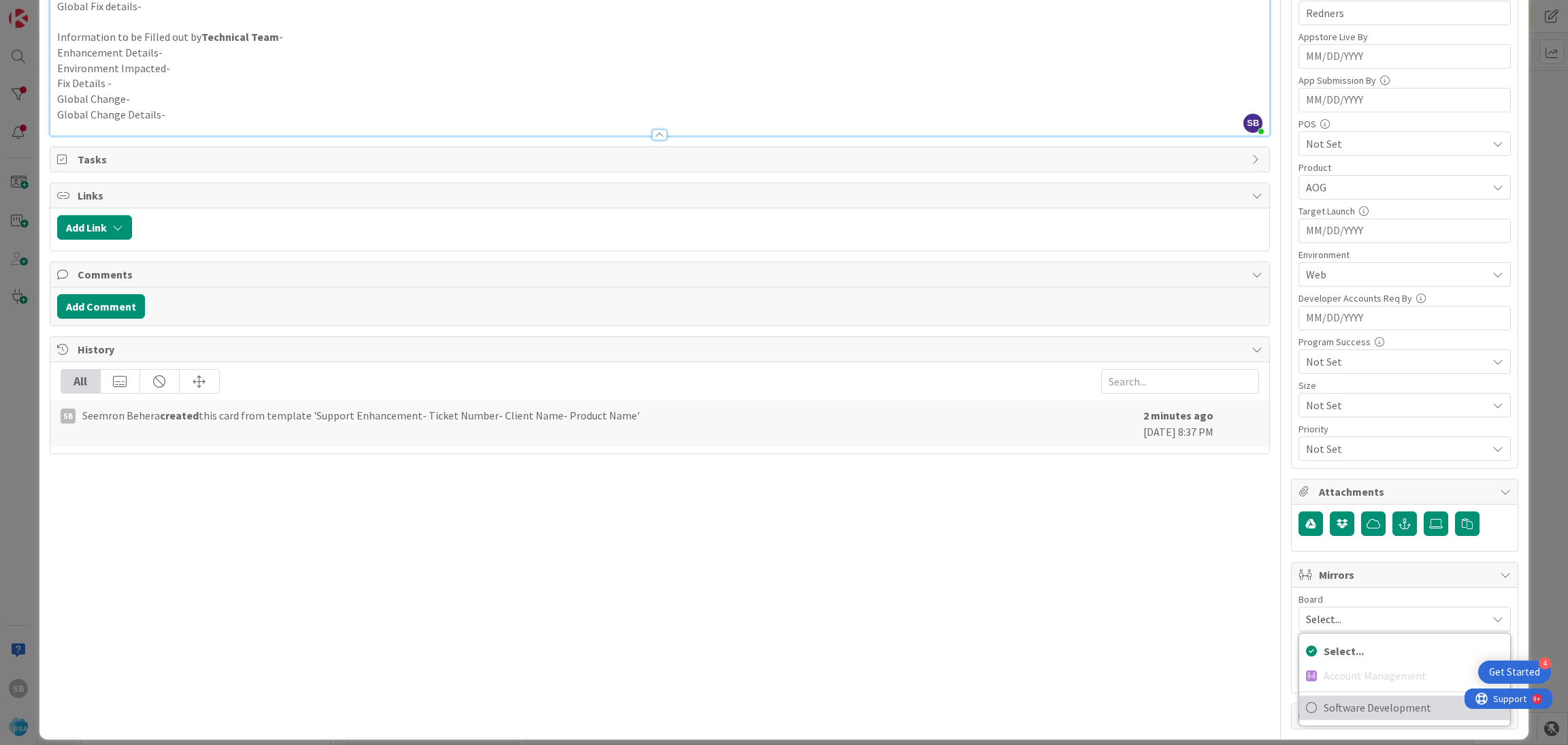
click at [1327, 707] on span "Software Development" at bounding box center [1414, 708] width 180 height 21
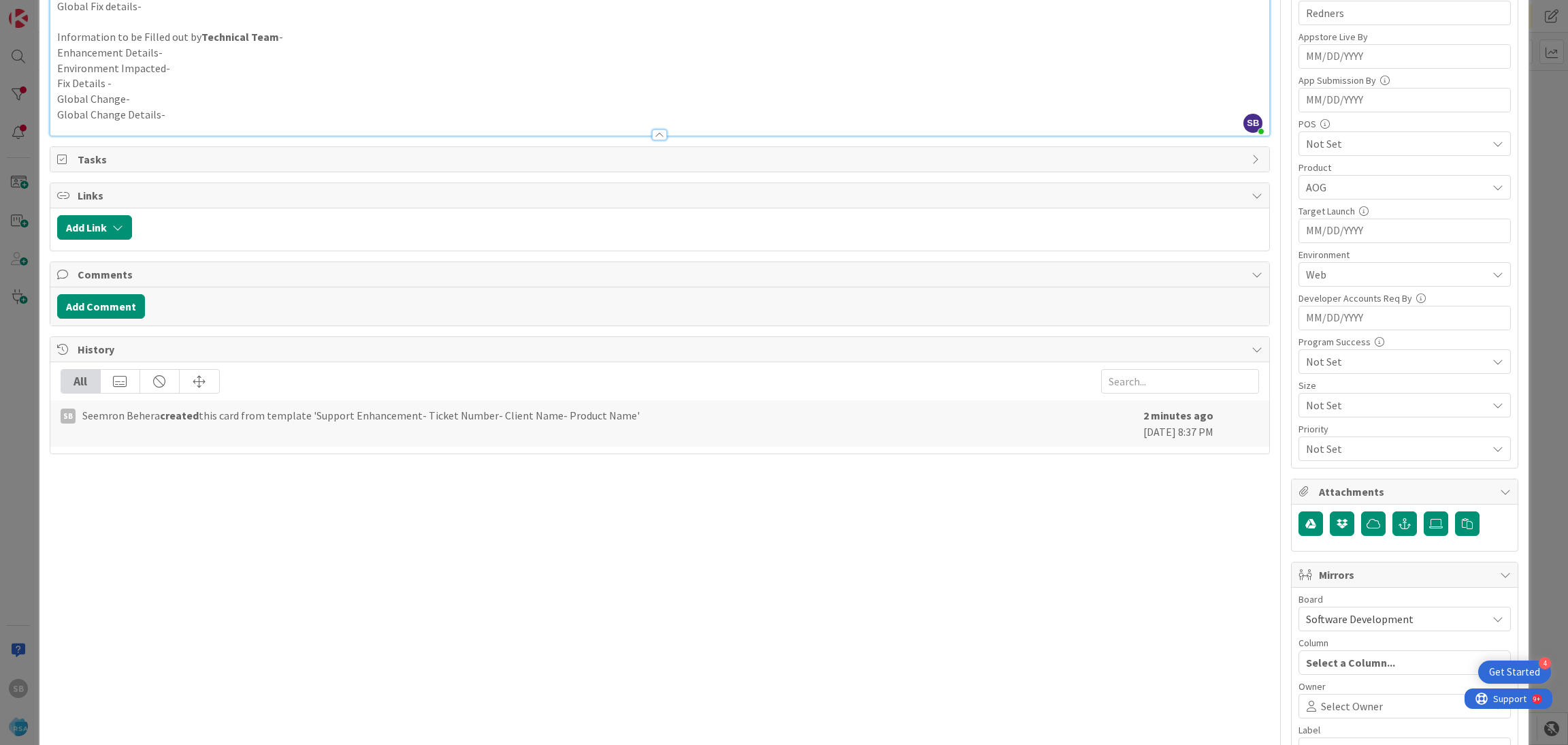
click at [1327, 707] on span "Select Owner" at bounding box center [1352, 706] width 62 height 17
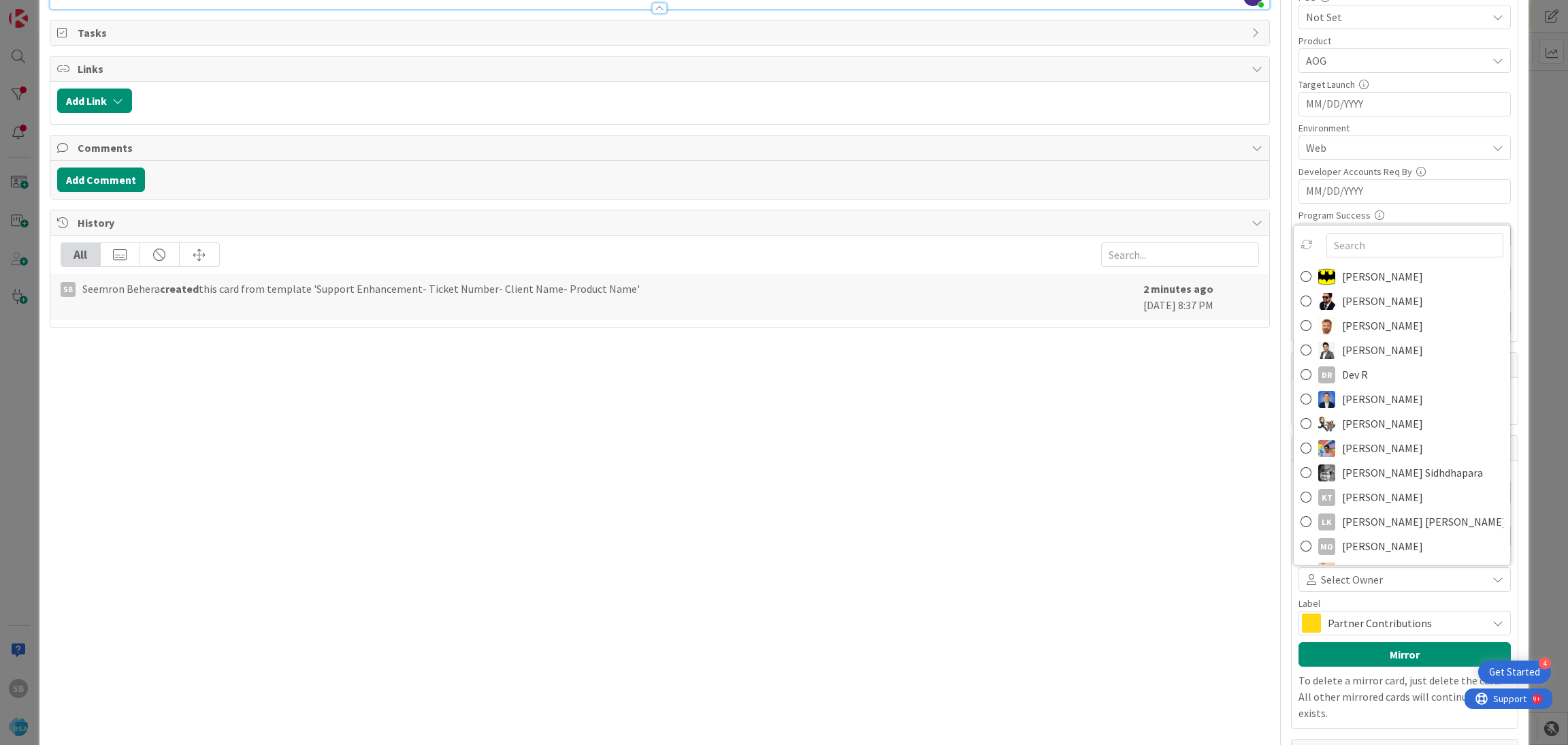
scroll to position [504, 0]
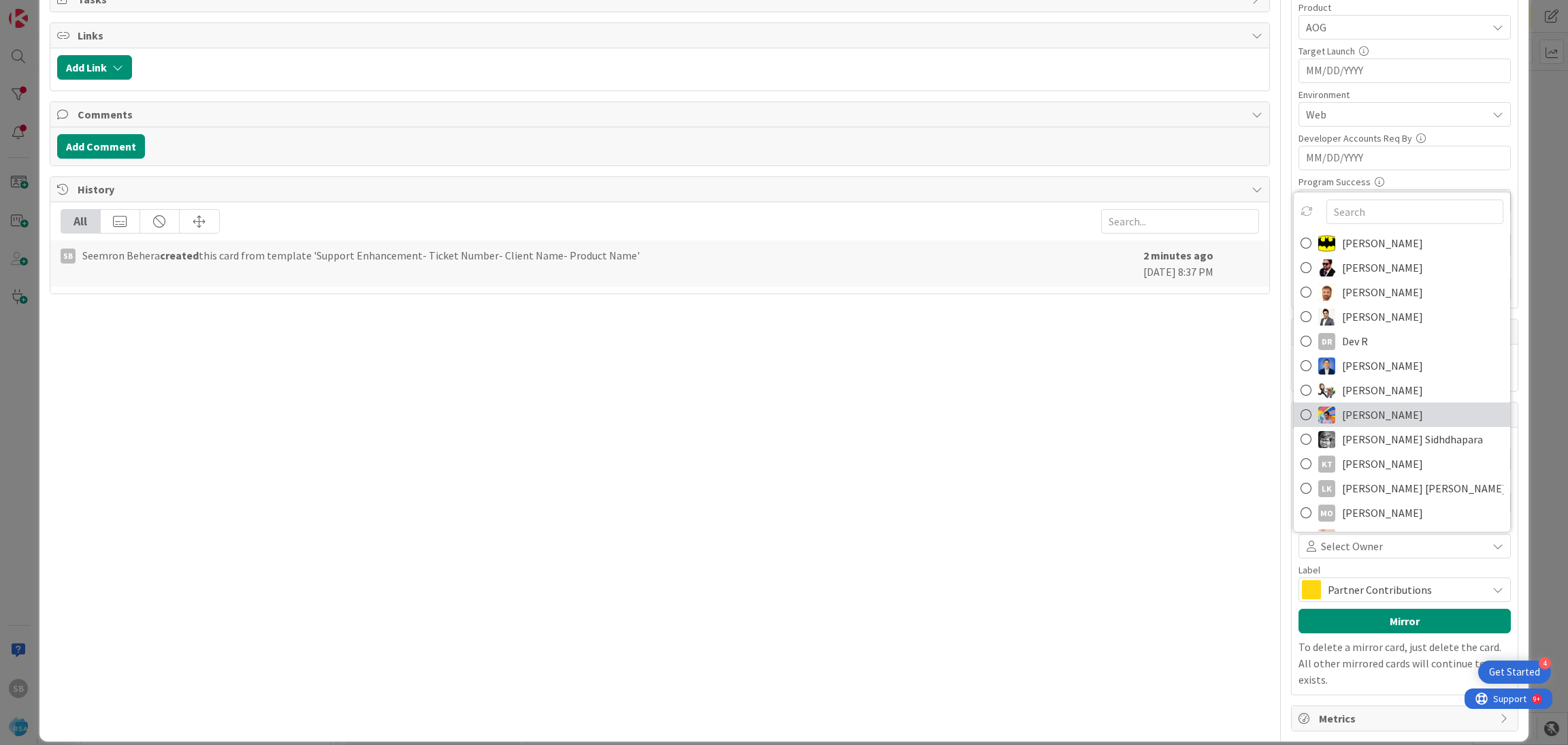
click at [1342, 425] on span "[PERSON_NAME]" at bounding box center [1383, 415] width 81 height 21
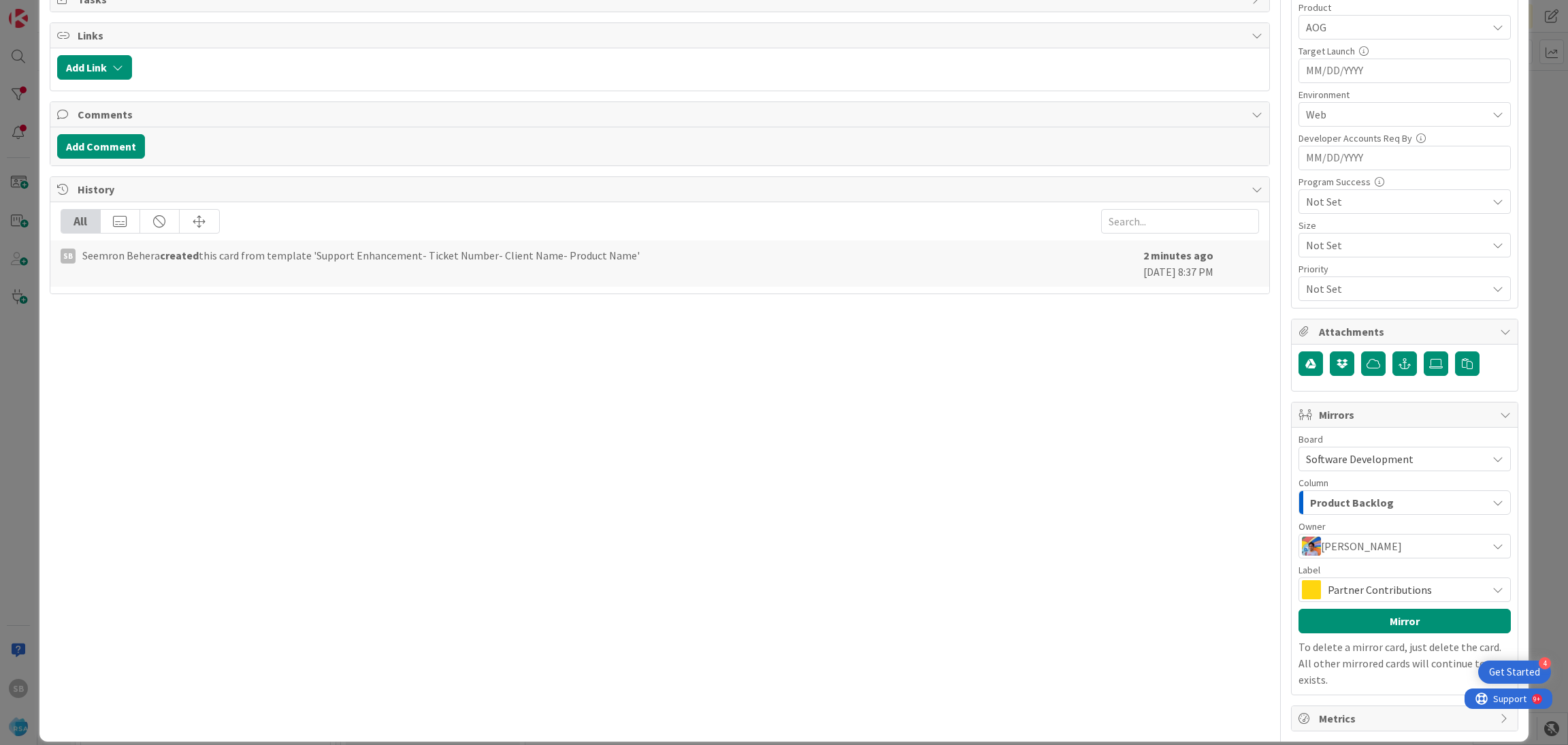
click at [1343, 597] on span "Partner Contributions" at bounding box center [1404, 590] width 152 height 19
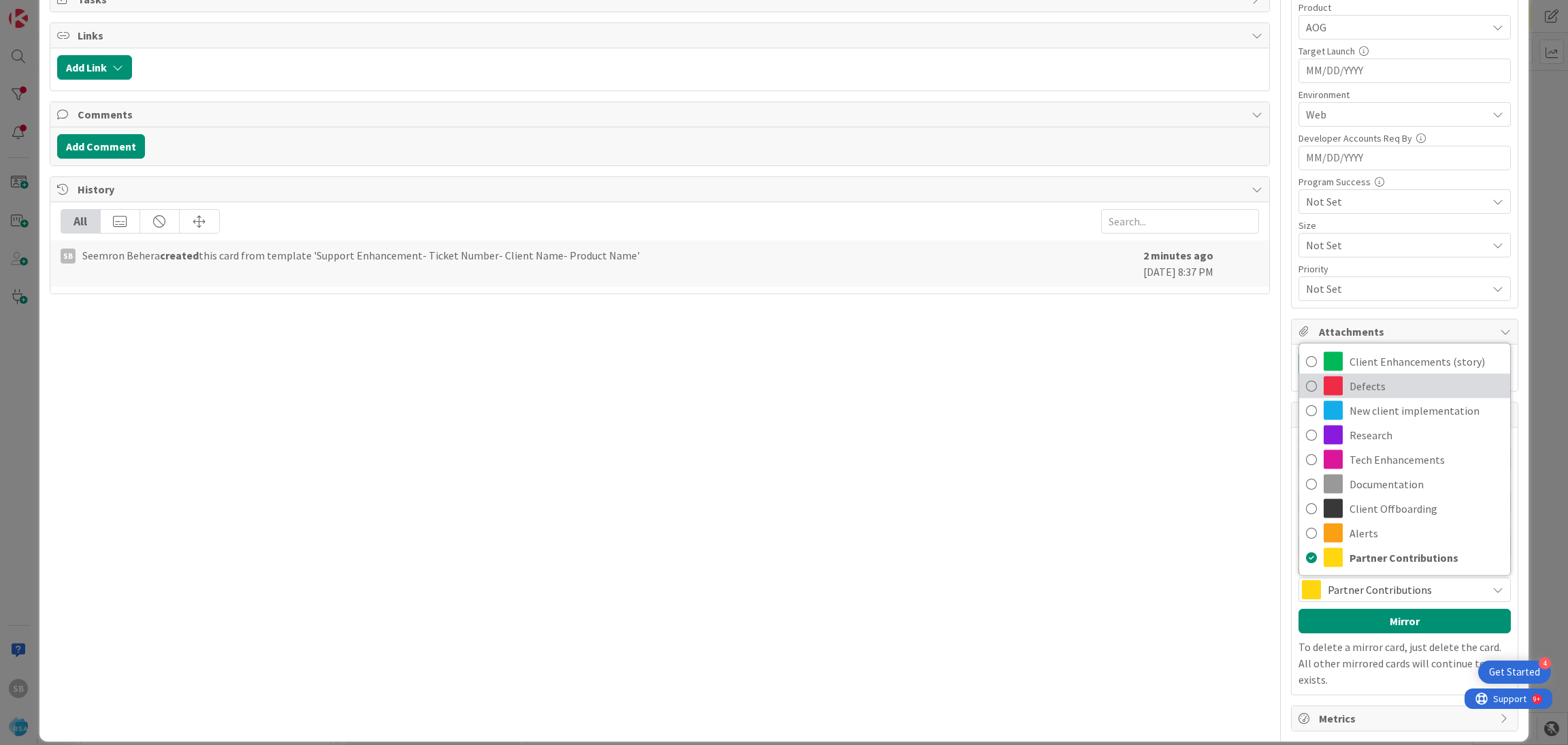
click at [1365, 380] on span "Defects" at bounding box center [1426, 386] width 154 height 21
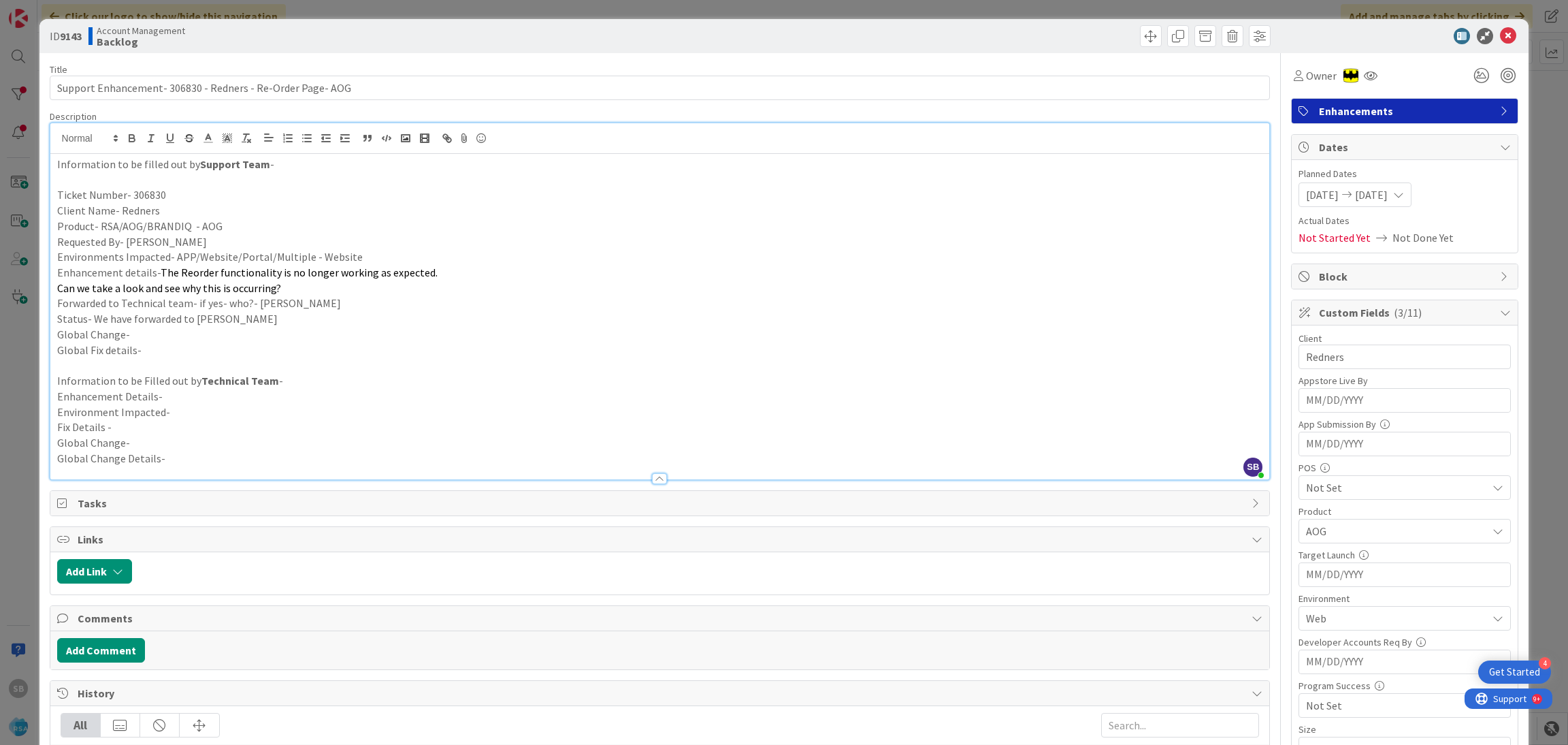
scroll to position [506, 0]
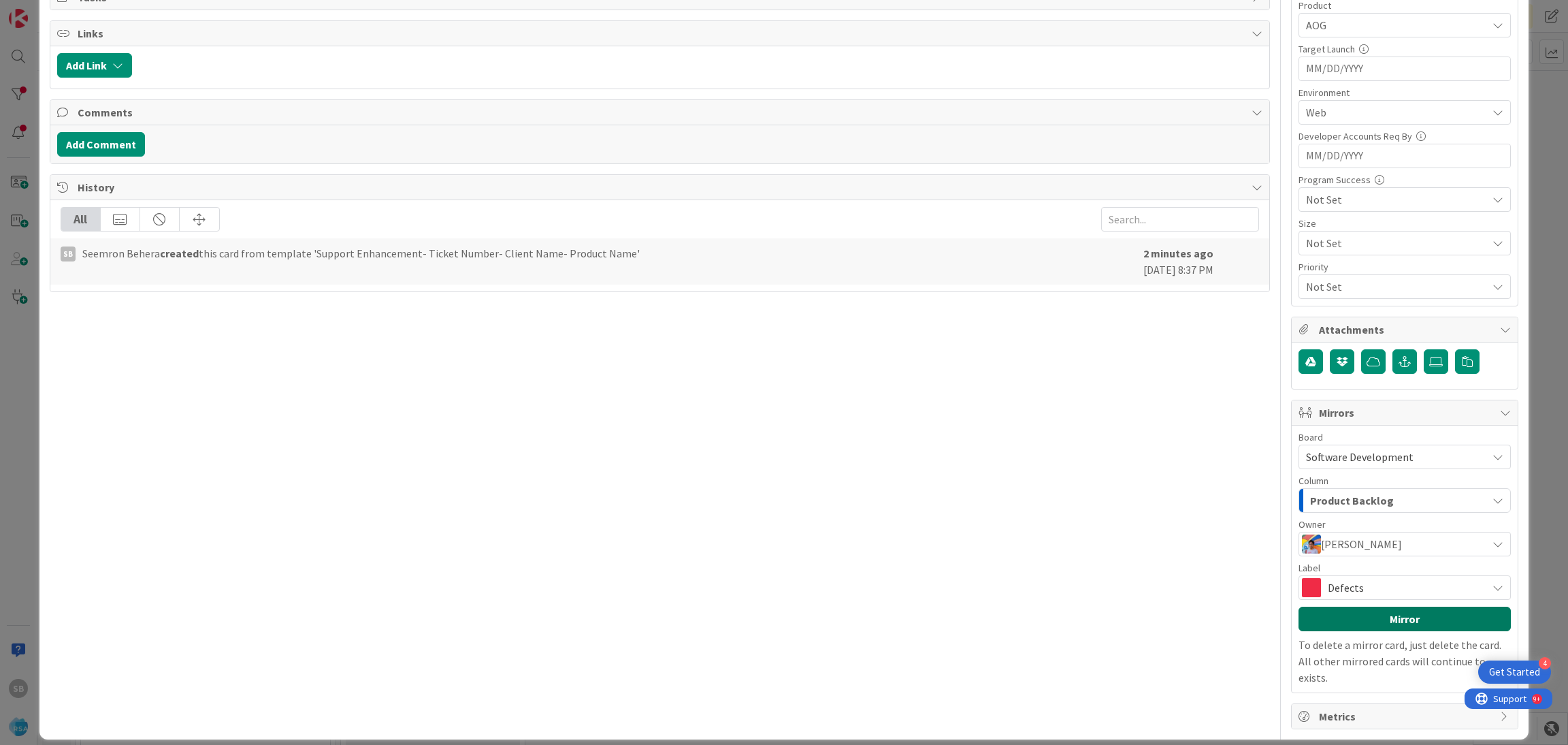
click at [1358, 625] on button "Mirror" at bounding box center [1405, 619] width 212 height 24
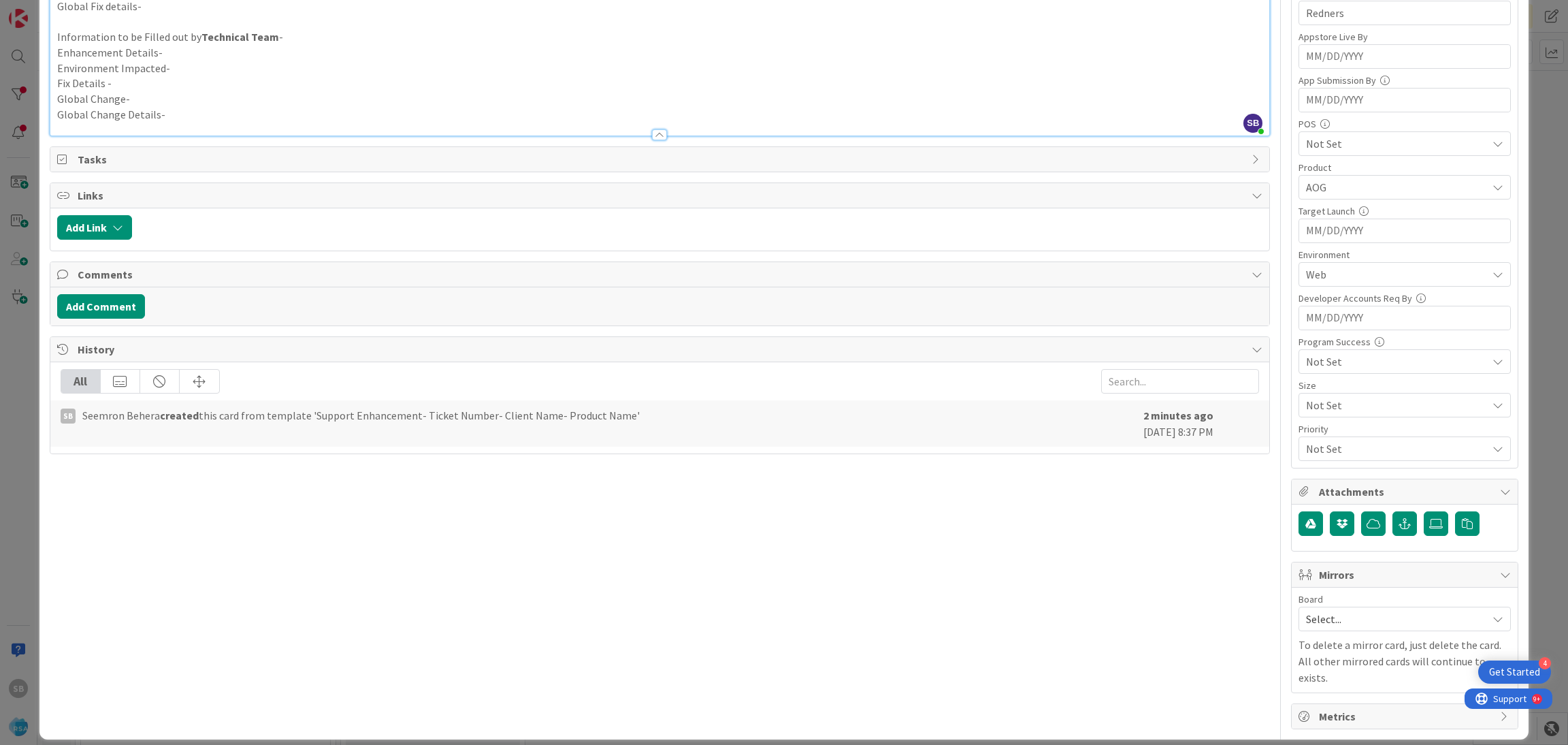
scroll to position [0, 0]
